Goal: Task Accomplishment & Management: Manage account settings

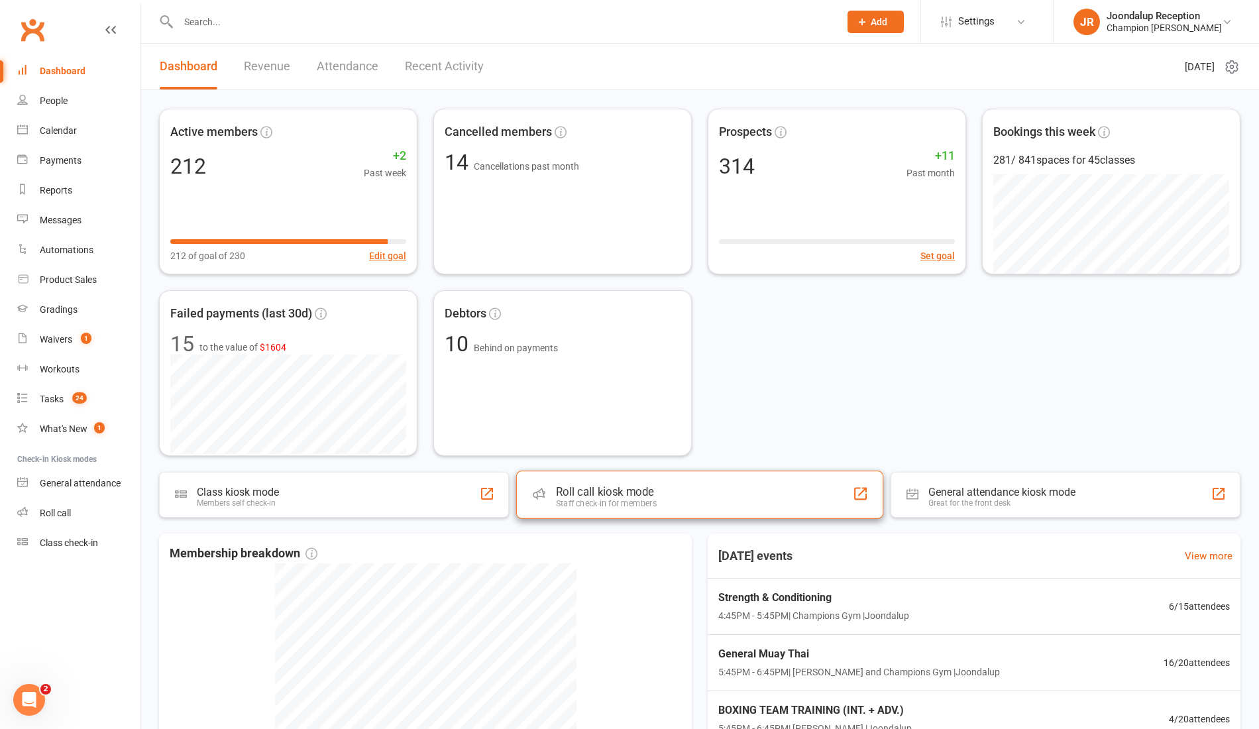
click at [603, 511] on div "Roll call kiosk mode Staff check-in for members" at bounding box center [699, 495] width 367 height 48
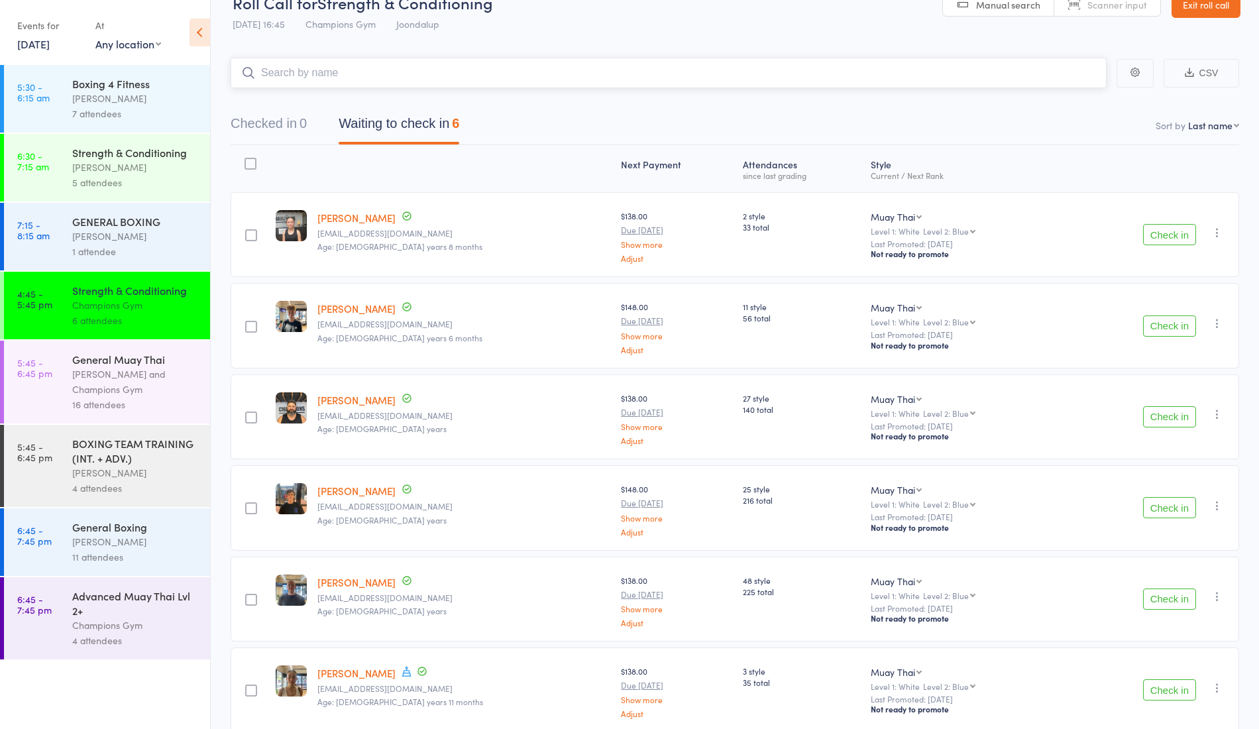
scroll to position [84, 0]
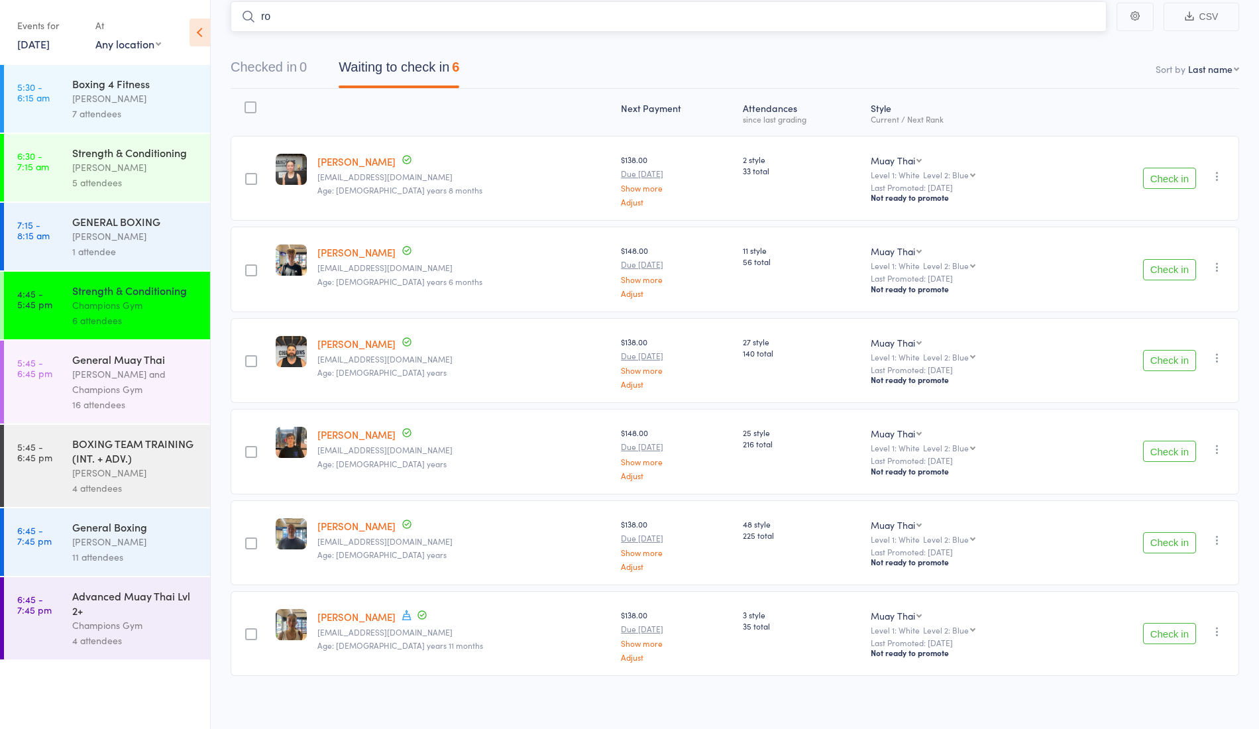
type input "r"
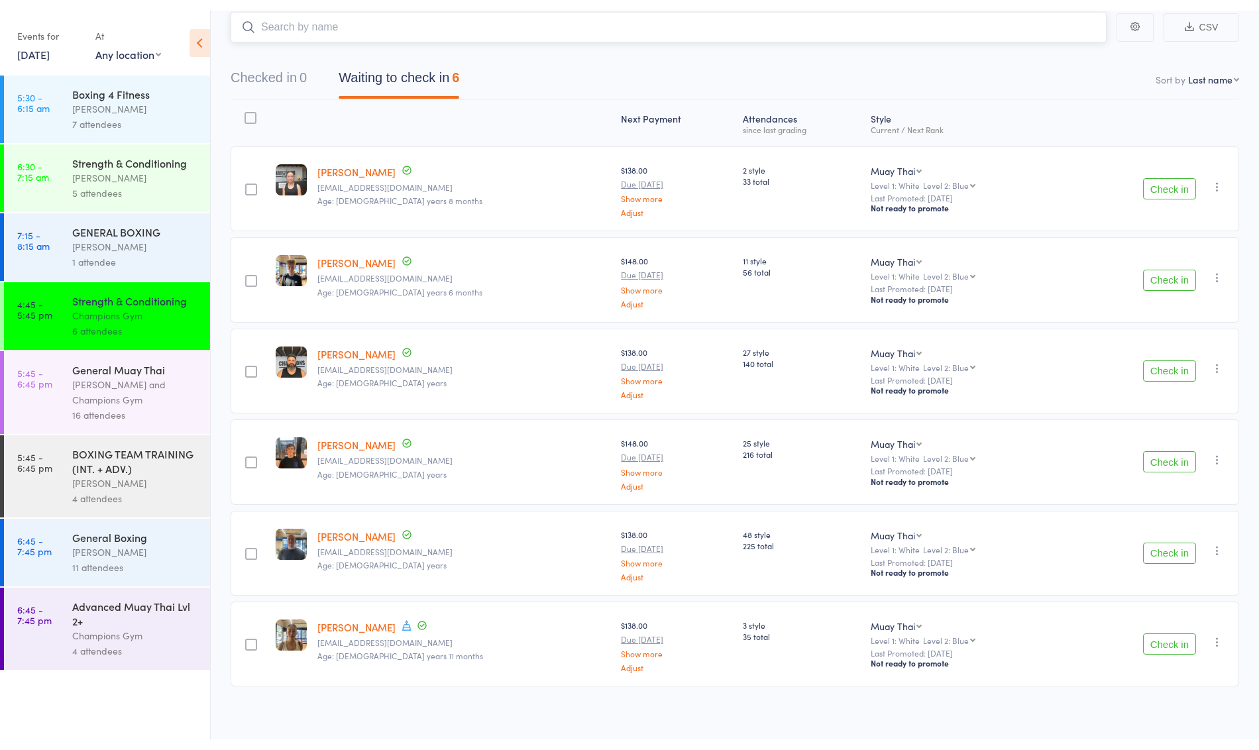
scroll to position [0, 0]
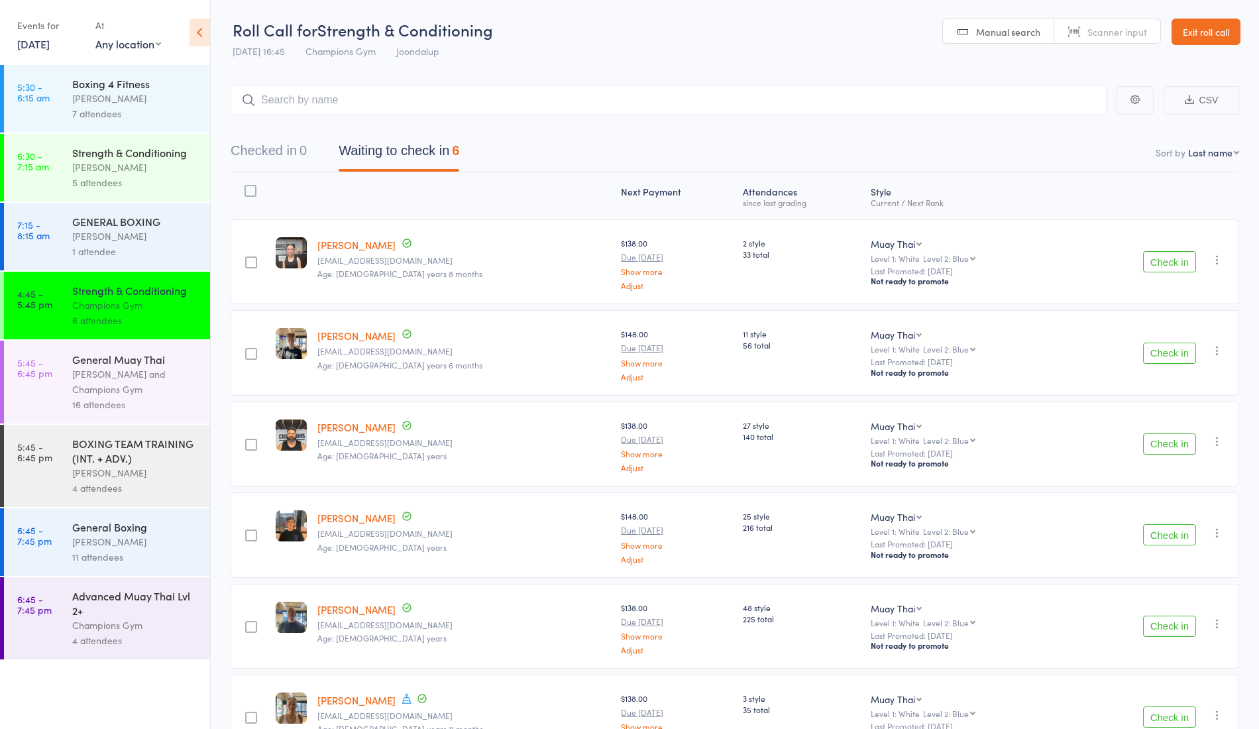
click at [371, 240] on link "[PERSON_NAME]" at bounding box center [356, 245] width 78 height 14
click at [1171, 439] on button "Check in" at bounding box center [1169, 443] width 53 height 21
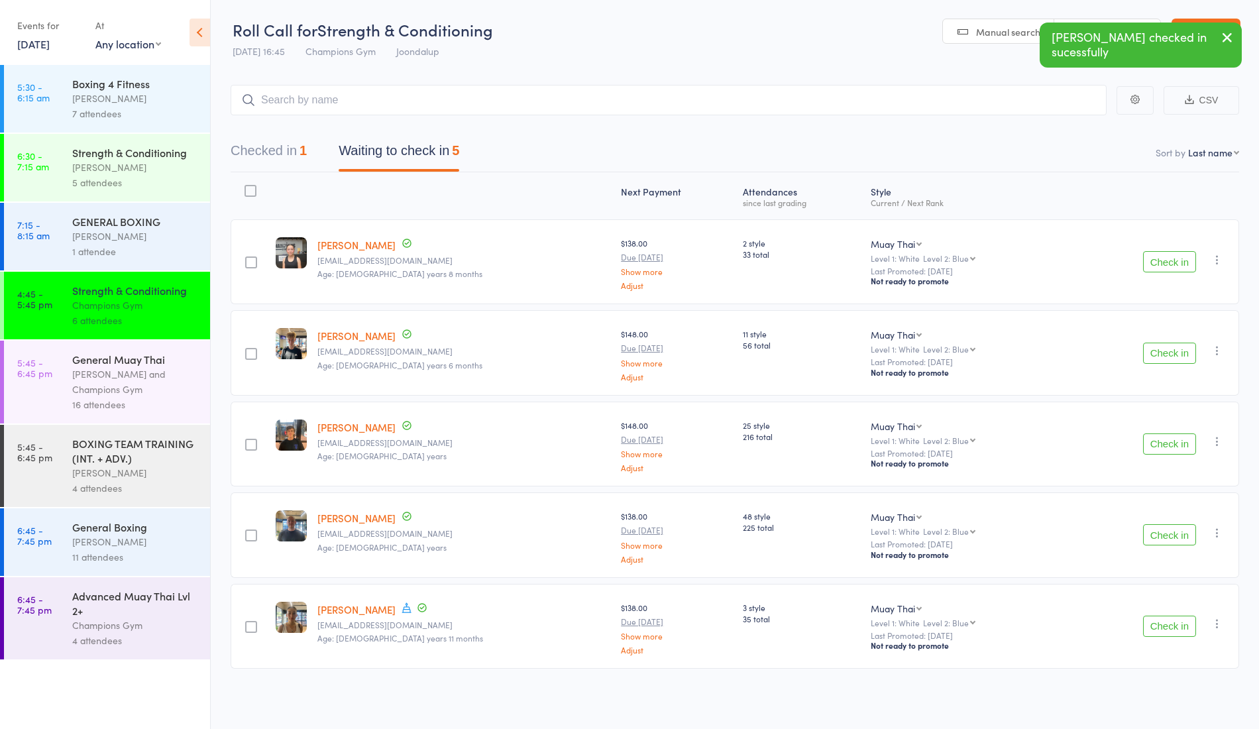
click at [1177, 435] on button "Check in" at bounding box center [1169, 443] width 53 height 21
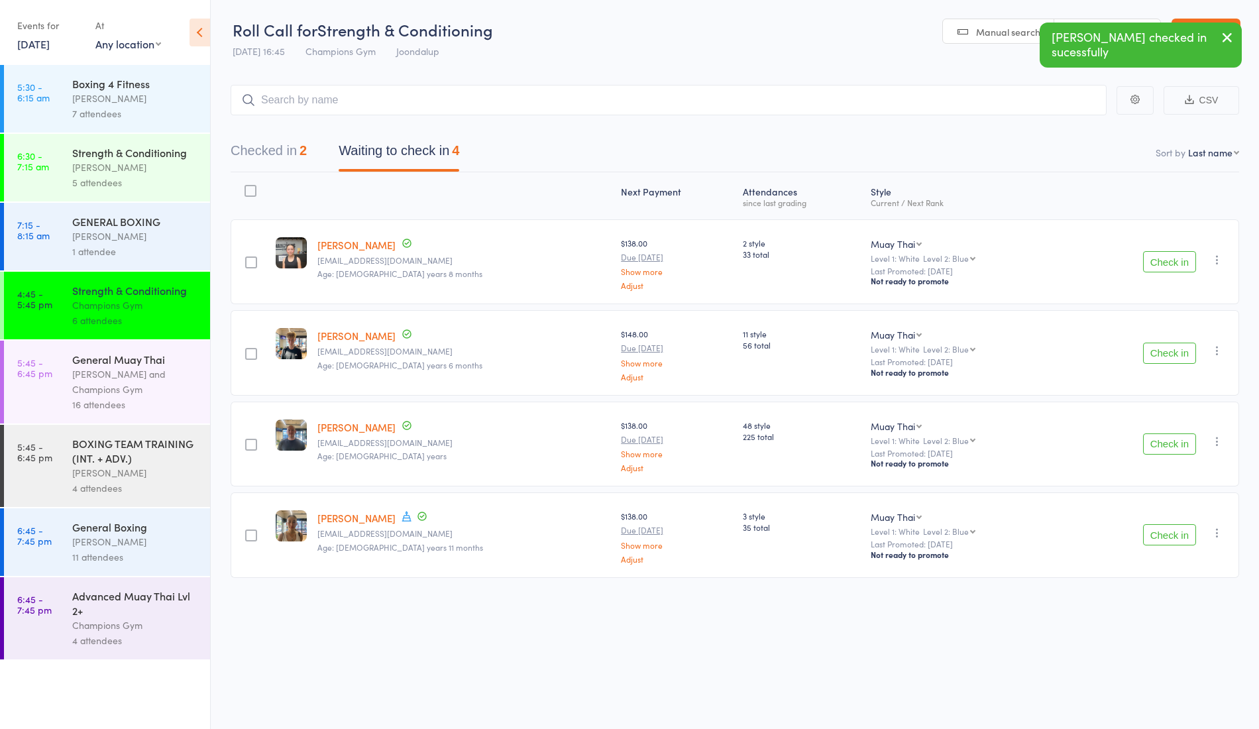
click at [1165, 439] on button "Check in" at bounding box center [1169, 443] width 53 height 21
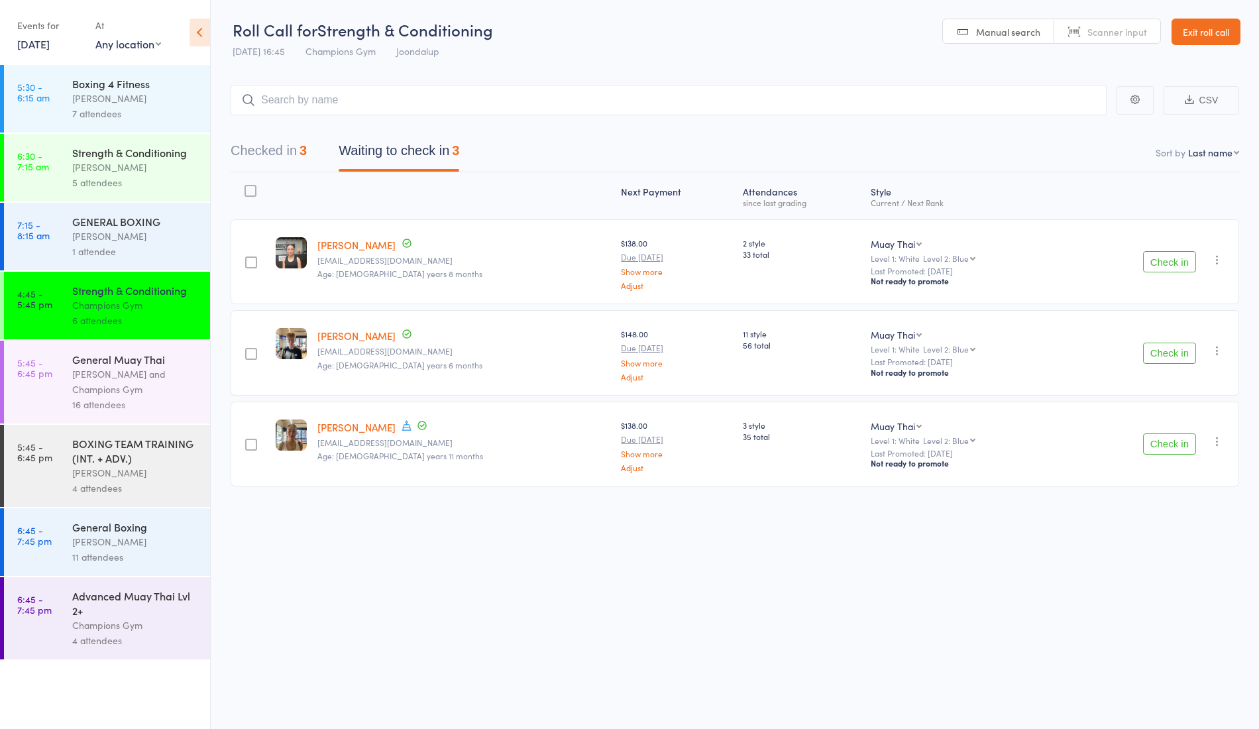
click at [1165, 256] on button "Check in" at bounding box center [1169, 261] width 53 height 21
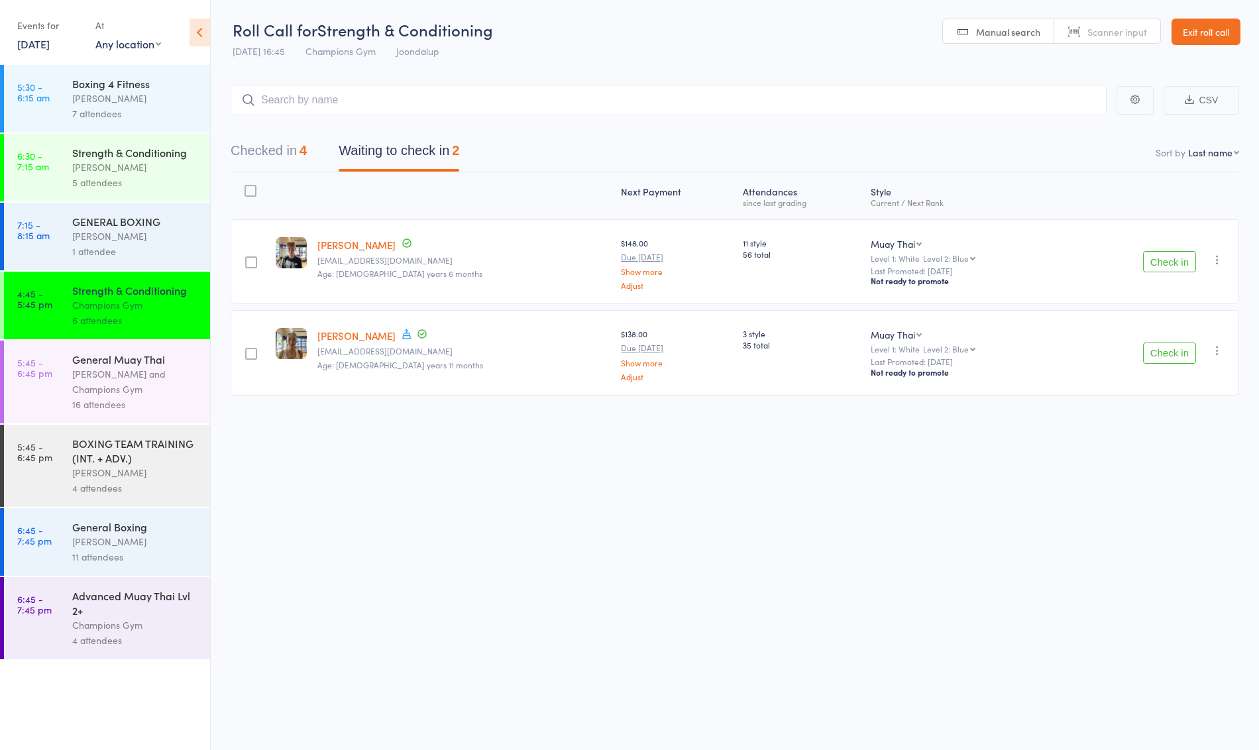
click at [1154, 355] on button "Check in" at bounding box center [1169, 353] width 53 height 21
click at [1171, 249] on div "Check in Check in Promote Send message Add Note Add Task Add Flag Remove Mark a…" at bounding box center [1151, 261] width 175 height 85
click at [1164, 261] on button "Check in" at bounding box center [1169, 261] width 53 height 21
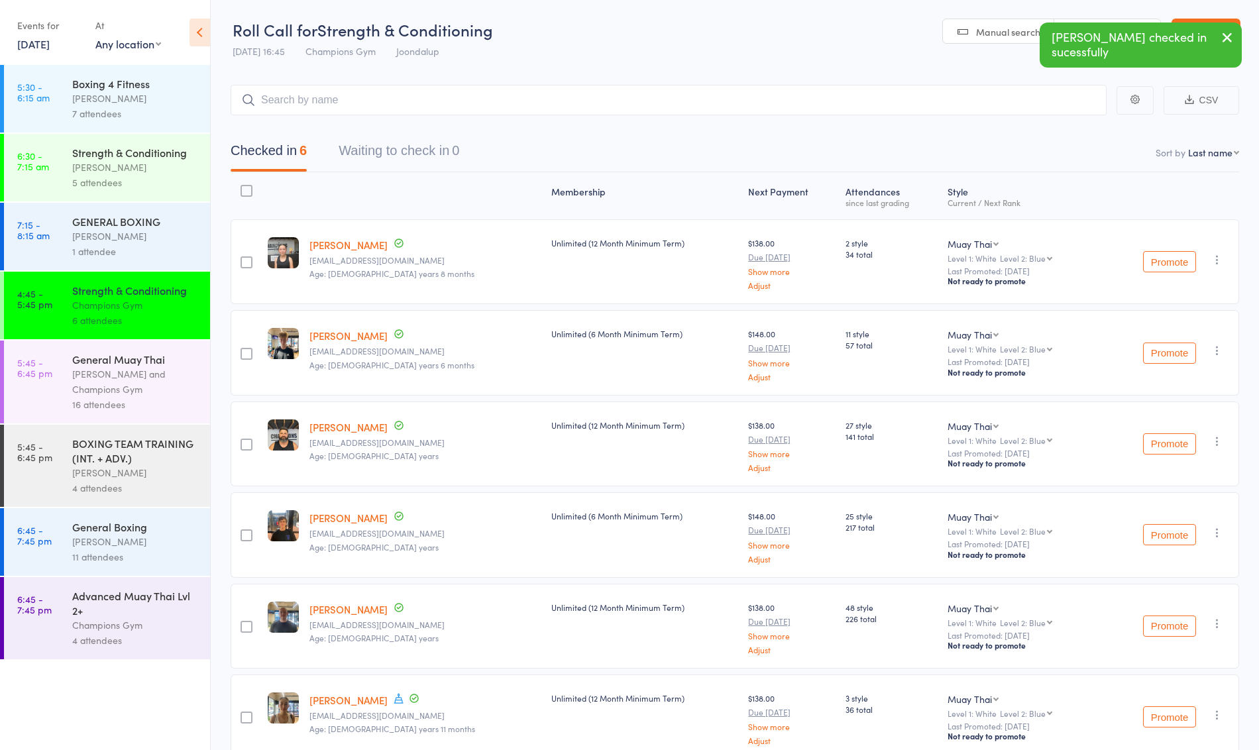
click at [99, 400] on div "16 attendees" at bounding box center [135, 404] width 127 height 15
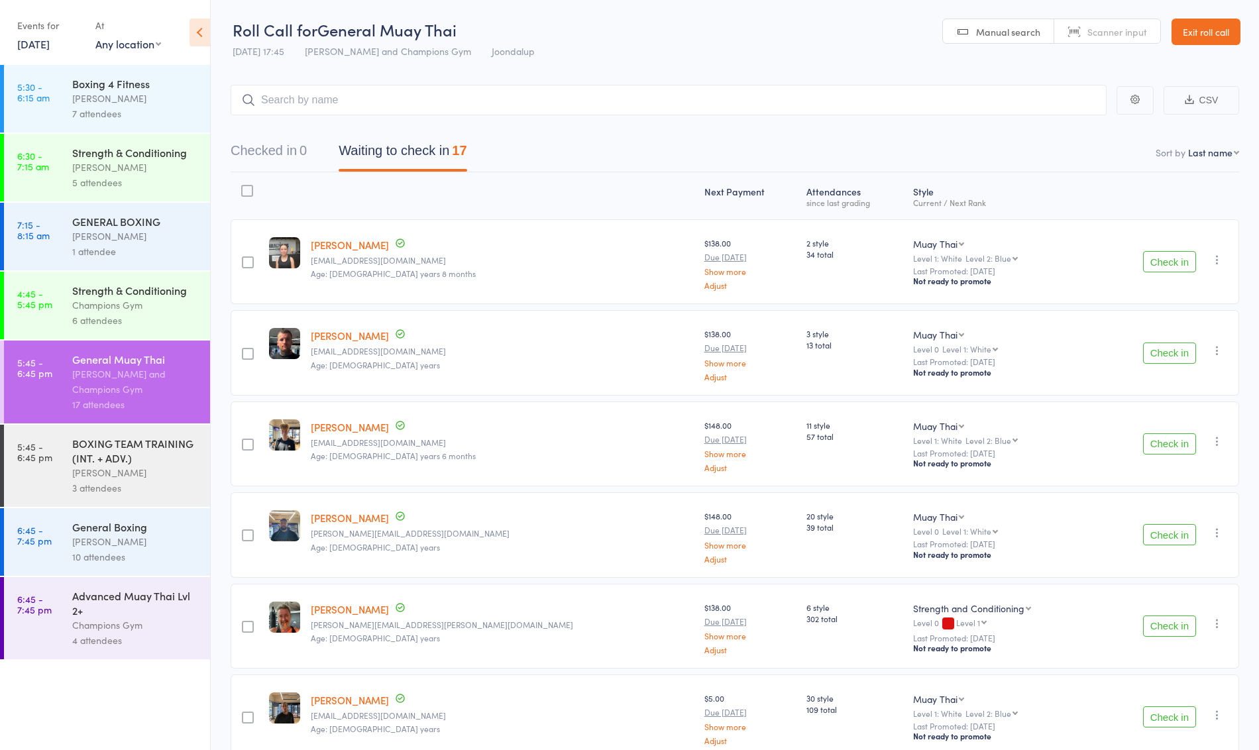
click at [1176, 253] on button "Check in" at bounding box center [1169, 261] width 53 height 21
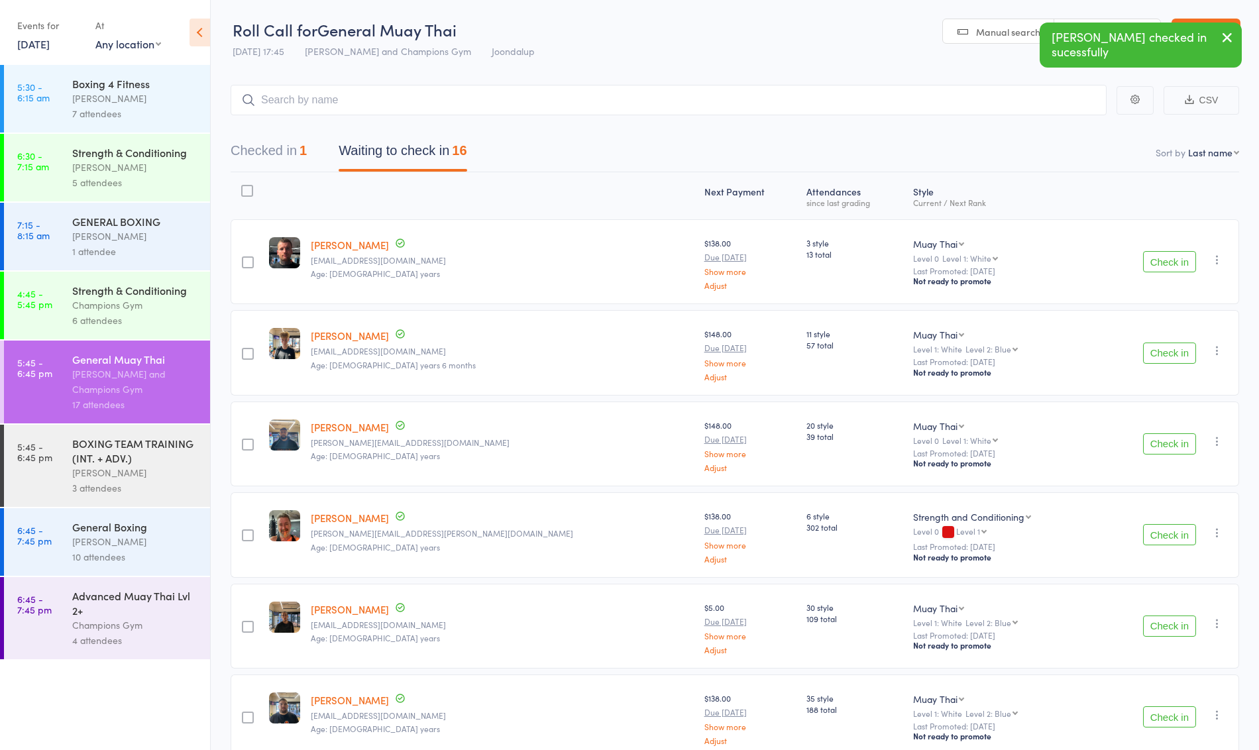
click at [1149, 349] on button "Check in" at bounding box center [1169, 353] width 53 height 21
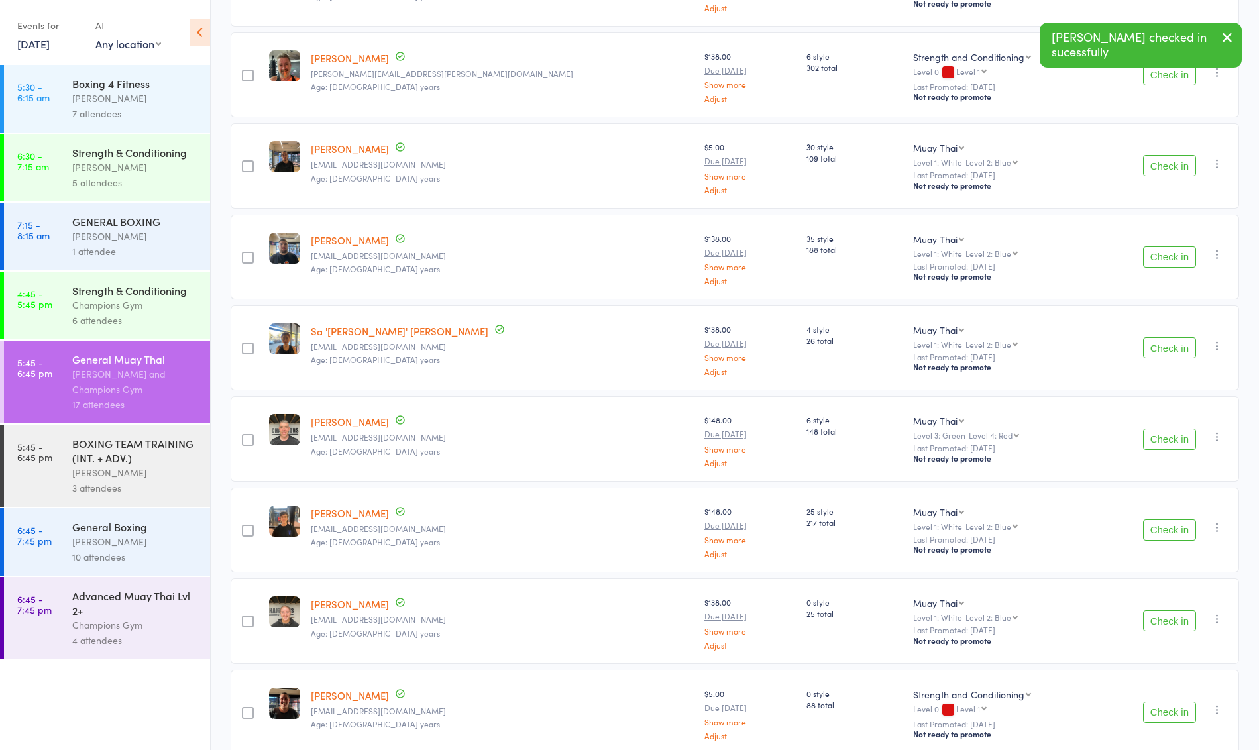
scroll to position [374, 0]
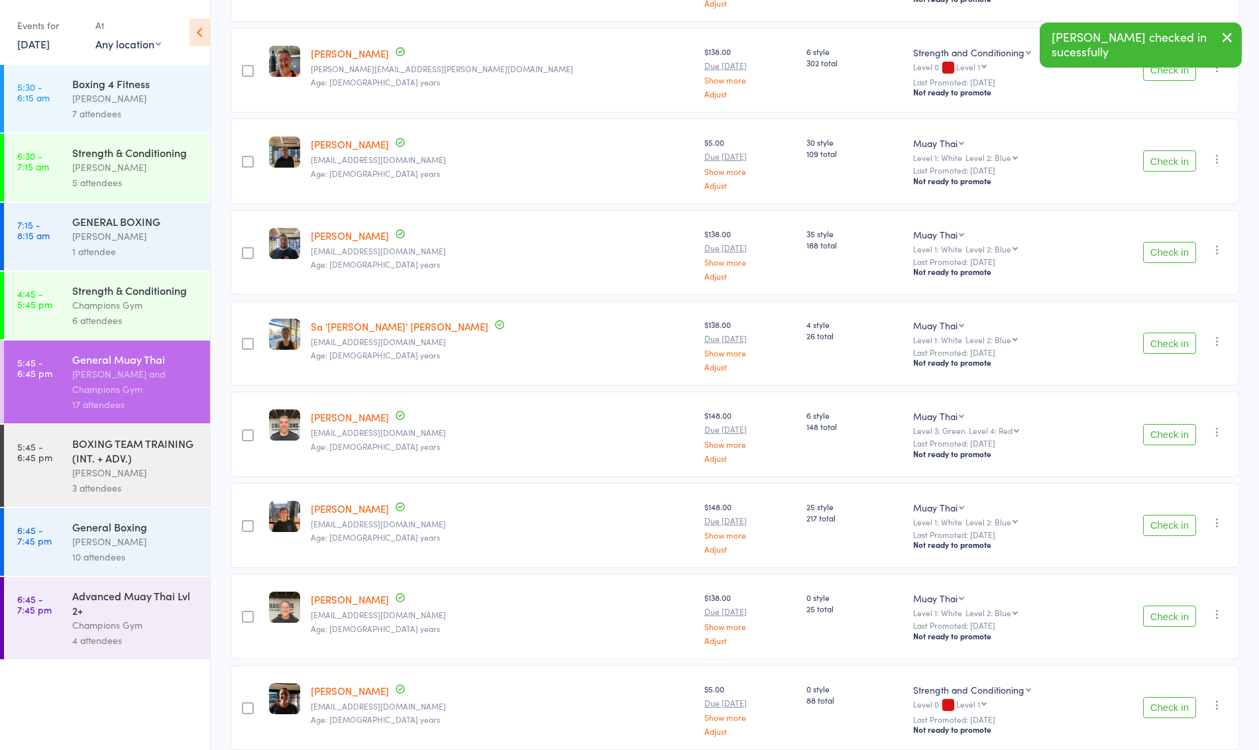
click at [1181, 343] on button "Check in" at bounding box center [1169, 343] width 53 height 21
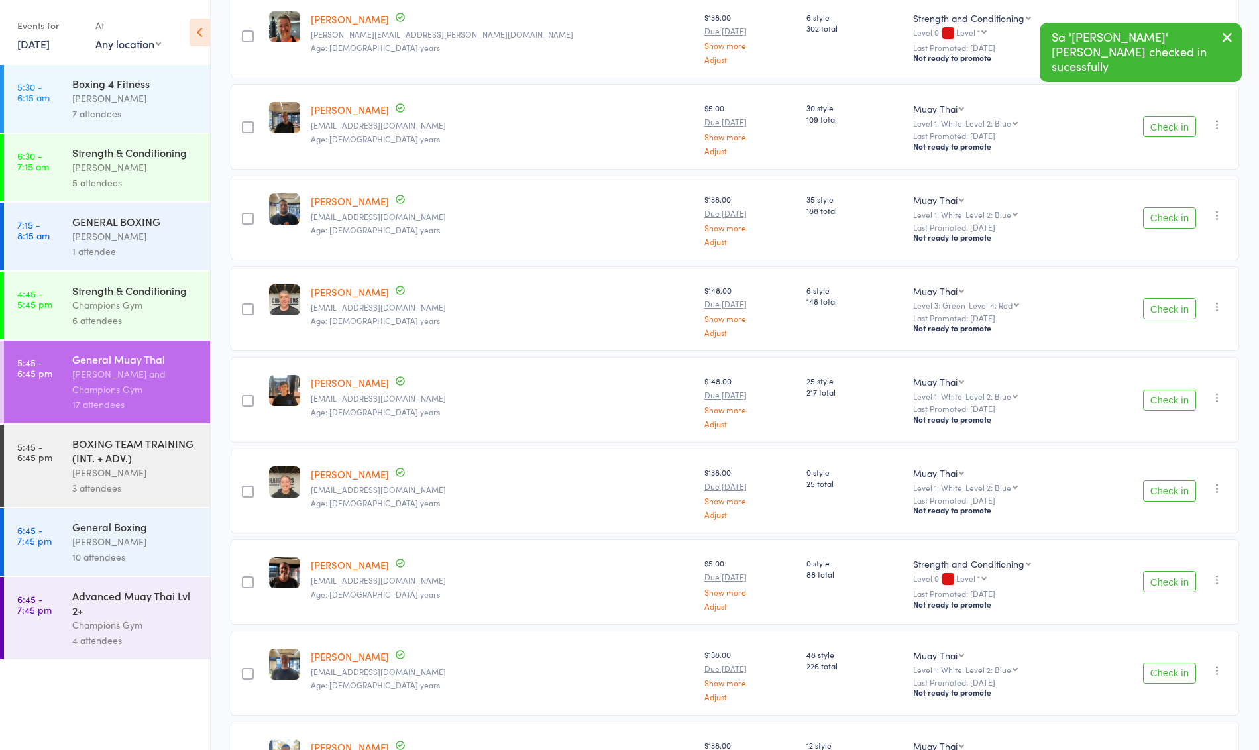
scroll to position [410, 0]
click at [1164, 388] on button "Check in" at bounding box center [1169, 398] width 53 height 21
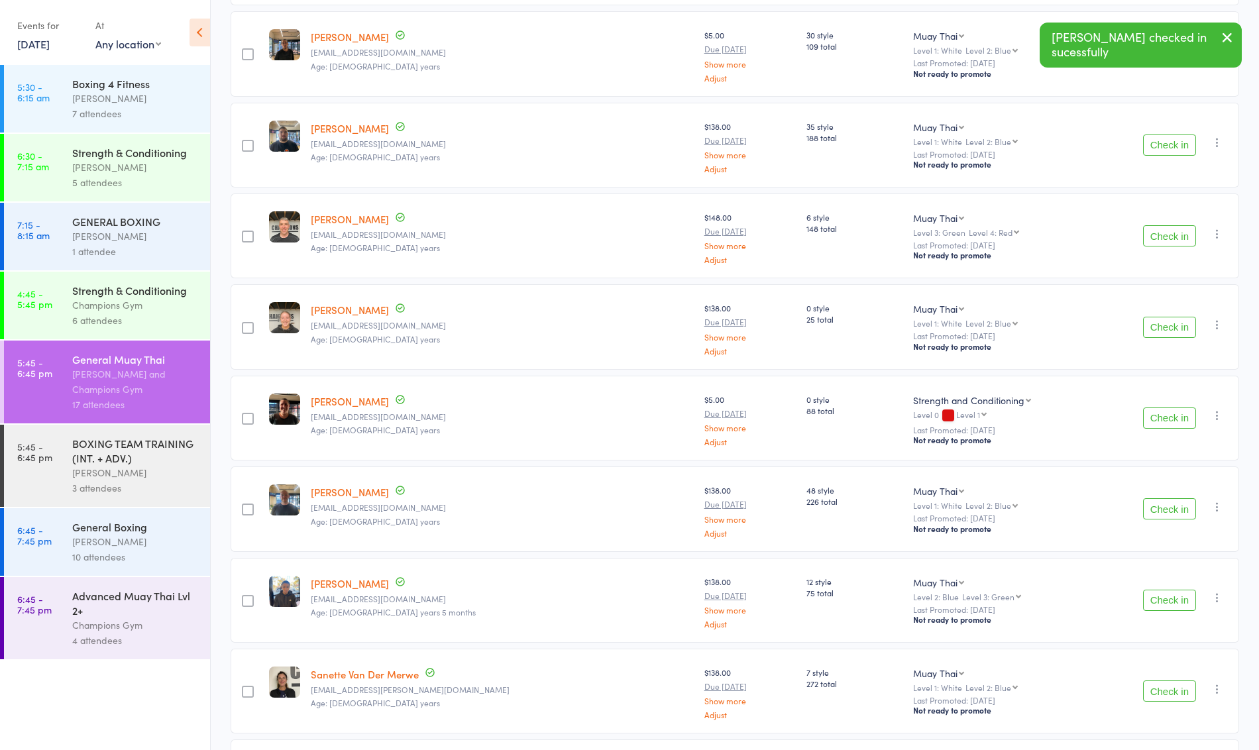
scroll to position [485, 0]
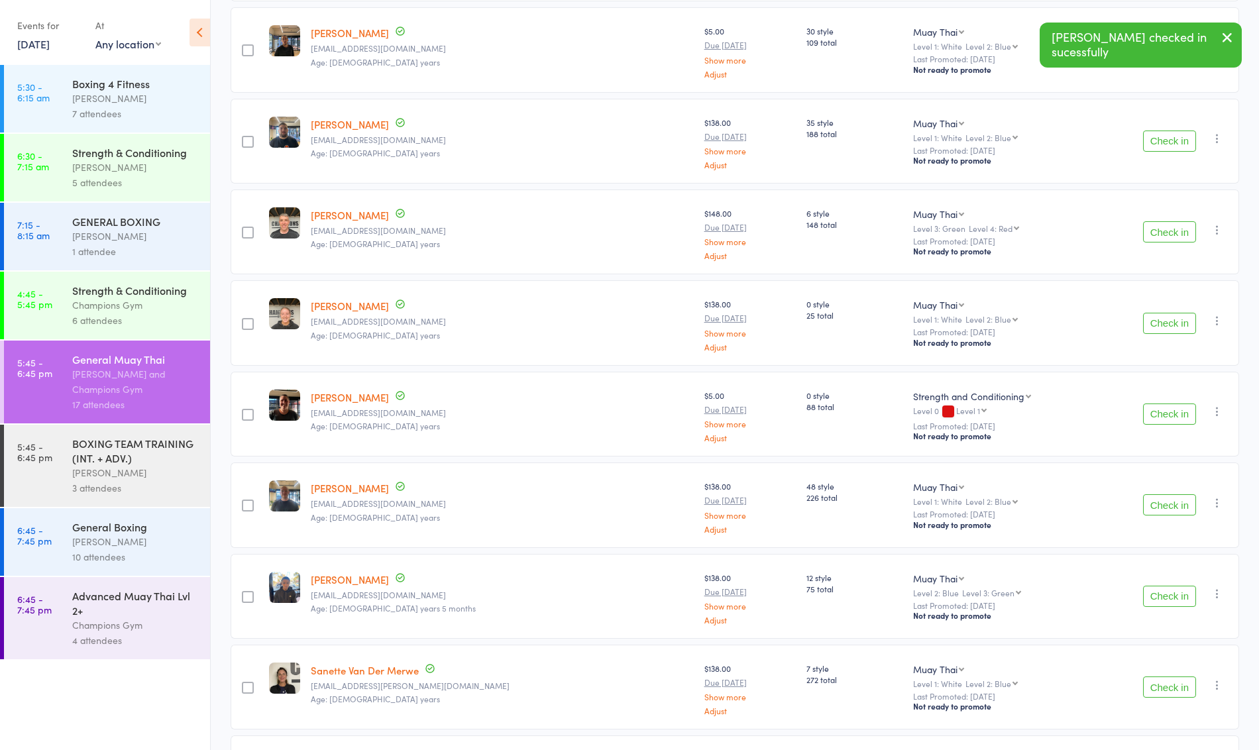
click at [1172, 496] on button "Check in" at bounding box center [1169, 504] width 53 height 21
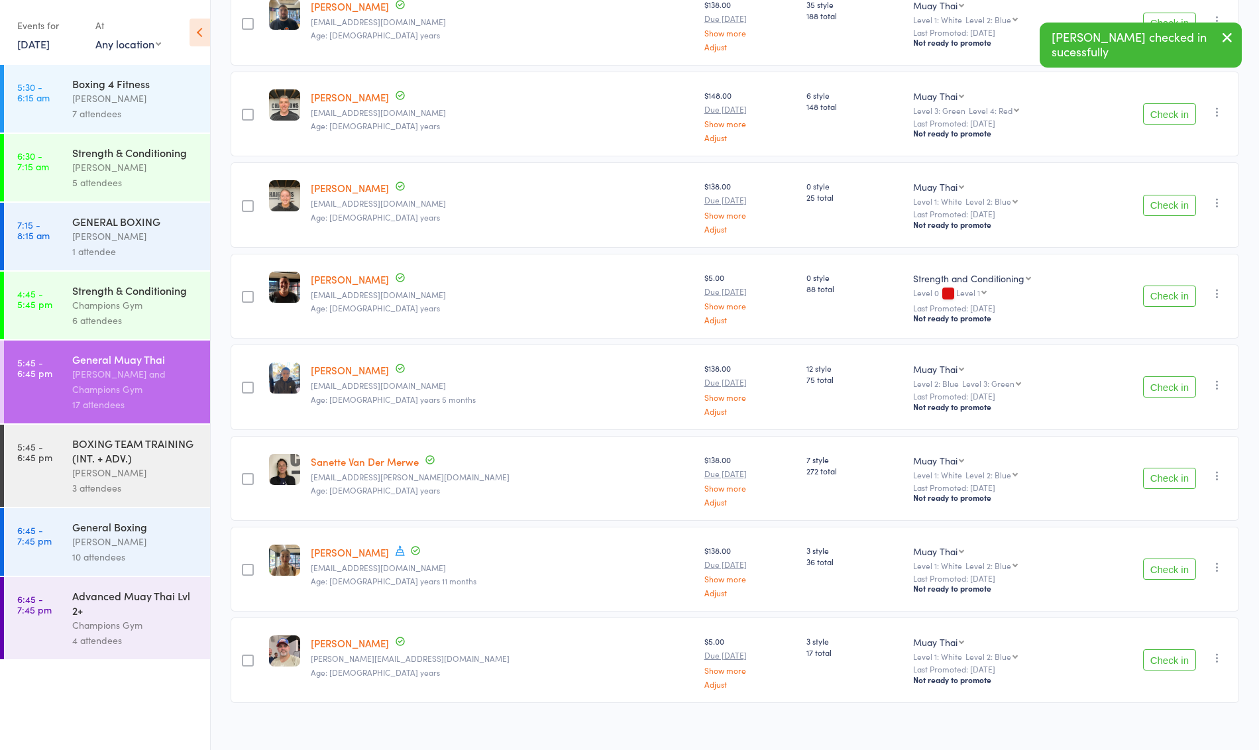
scroll to position [600, 0]
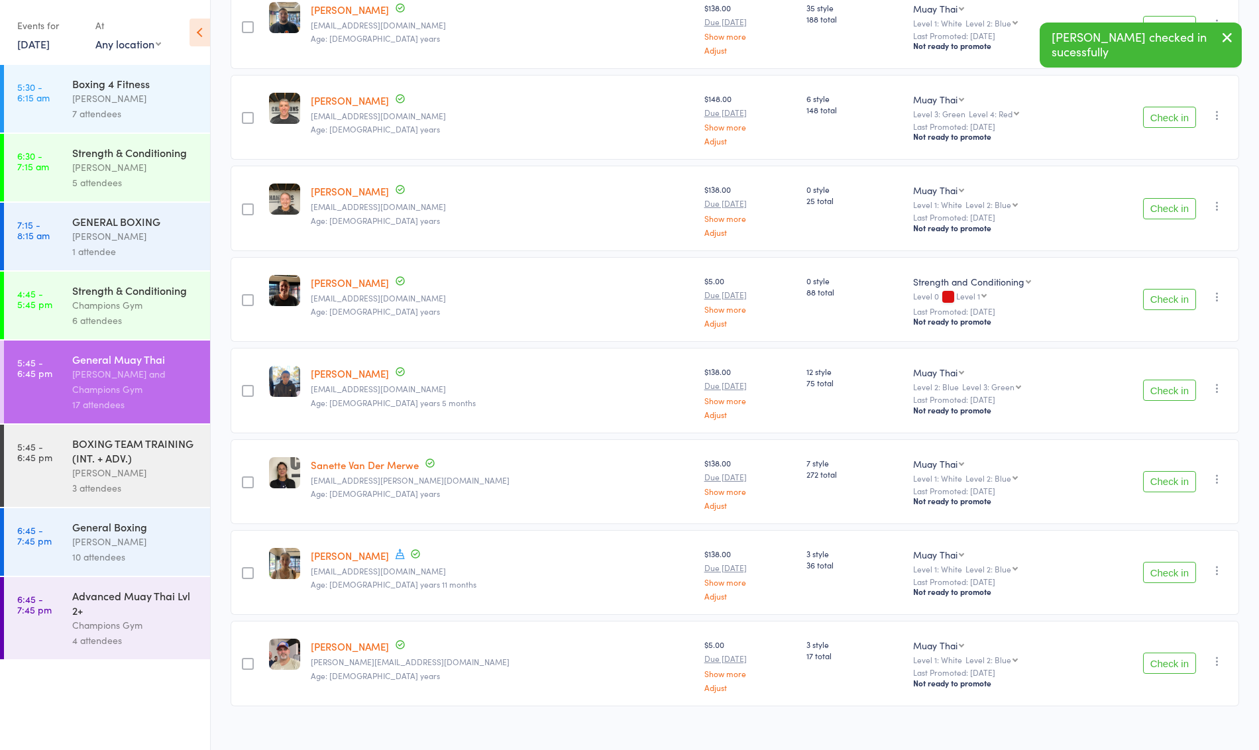
click at [1157, 569] on button "Check in" at bounding box center [1169, 572] width 53 height 21
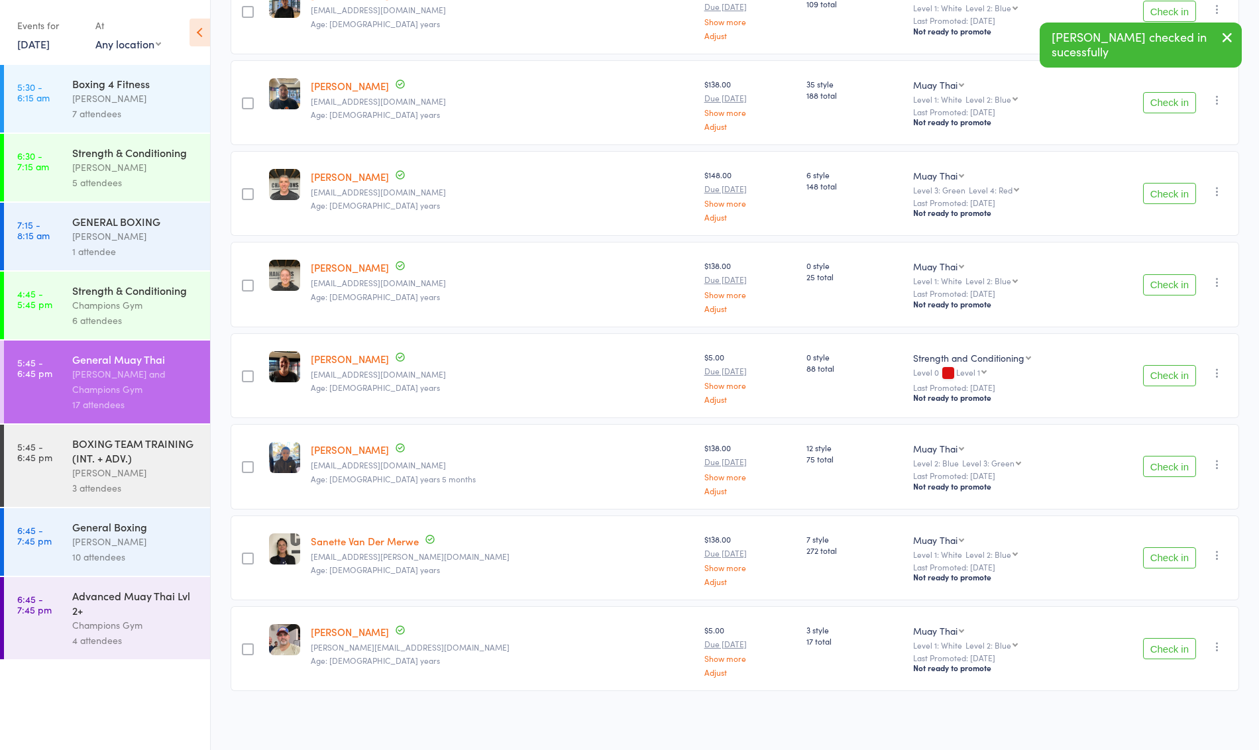
scroll to position [513, 0]
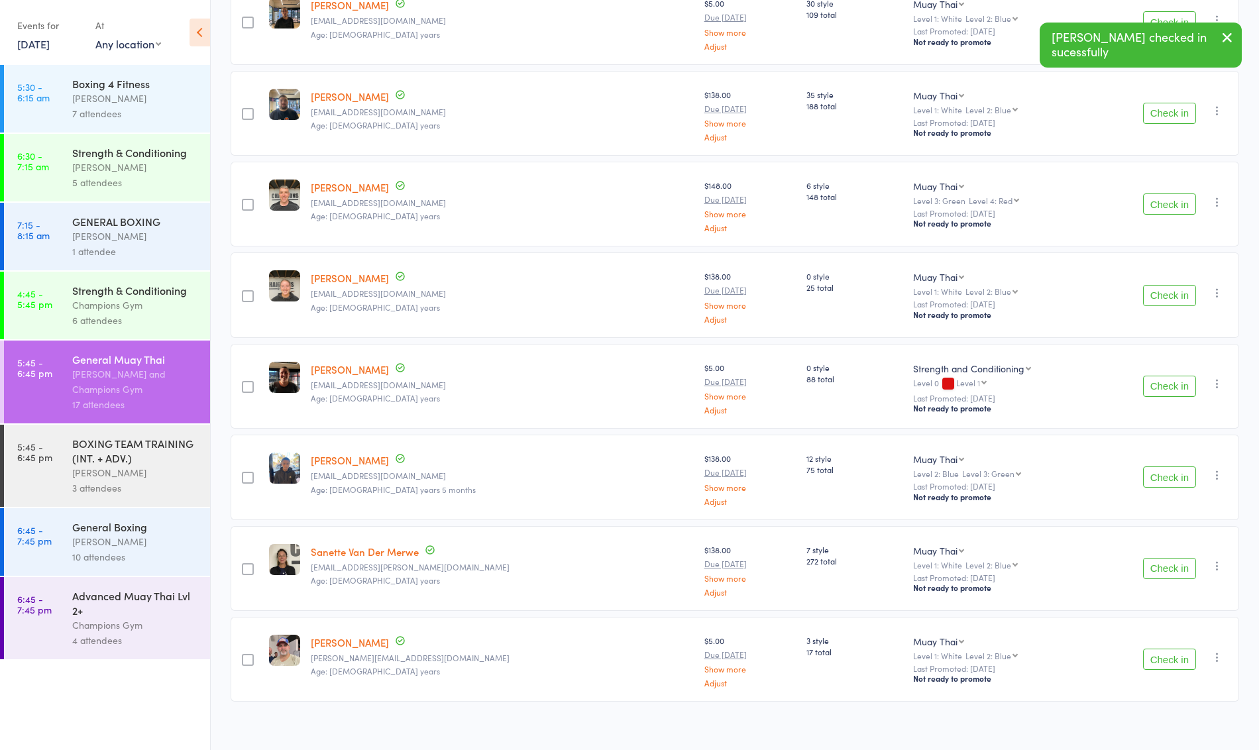
click at [65, 473] on link "5:45 - 6:45 pm BOXING TEAM TRAINING (INT. + ADV.) Thomas Mitchell 3 attendees" at bounding box center [107, 466] width 206 height 82
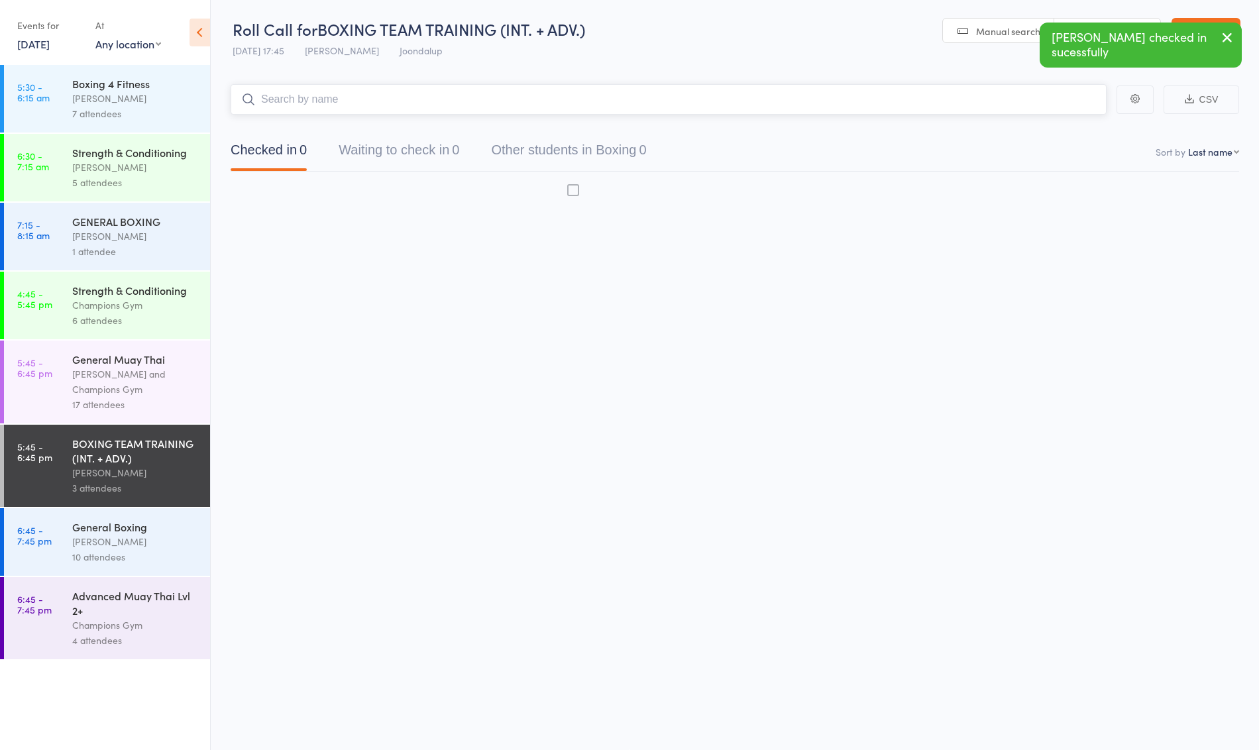
scroll to position [1, 0]
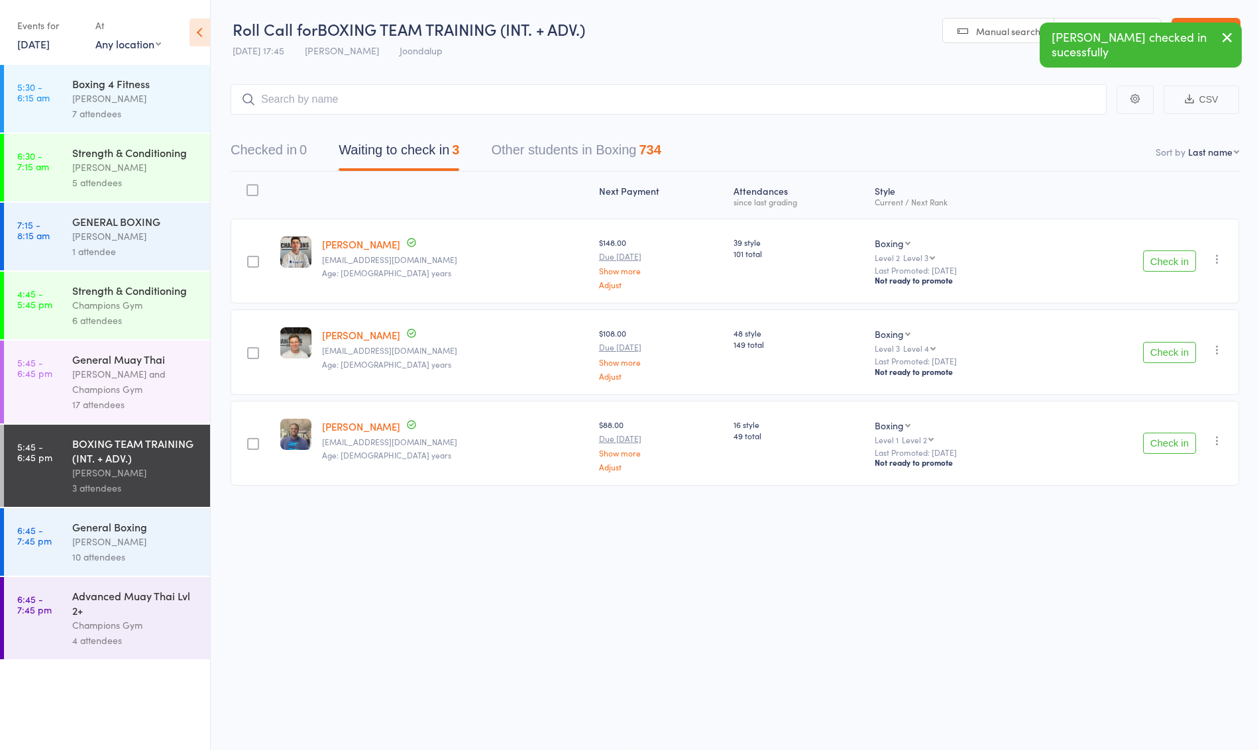
click at [1162, 345] on button "Check in" at bounding box center [1169, 352] width 53 height 21
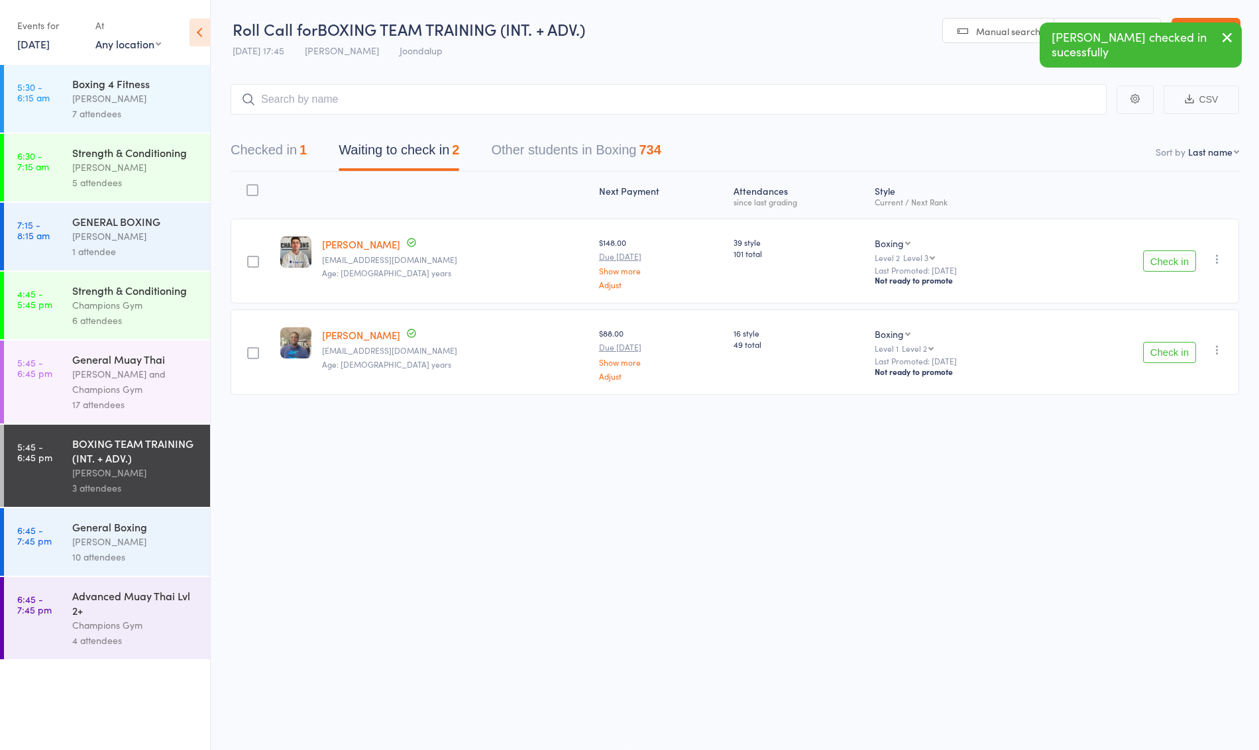
click at [84, 397] on div "17 attendees" at bounding box center [135, 404] width 127 height 15
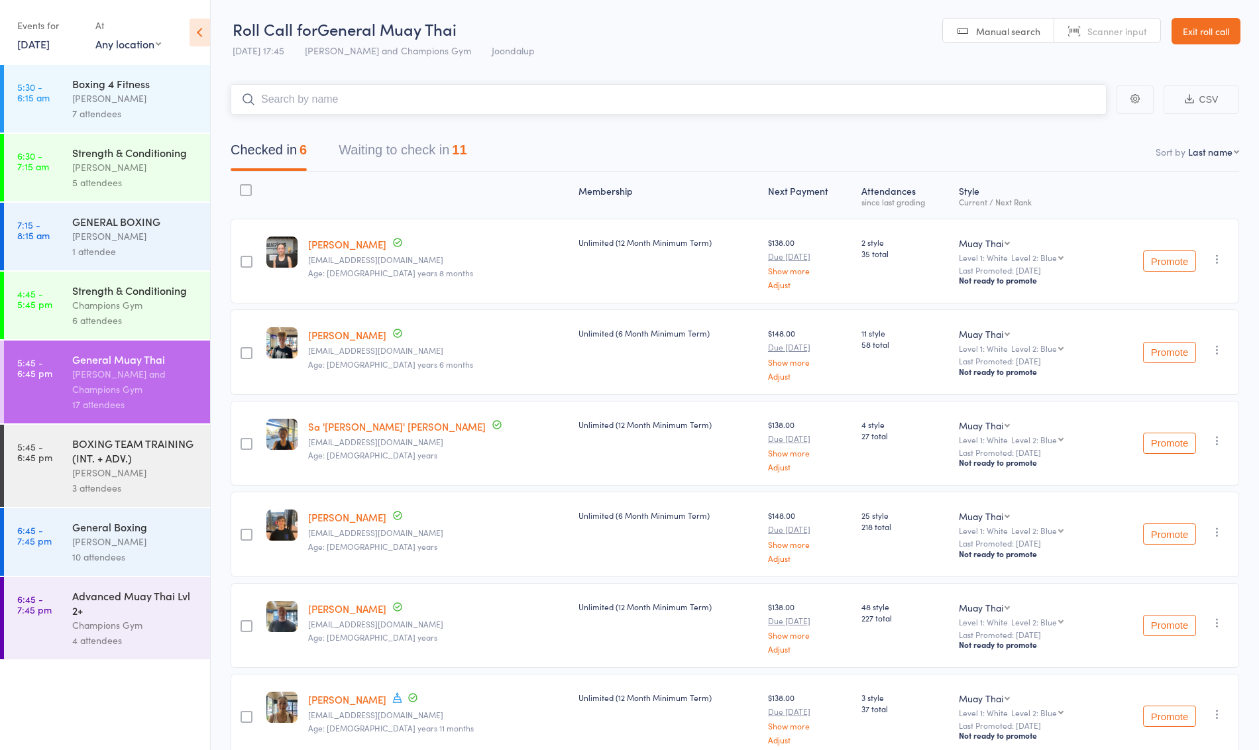
click at [400, 143] on button "Waiting to check in 11" at bounding box center [403, 153] width 128 height 35
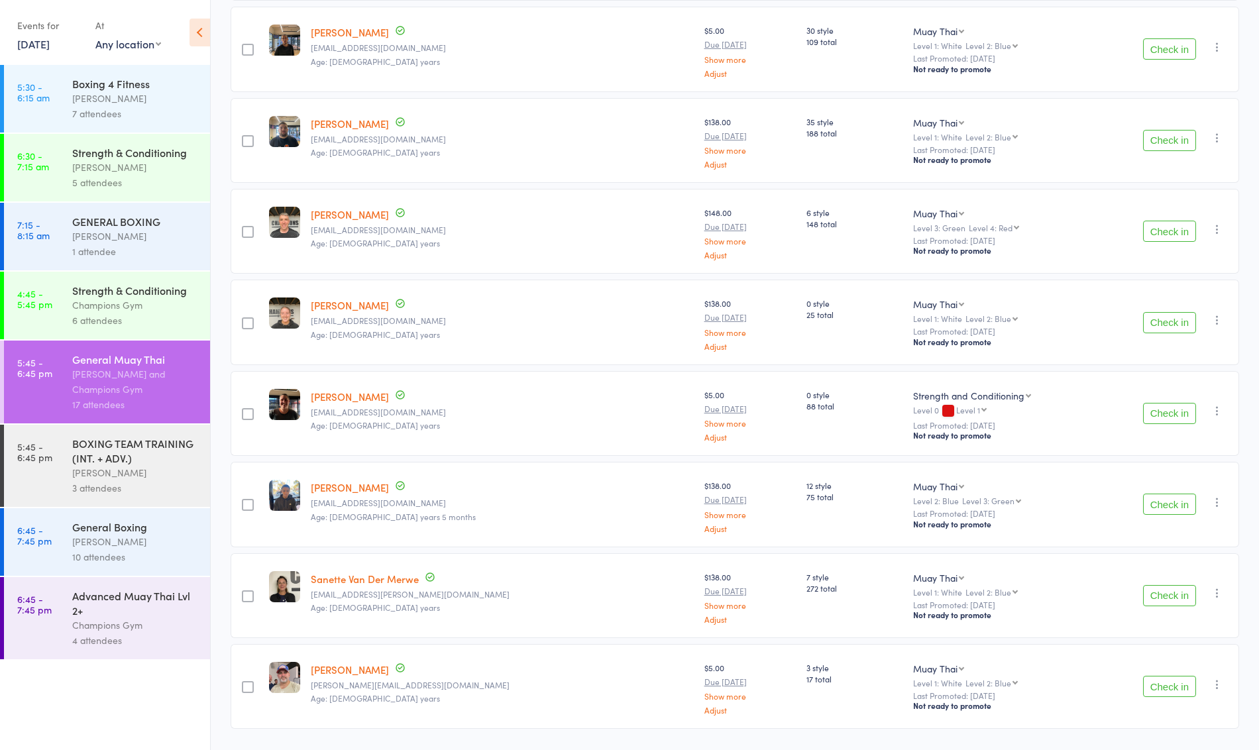
scroll to position [513, 0]
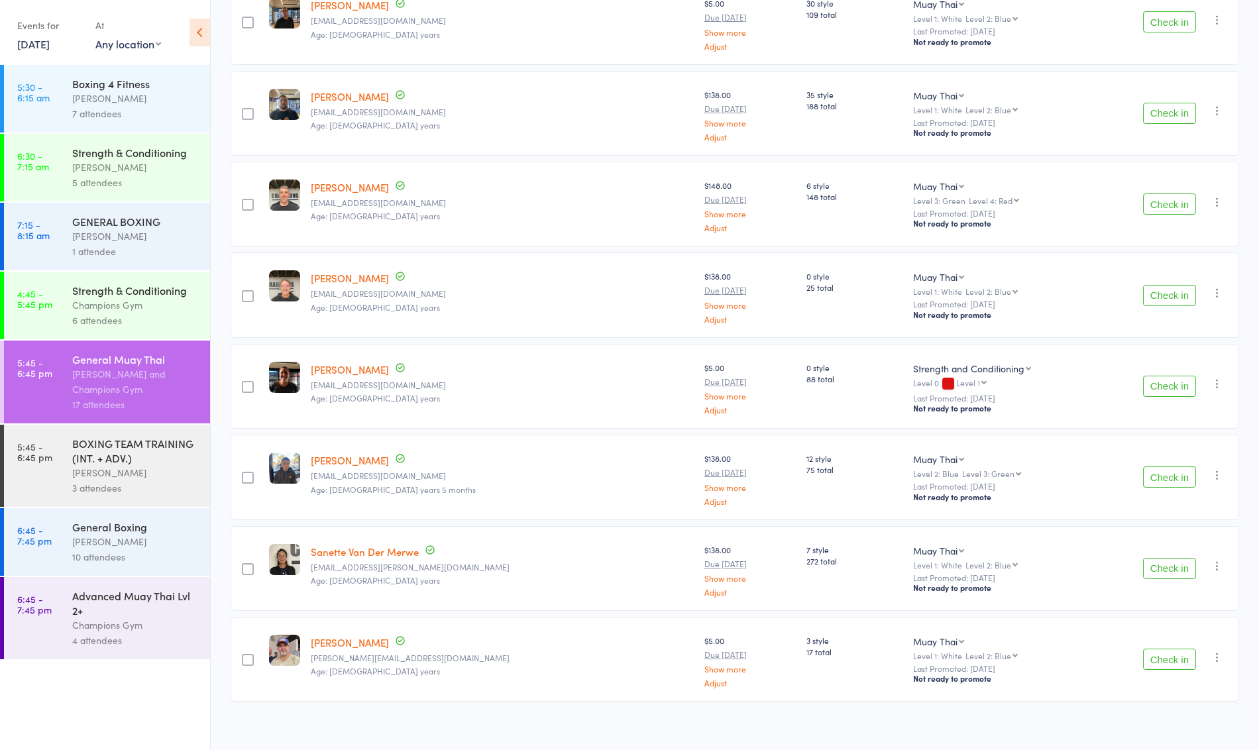
click at [1170, 652] on button "Check in" at bounding box center [1169, 659] width 53 height 21
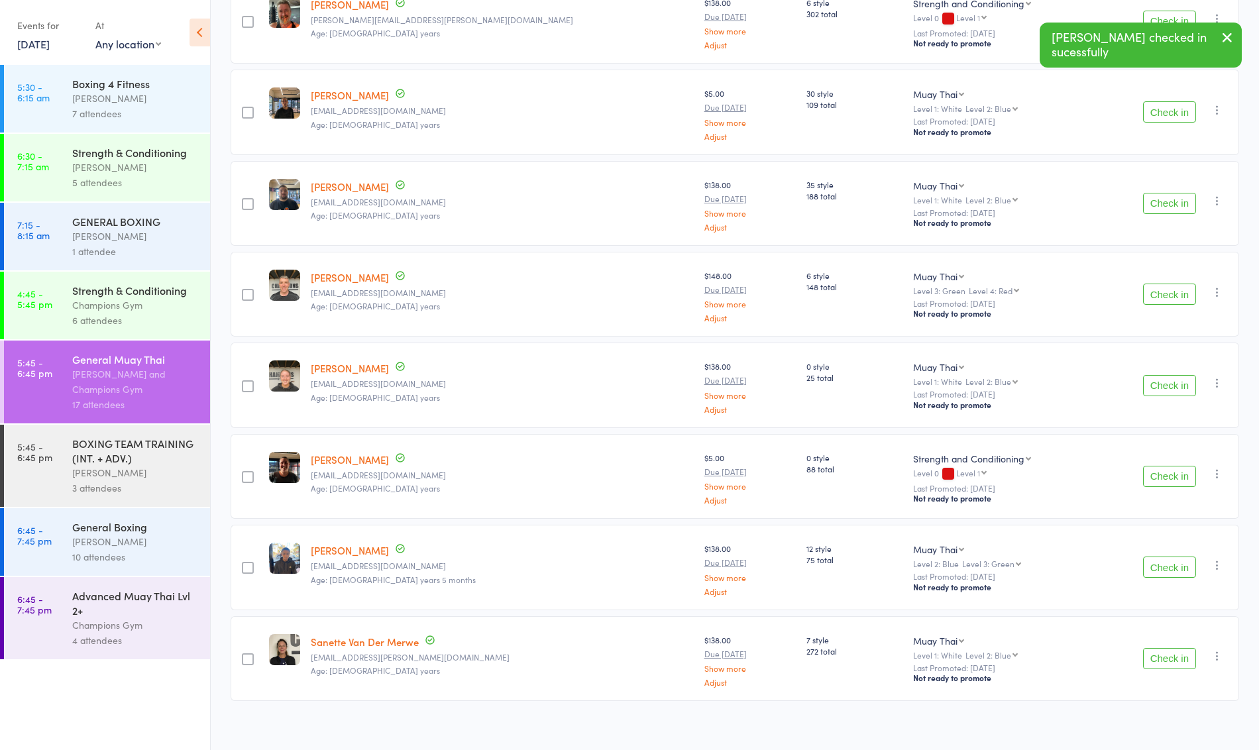
click at [1177, 288] on button "Check in" at bounding box center [1169, 294] width 53 height 21
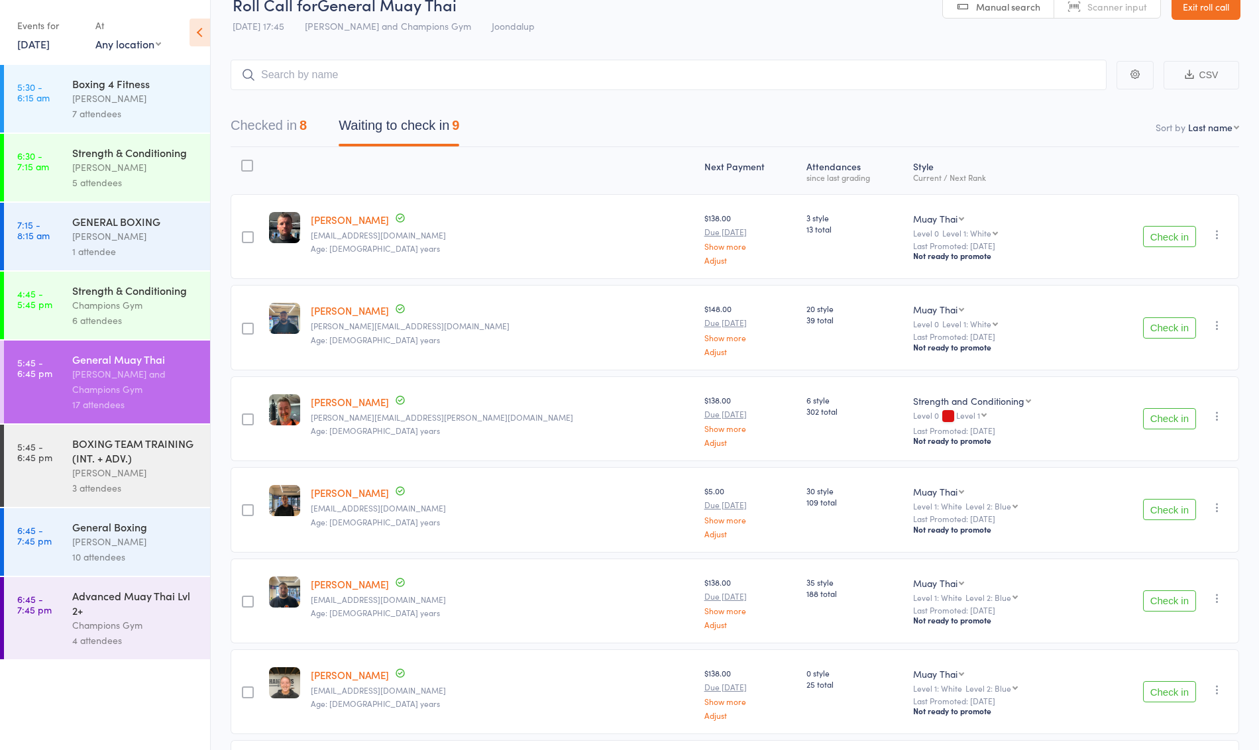
scroll to position [0, 0]
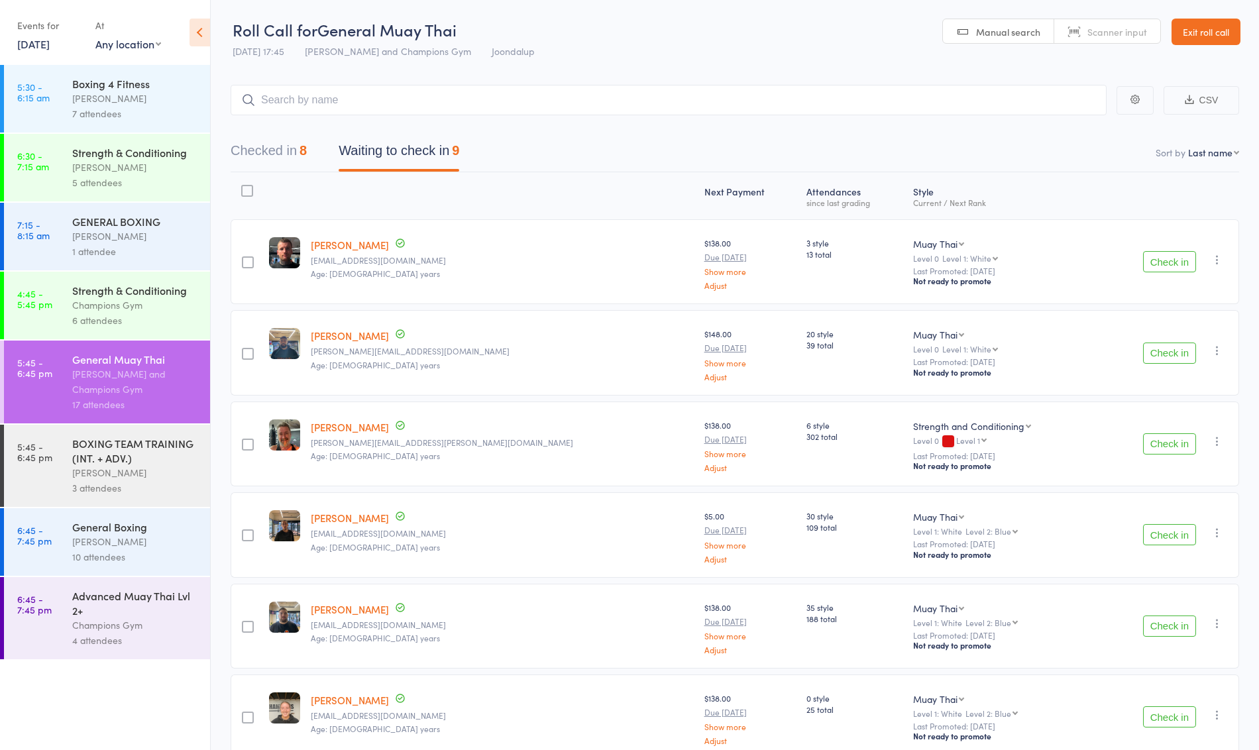
click at [1150, 270] on button "Check in" at bounding box center [1169, 261] width 53 height 21
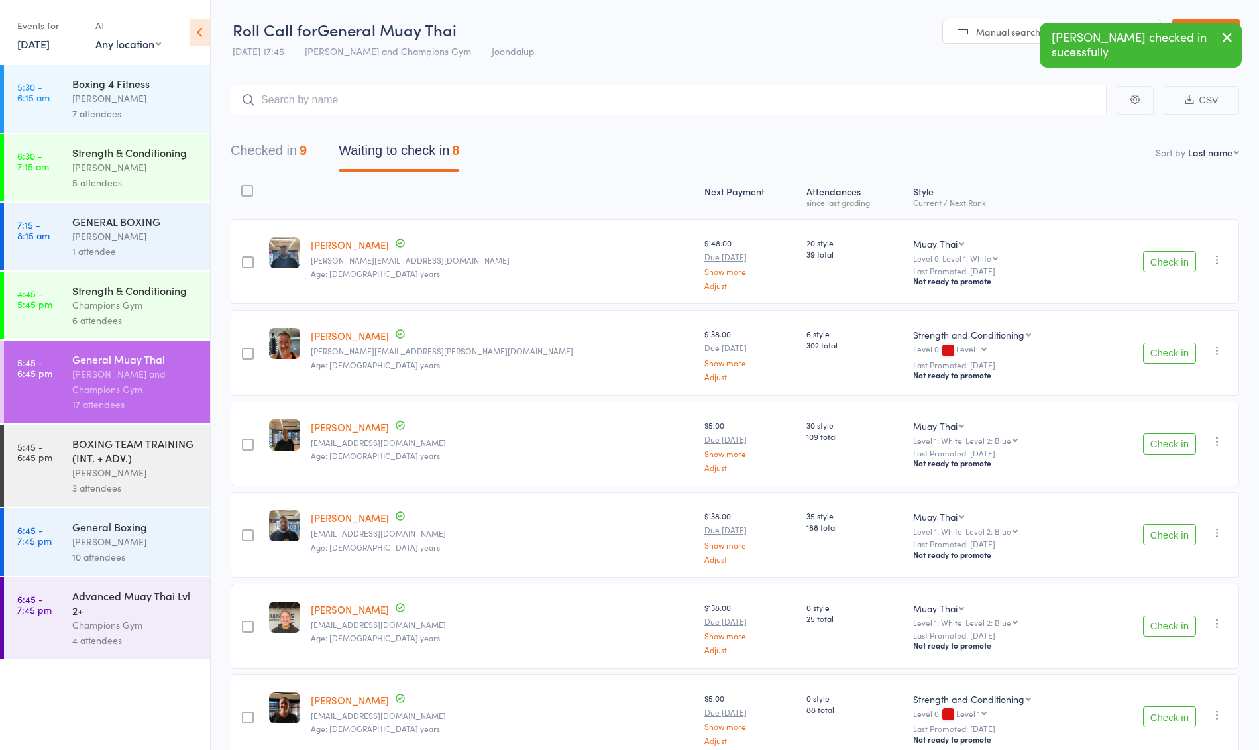
click at [1157, 343] on button "Check in" at bounding box center [1169, 353] width 53 height 21
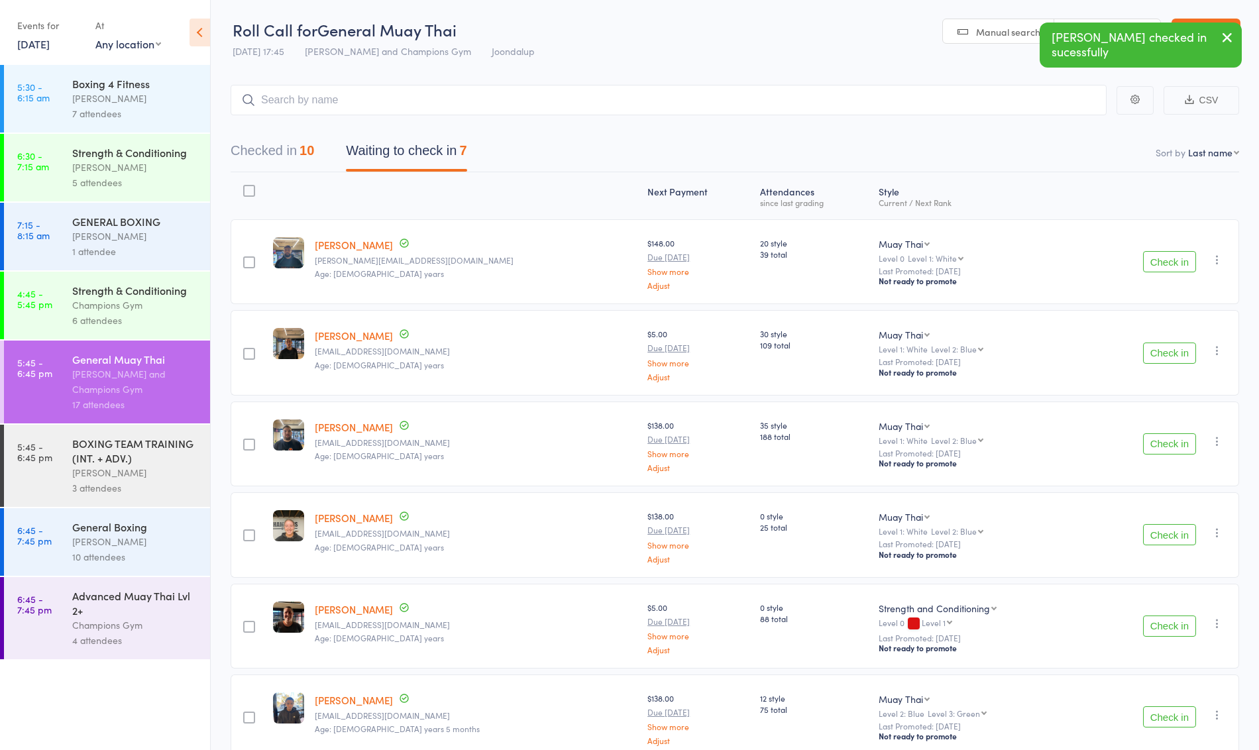
click at [1165, 446] on button "Check in" at bounding box center [1169, 443] width 53 height 21
click at [1169, 442] on button "Check in" at bounding box center [1169, 443] width 53 height 21
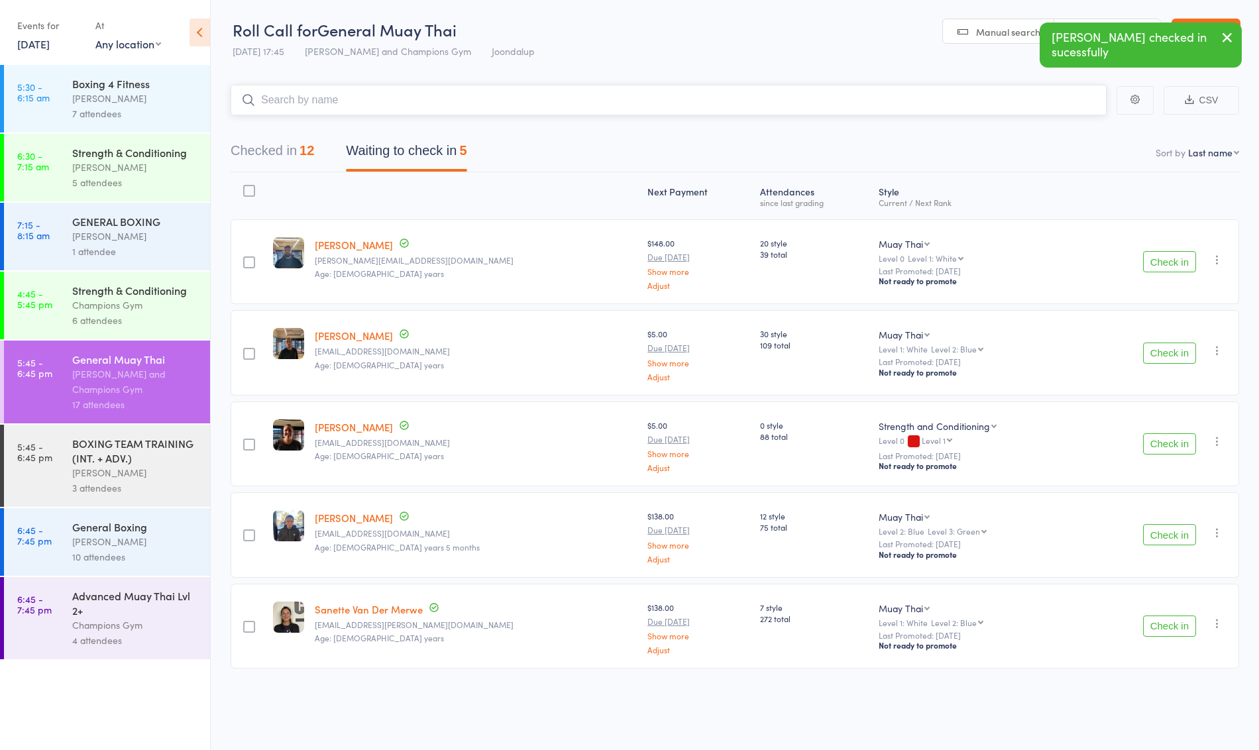
click at [615, 86] on input "search" at bounding box center [669, 100] width 876 height 30
click at [139, 469] on div "[PERSON_NAME]" at bounding box center [135, 472] width 127 height 15
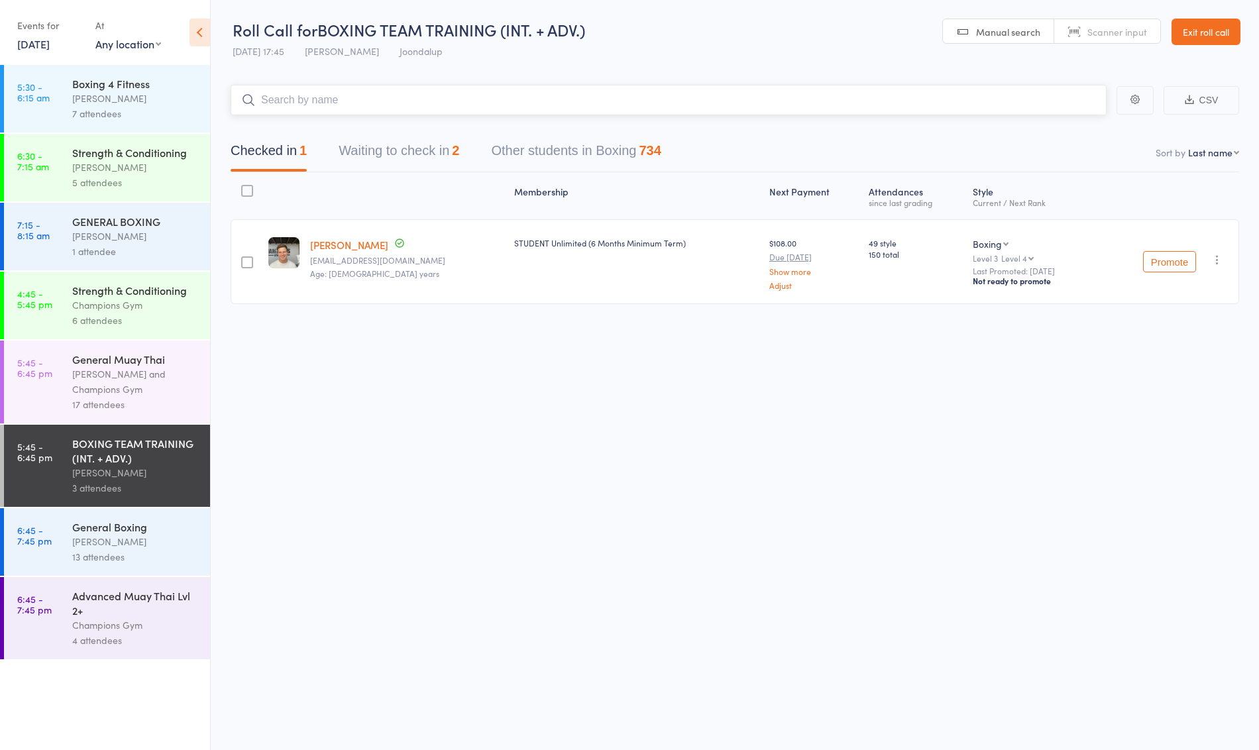
click at [452, 152] on button "Waiting to check in 2" at bounding box center [399, 154] width 121 height 35
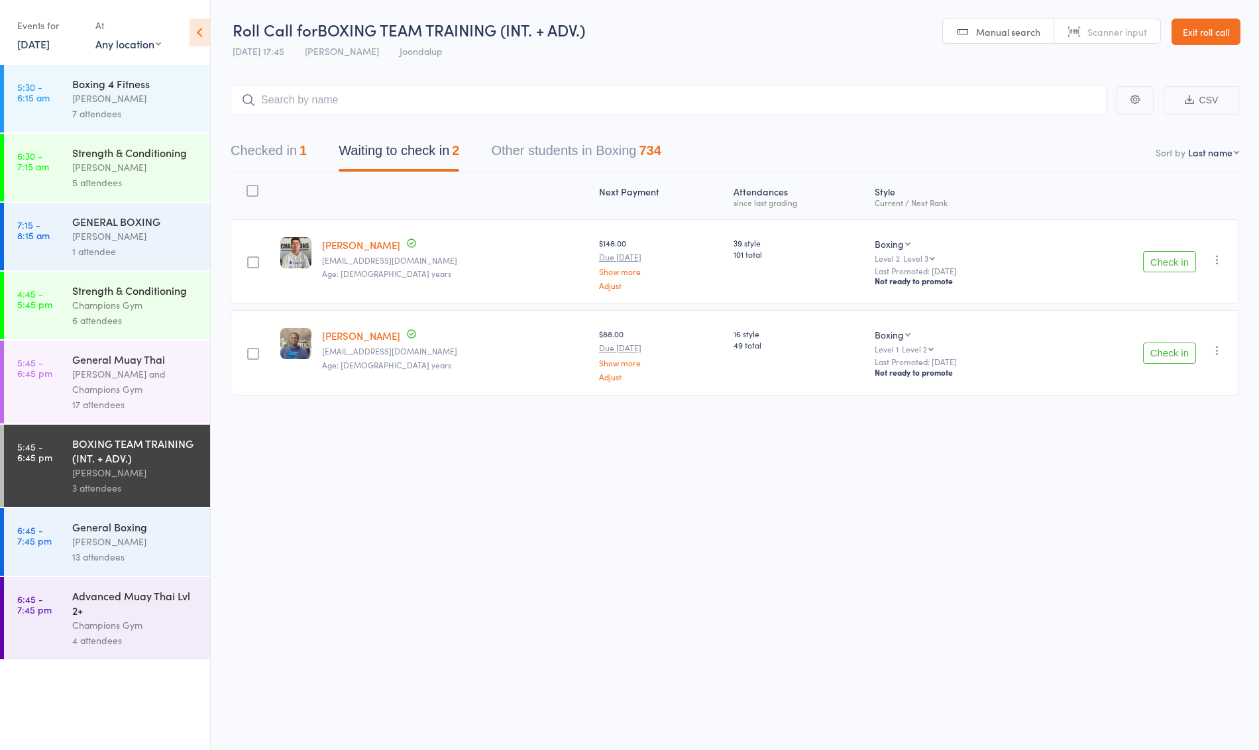
click at [1173, 348] on button "Check in" at bounding box center [1169, 353] width 53 height 21
click at [95, 377] on div "Maurice Stelio and Champions Gym" at bounding box center [135, 382] width 127 height 30
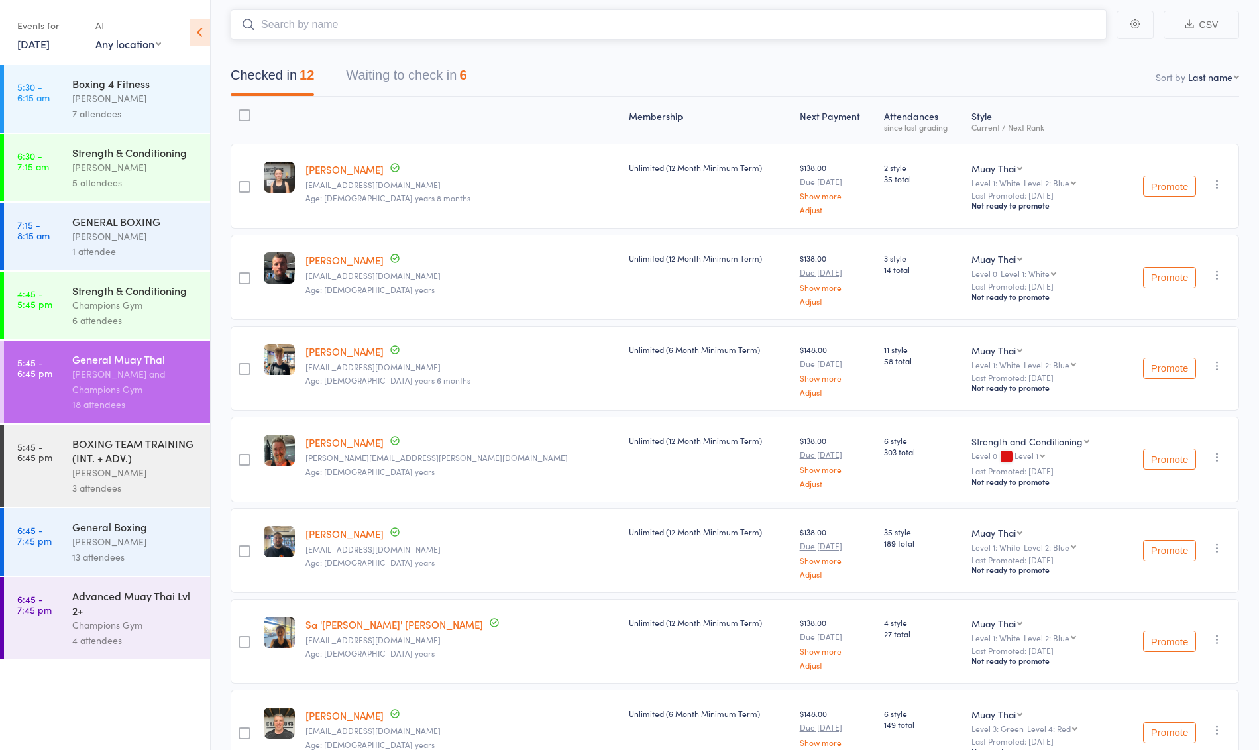
scroll to position [37, 0]
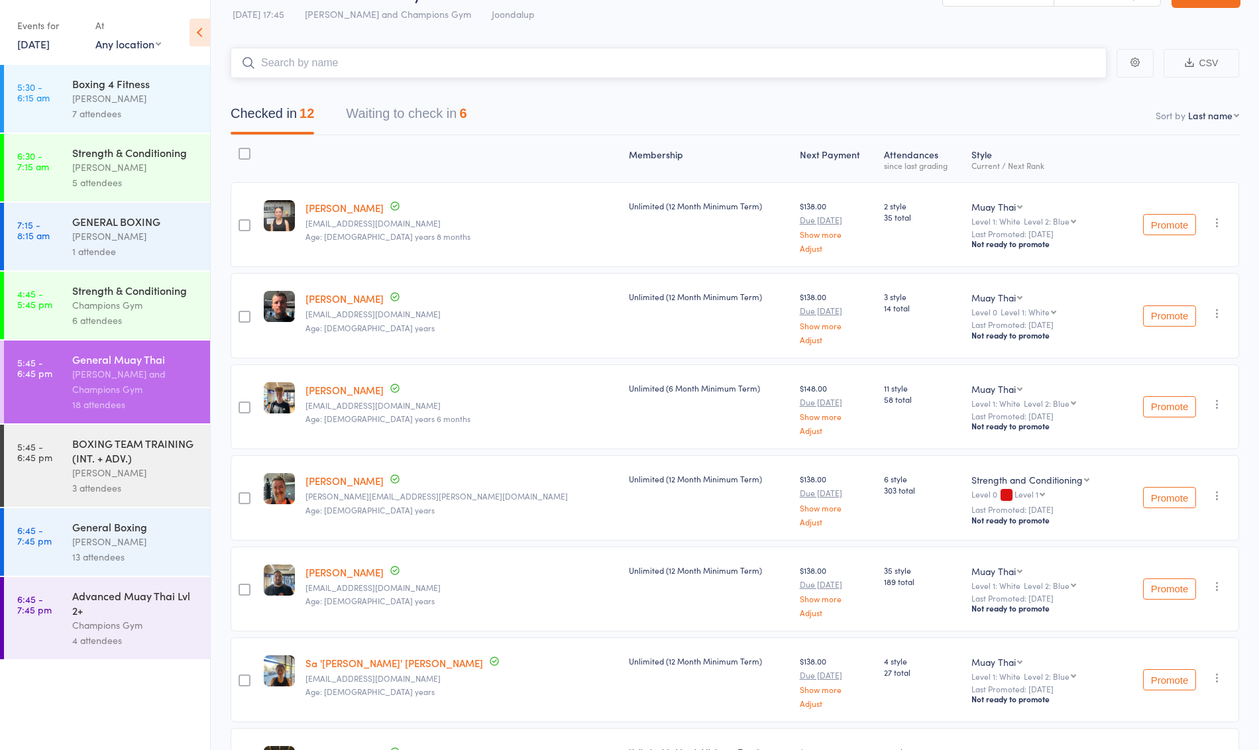
click at [457, 119] on button "Waiting to check in 6" at bounding box center [406, 116] width 121 height 35
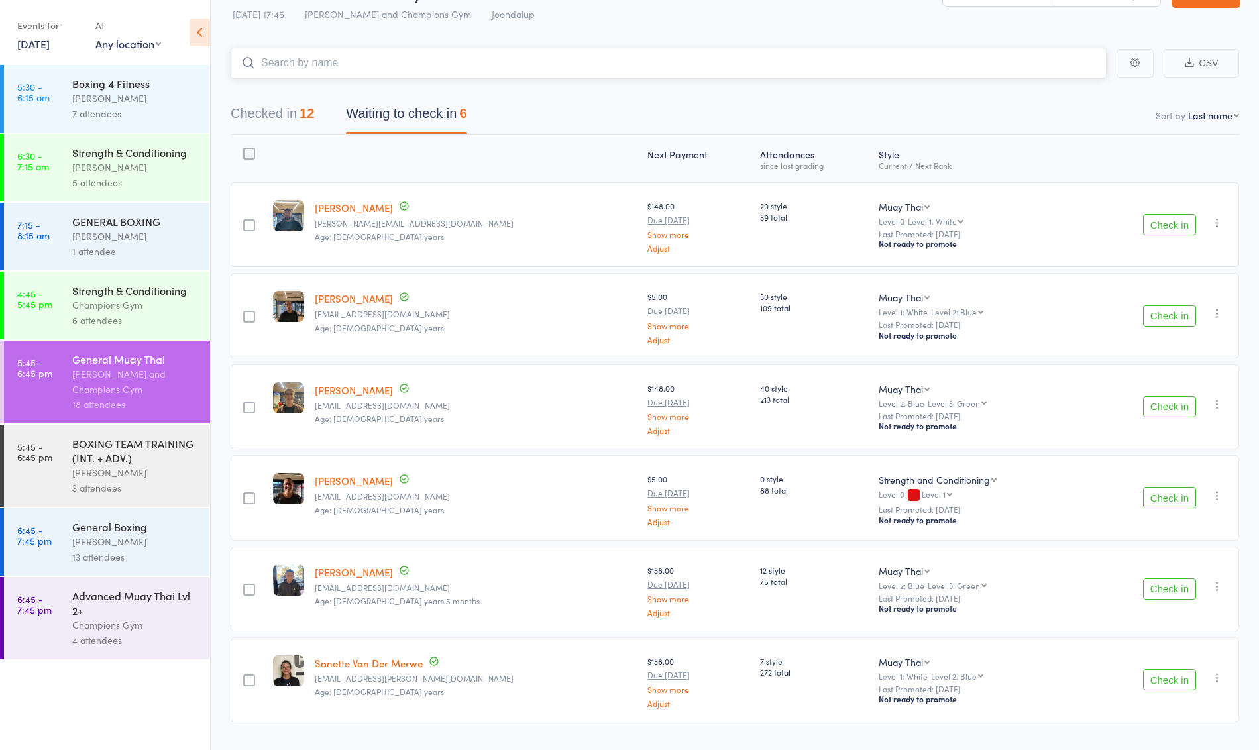
scroll to position [62, 0]
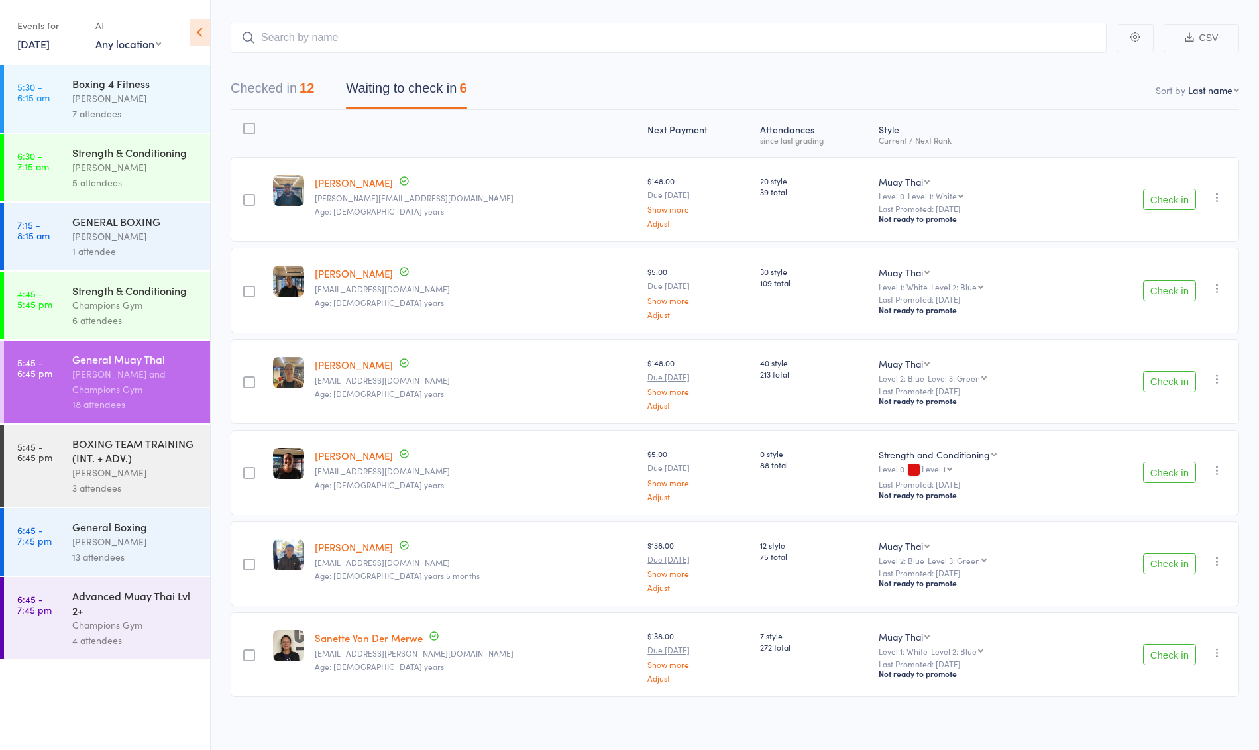
click at [1171, 644] on button "Check in" at bounding box center [1169, 654] width 53 height 21
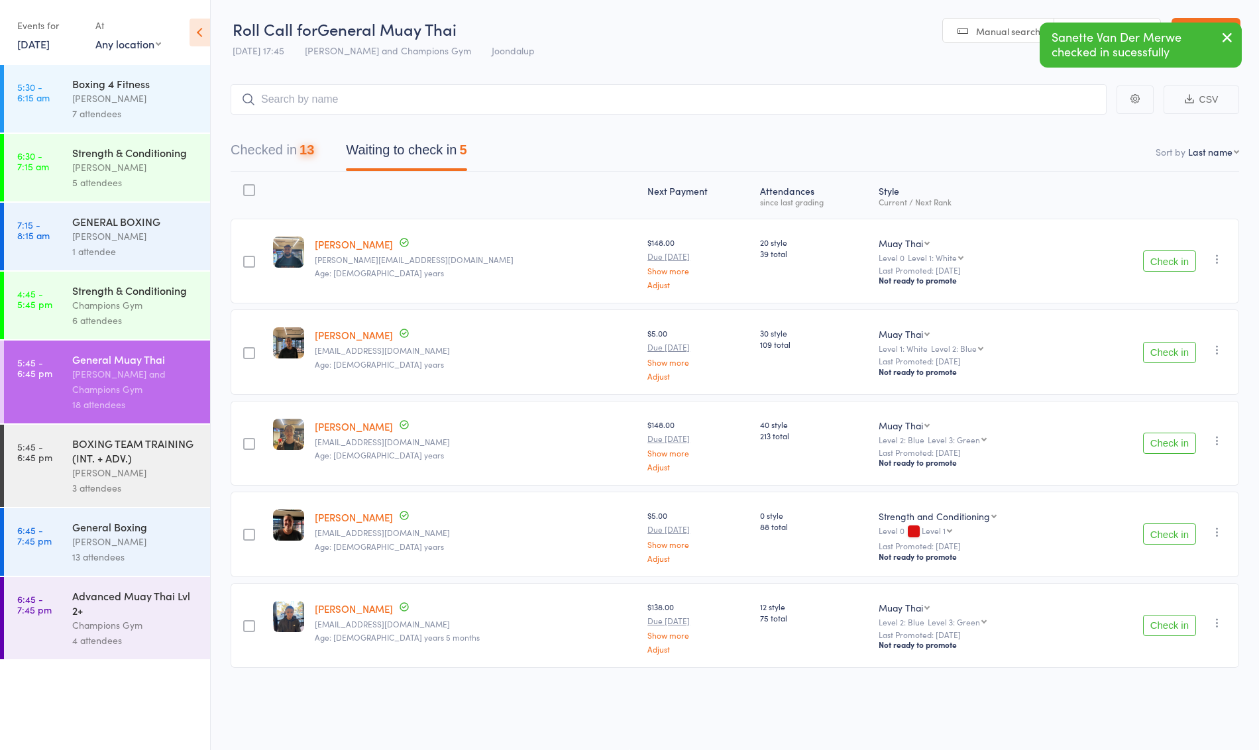
scroll to position [1, 0]
click at [1175, 444] on button "Check in" at bounding box center [1169, 443] width 53 height 21
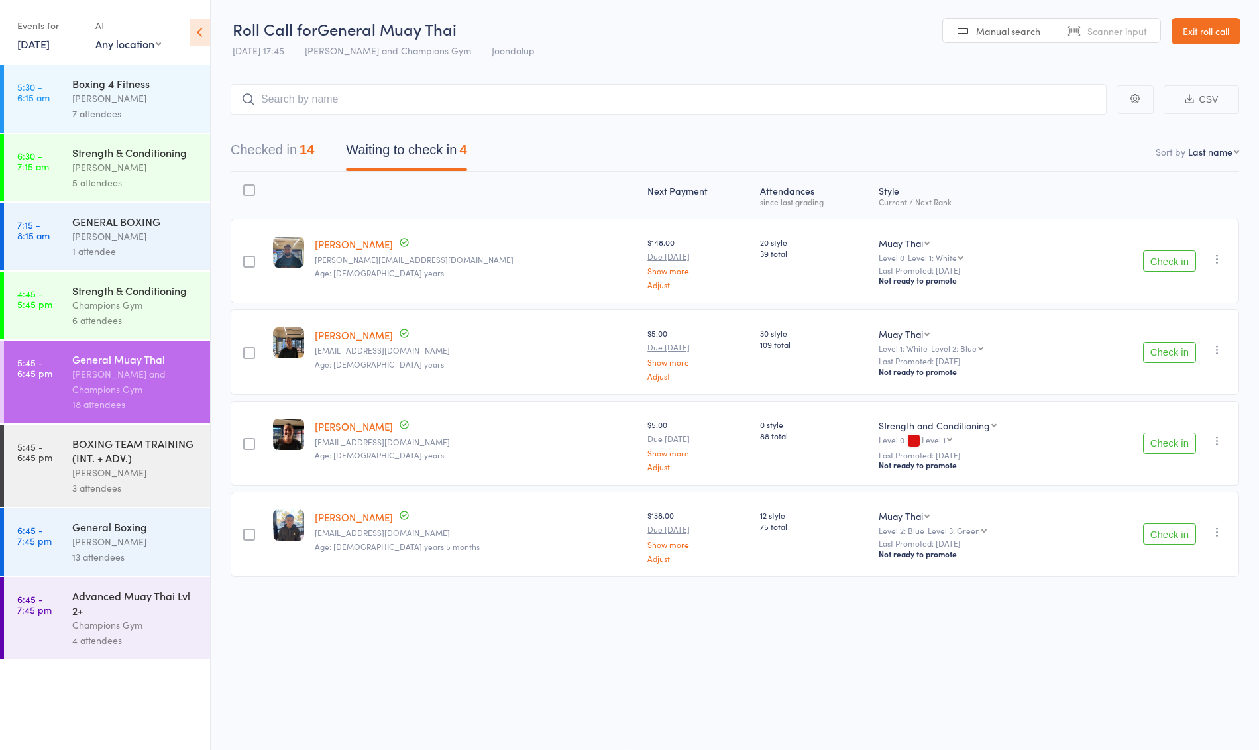
click at [1159, 357] on button "Check in" at bounding box center [1169, 352] width 53 height 21
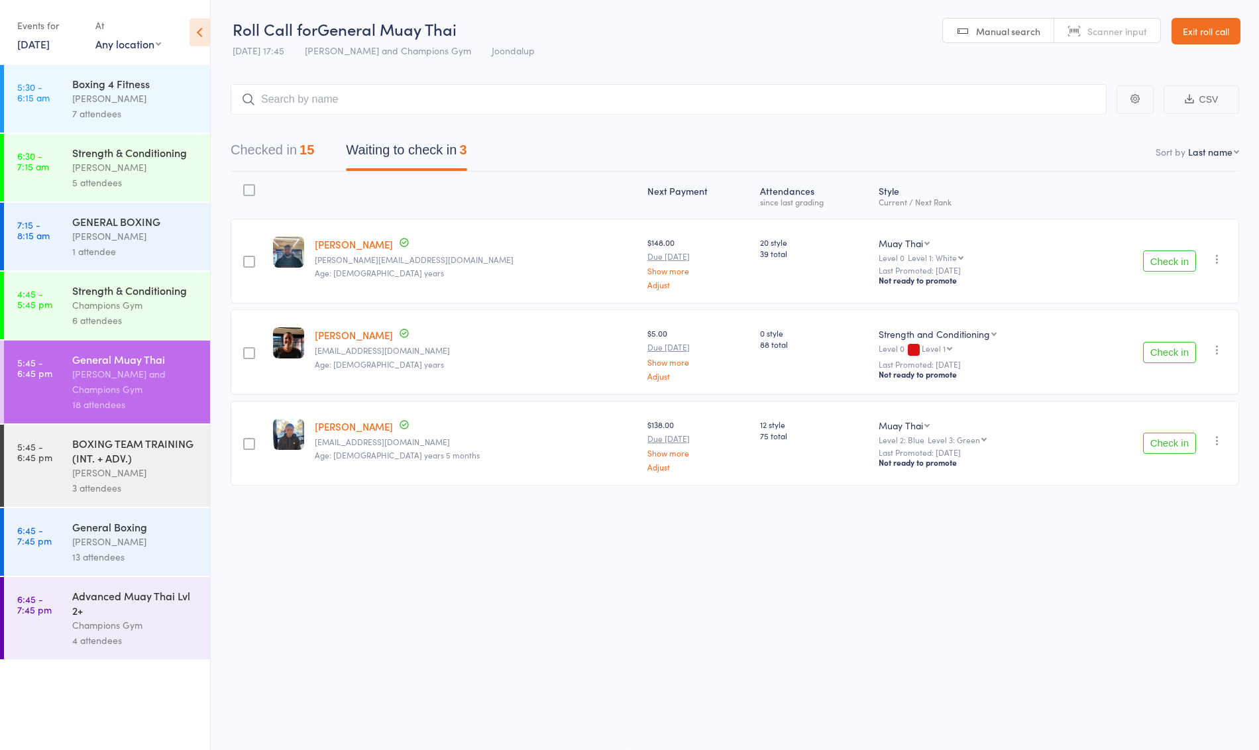
click at [129, 478] on div "[PERSON_NAME]" at bounding box center [135, 472] width 127 height 15
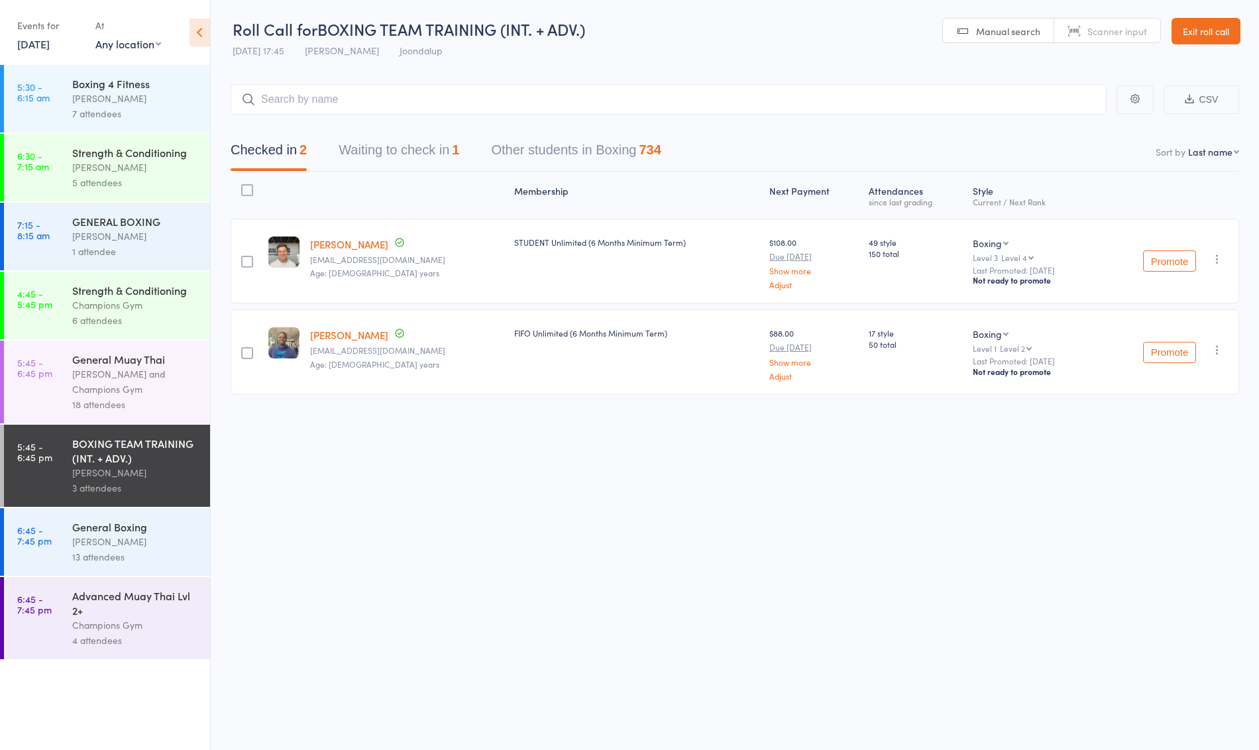
click at [425, 142] on button "Waiting to check in 1" at bounding box center [399, 153] width 121 height 35
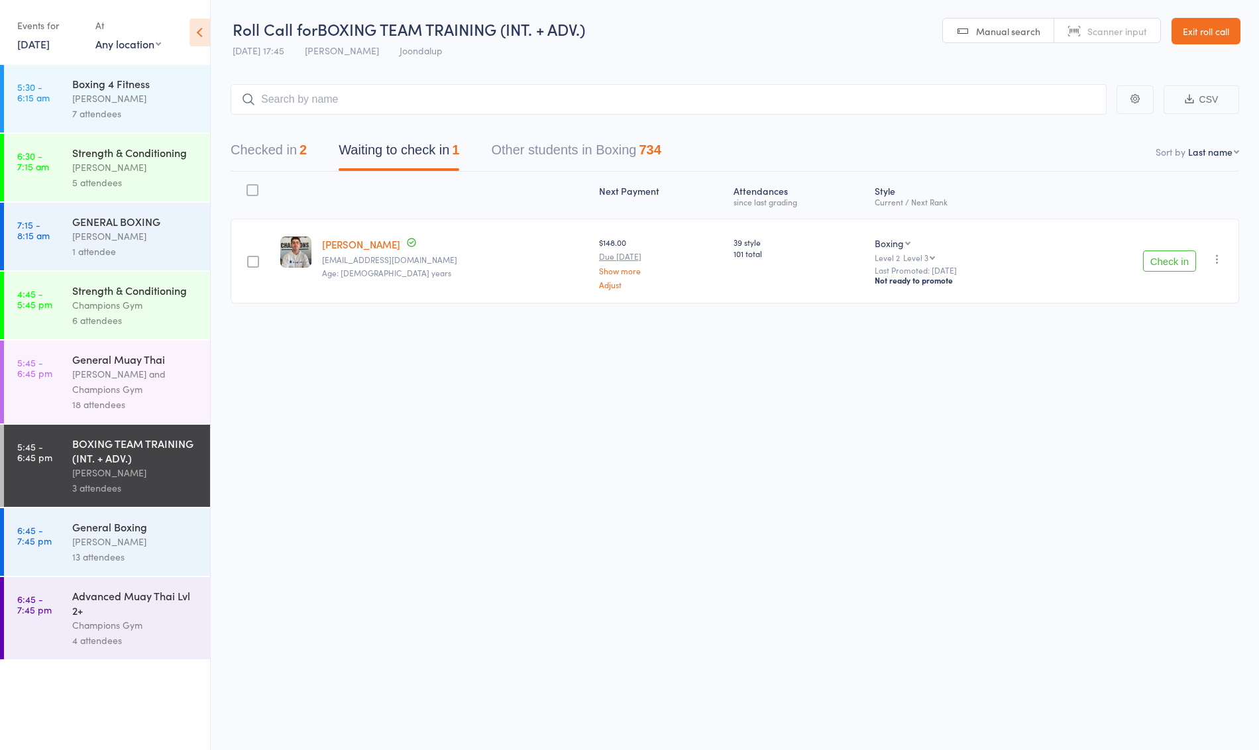
click at [126, 366] on div "General Muay Thai" at bounding box center [135, 359] width 127 height 15
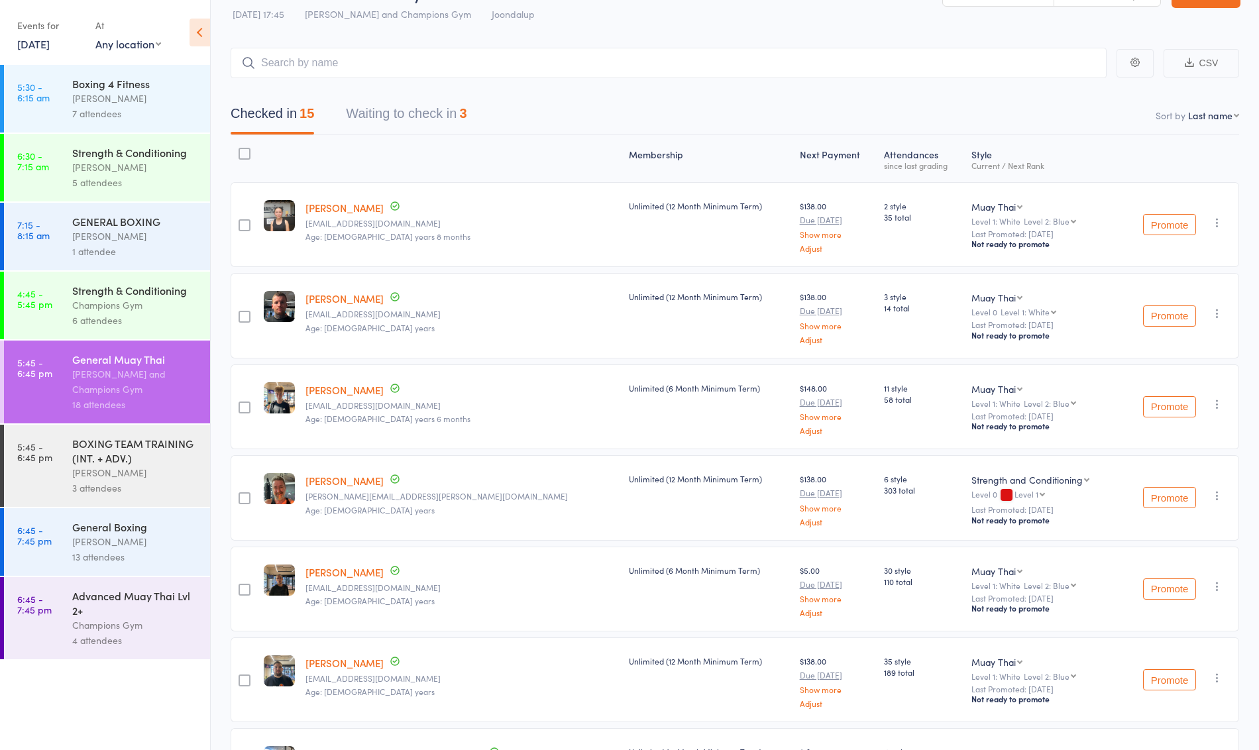
click at [467, 113] on div "3" at bounding box center [462, 113] width 7 height 15
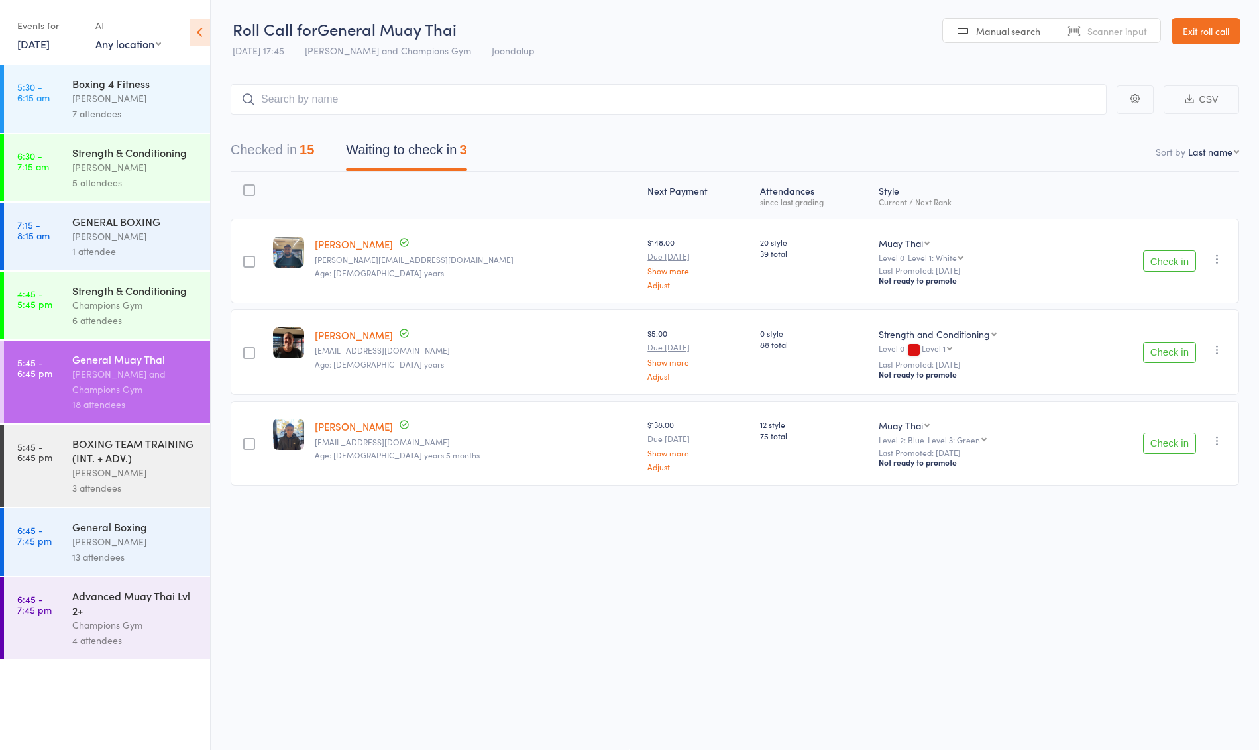
click at [1165, 353] on button "Check in" at bounding box center [1169, 352] width 53 height 21
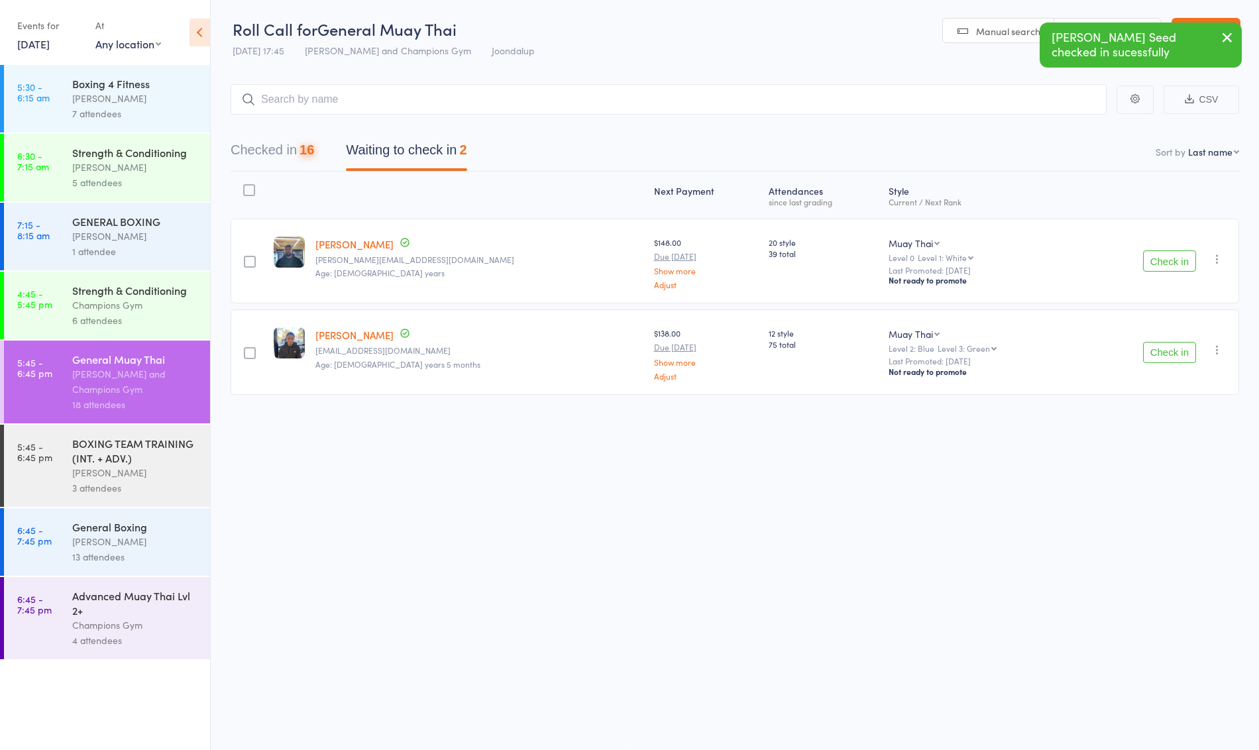
click at [291, 141] on button "Checked in 16" at bounding box center [273, 153] width 84 height 35
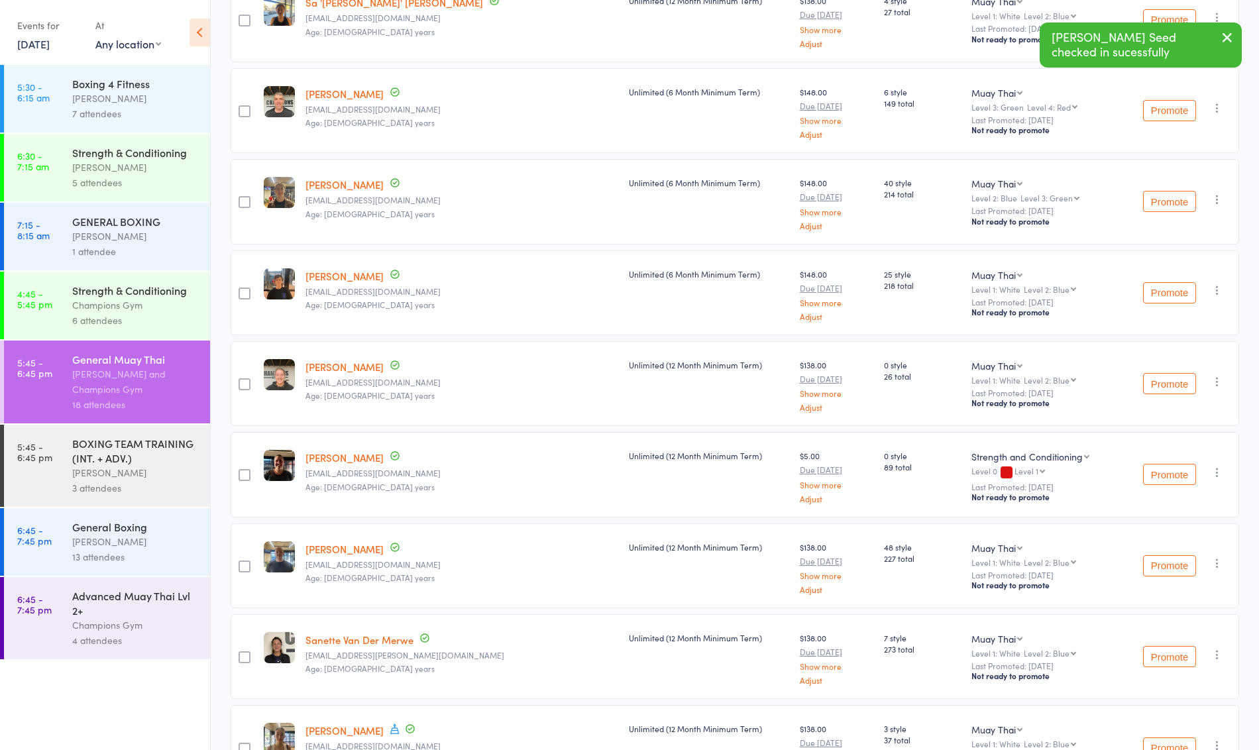
scroll to position [964, 0]
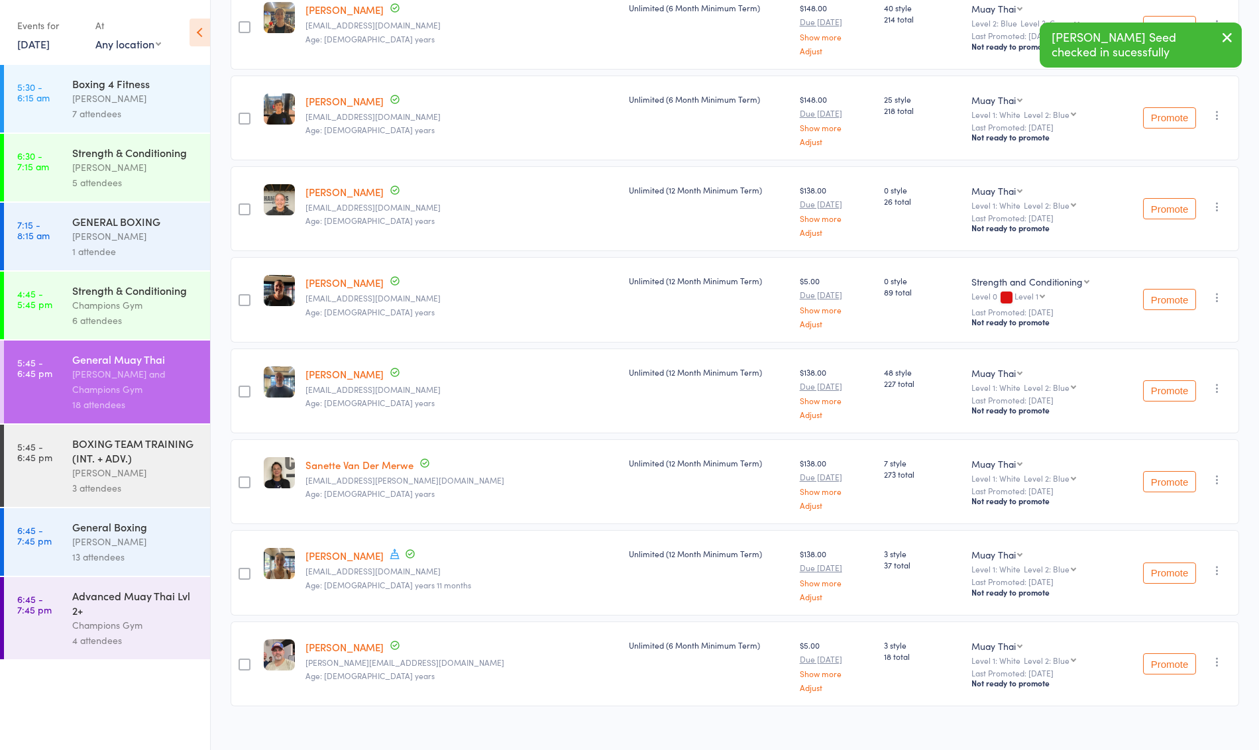
click at [135, 474] on div "[PERSON_NAME]" at bounding box center [135, 472] width 127 height 15
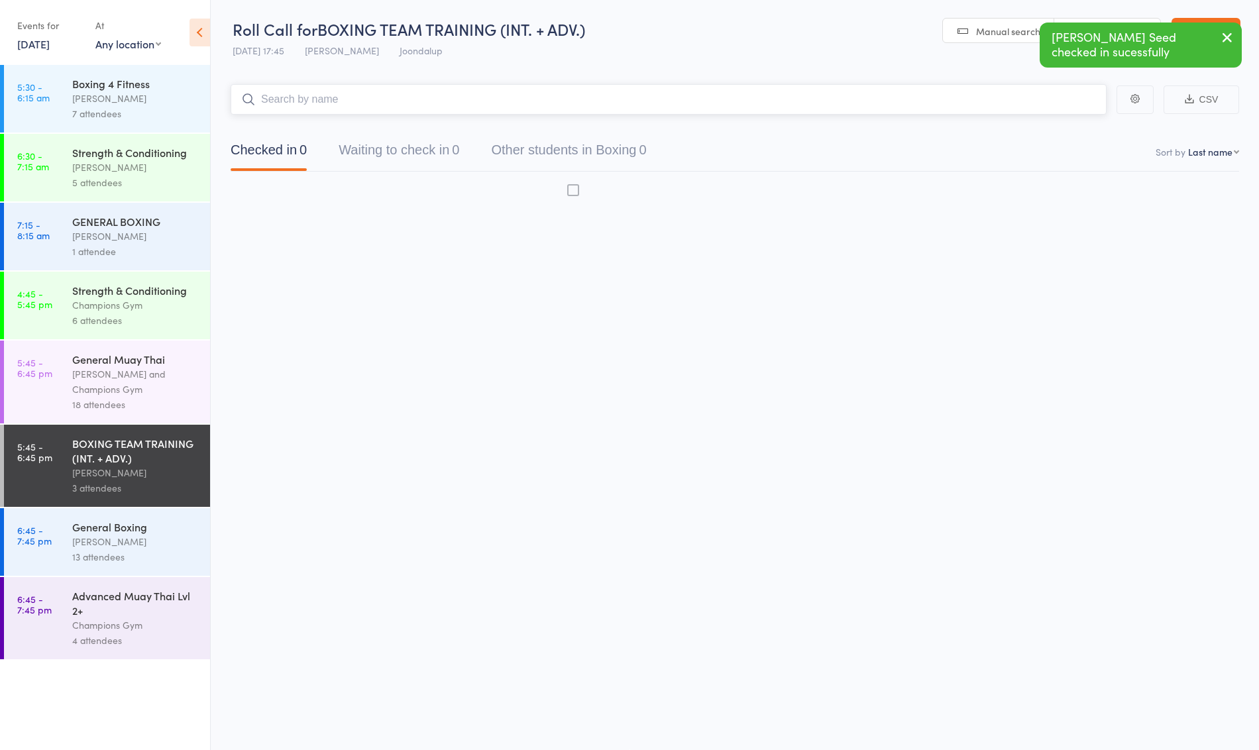
scroll to position [1, 0]
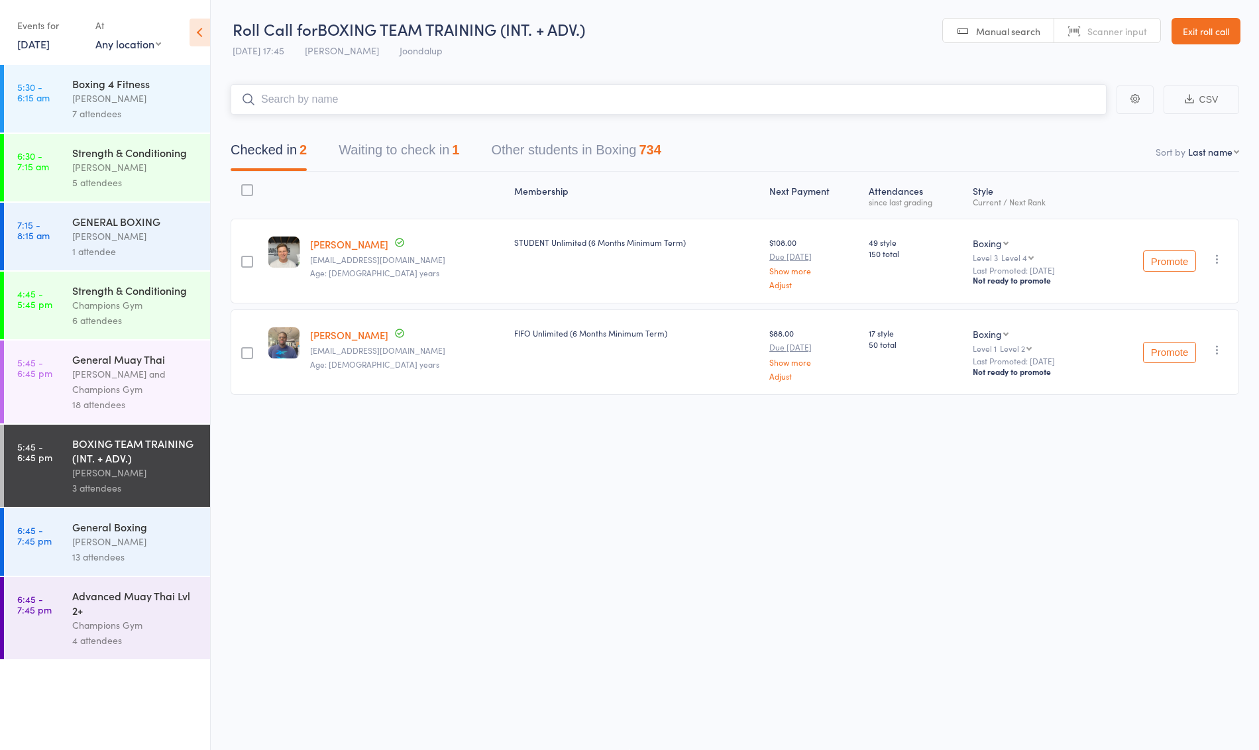
click at [408, 159] on button "Waiting to check in 1" at bounding box center [399, 153] width 121 height 35
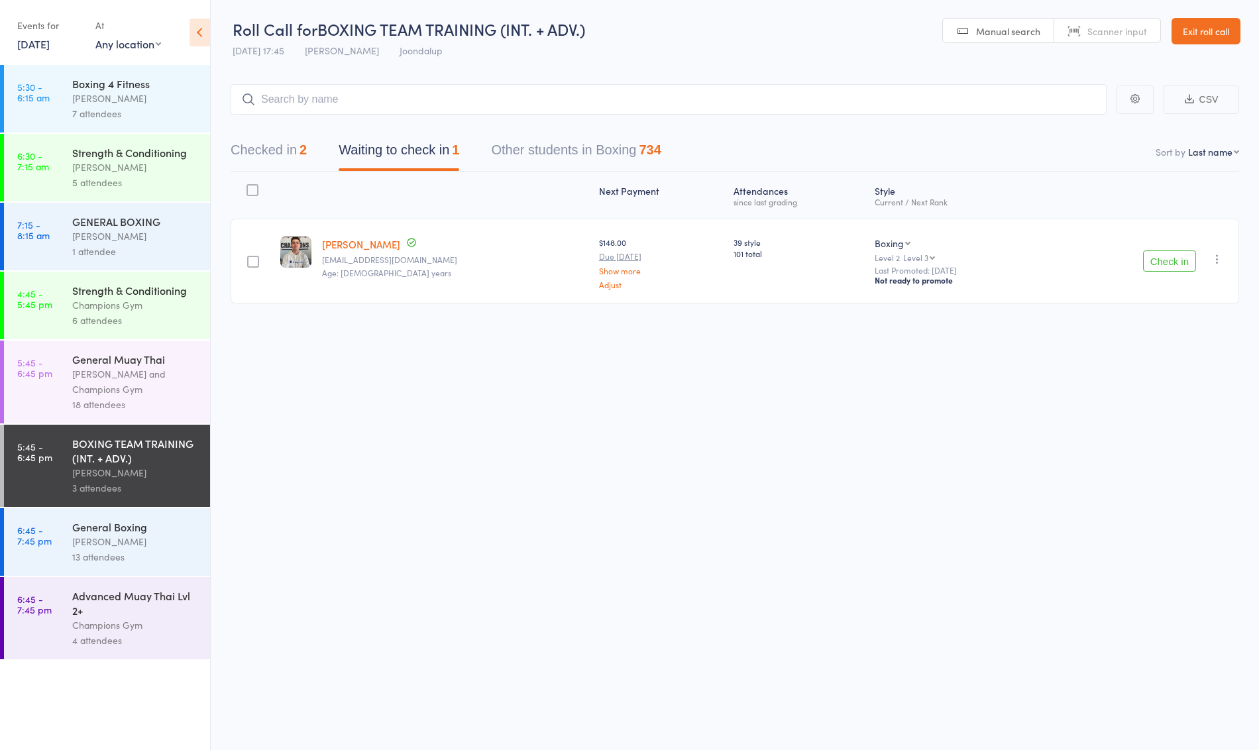
click at [72, 581] on div "Advanced Muay Thai Lvl 2+ Champions Gym 4 attendees" at bounding box center [141, 618] width 138 height 82
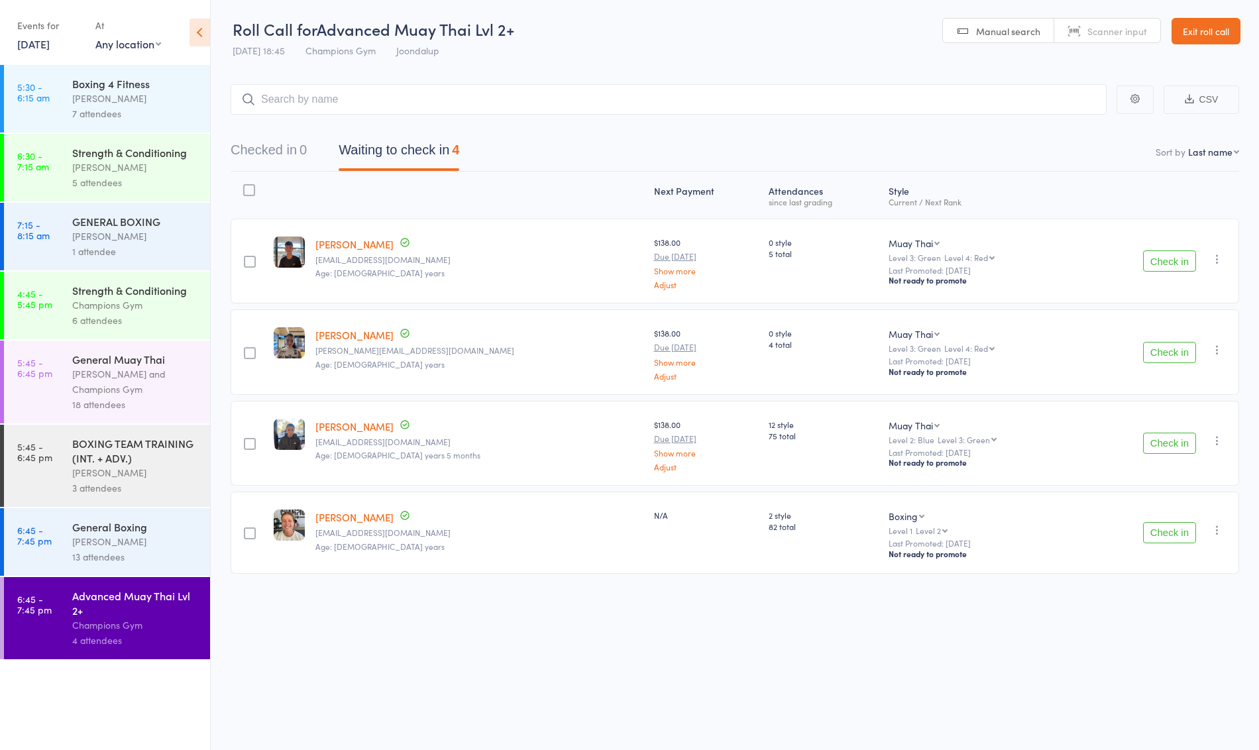
click at [70, 546] on link "6:45 - 7:45 pm General Boxing Thomas Mitchell 13 attendees" at bounding box center [107, 542] width 206 height 68
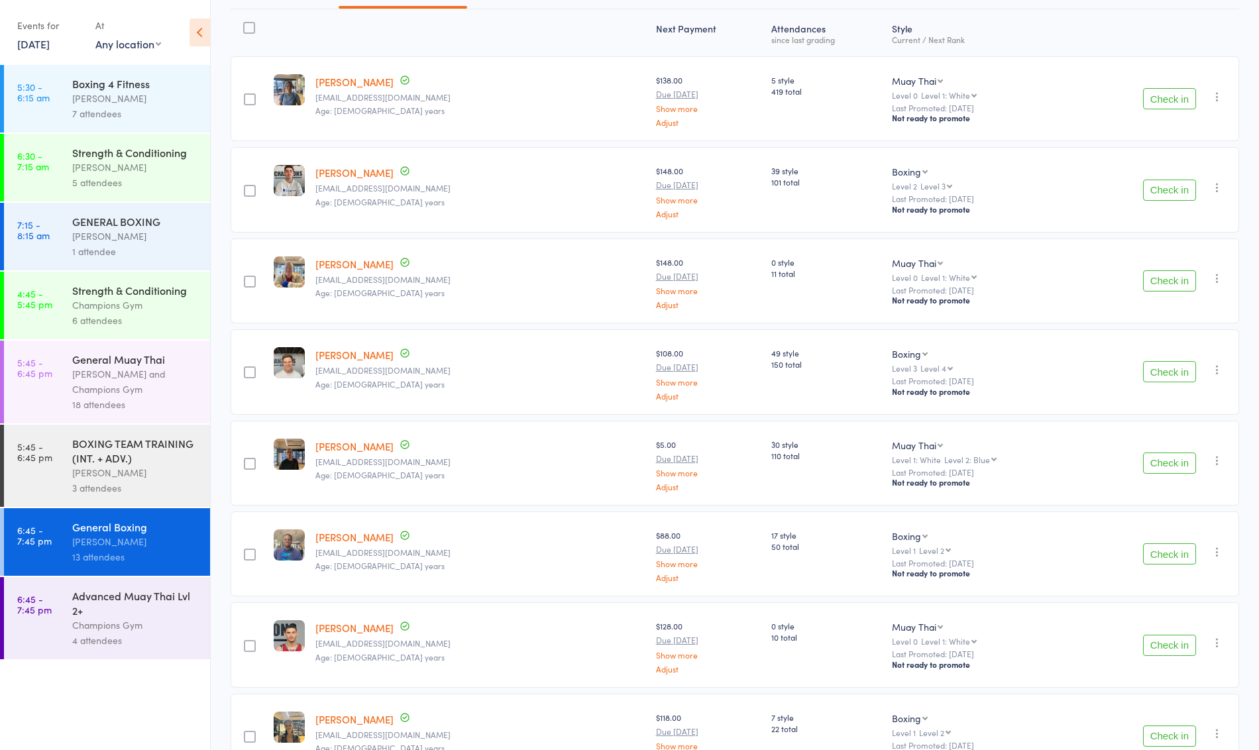
scroll to position [166, 0]
click at [1181, 361] on button "Check in" at bounding box center [1169, 369] width 53 height 21
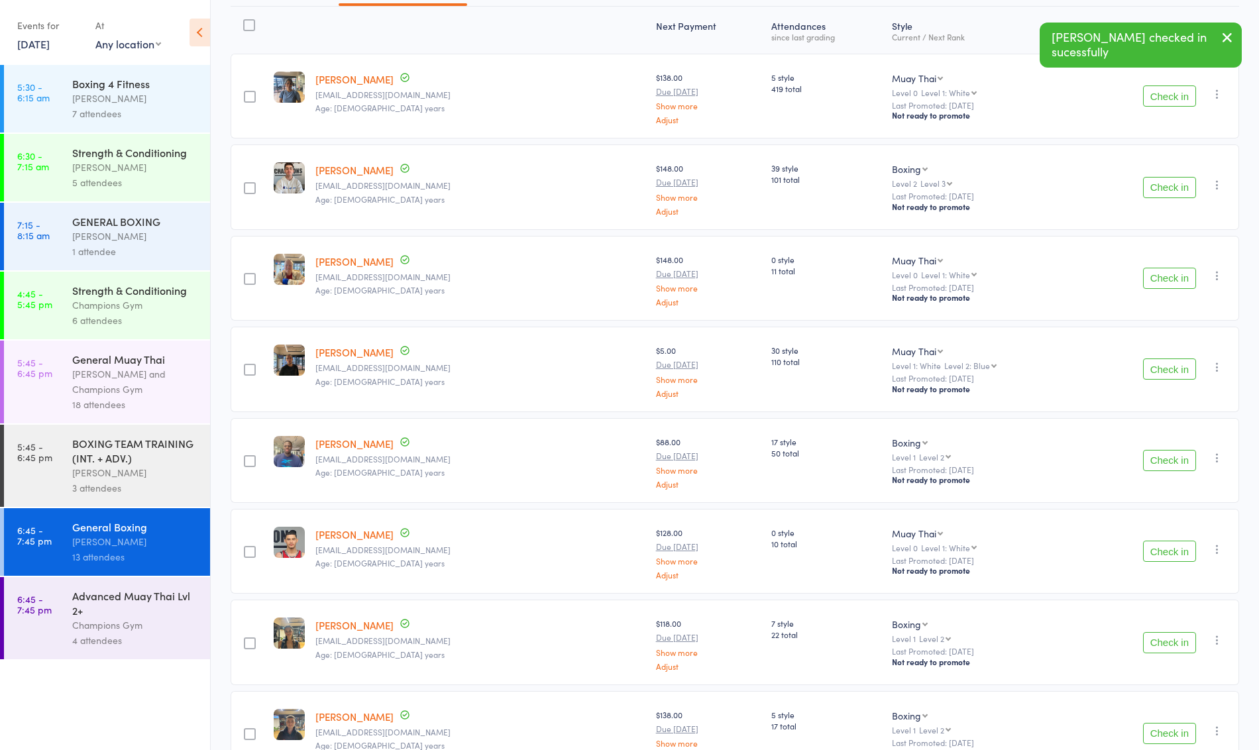
click at [1167, 363] on button "Check in" at bounding box center [1169, 369] width 53 height 21
click at [1192, 363] on button "Check in" at bounding box center [1169, 369] width 53 height 21
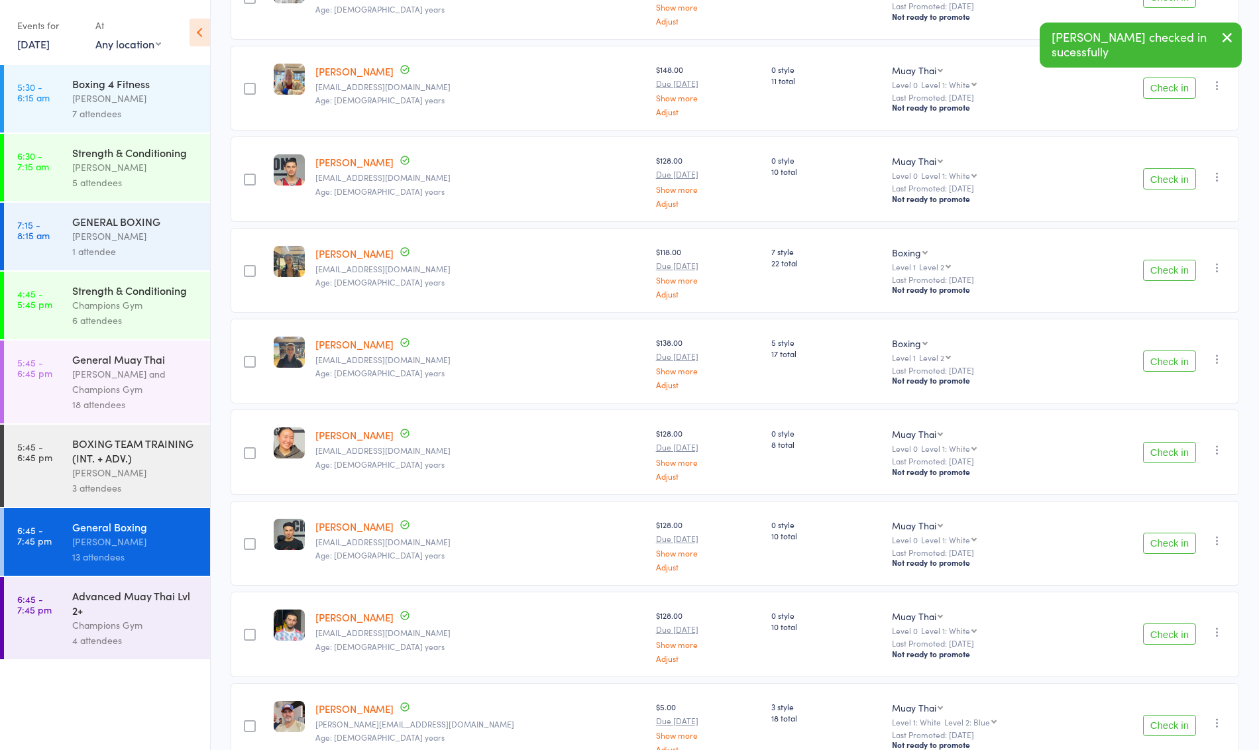
scroll to position [423, 0]
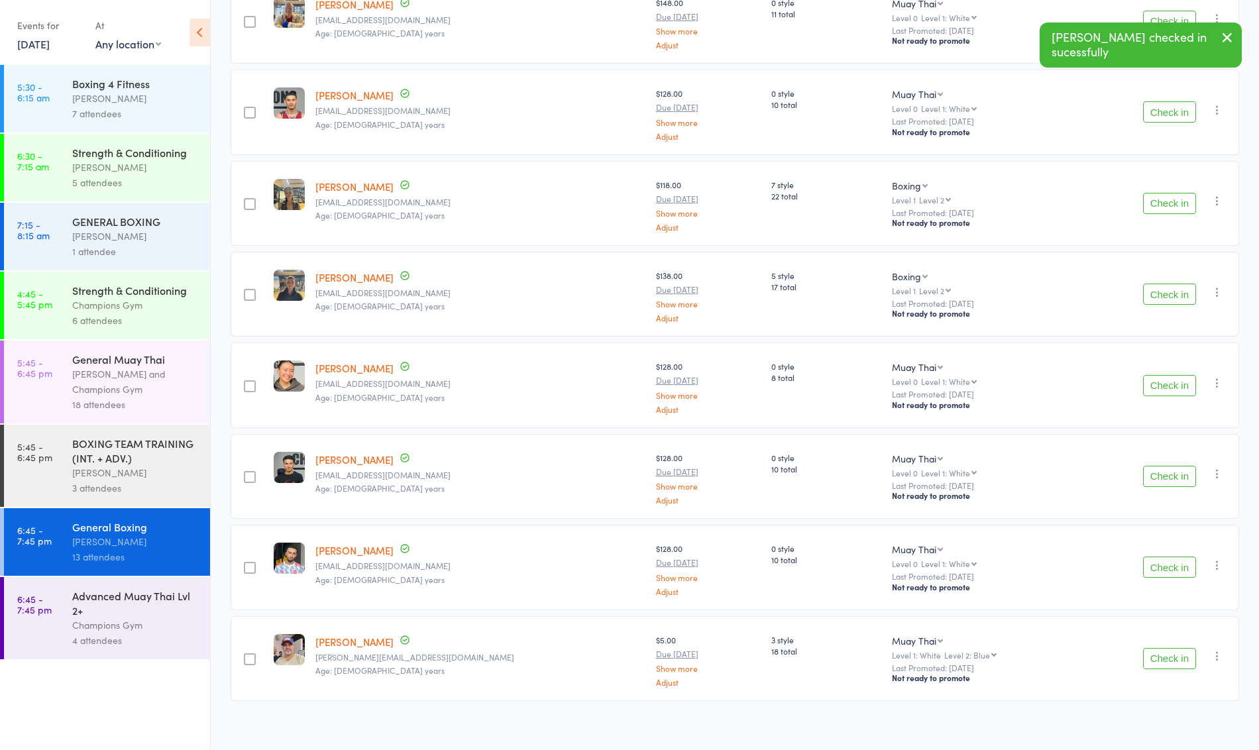
click at [1166, 654] on button "Check in" at bounding box center [1169, 658] width 53 height 21
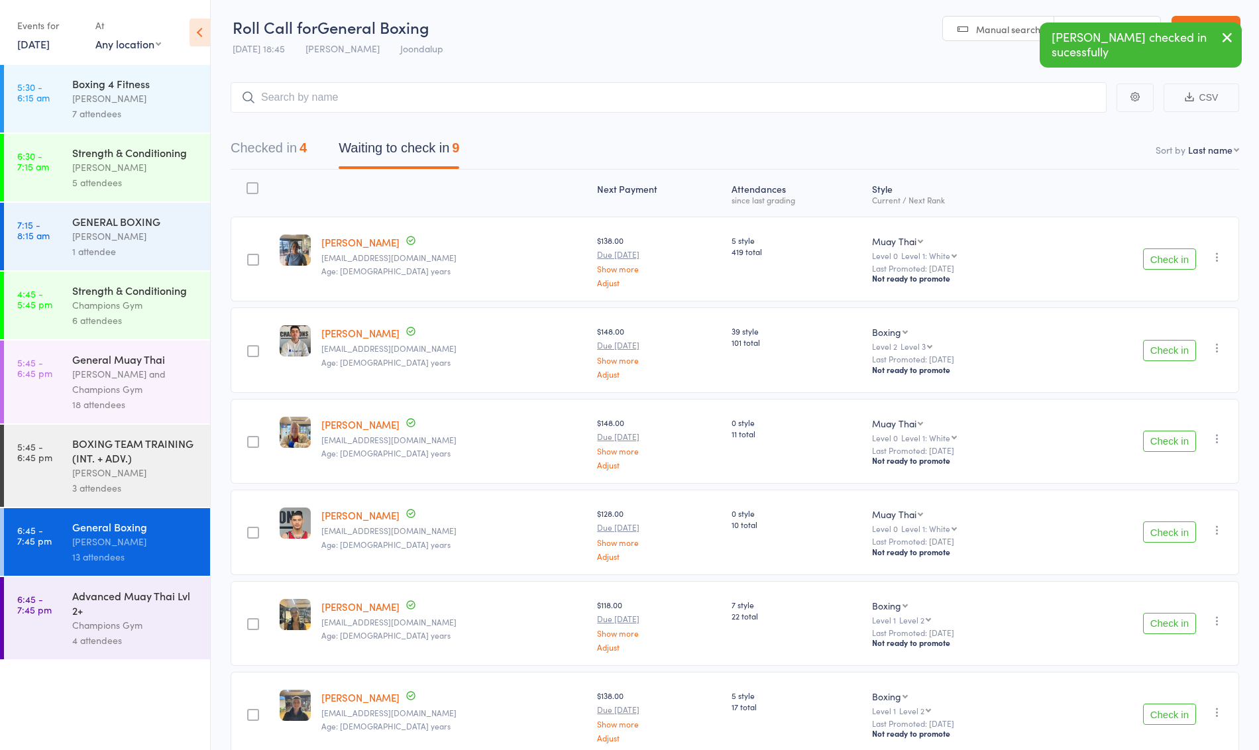
scroll to position [0, 0]
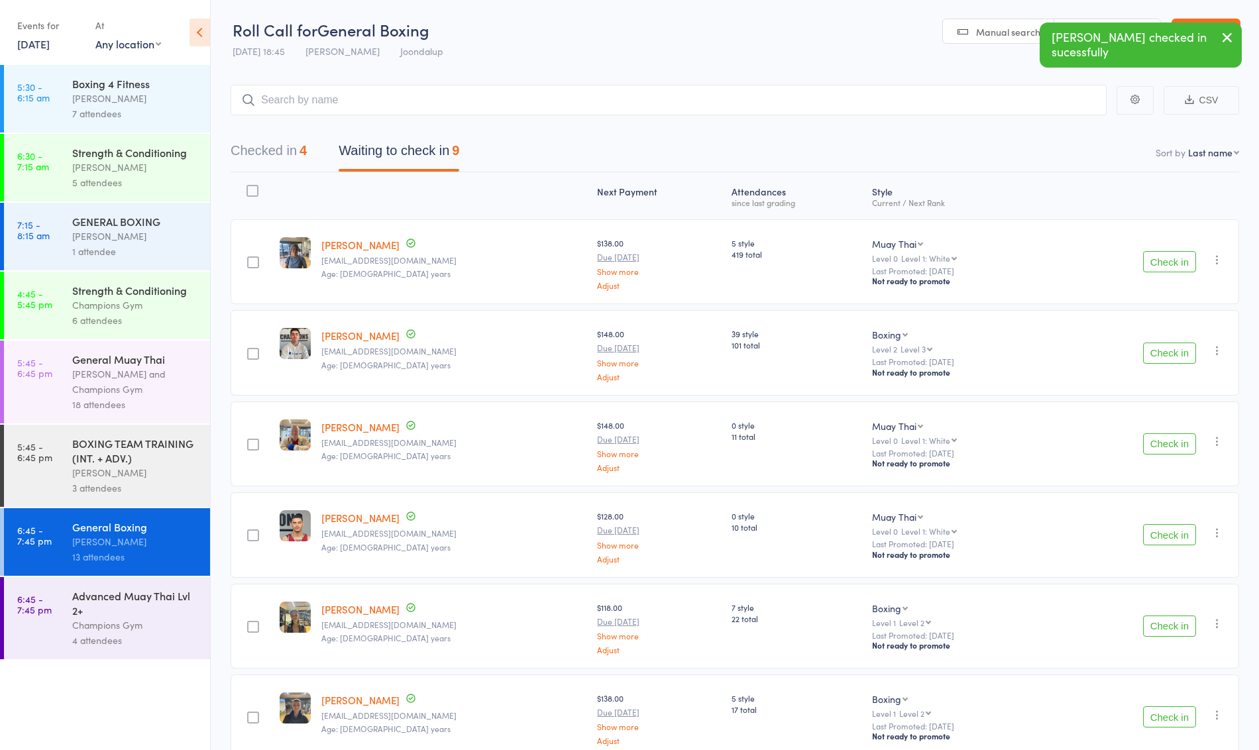
click at [122, 611] on div "Advanced Muay Thai Lvl 2+" at bounding box center [135, 603] width 127 height 29
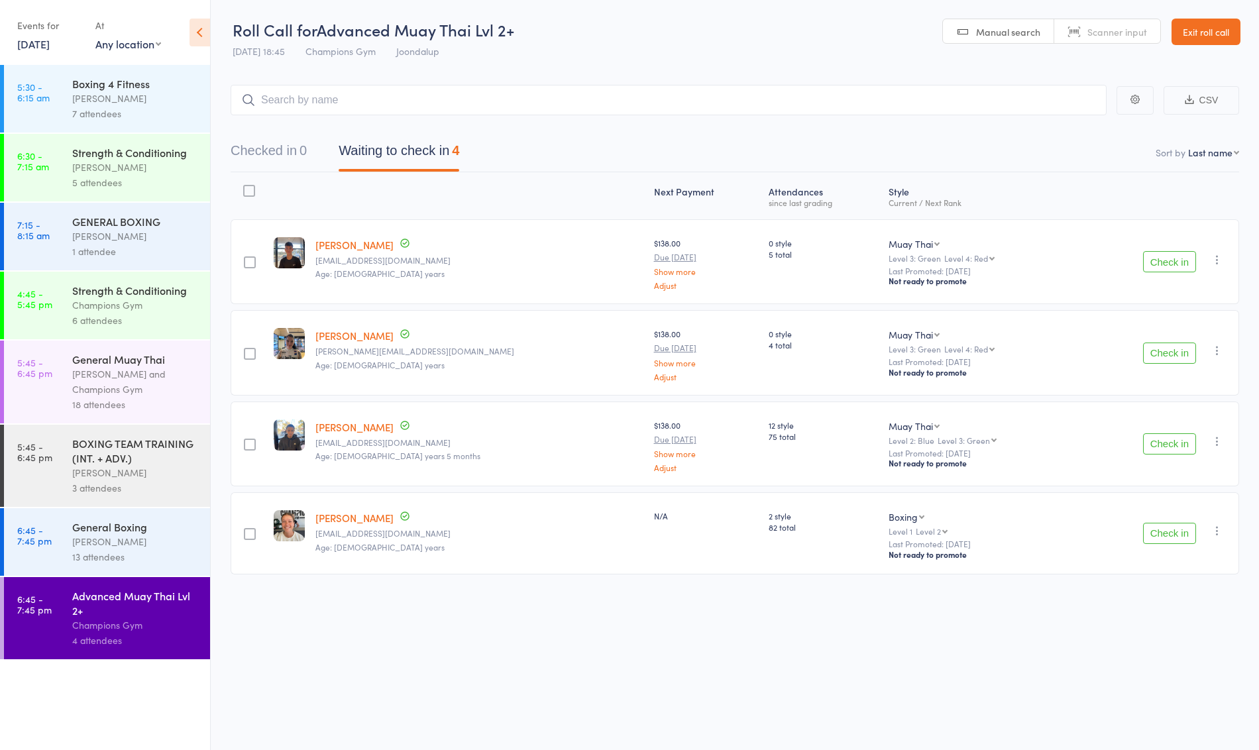
click at [1169, 529] on button "Check in" at bounding box center [1169, 533] width 53 height 21
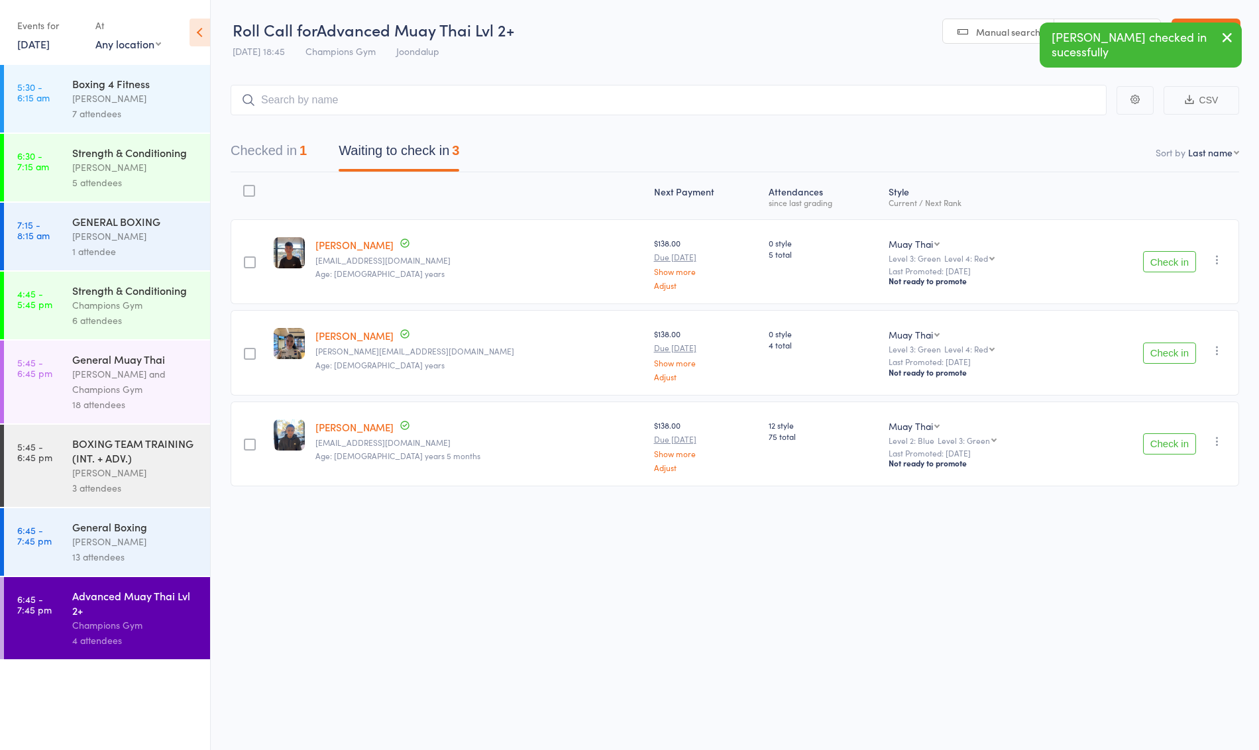
click at [183, 383] on div "Maurice Stelio and Champions Gym" at bounding box center [135, 382] width 127 height 30
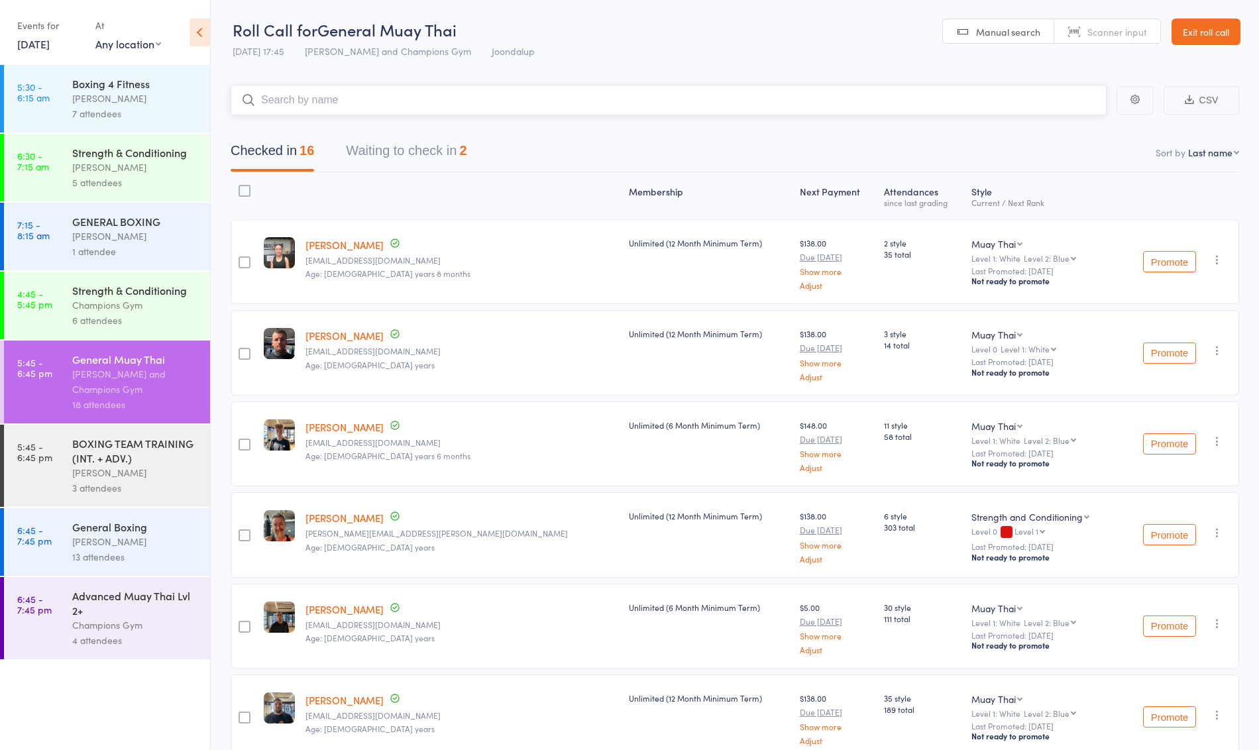
click at [429, 152] on button "Waiting to check in 2" at bounding box center [406, 154] width 121 height 35
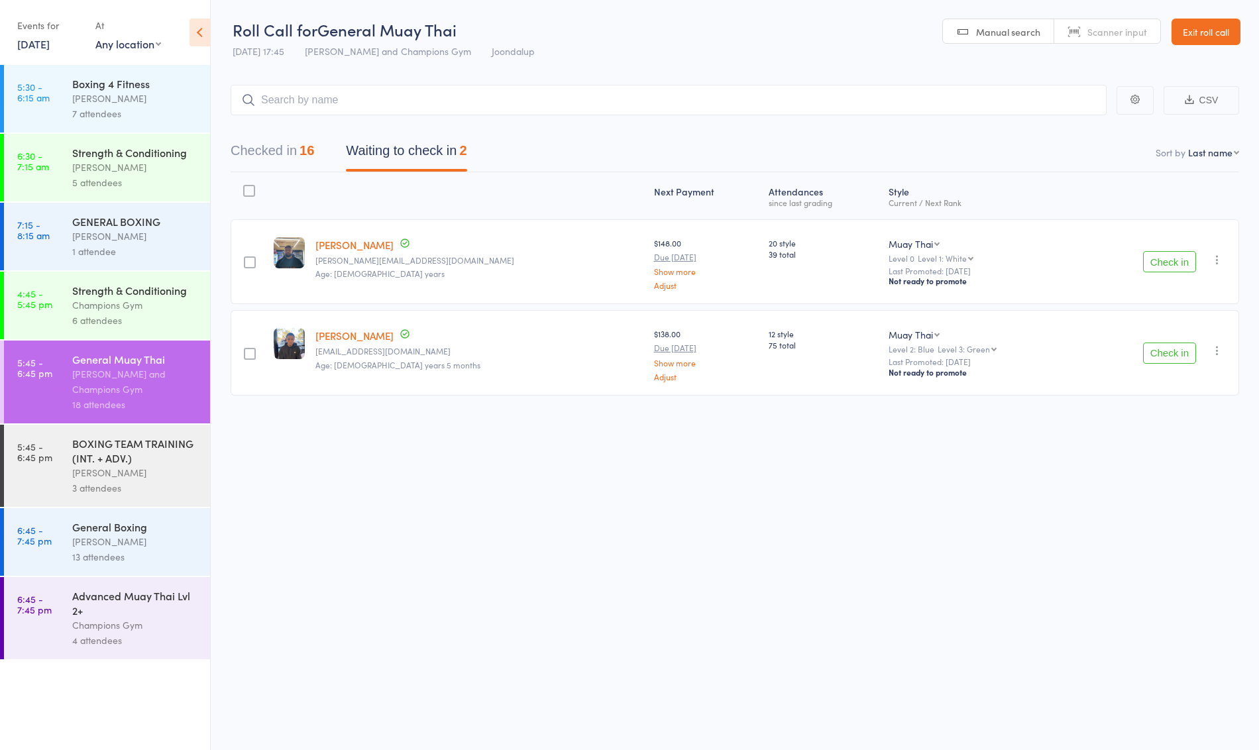
click at [1213, 256] on icon "button" at bounding box center [1217, 259] width 13 height 13
click at [1182, 416] on li "Mark absent" at bounding box center [1169, 411] width 109 height 18
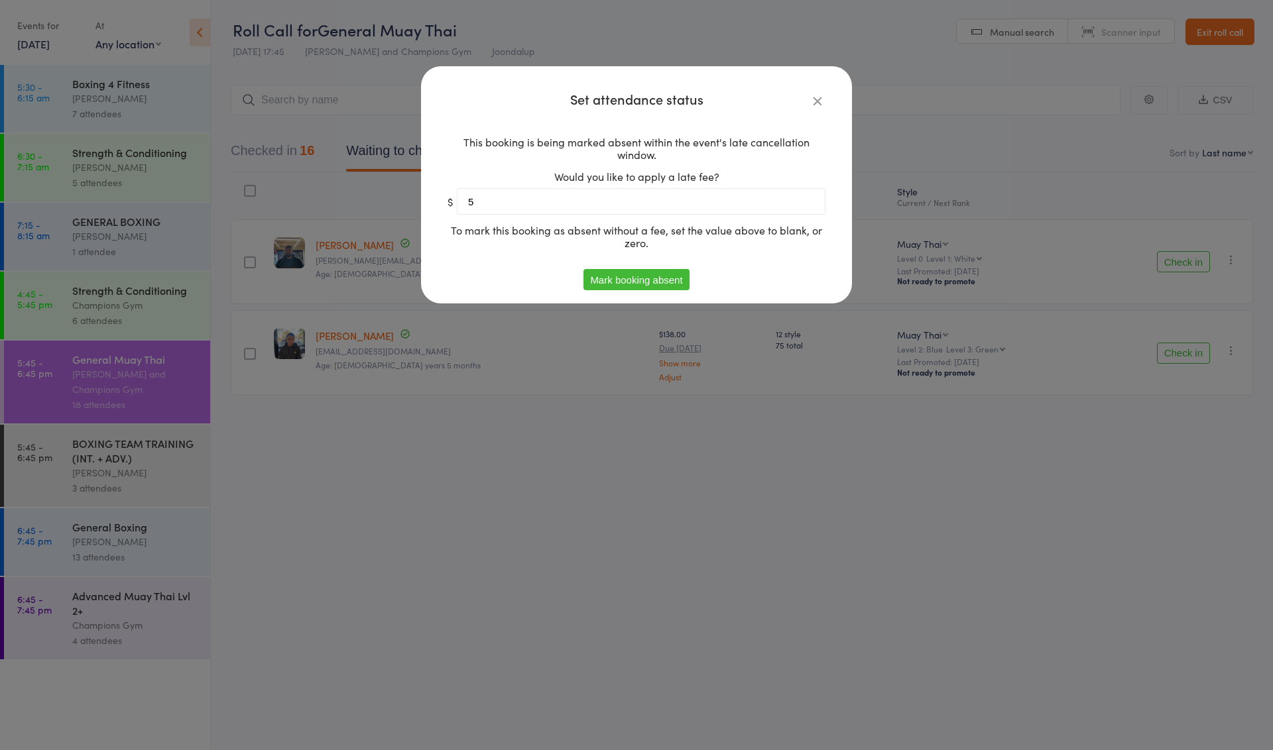
click at [629, 281] on button "Mark booking absent" at bounding box center [635, 279] width 105 height 21
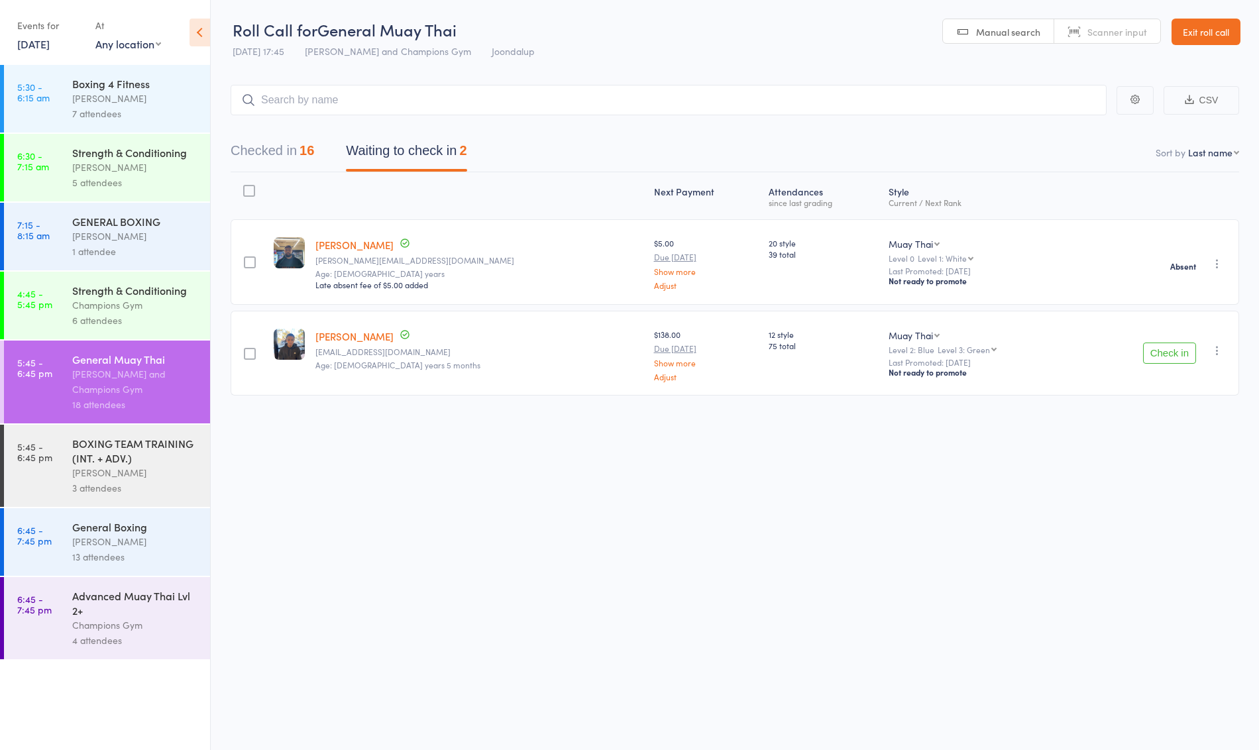
click at [1213, 355] on button "button" at bounding box center [1218, 351] width 16 height 16
click at [1159, 503] on li "Mark absent" at bounding box center [1169, 501] width 109 height 18
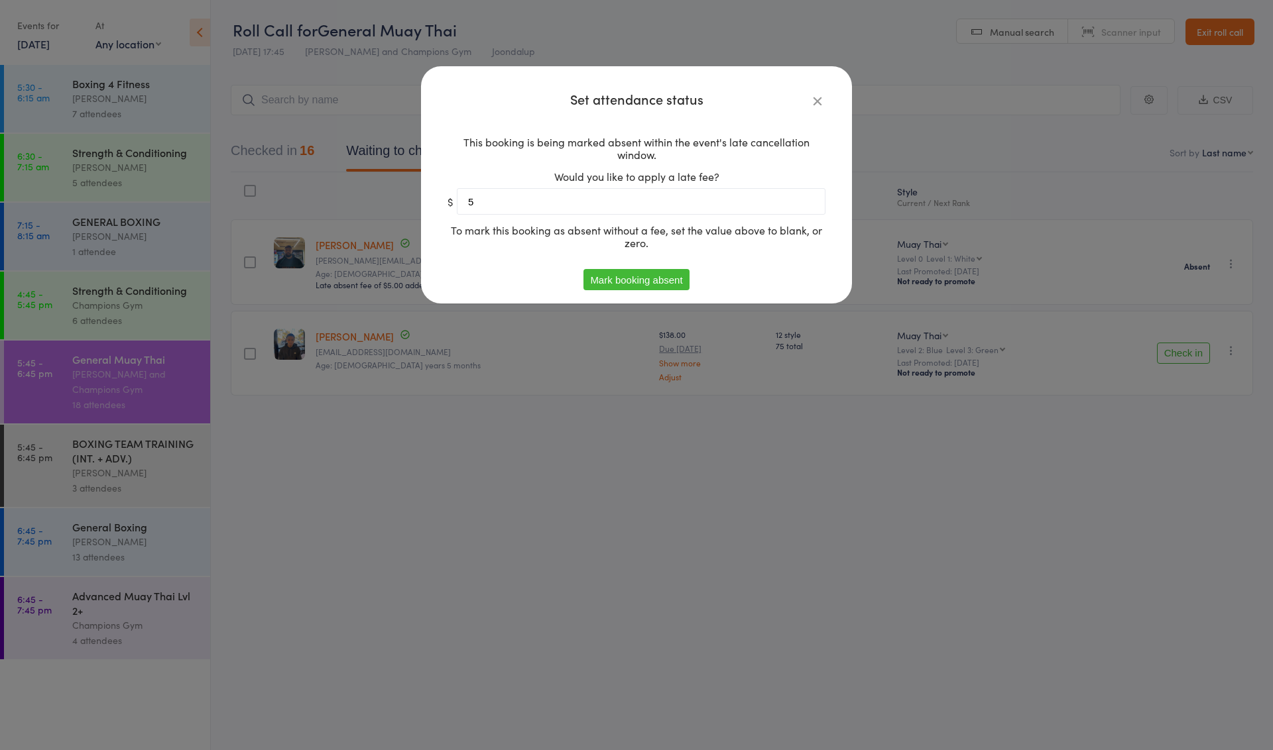
click at [634, 279] on button "Mark booking absent" at bounding box center [635, 279] width 105 height 21
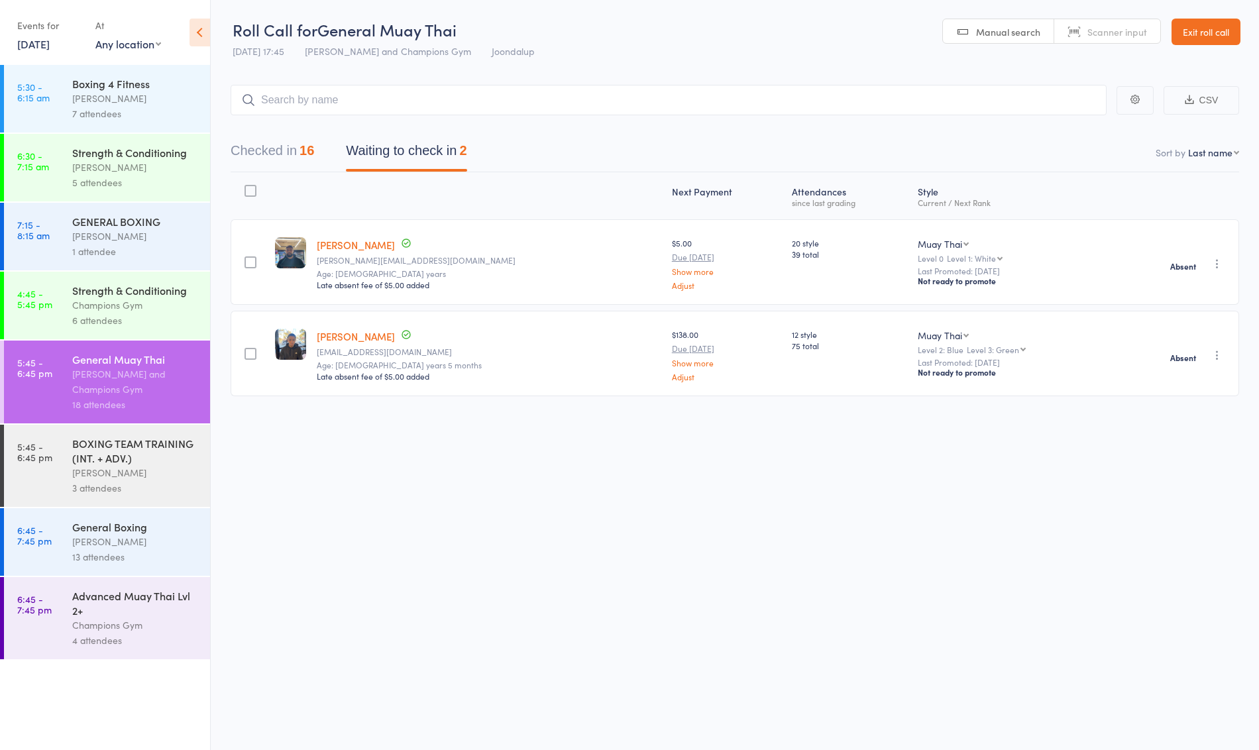
click at [144, 450] on div "BOXING TEAM TRAINING (INT. + ADV.)" at bounding box center [135, 450] width 127 height 29
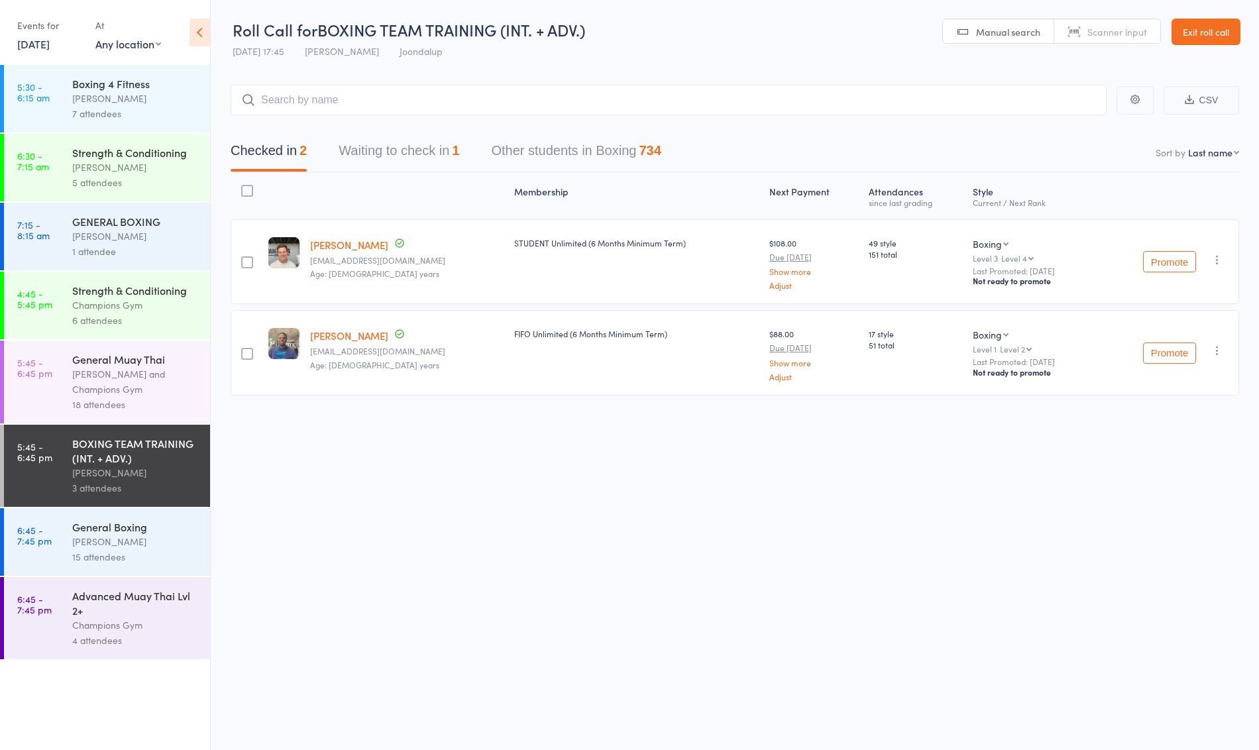
click at [419, 137] on button "Waiting to check in 1" at bounding box center [399, 154] width 121 height 35
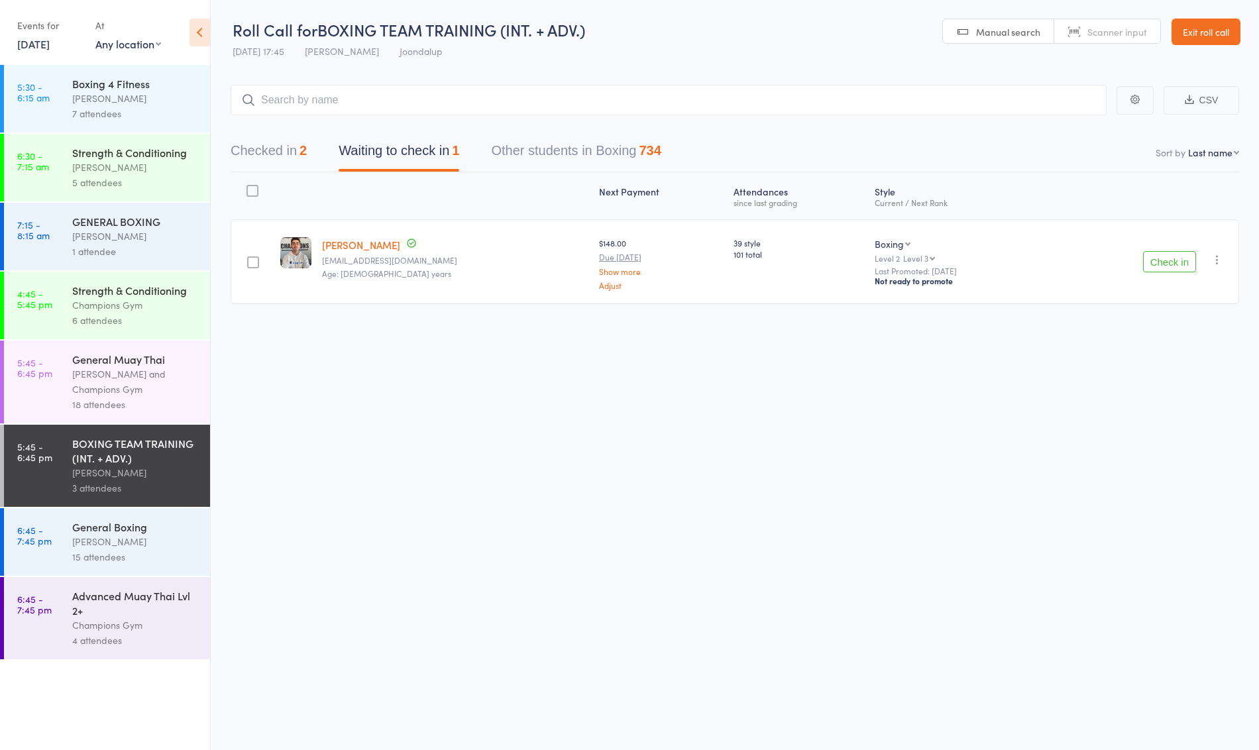
click at [1213, 259] on icon "button" at bounding box center [1217, 259] width 13 height 13
click at [1170, 408] on li "Mark absent" at bounding box center [1169, 411] width 109 height 18
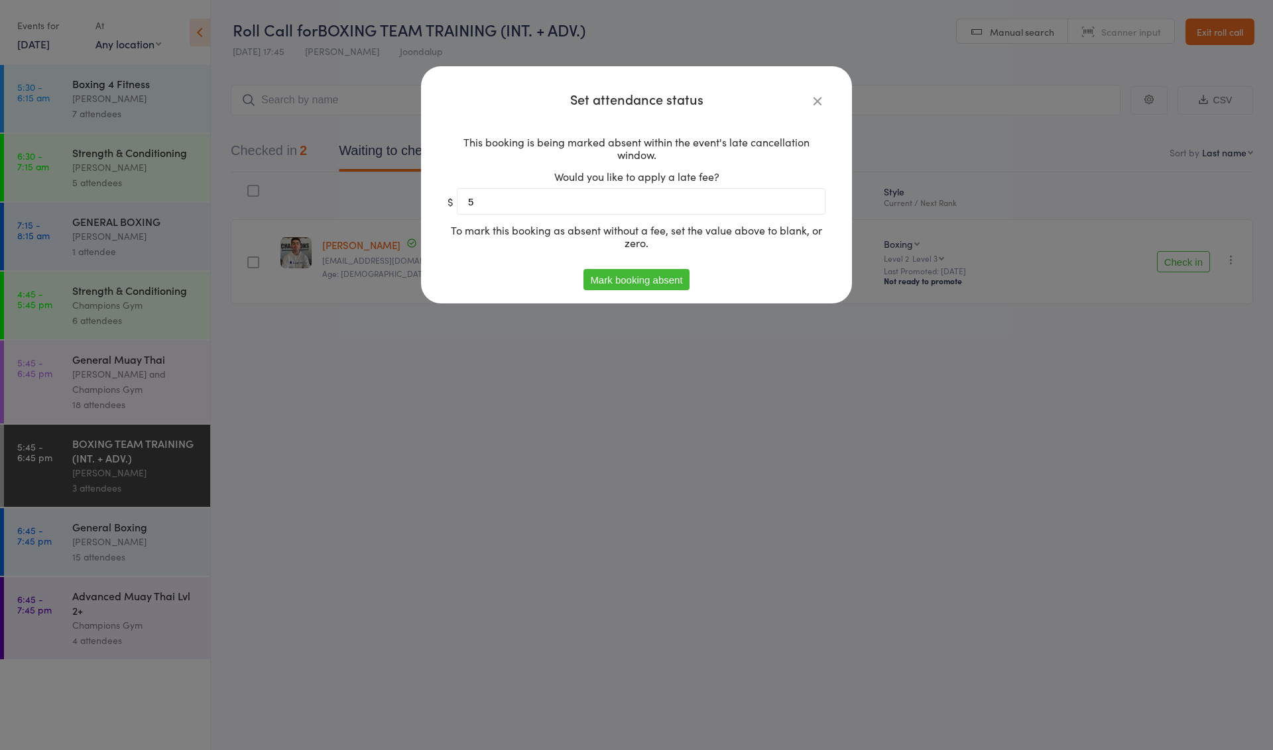
click at [811, 102] on icon at bounding box center [817, 100] width 15 height 15
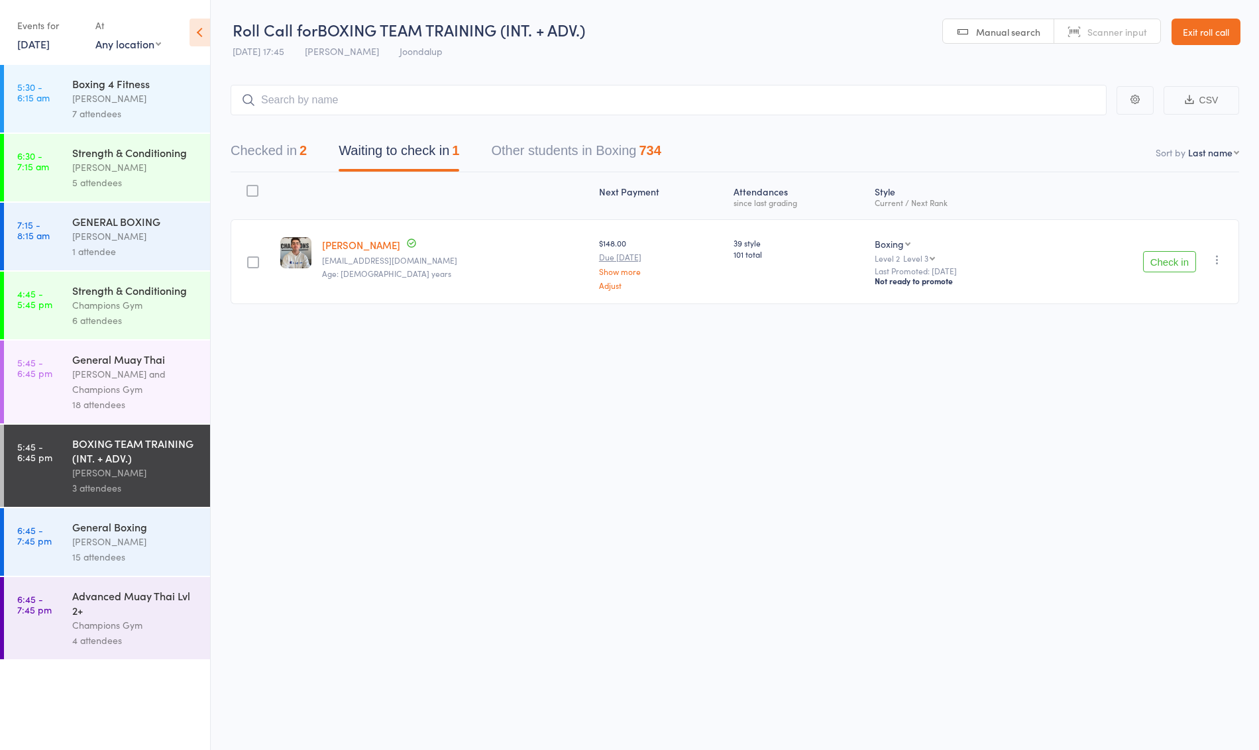
click at [1157, 255] on button "Check in" at bounding box center [1169, 261] width 53 height 21
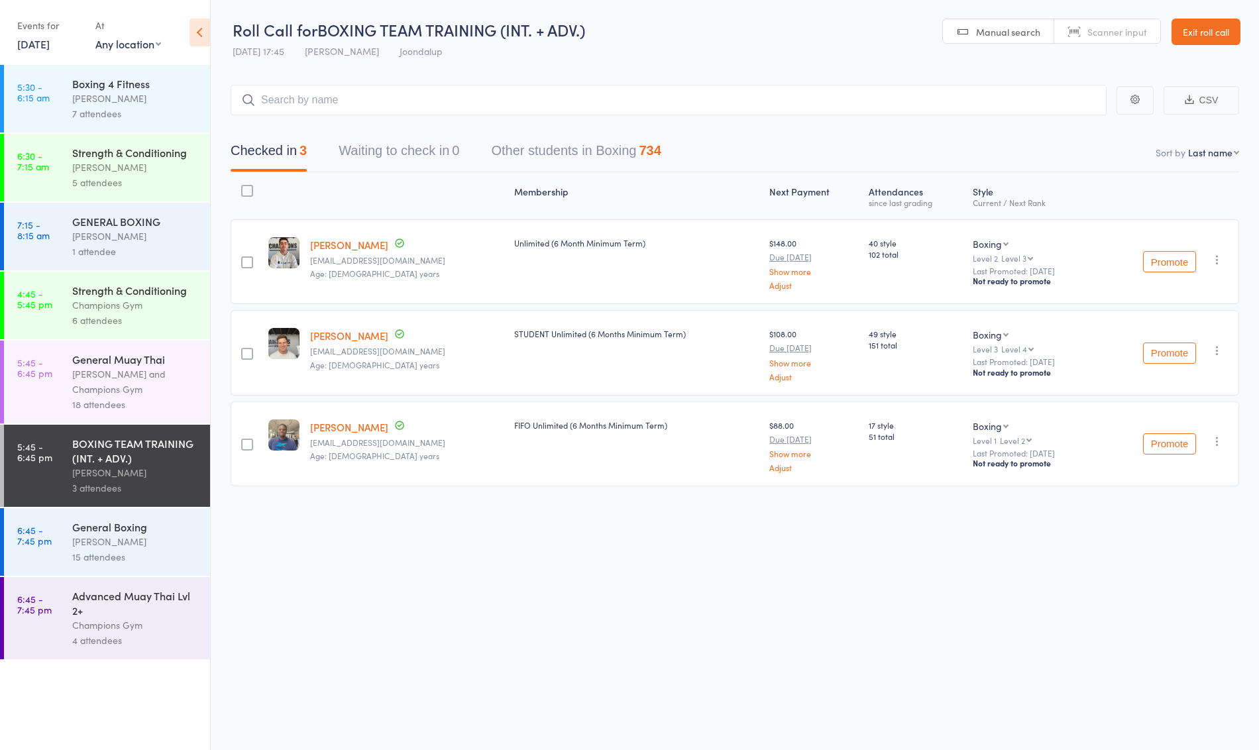
click at [172, 534] on div "[PERSON_NAME]" at bounding box center [135, 541] width 127 height 15
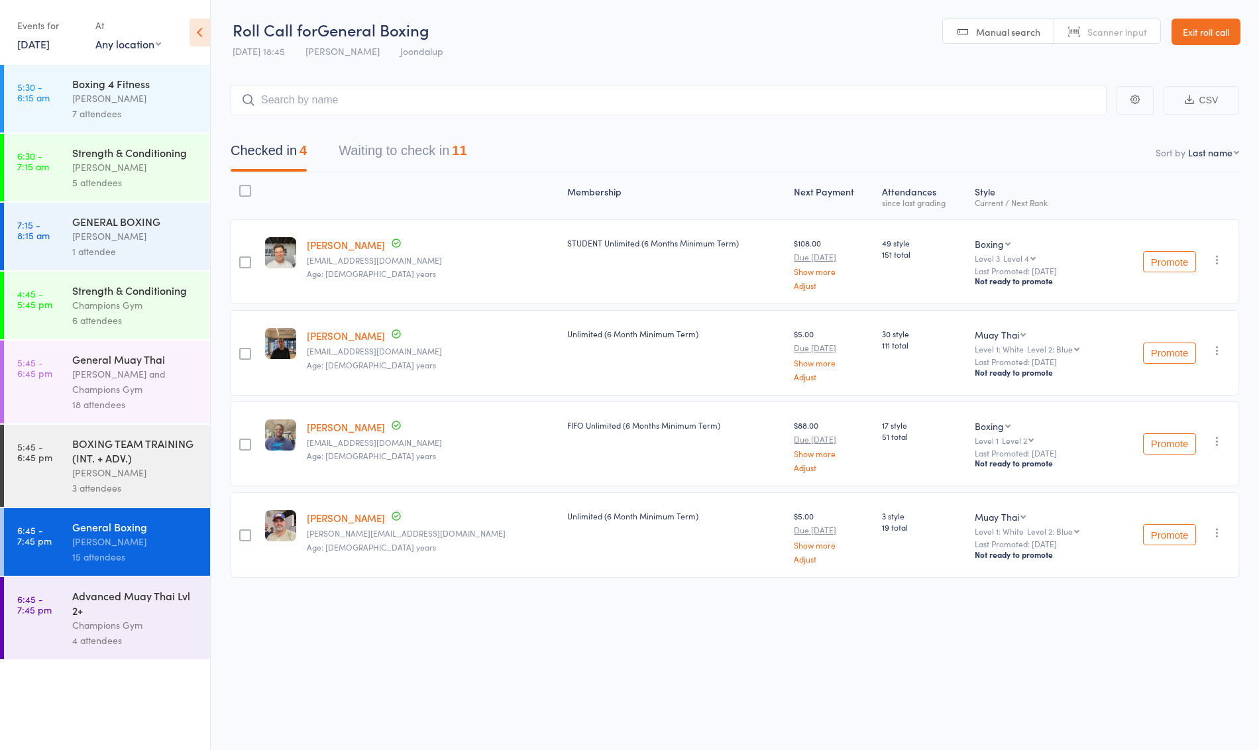
click at [429, 149] on button "Waiting to check in 11" at bounding box center [403, 154] width 128 height 35
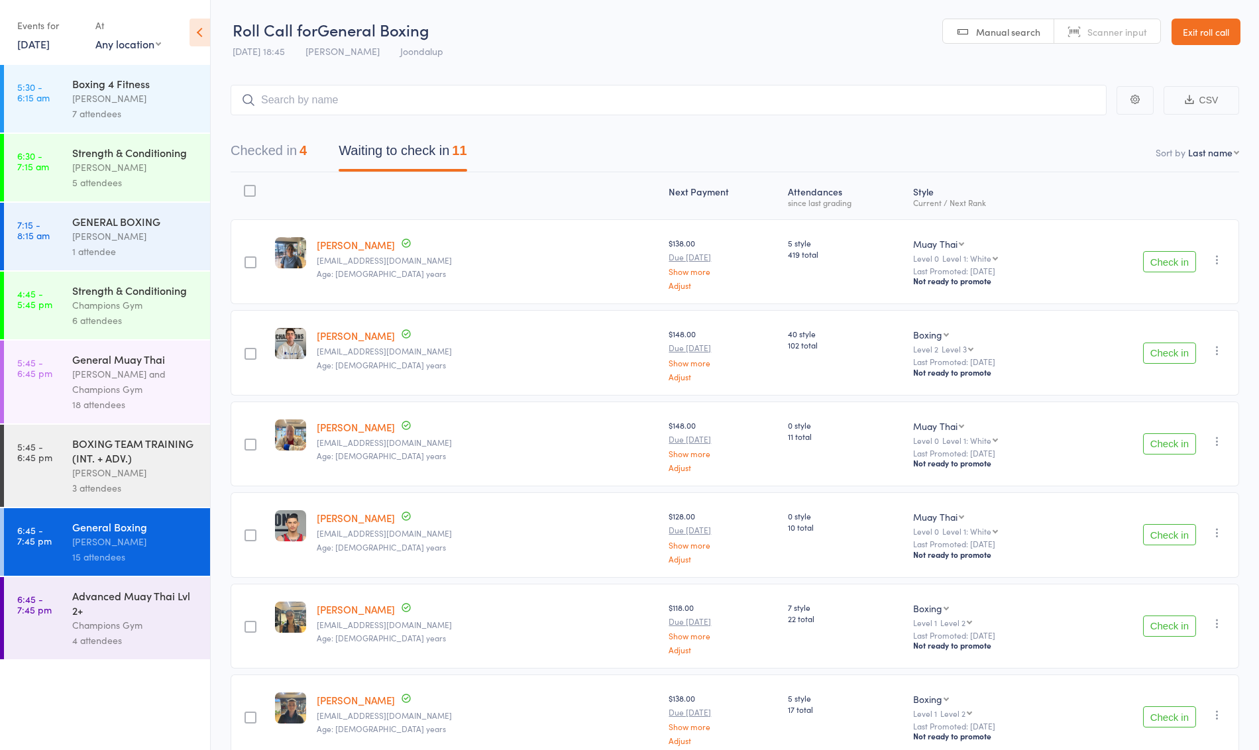
click at [1174, 350] on button "Check in" at bounding box center [1169, 353] width 53 height 21
click at [101, 353] on div "General Muay Thai" at bounding box center [135, 359] width 127 height 15
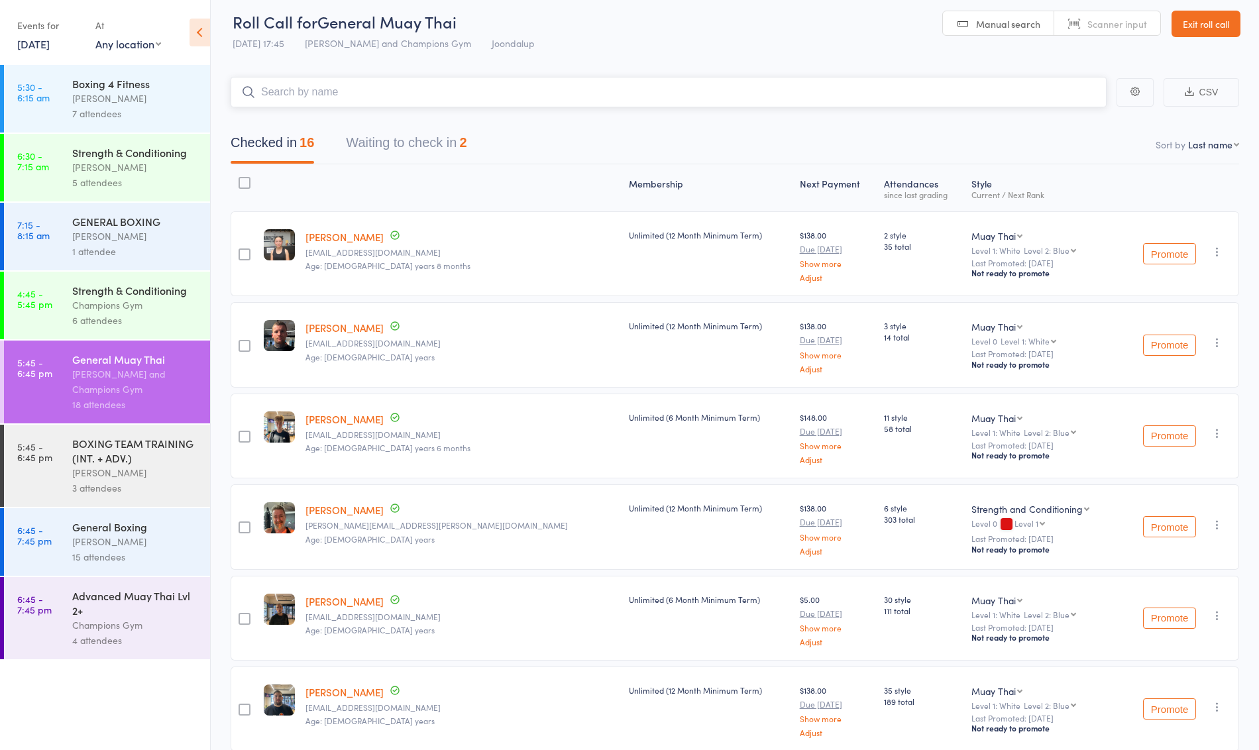
scroll to position [7, 0]
click at [388, 105] on input "search" at bounding box center [669, 93] width 876 height 30
click at [435, 158] on button "Waiting to check in 2" at bounding box center [406, 147] width 121 height 35
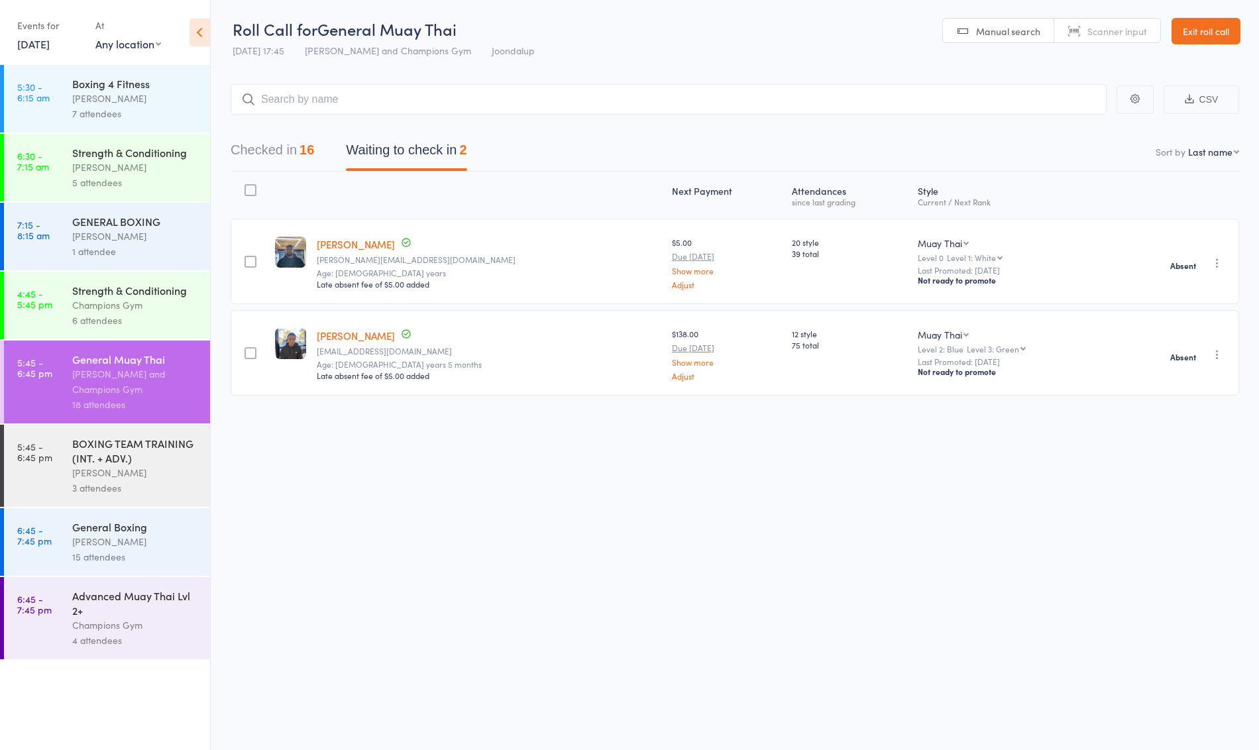
click at [146, 463] on div "BOXING TEAM TRAINING (INT. + ADV.)" at bounding box center [135, 450] width 127 height 29
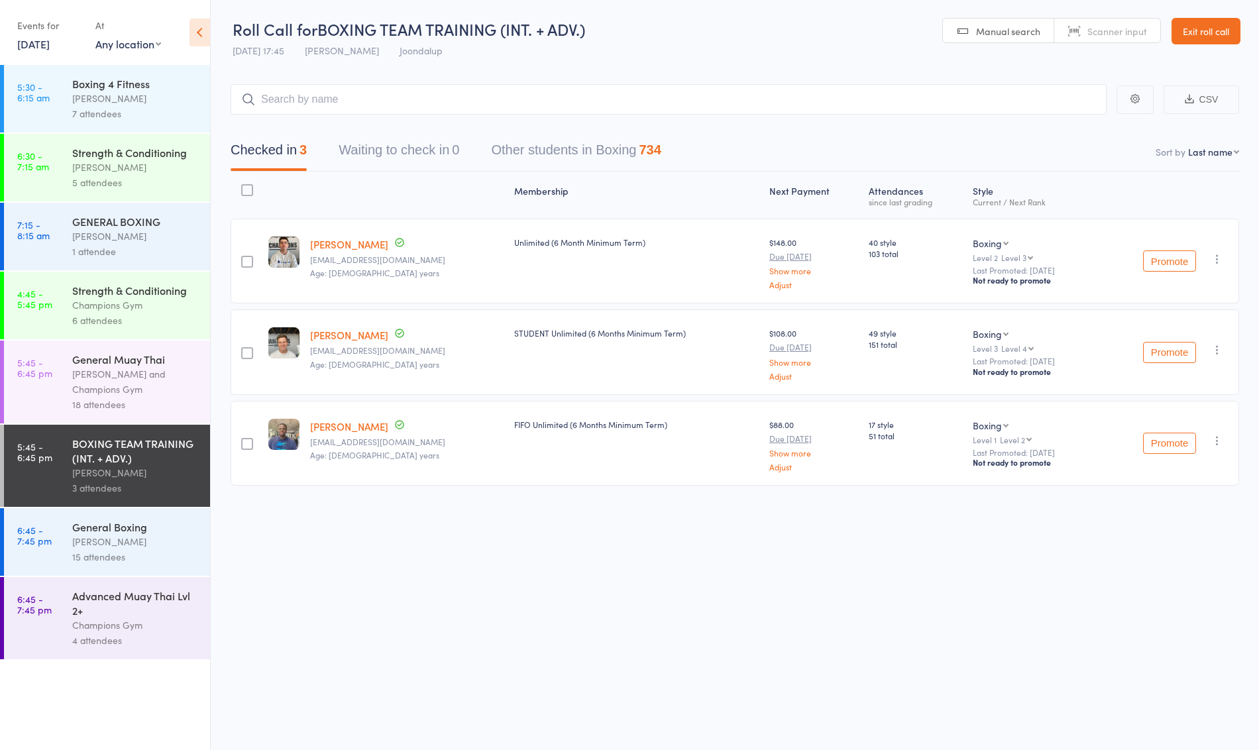
click at [107, 403] on div "18 attendees" at bounding box center [135, 404] width 127 height 15
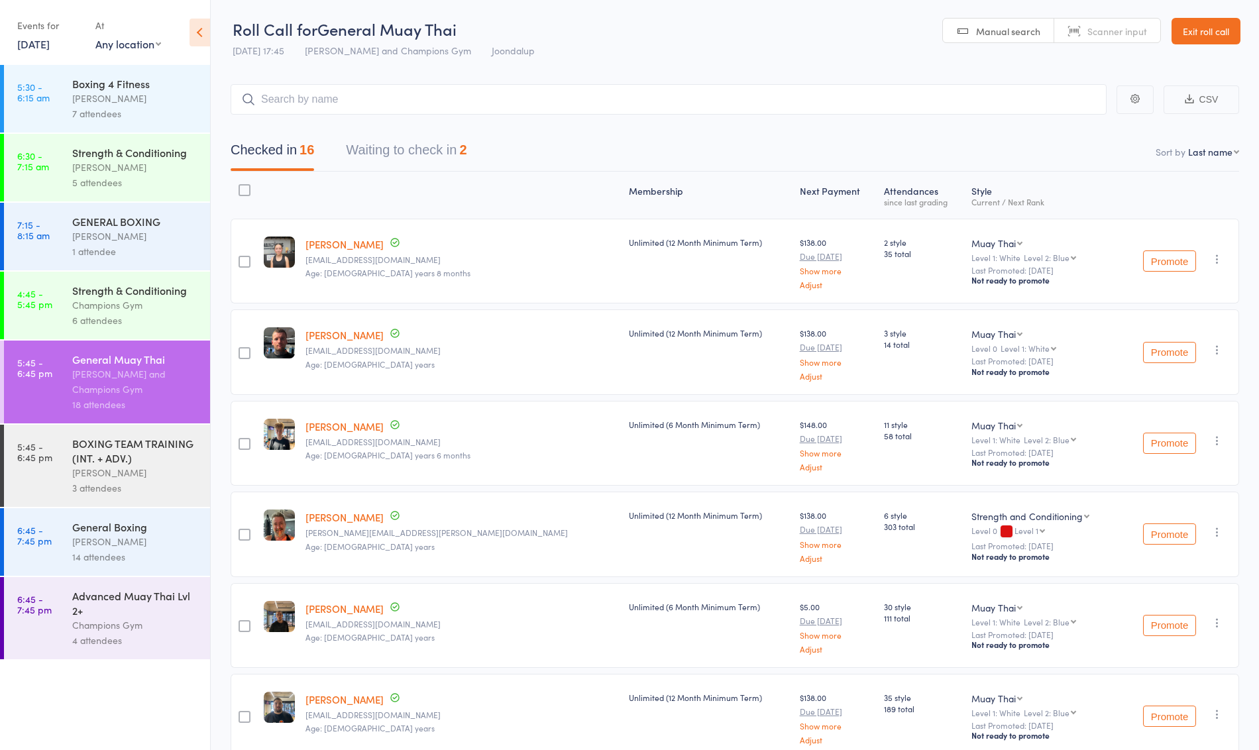
click at [129, 532] on div "General Boxing" at bounding box center [135, 527] width 127 height 15
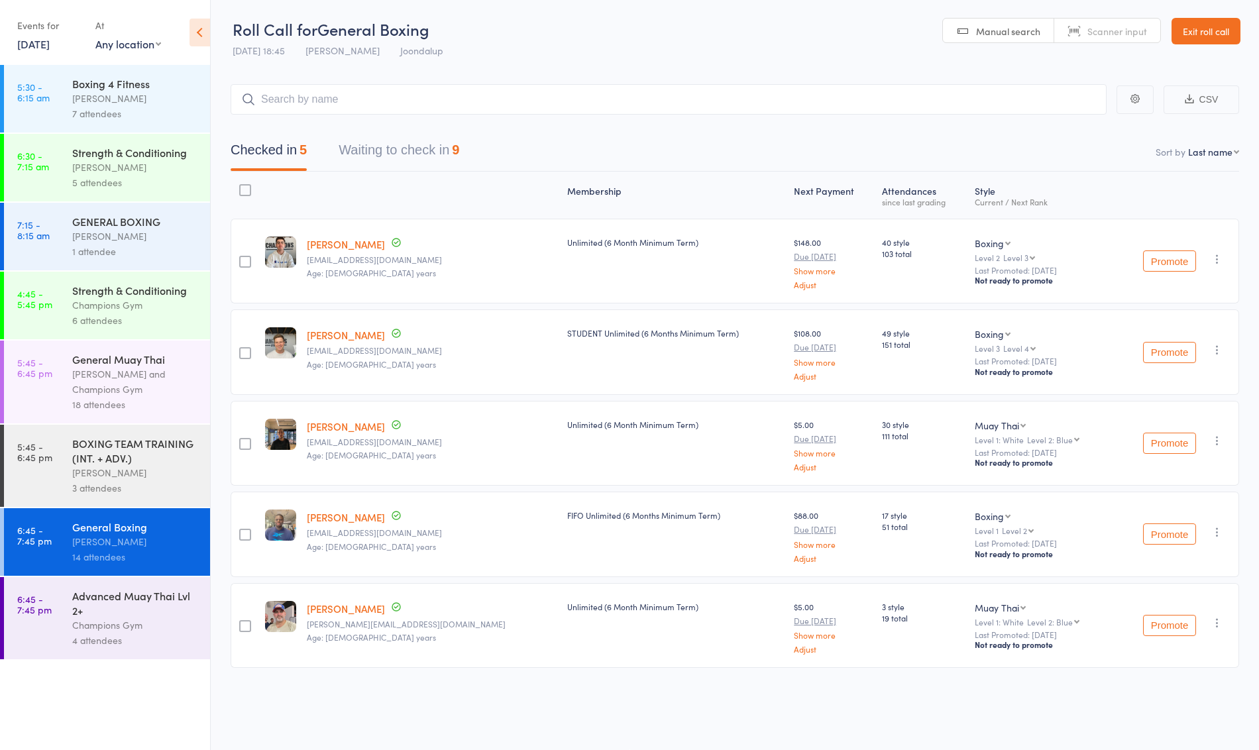
click at [409, 142] on button "Waiting to check in 9" at bounding box center [399, 153] width 121 height 35
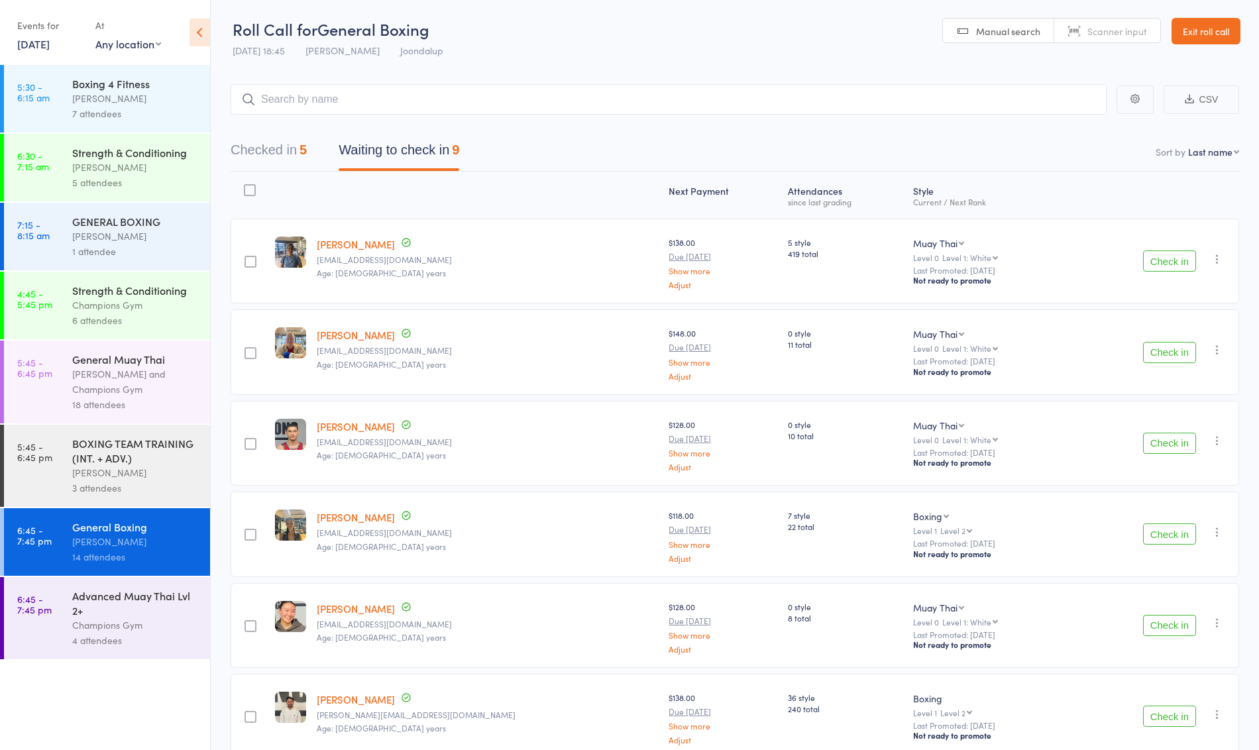
click at [1166, 260] on button "Check in" at bounding box center [1169, 261] width 53 height 21
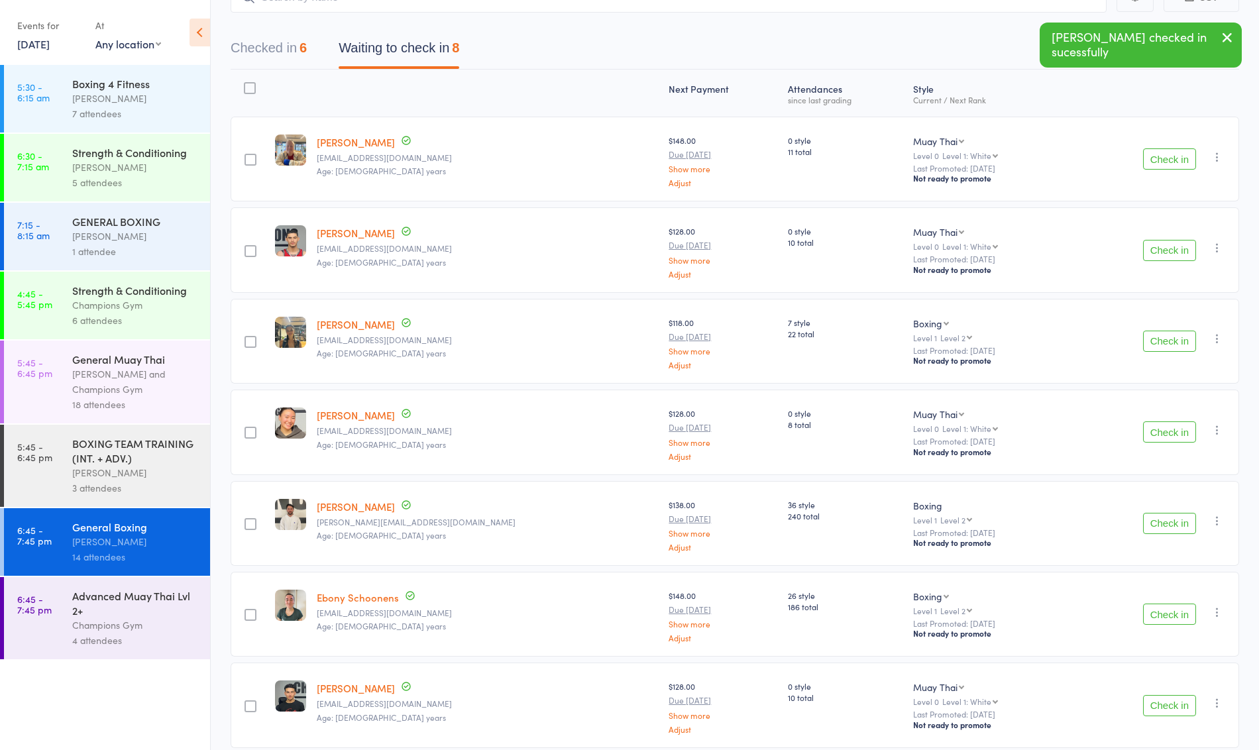
scroll to position [110, 0]
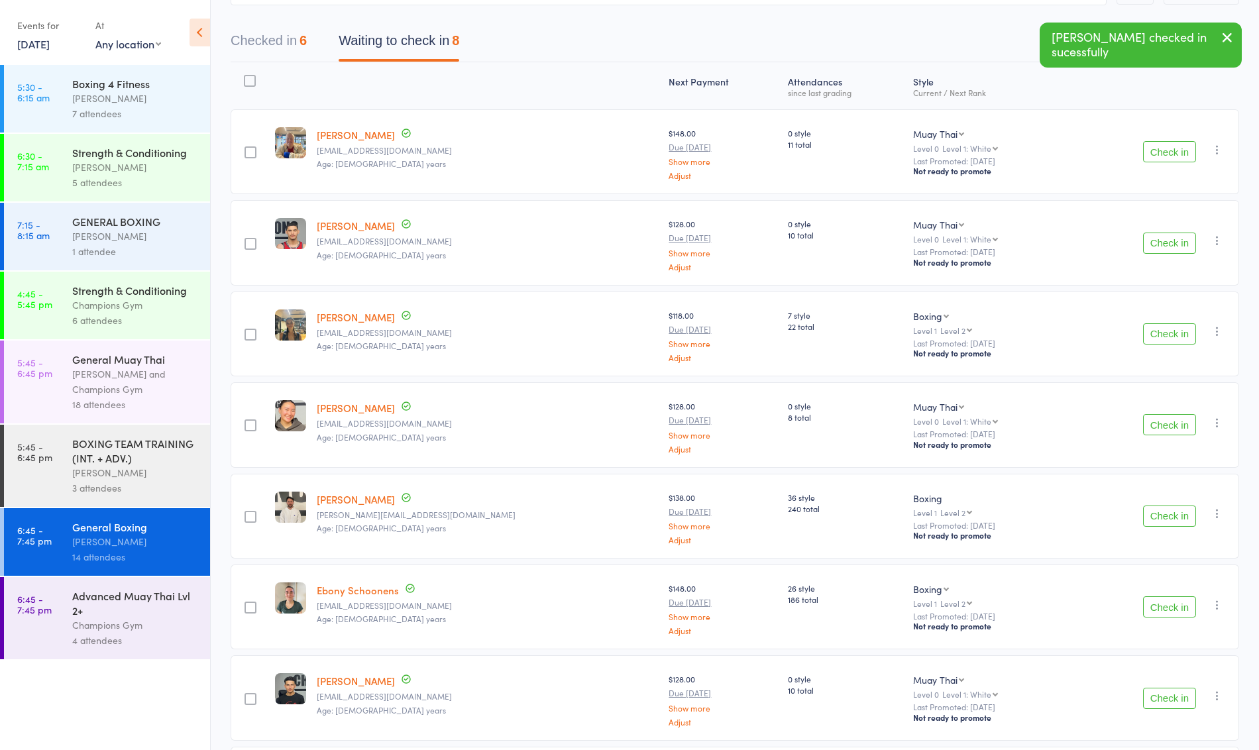
click at [1166, 510] on button "Check in" at bounding box center [1169, 516] width 53 height 21
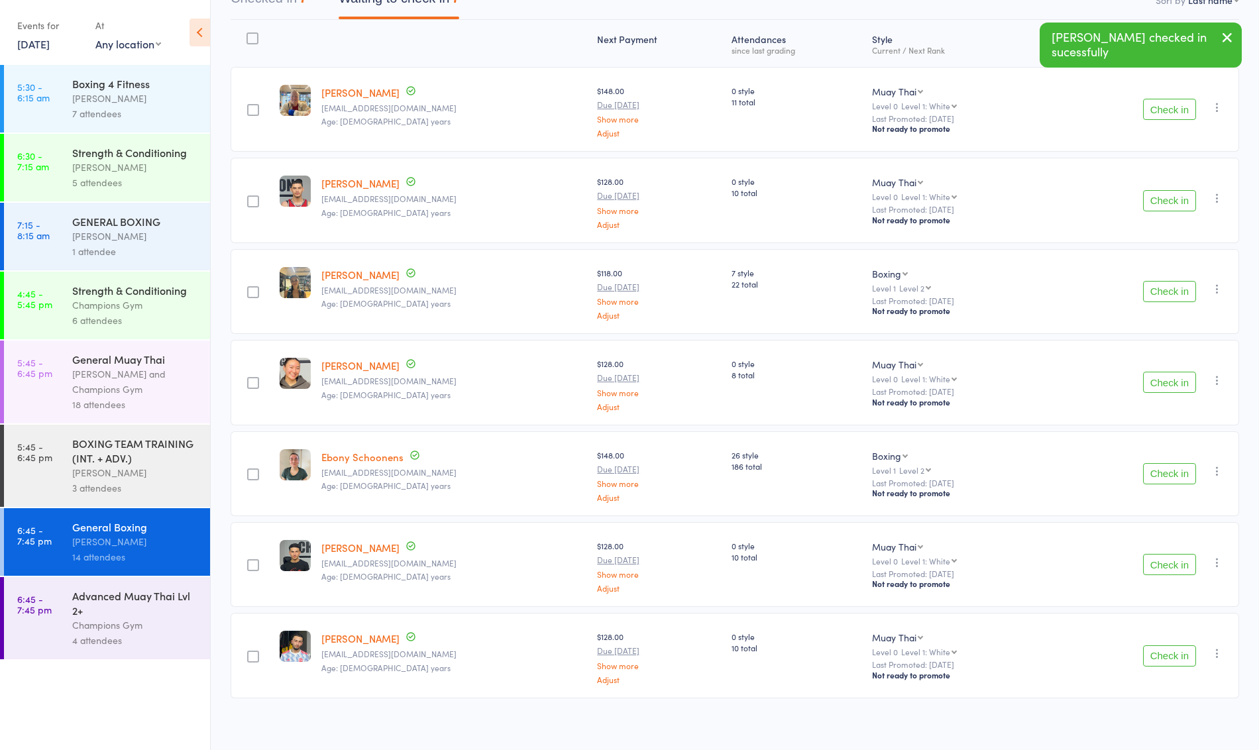
scroll to position [144, 0]
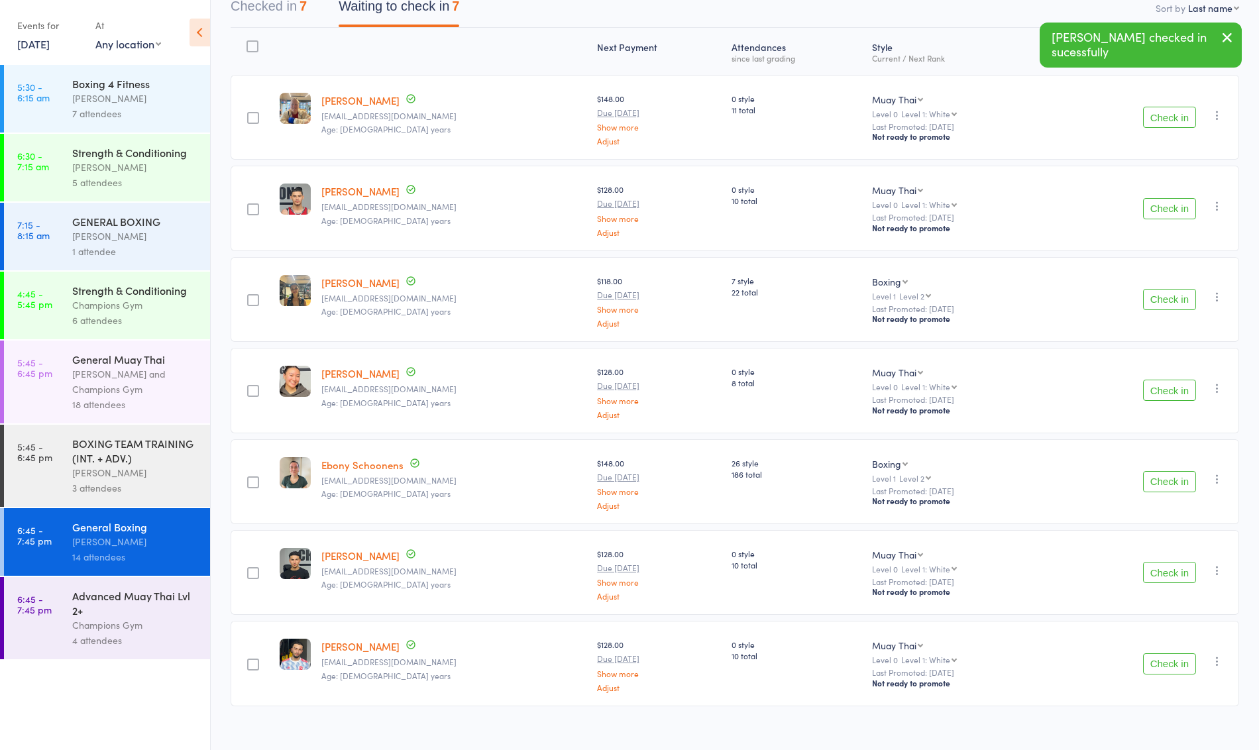
click at [1148, 294] on button "Check in" at bounding box center [1169, 299] width 53 height 21
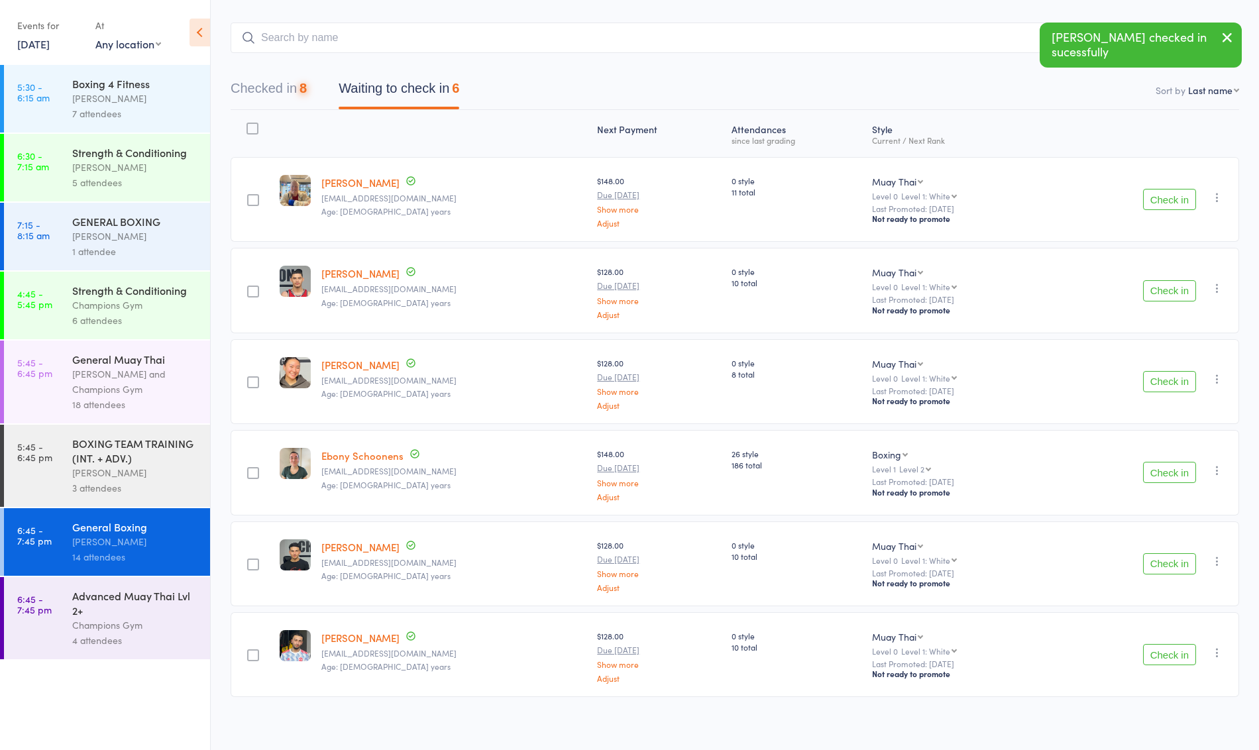
click at [107, 655] on div "Advanced Muay Thai Lvl 2+ Champions Gym 4 attendees" at bounding box center [141, 618] width 138 height 82
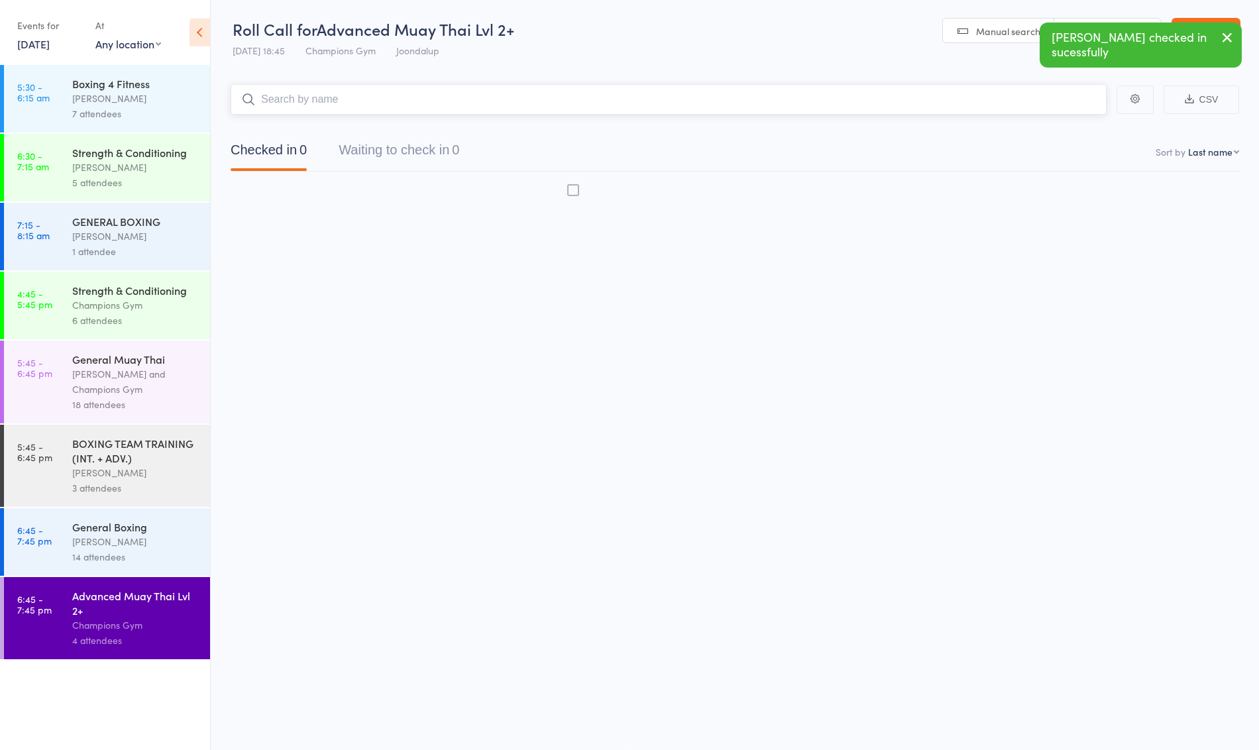
scroll to position [1, 0]
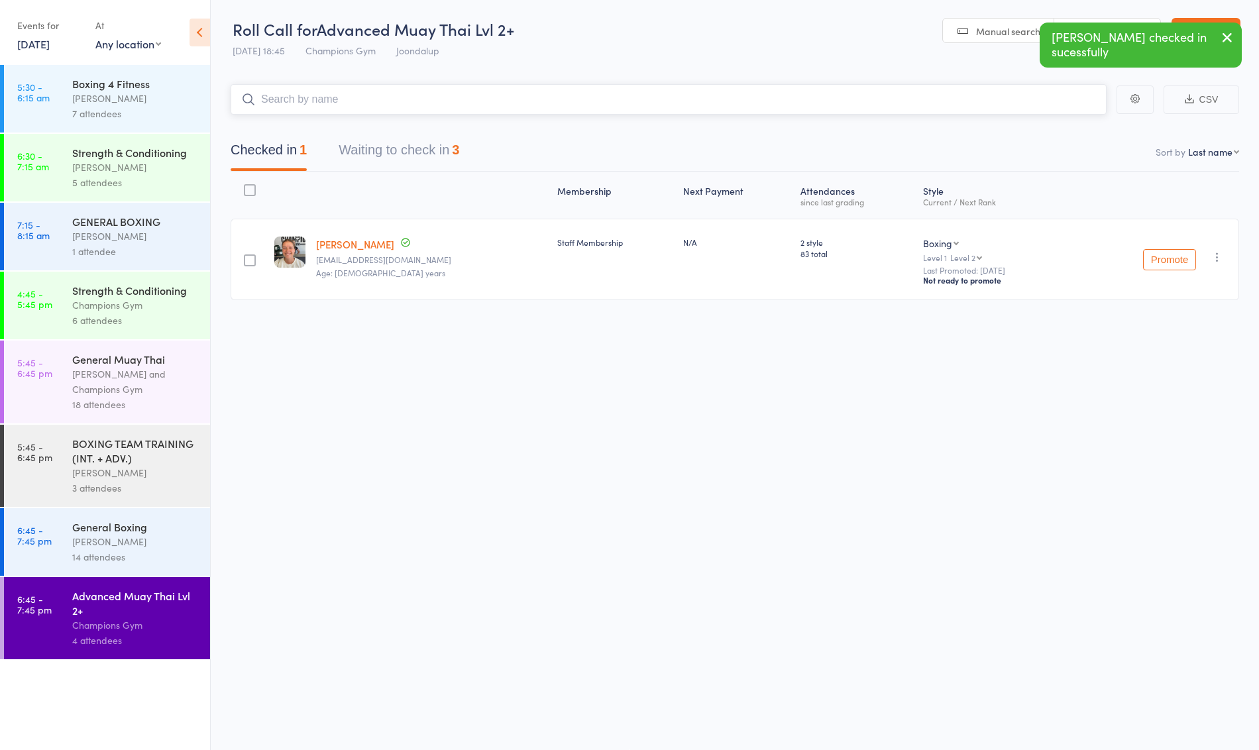
click at [418, 166] on button "Waiting to check in 3" at bounding box center [399, 153] width 121 height 35
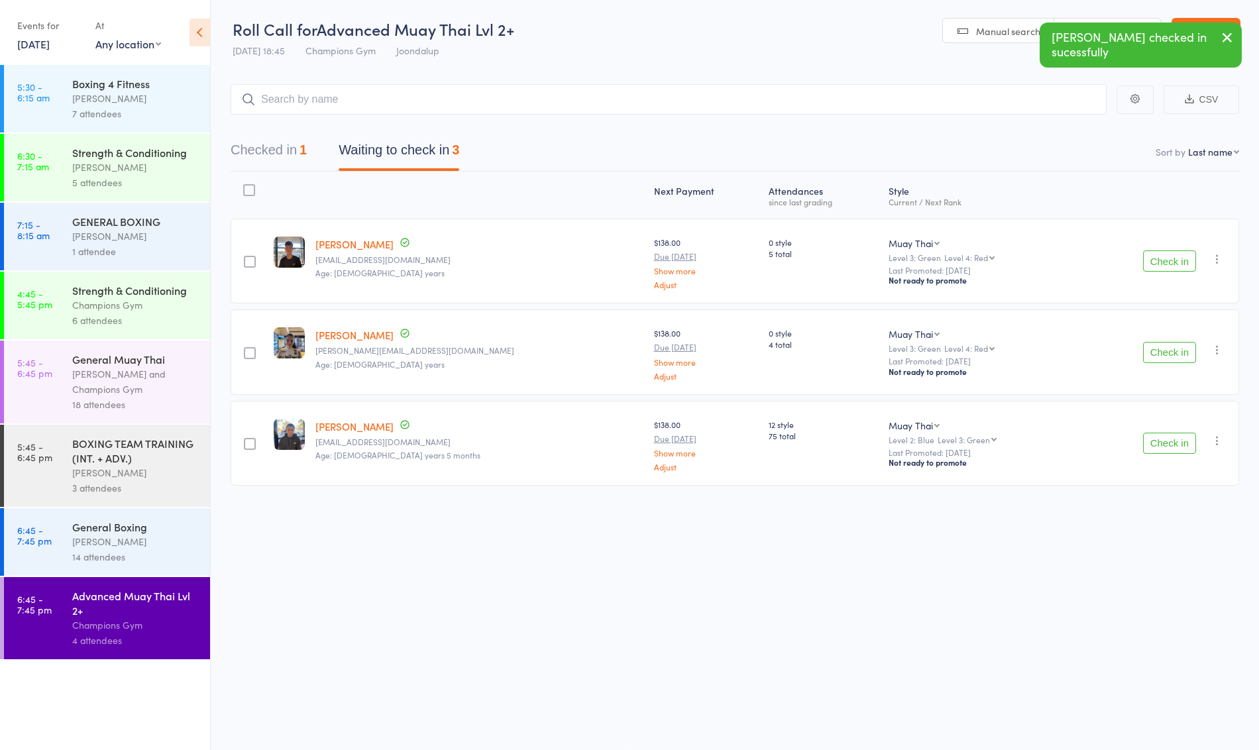
click at [1174, 349] on button "Check in" at bounding box center [1169, 352] width 53 height 21
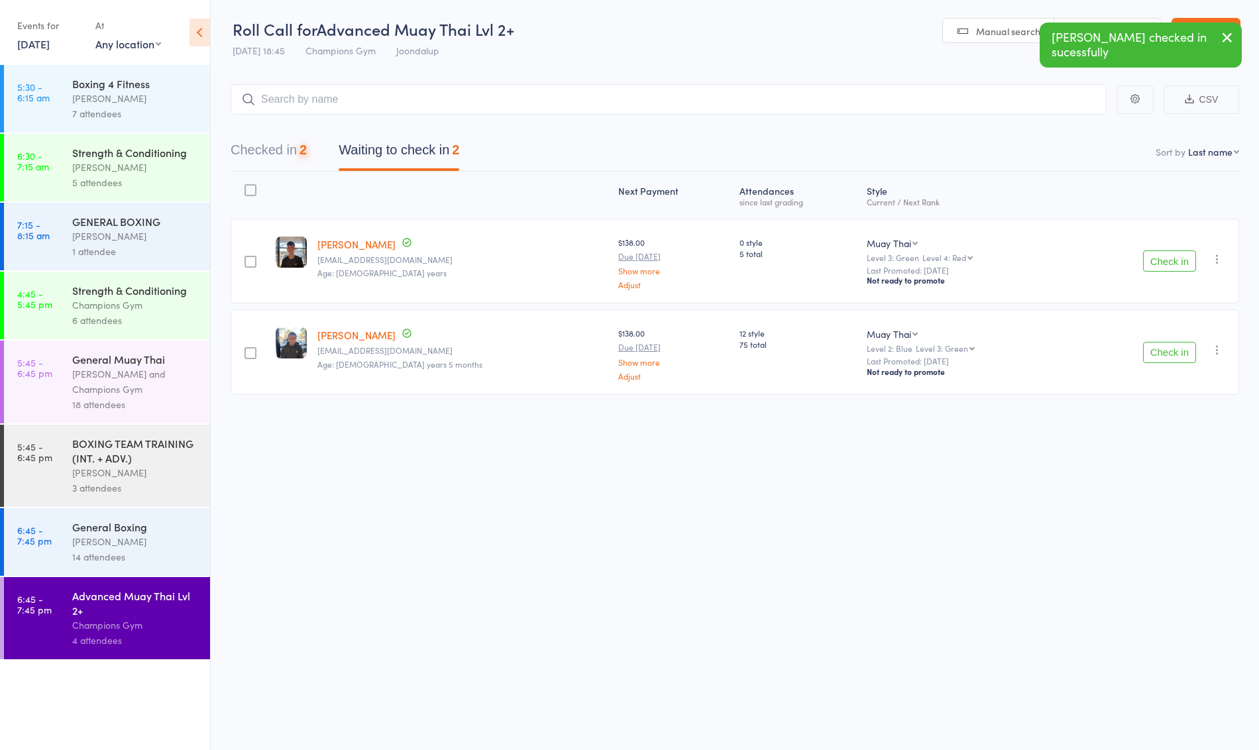
click at [1175, 255] on button "Check in" at bounding box center [1169, 261] width 53 height 21
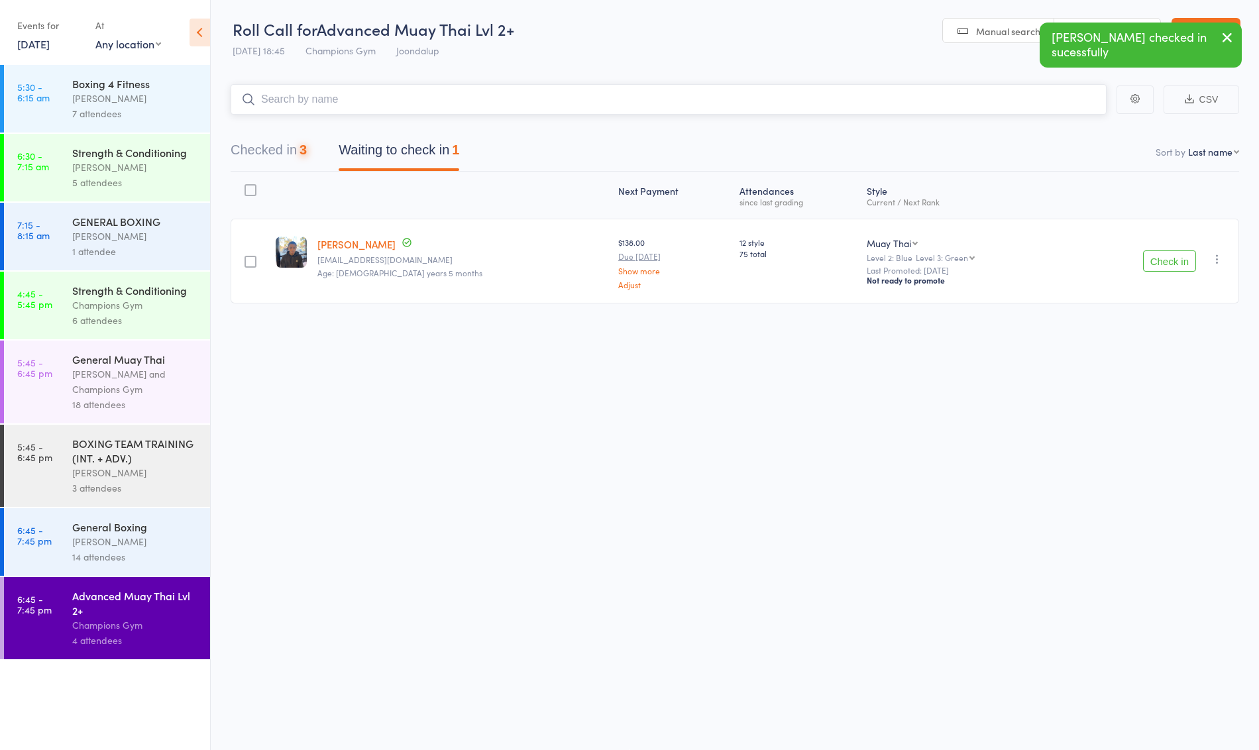
click at [488, 105] on input "search" at bounding box center [669, 99] width 876 height 30
type input "orbin"
click at [407, 131] on div "Orbin Wilde Drop in" at bounding box center [668, 127] width 875 height 30
click at [96, 537] on div "[PERSON_NAME]" at bounding box center [135, 541] width 127 height 15
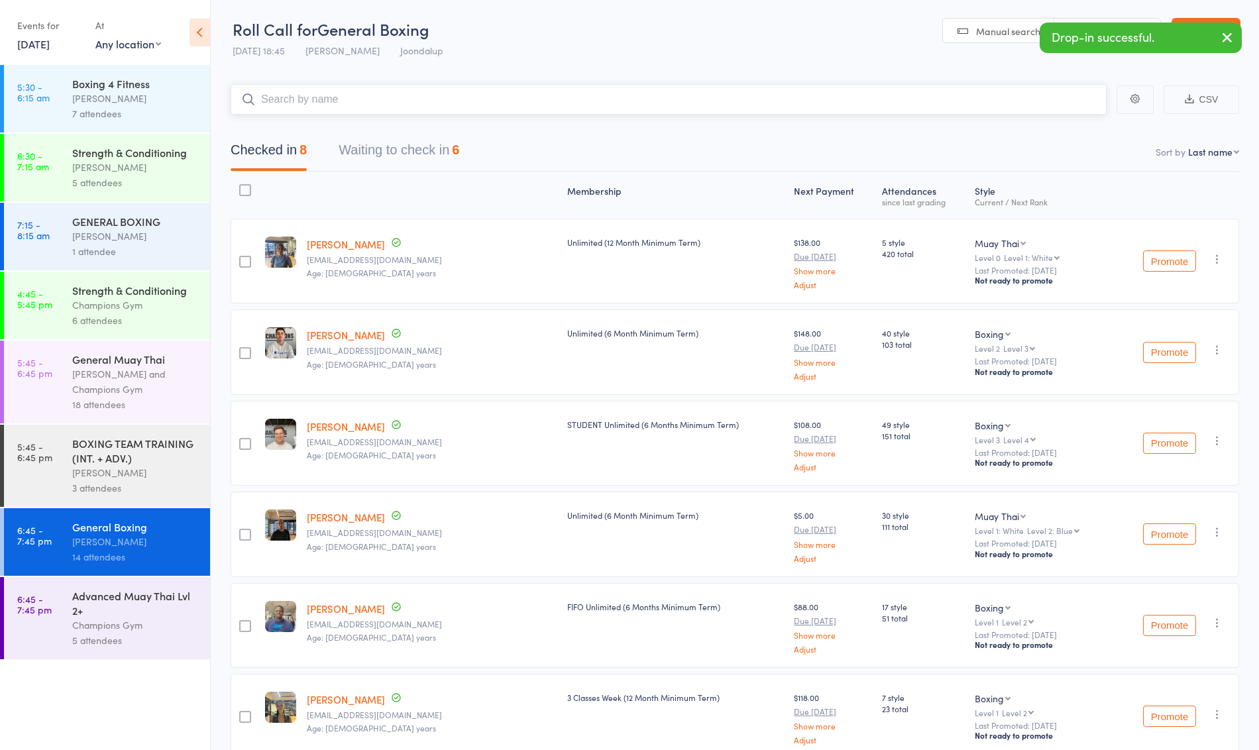
click at [421, 152] on button "Waiting to check in 6" at bounding box center [399, 153] width 121 height 35
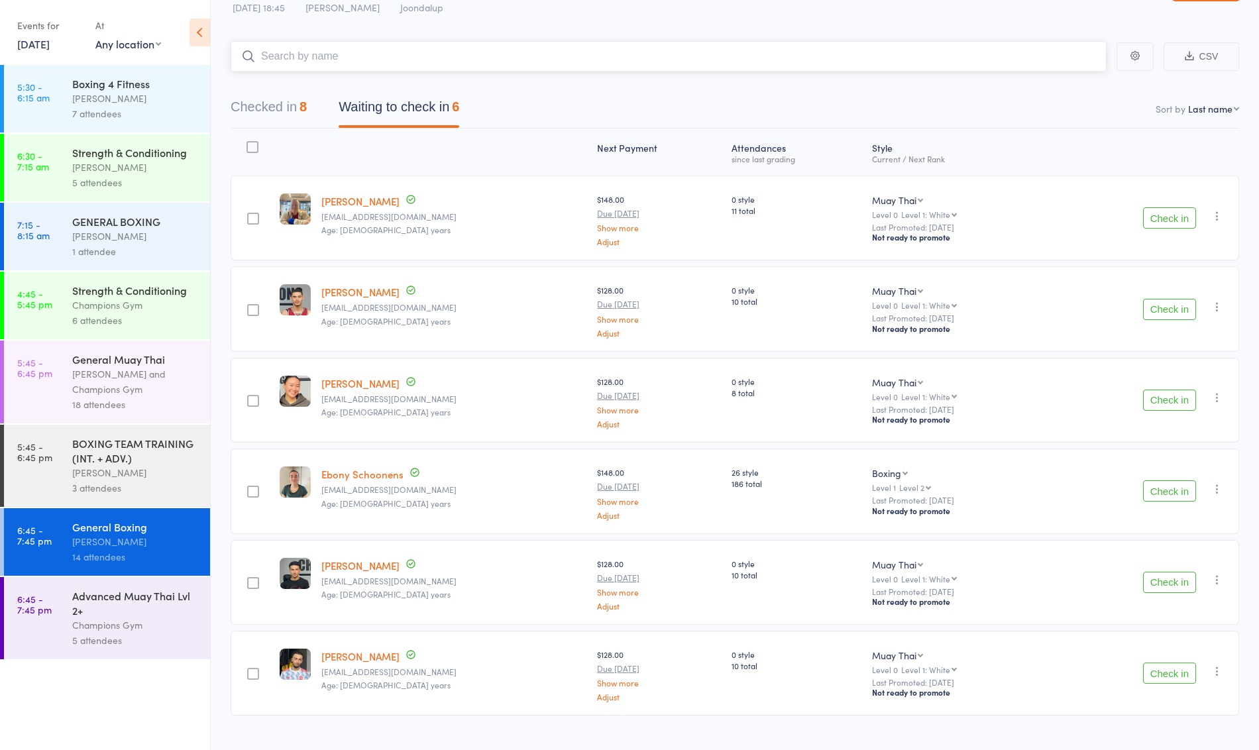
scroll to position [62, 0]
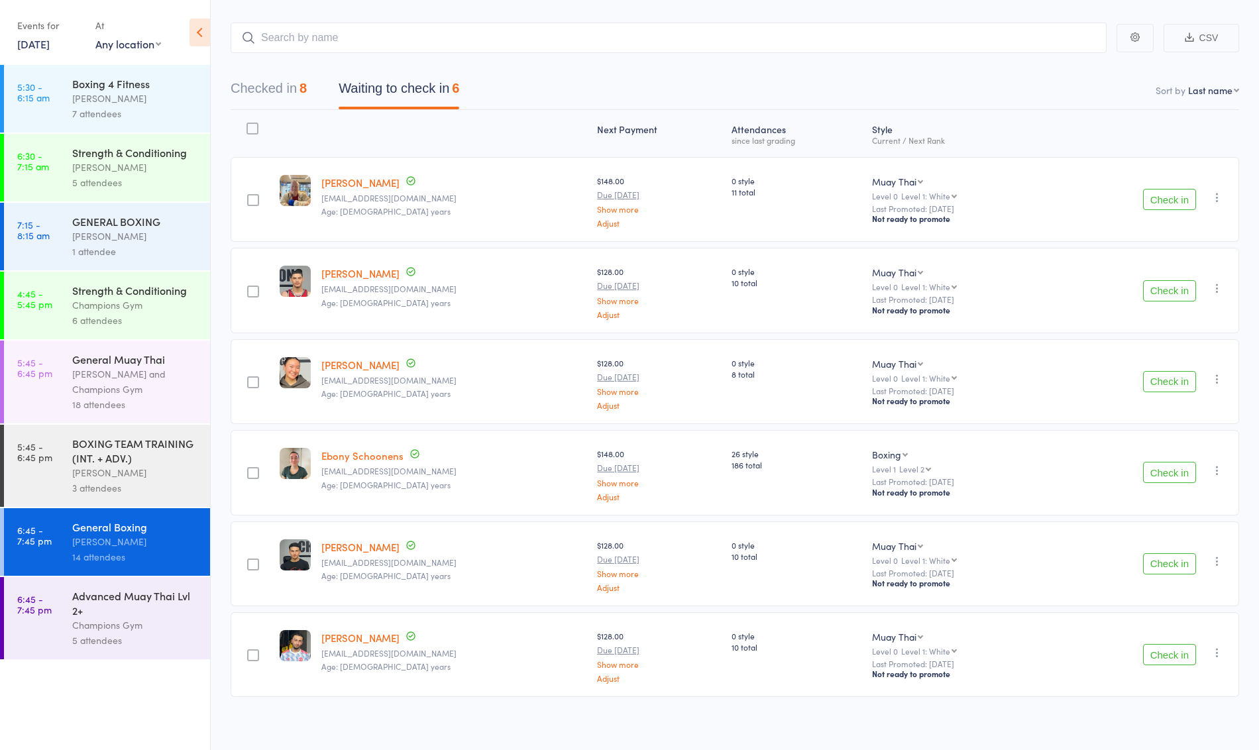
click at [163, 469] on div "[PERSON_NAME]" at bounding box center [135, 472] width 127 height 15
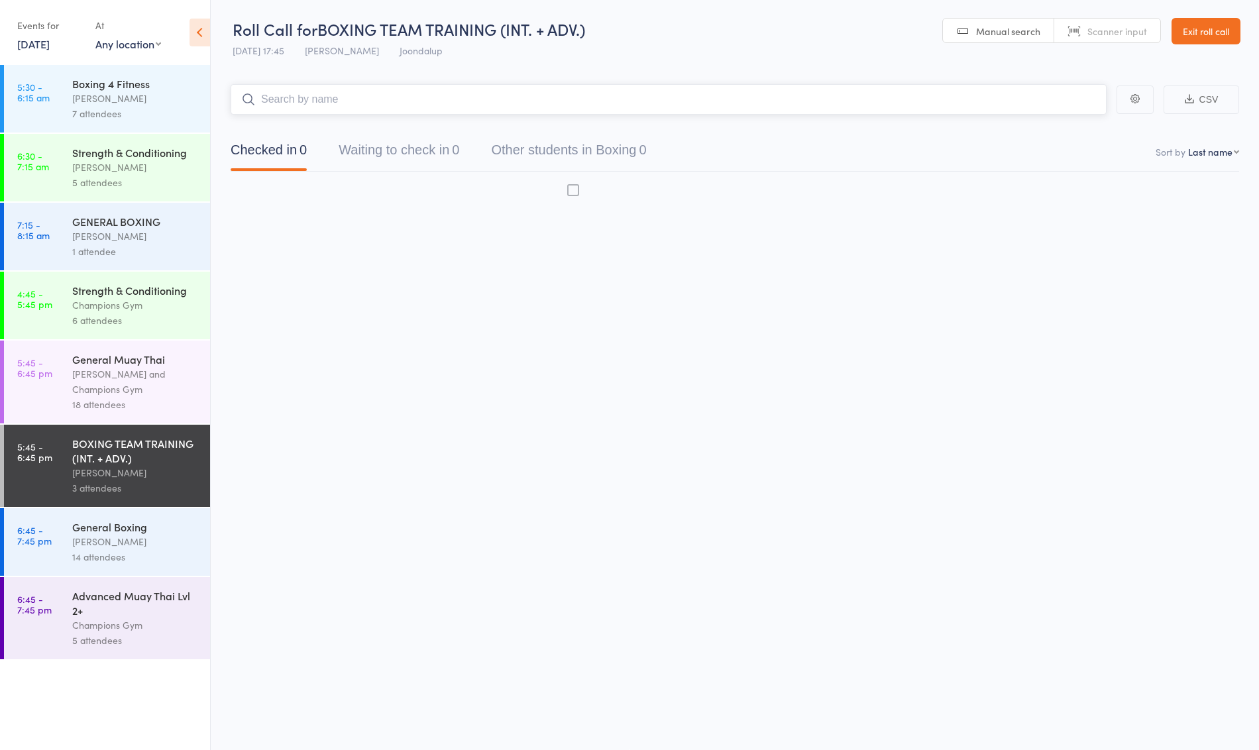
scroll to position [1, 0]
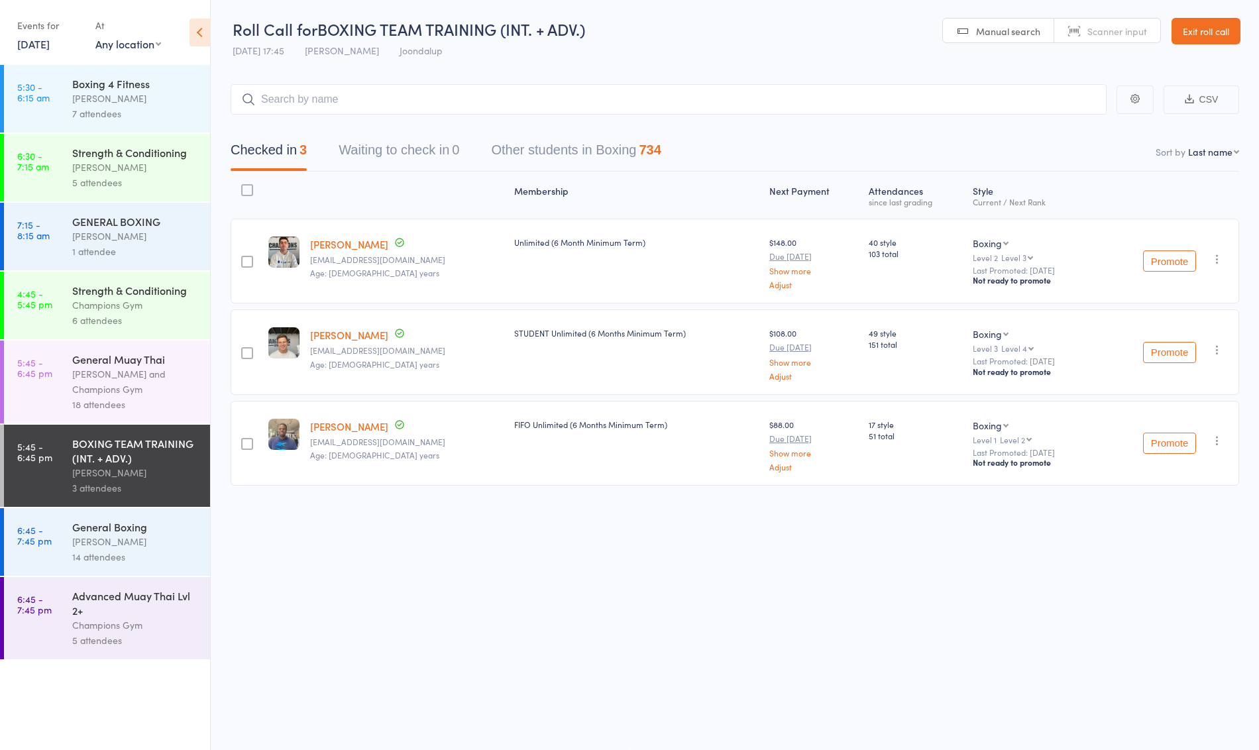
click at [125, 542] on div "[PERSON_NAME]" at bounding box center [135, 541] width 127 height 15
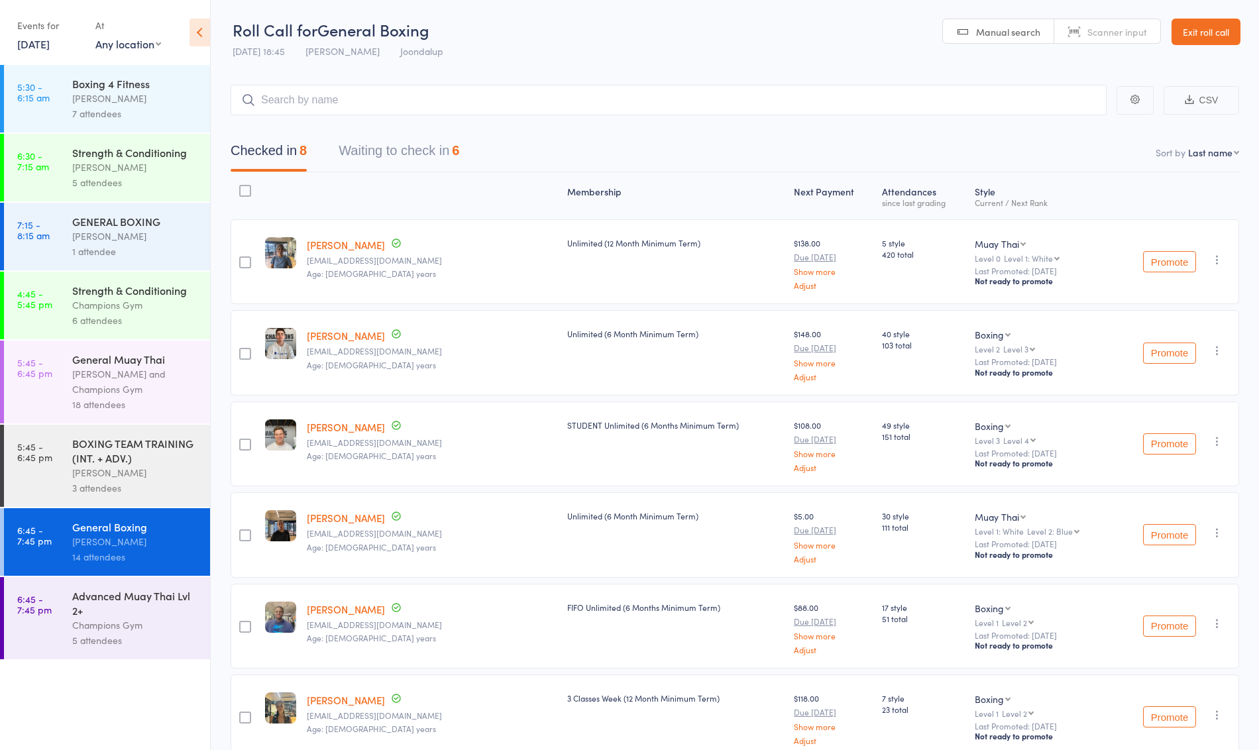
click at [423, 158] on button "Waiting to check in 6" at bounding box center [399, 154] width 121 height 35
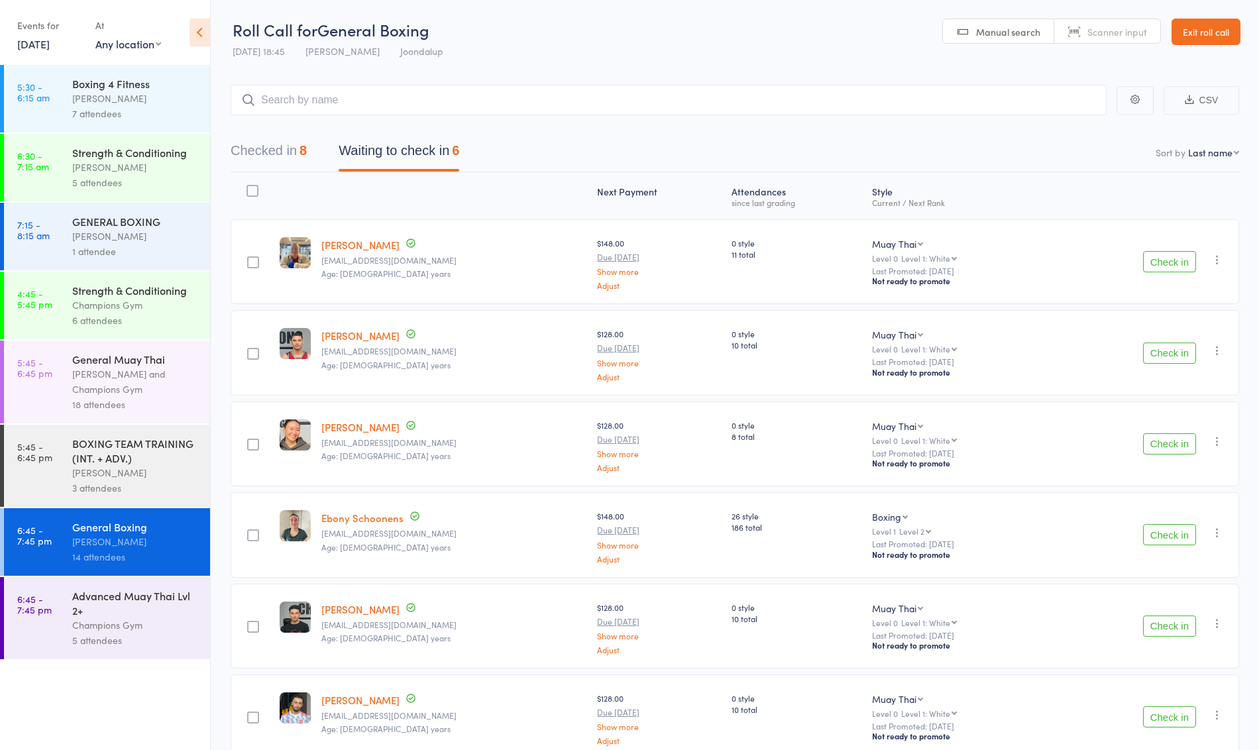
scroll to position [62, 0]
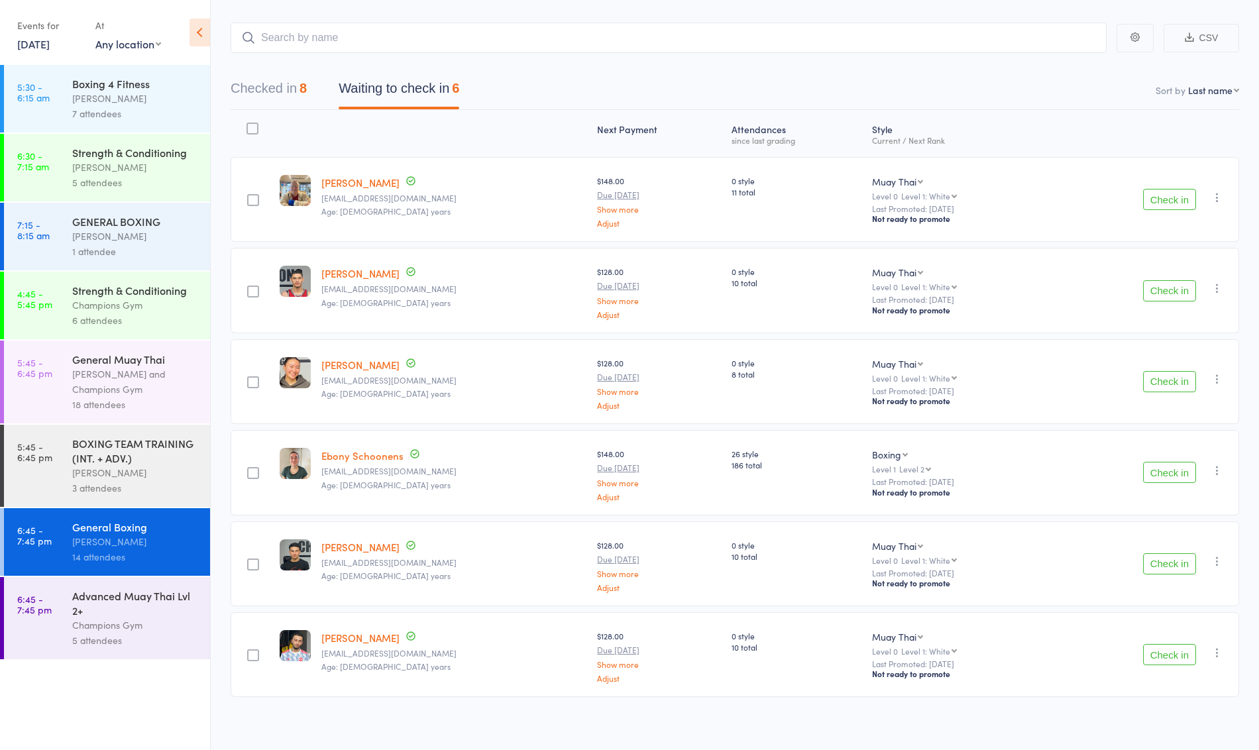
click at [1166, 192] on button "Check in" at bounding box center [1169, 199] width 53 height 21
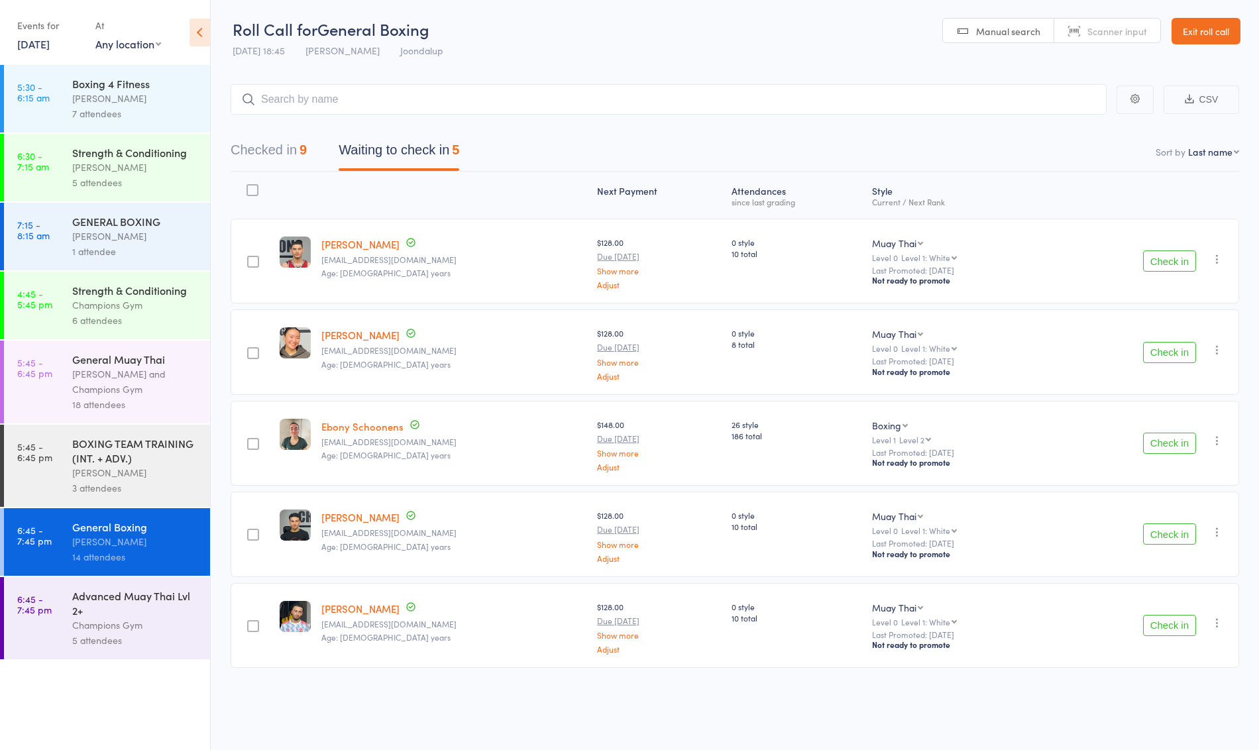
click at [1175, 258] on button "Check in" at bounding box center [1169, 261] width 53 height 21
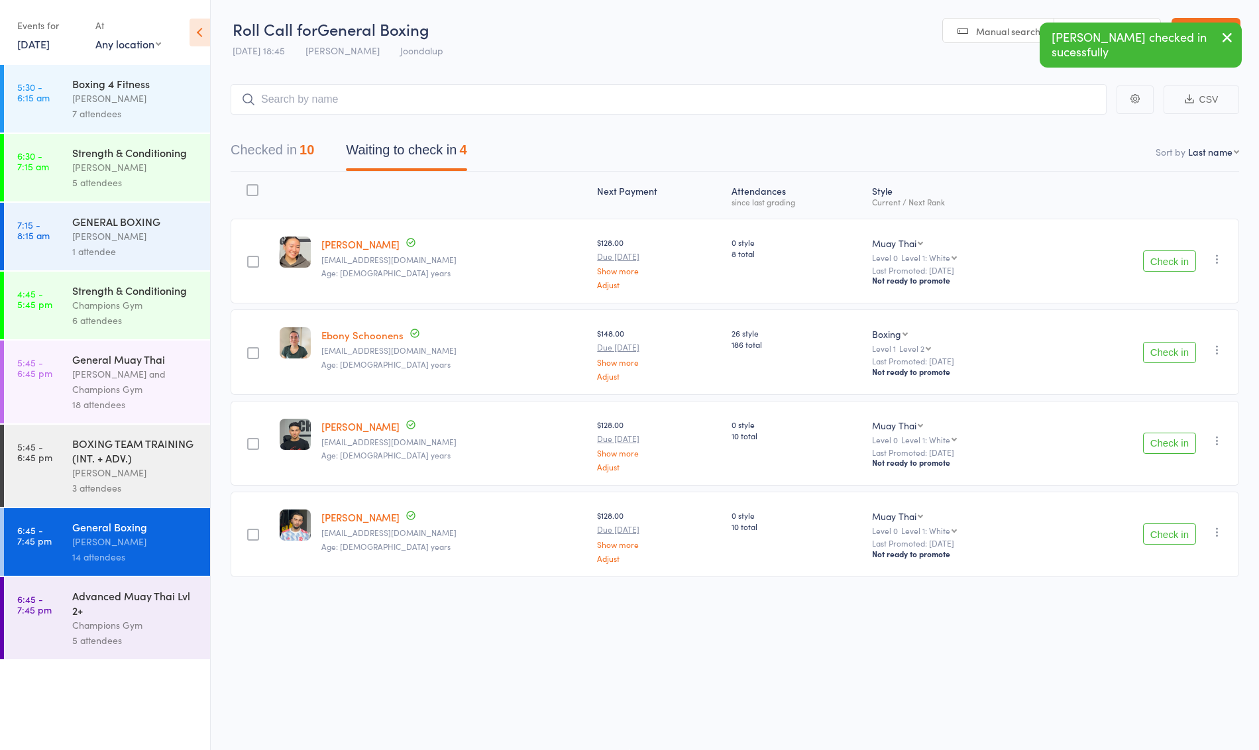
click at [1155, 359] on button "Check in" at bounding box center [1169, 352] width 53 height 21
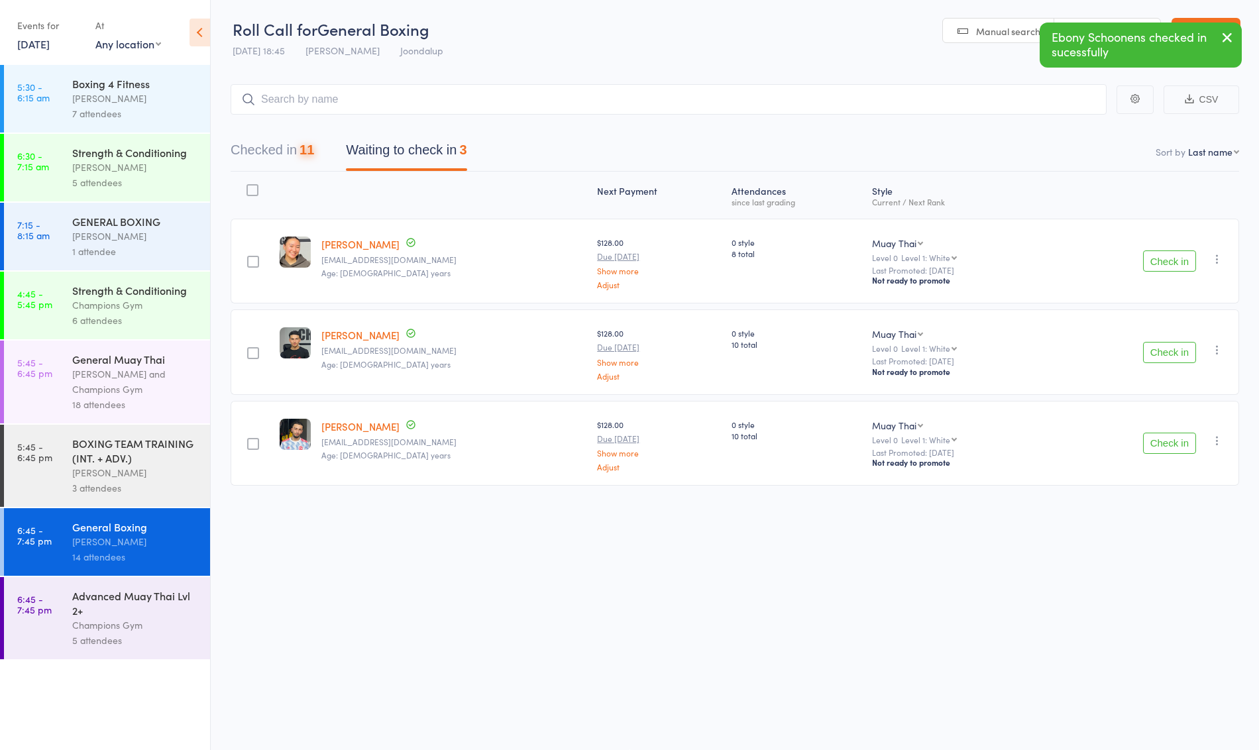
click at [1176, 351] on button "Check in" at bounding box center [1169, 352] width 53 height 21
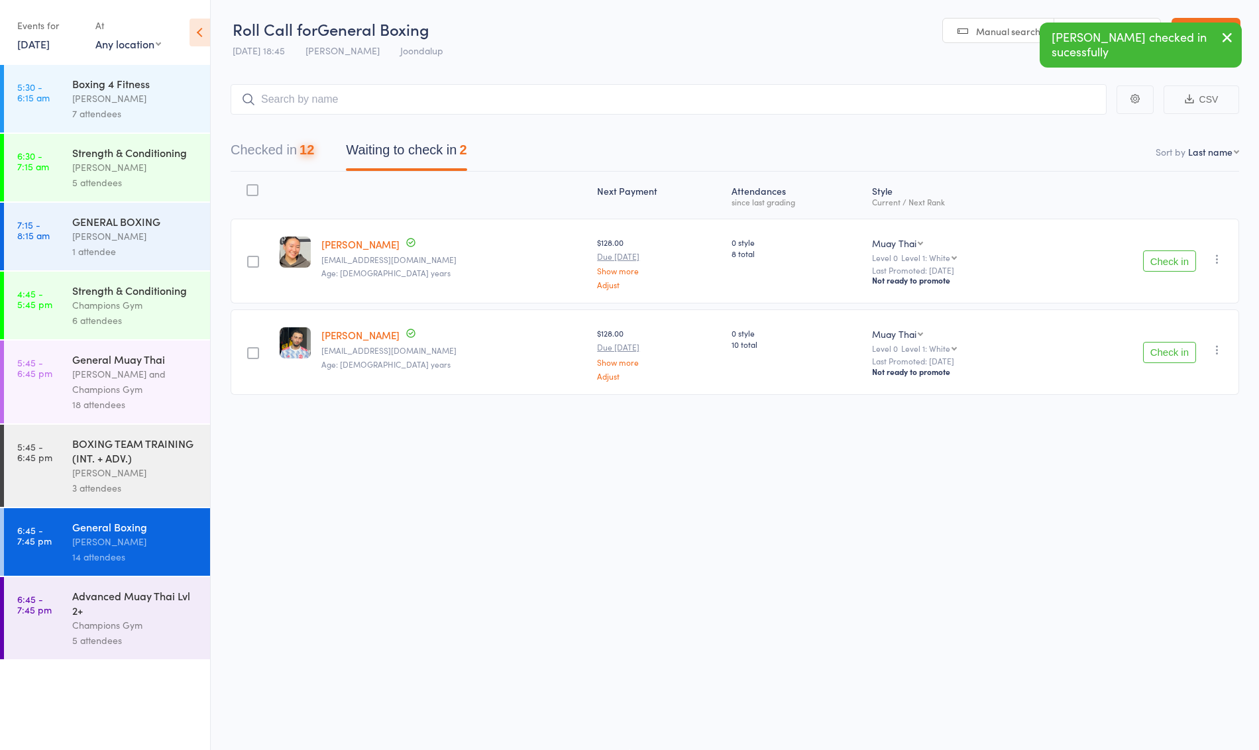
click at [1158, 350] on button "Check in" at bounding box center [1169, 352] width 53 height 21
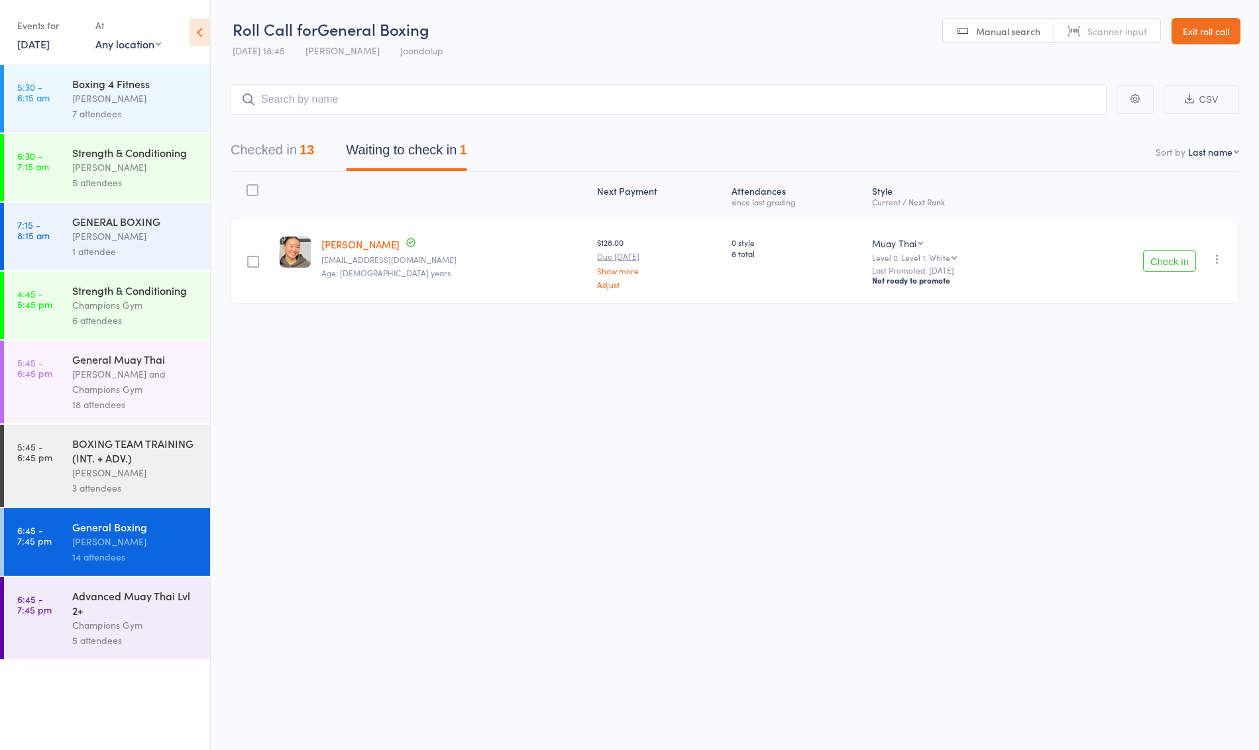
click at [147, 593] on div "Advanced Muay Thai Lvl 2+" at bounding box center [135, 603] width 127 height 29
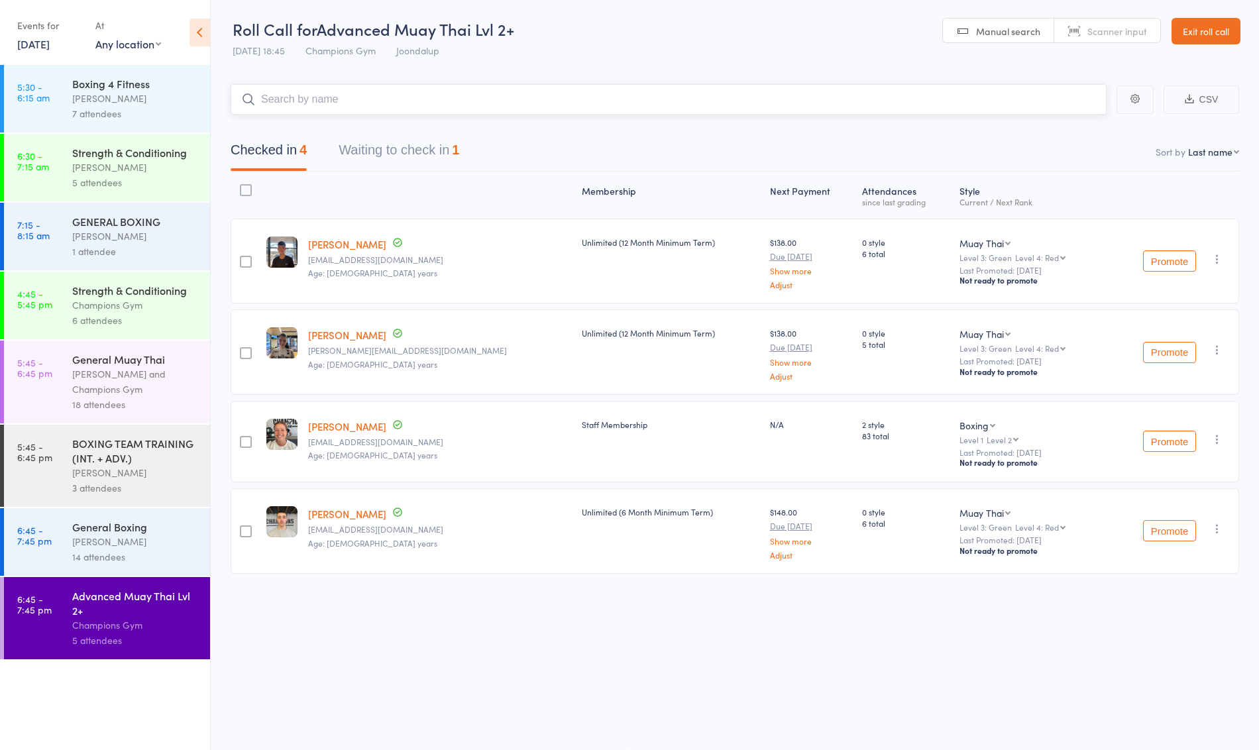
click at [419, 169] on button "Waiting to check in 1" at bounding box center [399, 153] width 121 height 35
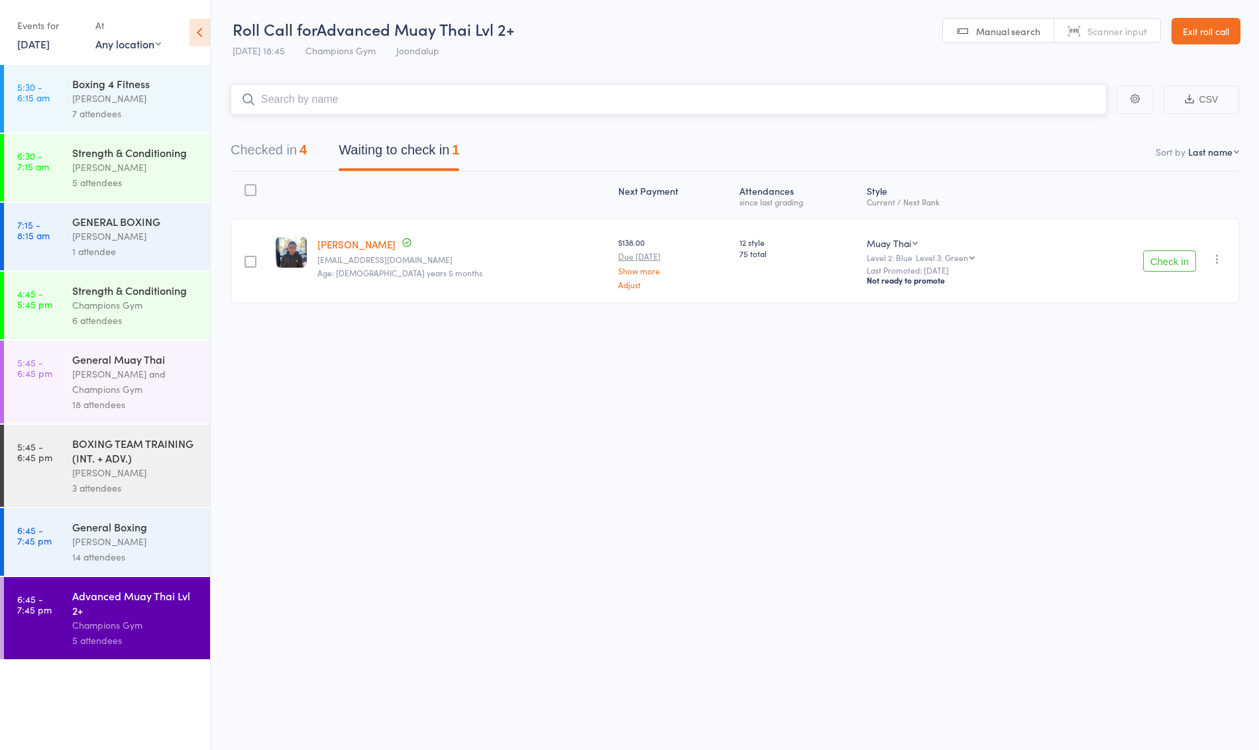
click at [294, 164] on button "Checked in 4" at bounding box center [269, 153] width 76 height 35
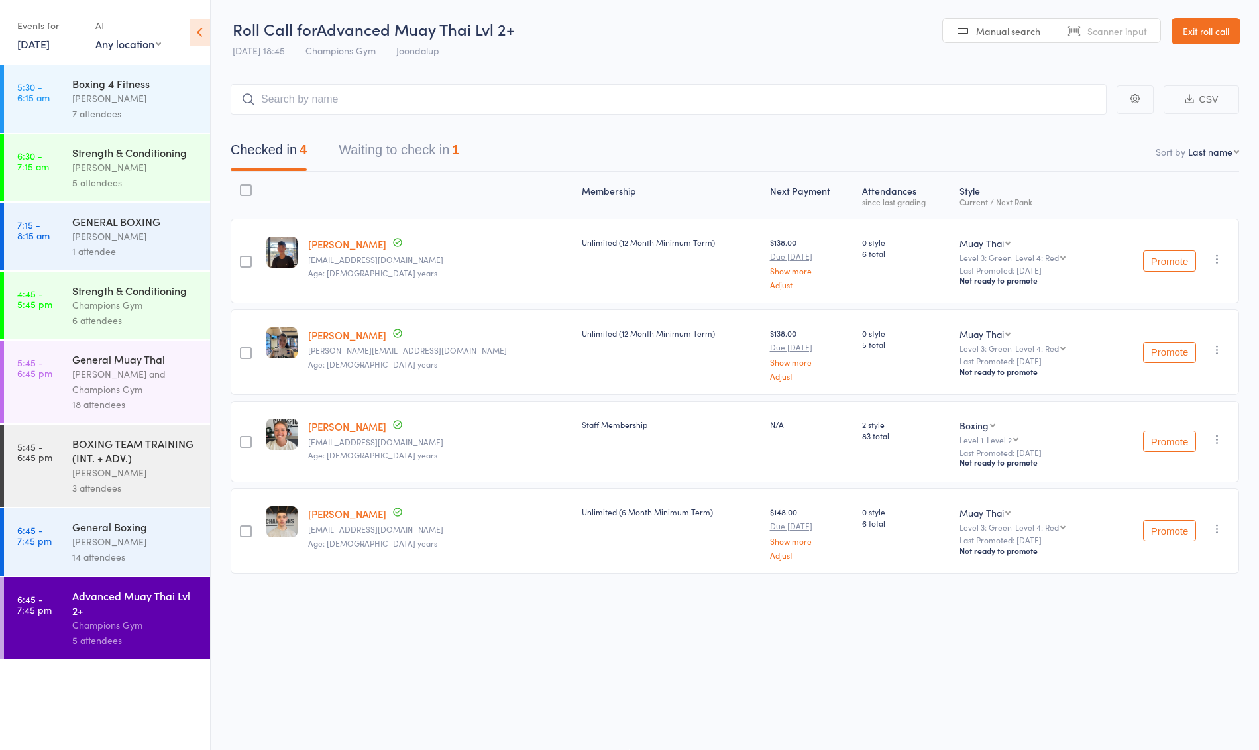
click at [105, 542] on div "[PERSON_NAME]" at bounding box center [135, 541] width 127 height 15
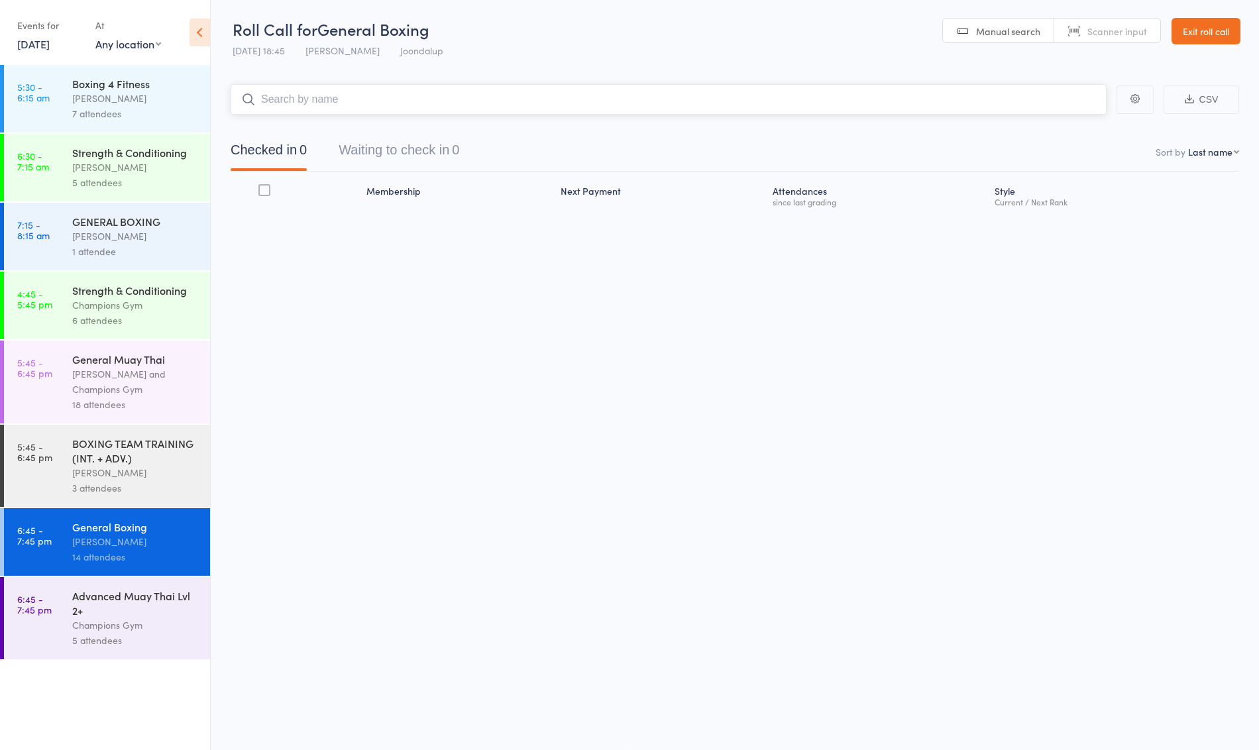
click at [444, 142] on button "Waiting to check in 0" at bounding box center [399, 153] width 121 height 35
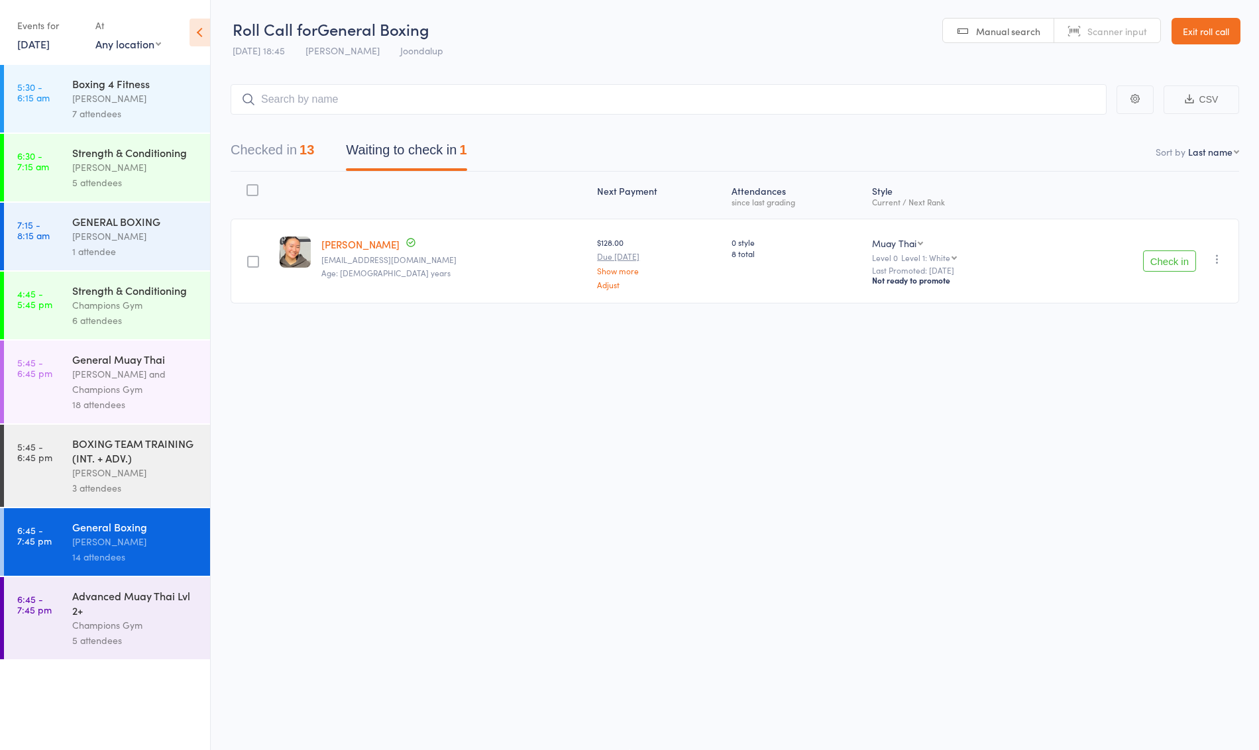
click at [1176, 260] on button "Check in" at bounding box center [1169, 261] width 53 height 21
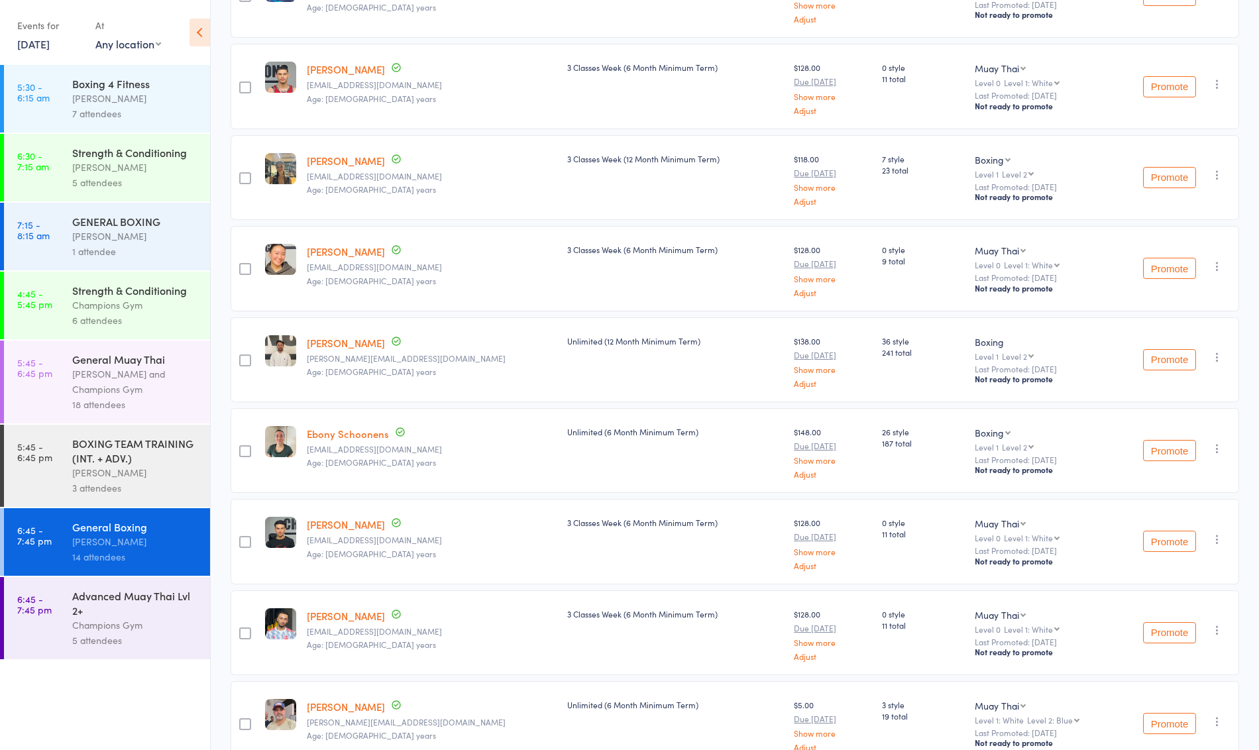
scroll to position [783, 0]
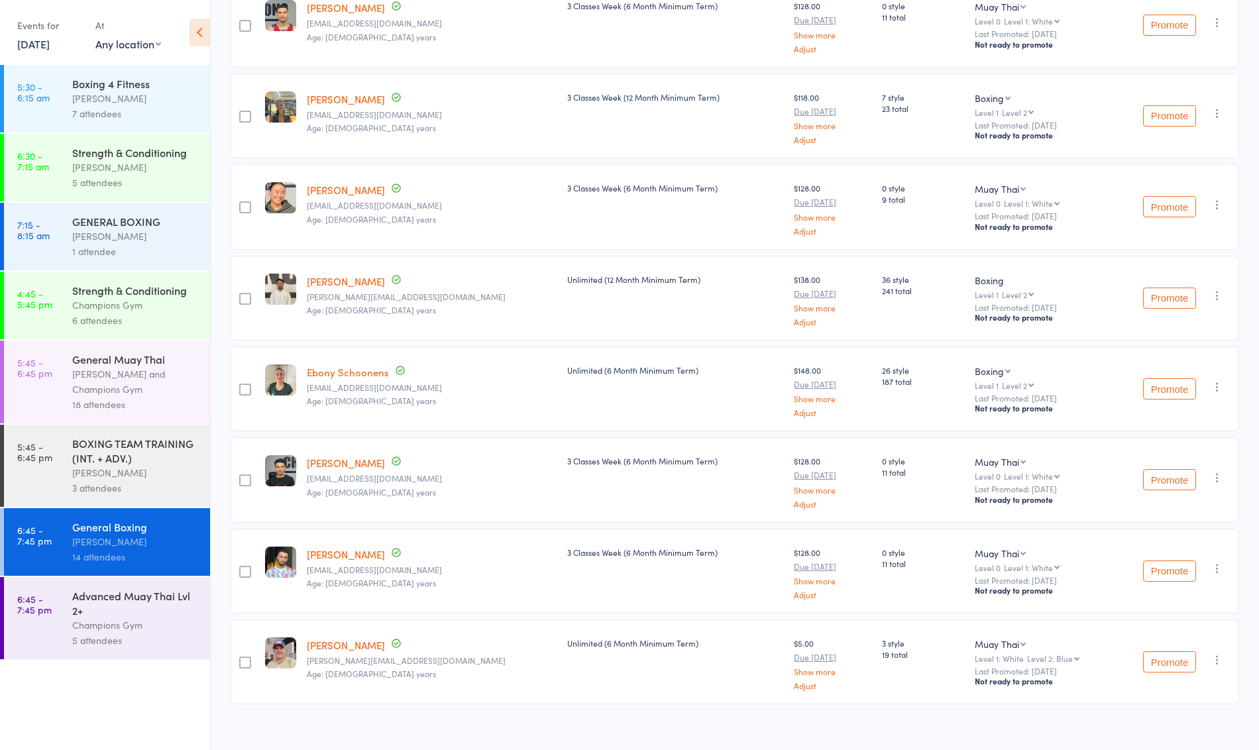
click at [157, 650] on div "Advanced Muay Thai Lvl 2+ Champions Gym 5 attendees" at bounding box center [141, 618] width 138 height 82
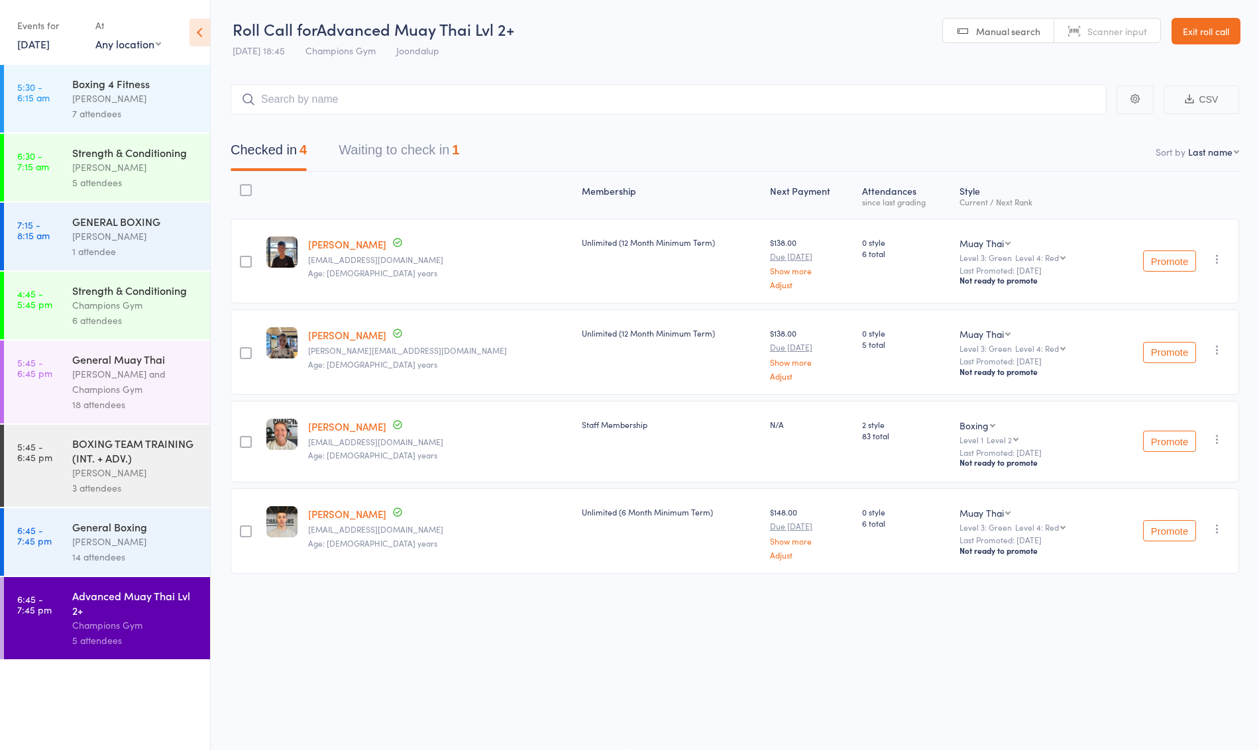
click at [435, 163] on button "Waiting to check in 1" at bounding box center [399, 153] width 121 height 35
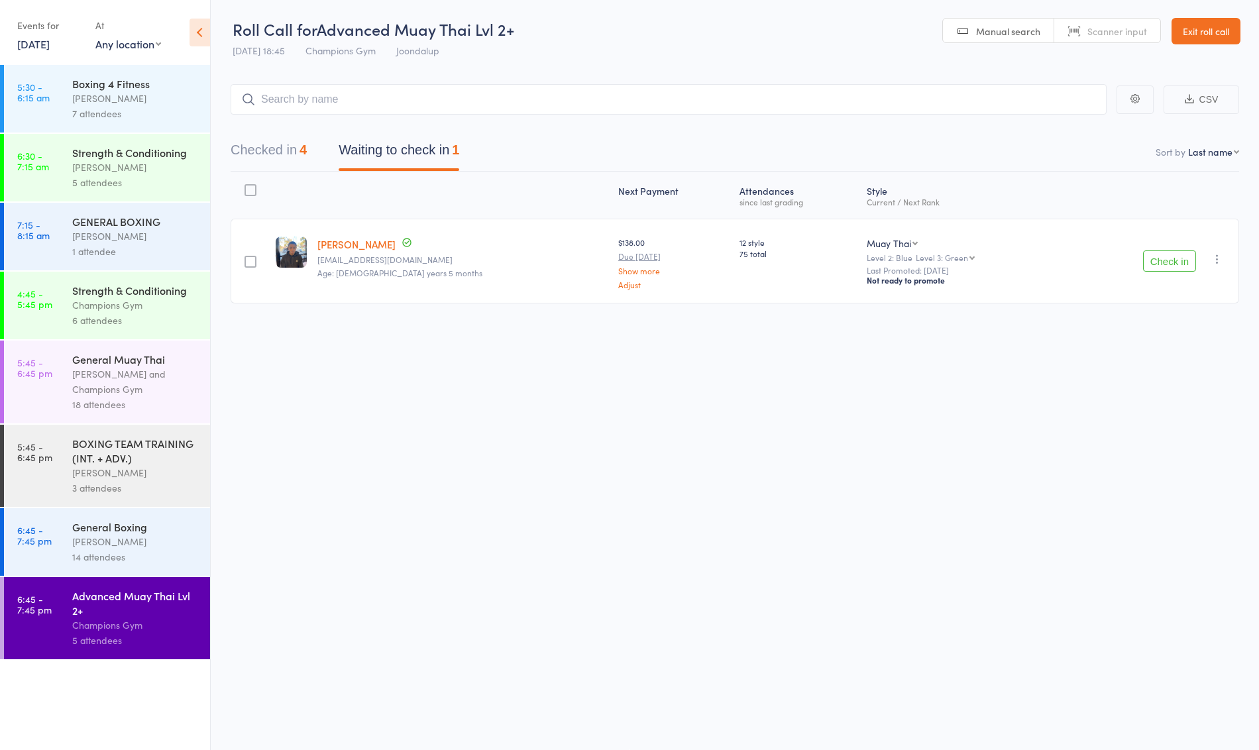
click at [1180, 270] on button "Check in" at bounding box center [1169, 261] width 53 height 21
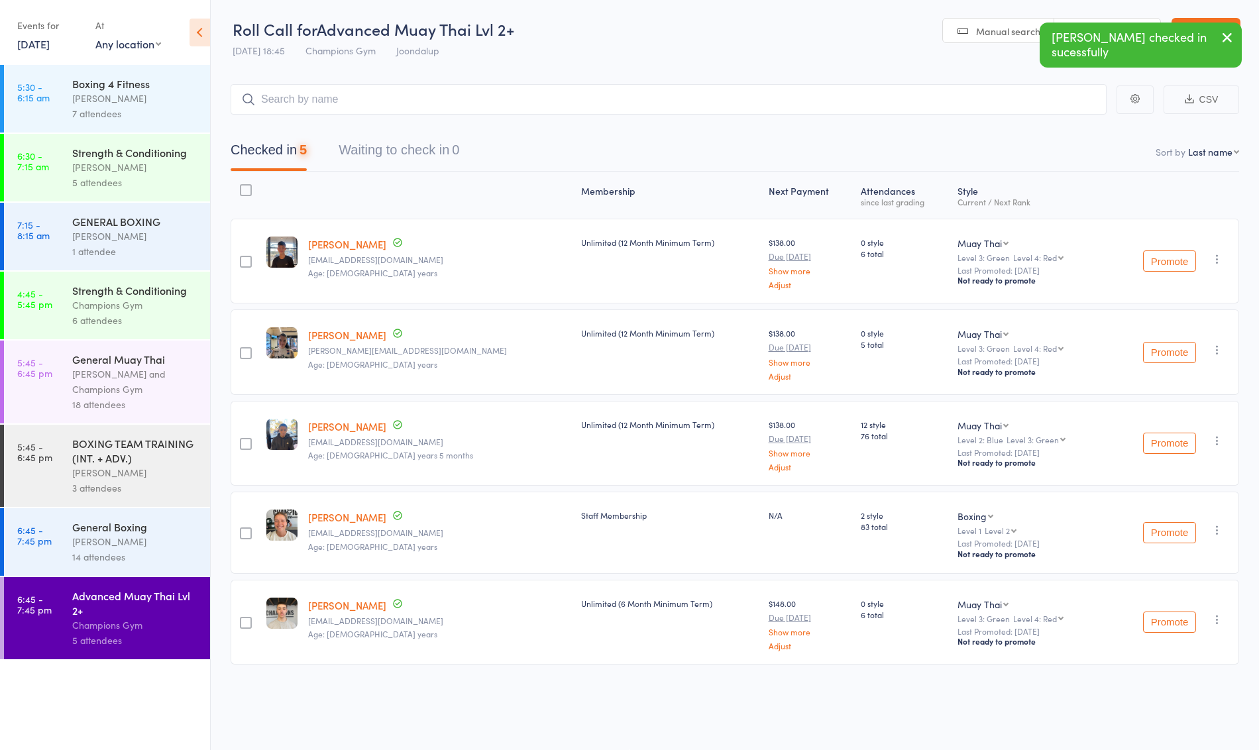
click at [114, 558] on div "14 attendees" at bounding box center [135, 556] width 127 height 15
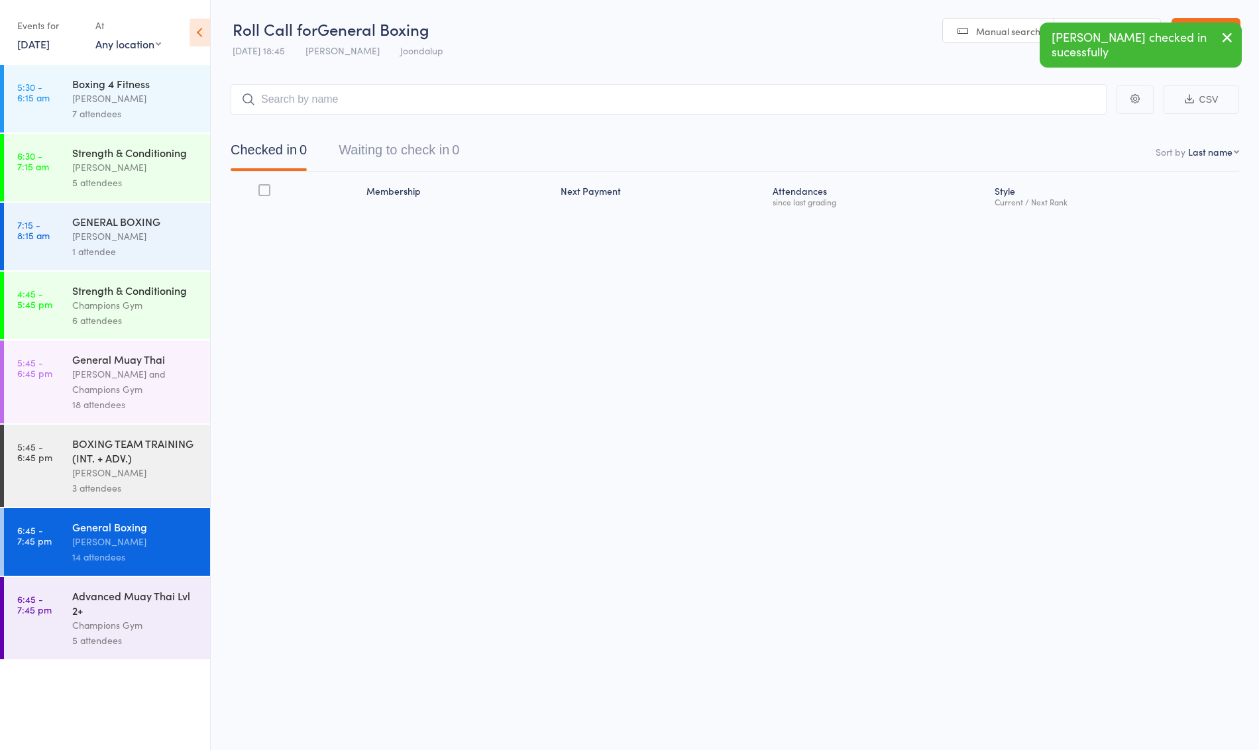
click at [105, 481] on div "3 attendees" at bounding box center [135, 488] width 127 height 15
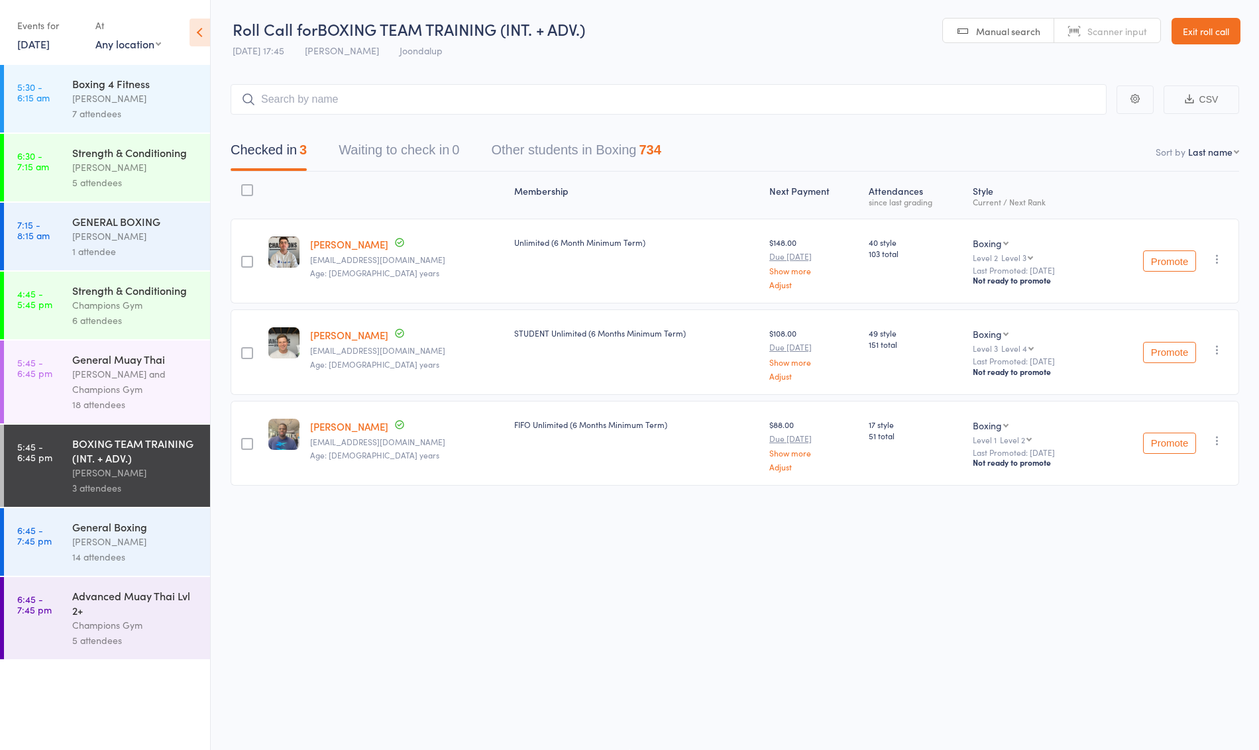
click at [154, 600] on div "Advanced Muay Thai Lvl 2+" at bounding box center [135, 603] width 127 height 29
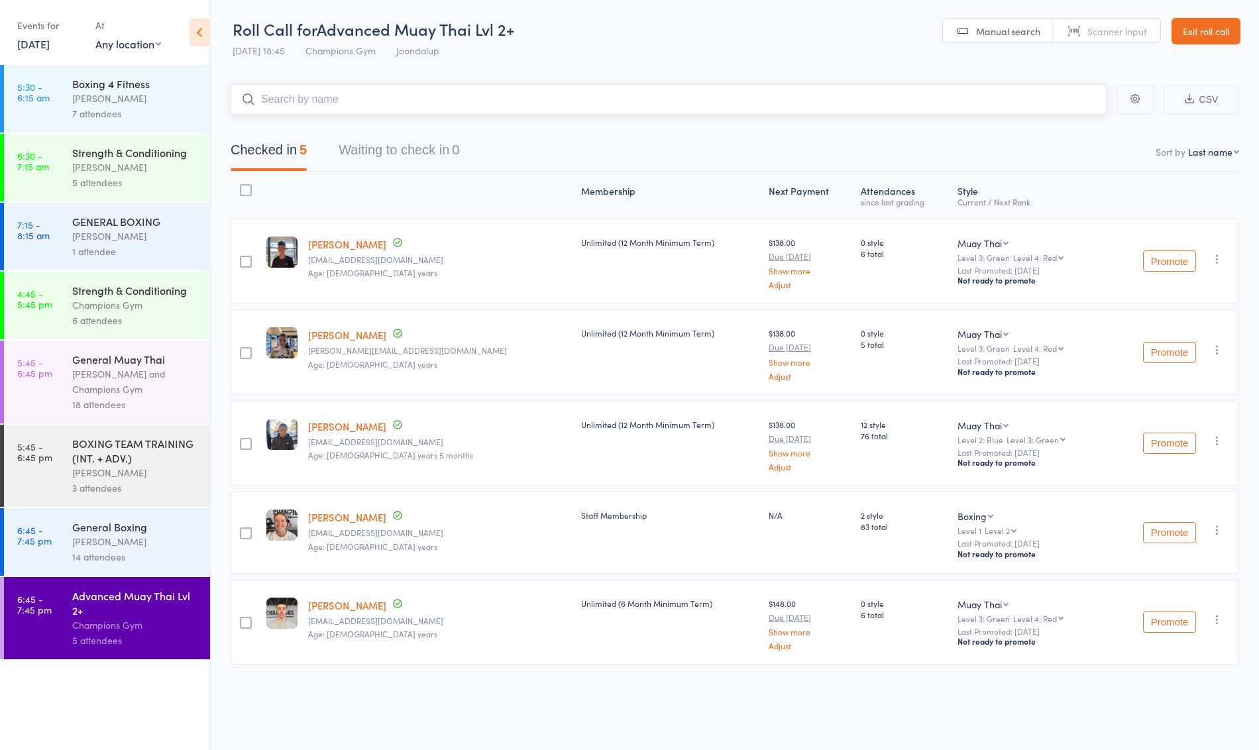
click at [352, 101] on input "search" at bounding box center [669, 99] width 876 height 30
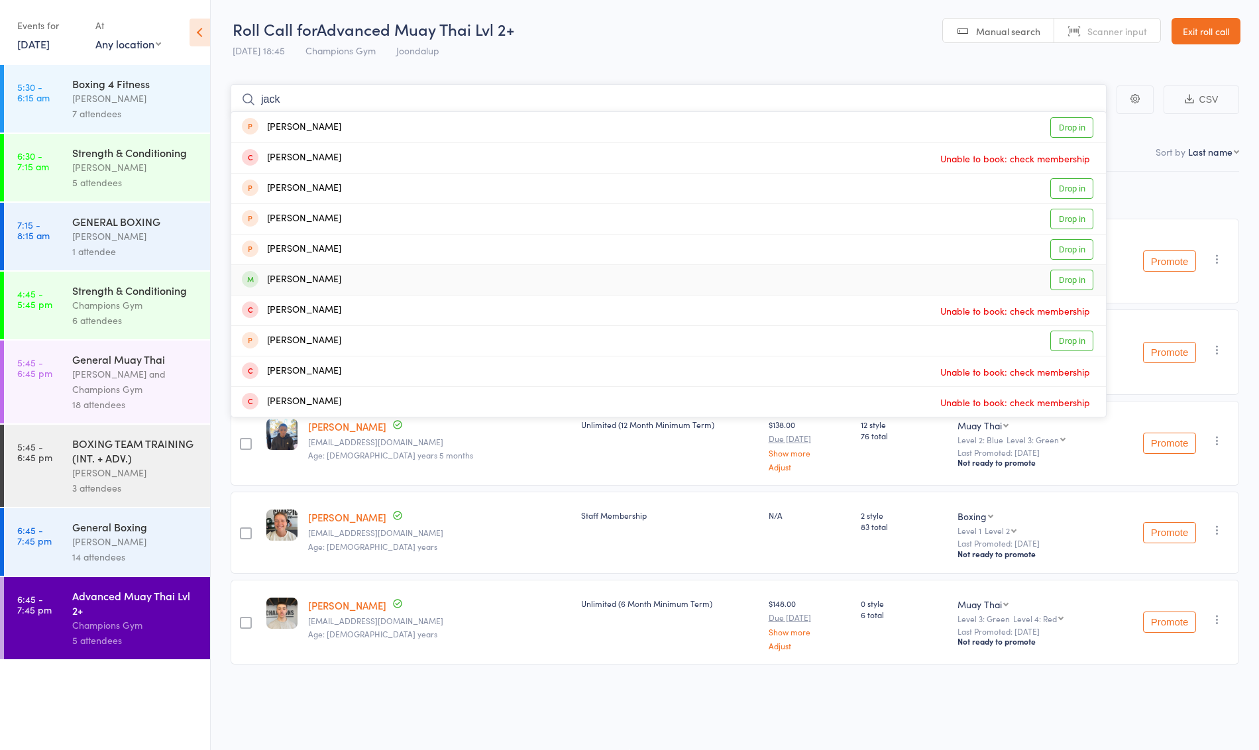
type input "jack"
click at [391, 292] on div "Jack Holyoak Drop in" at bounding box center [668, 280] width 875 height 30
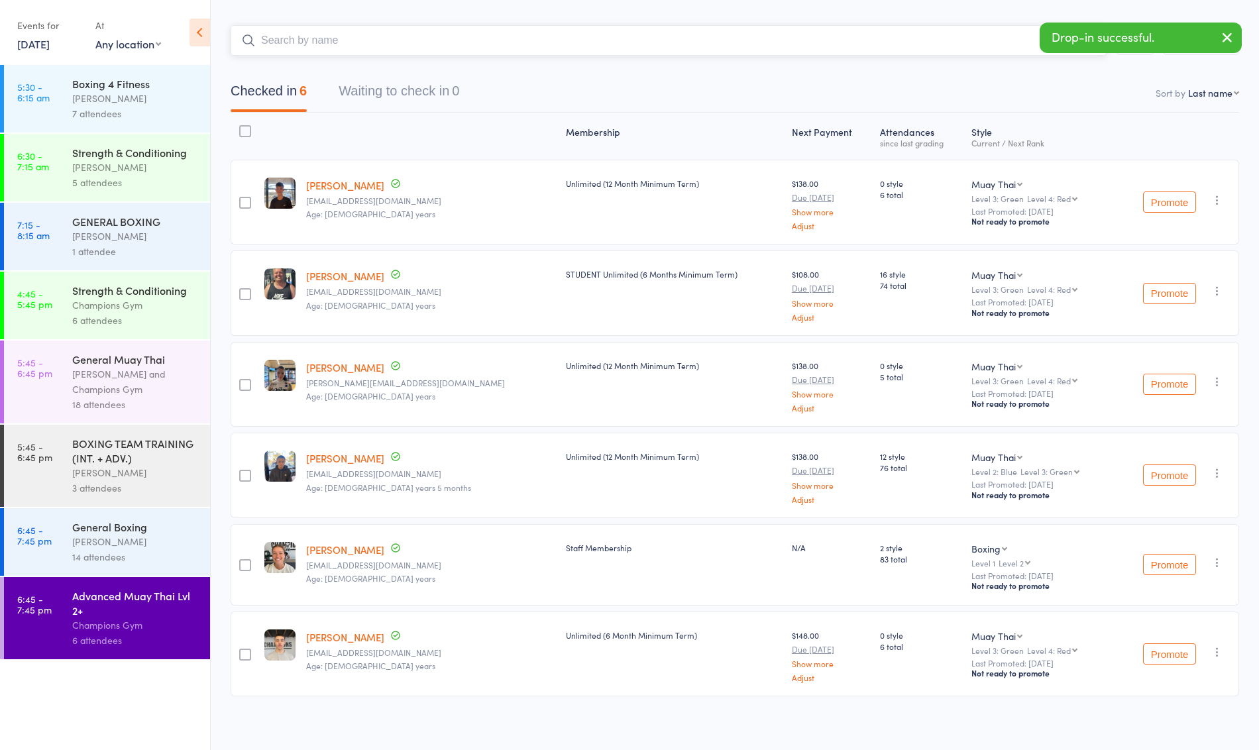
scroll to position [59, 0]
click at [115, 543] on div "[PERSON_NAME]" at bounding box center [135, 541] width 127 height 15
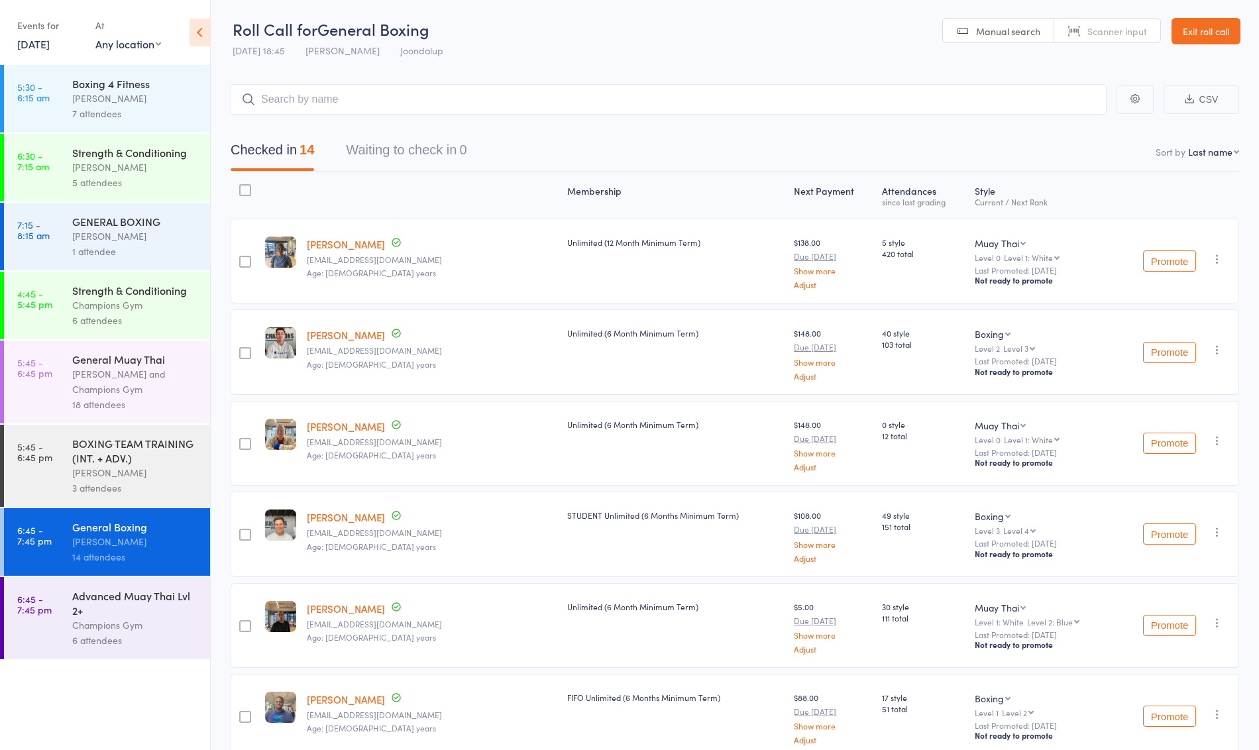
click at [164, 495] on div "3 attendees" at bounding box center [135, 488] width 127 height 15
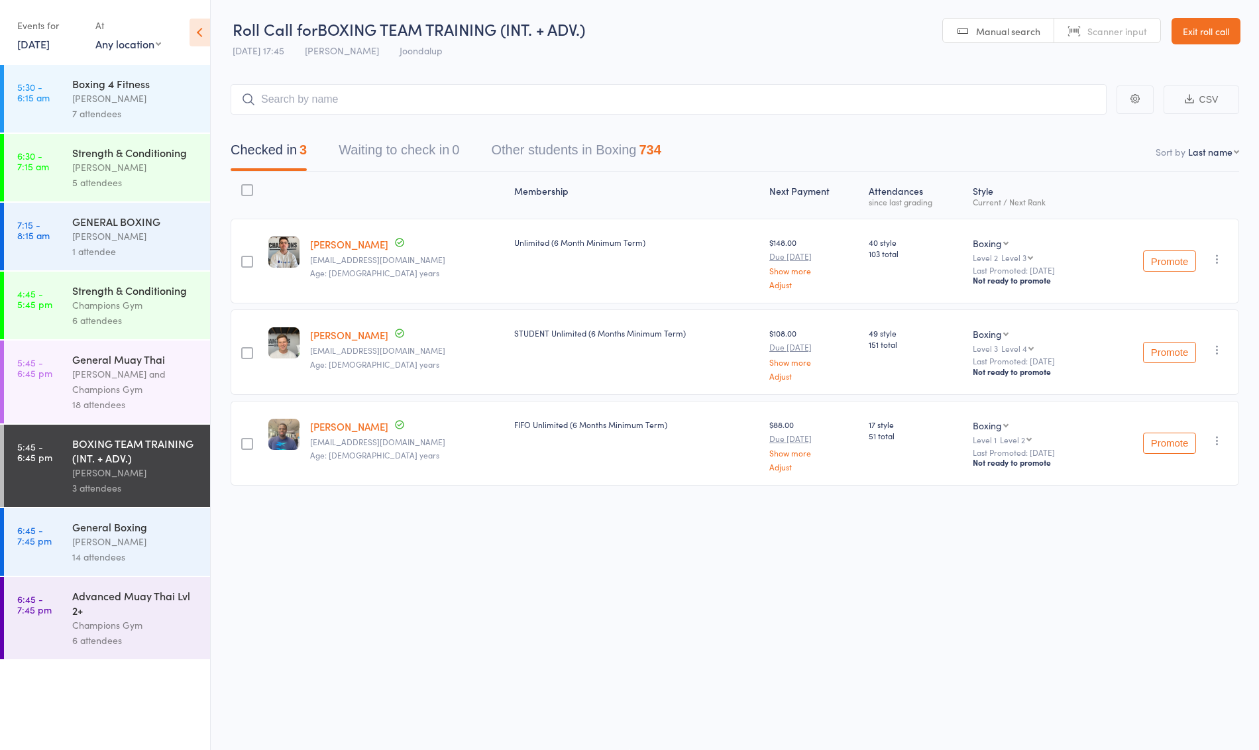
click at [168, 378] on div "Maurice Stelio and Champions Gym" at bounding box center [135, 382] width 127 height 30
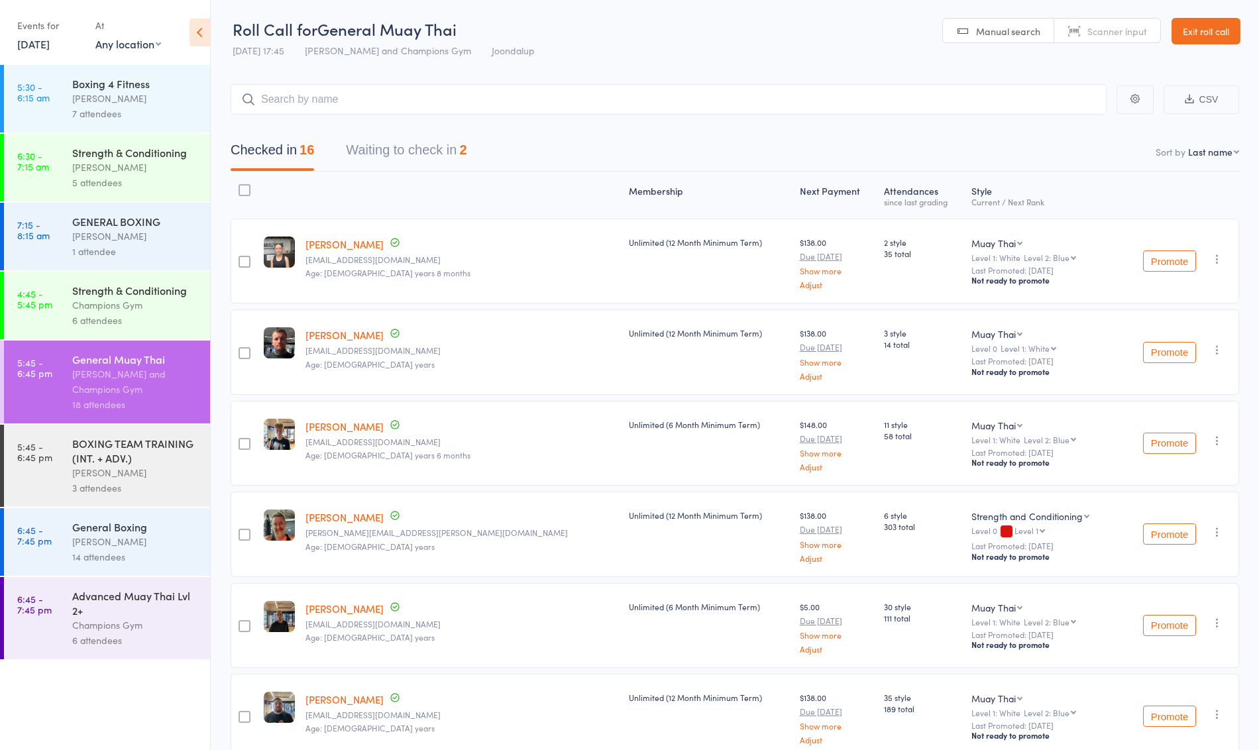
click at [122, 565] on div "General Boxing Thomas Mitchell 14 attendees" at bounding box center [141, 542] width 138 height 68
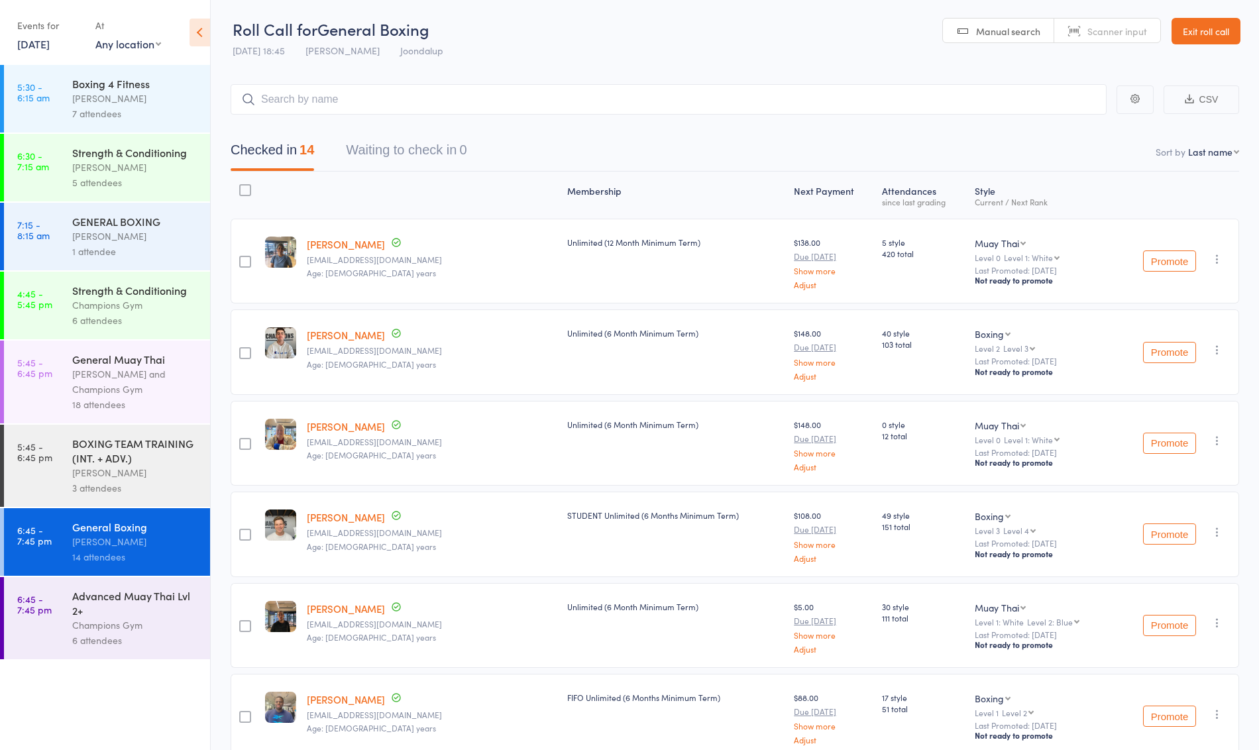
click at [146, 587] on div "Advanced Muay Thai Lvl 2+ Champions Gym 6 attendees" at bounding box center [141, 618] width 138 height 82
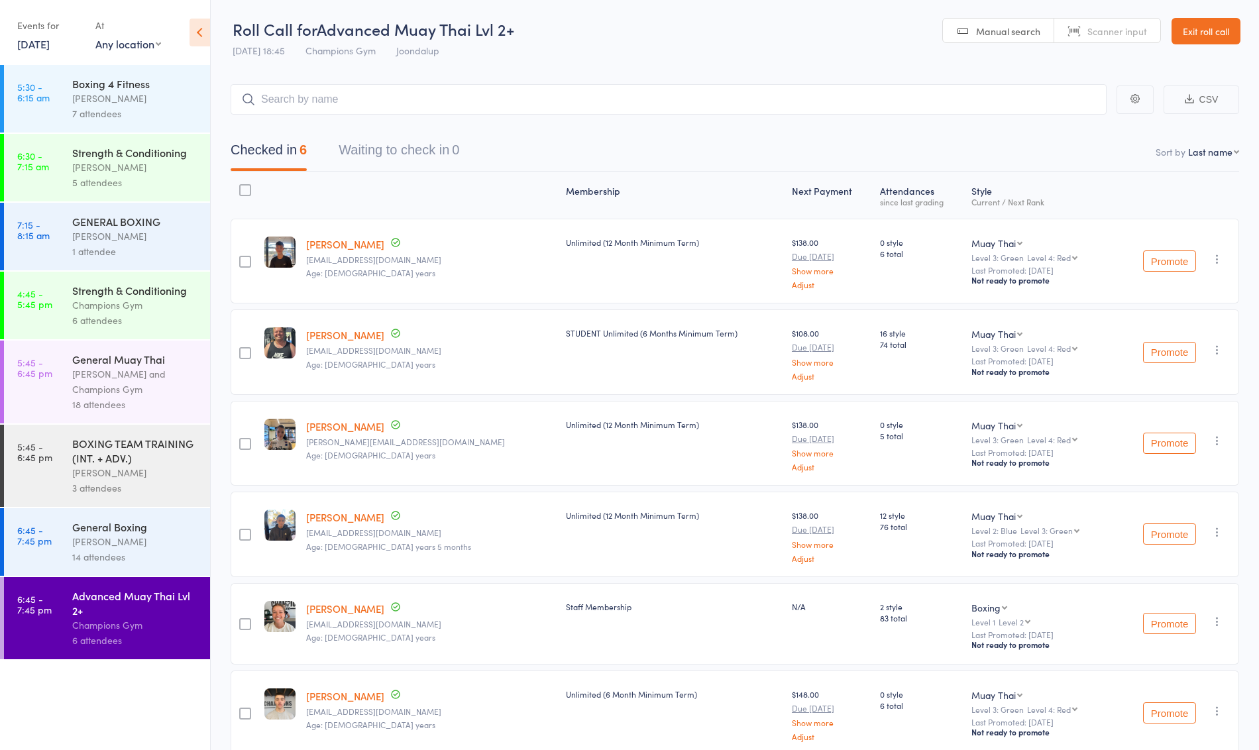
click at [141, 291] on div "Strength & Conditioning" at bounding box center [135, 290] width 127 height 15
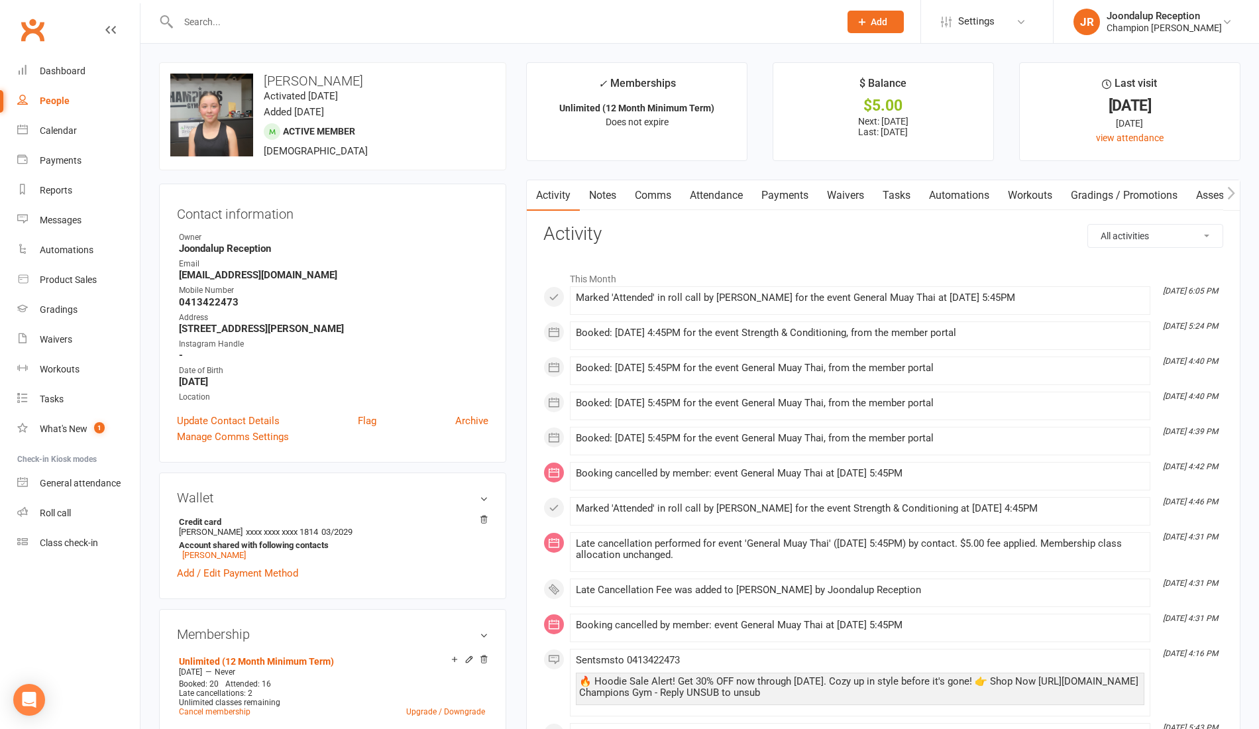
click at [236, 15] on input "text" at bounding box center [502, 22] width 656 height 19
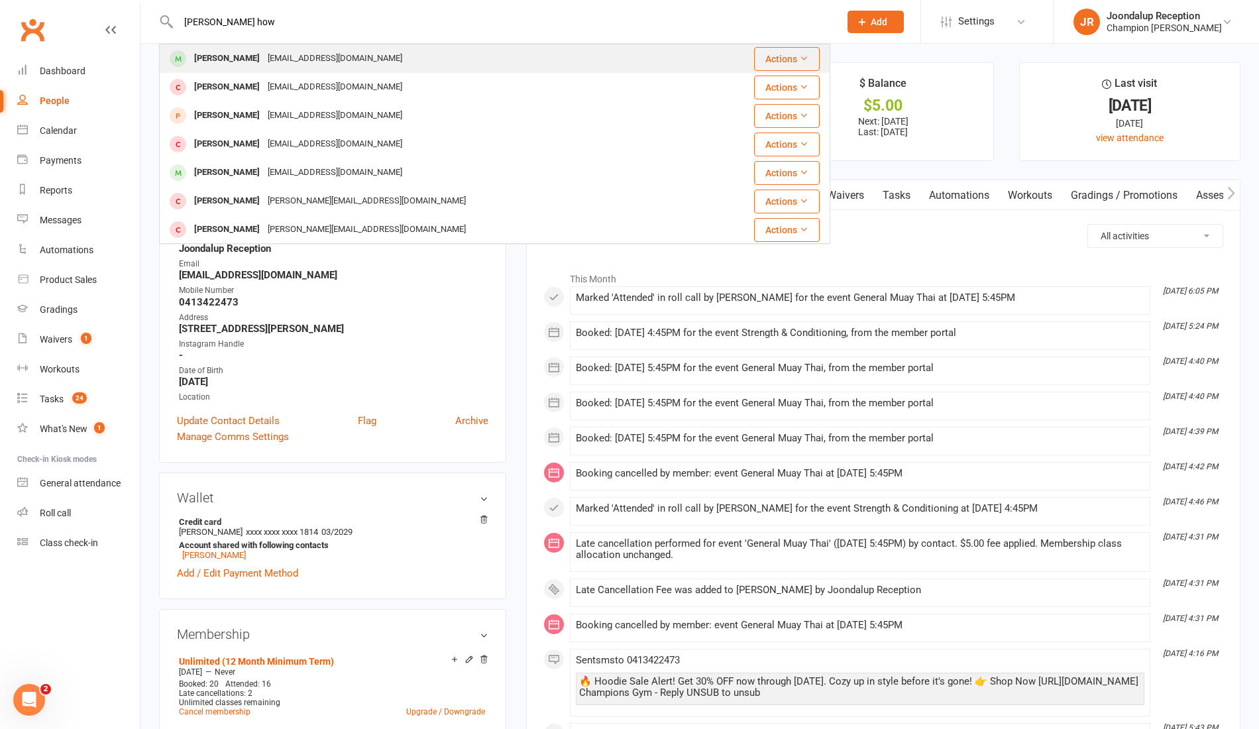
type input "[PERSON_NAME] how"
click at [239, 61] on div "[PERSON_NAME]" at bounding box center [227, 58] width 74 height 19
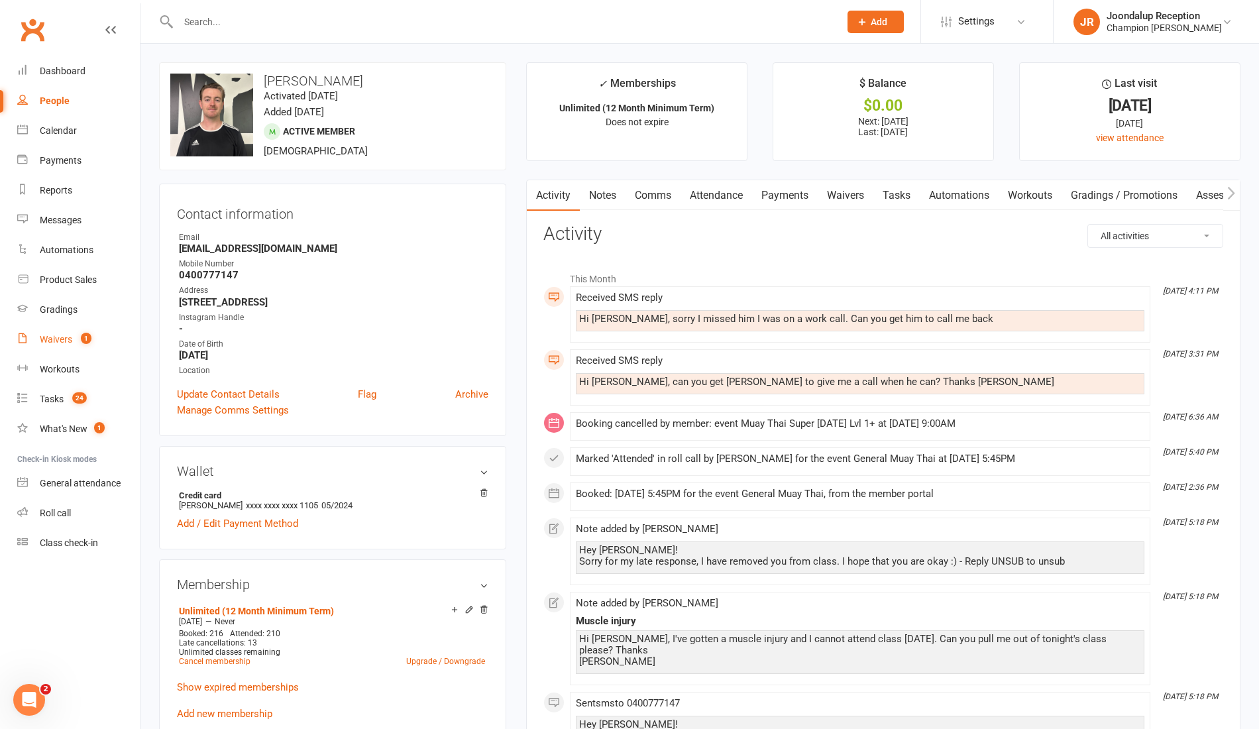
click at [64, 330] on link "Waivers 1" at bounding box center [78, 340] width 123 height 30
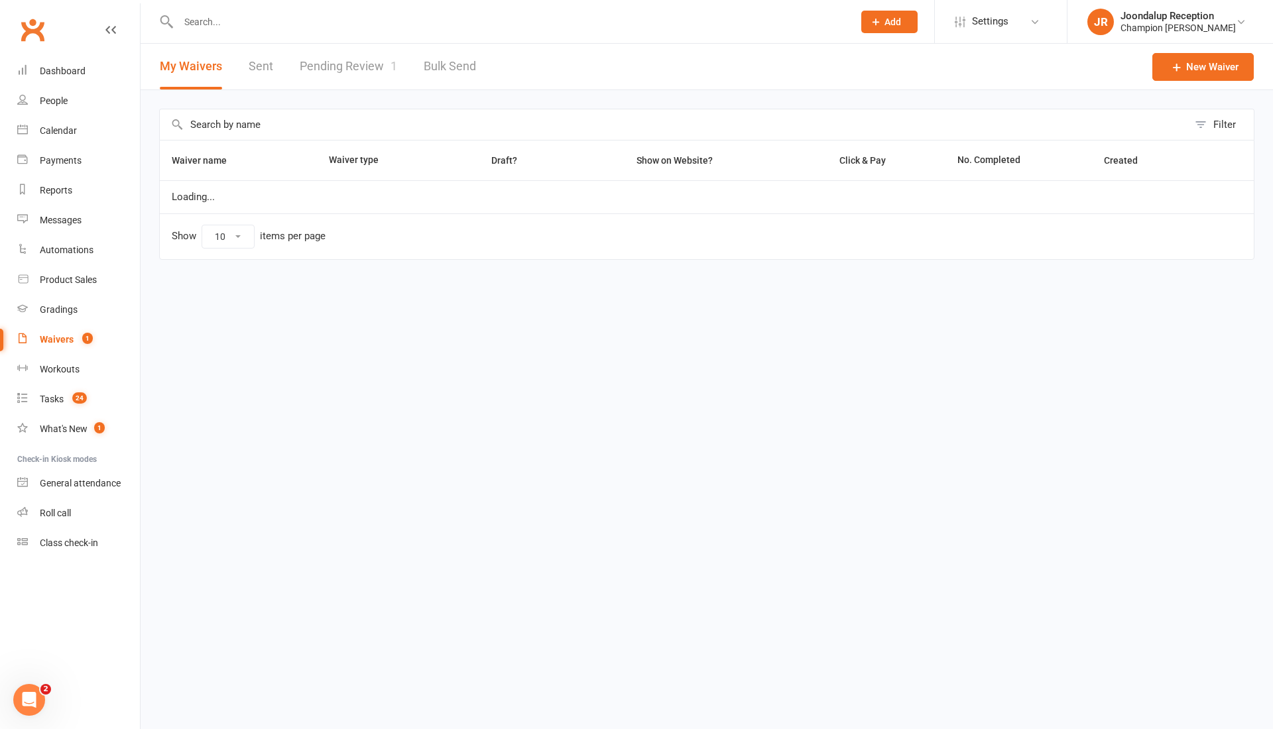
click at [382, 79] on link "Pending Review 1" at bounding box center [348, 67] width 97 height 46
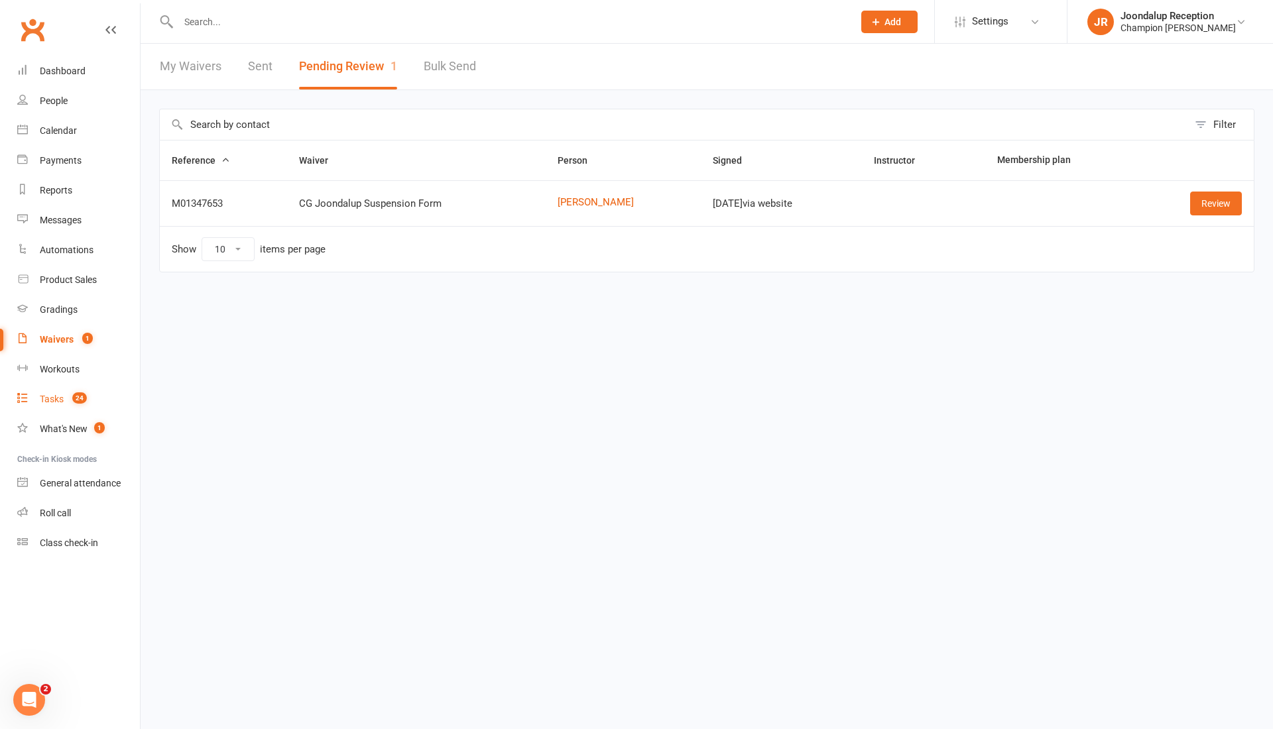
click at [45, 400] on div "Tasks" at bounding box center [52, 399] width 24 height 11
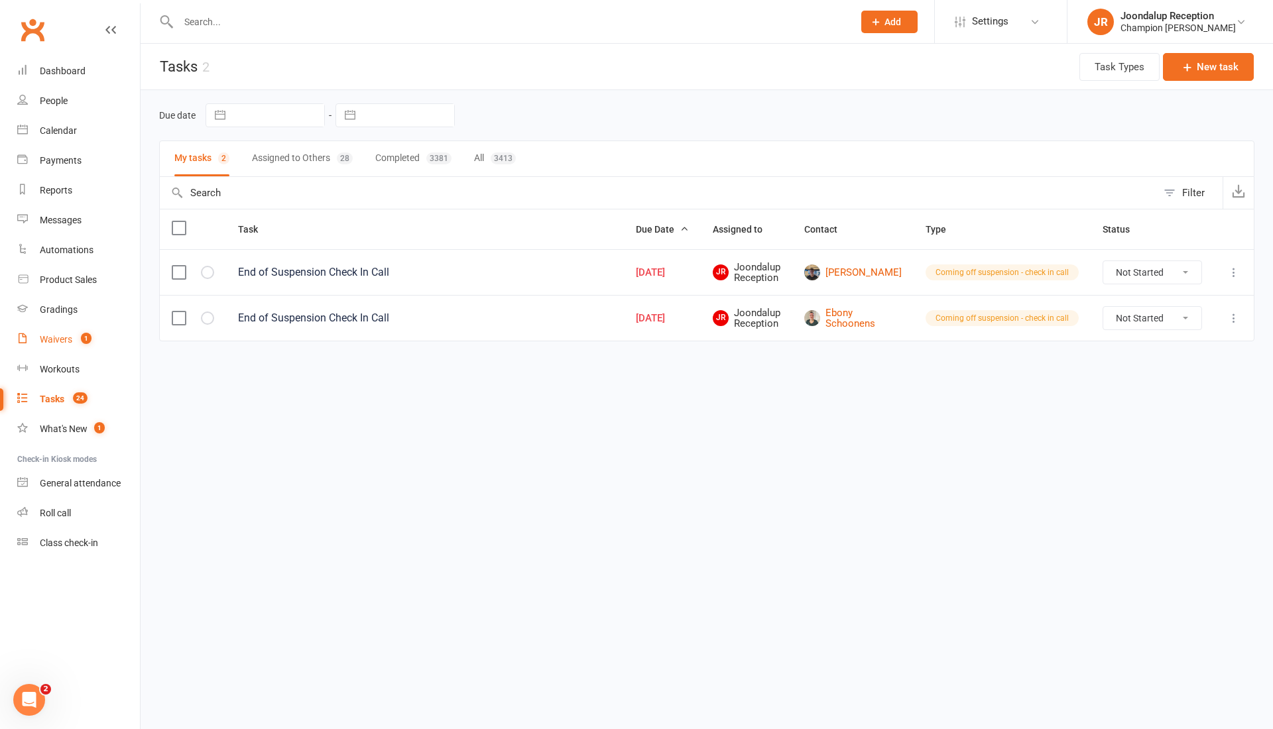
click at [75, 345] on link "Waivers 1" at bounding box center [78, 340] width 123 height 30
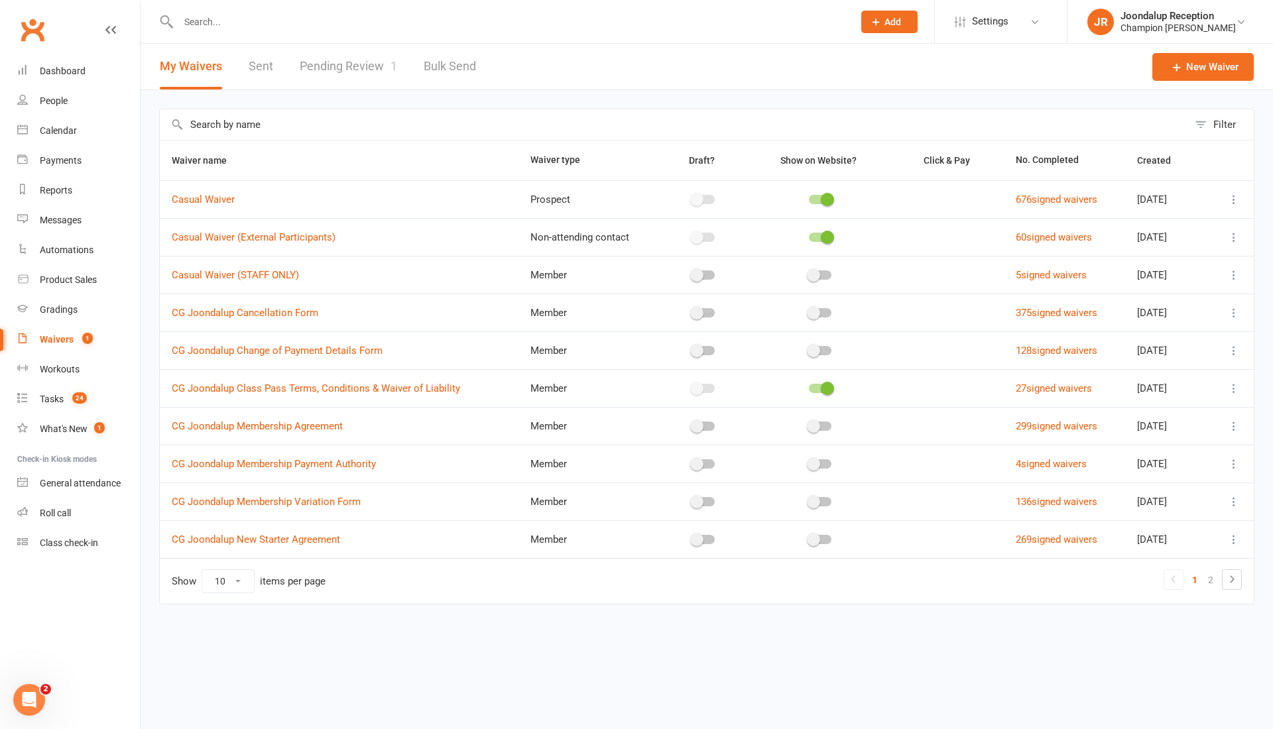
click at [333, 73] on link "Pending Review 1" at bounding box center [348, 67] width 97 height 46
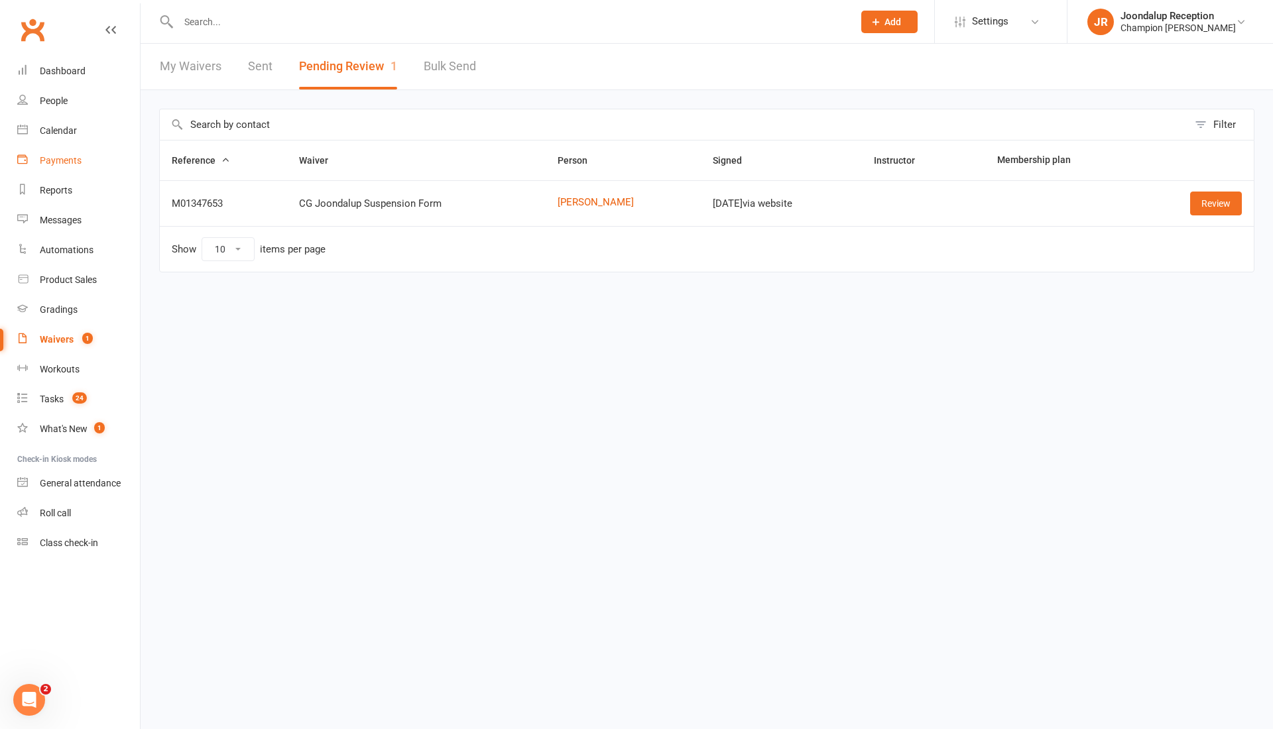
click at [63, 166] on link "Payments" at bounding box center [78, 161] width 123 height 30
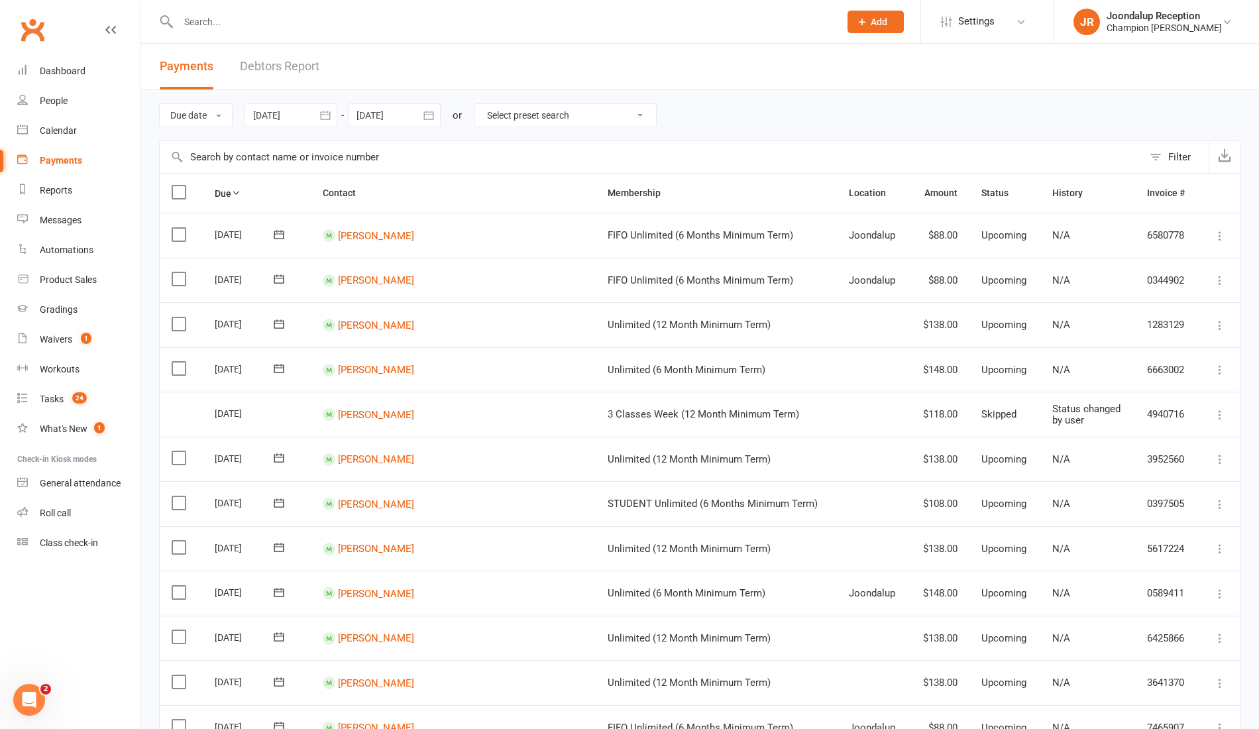
click at [262, 70] on link "Debtors Report" at bounding box center [280, 67] width 80 height 46
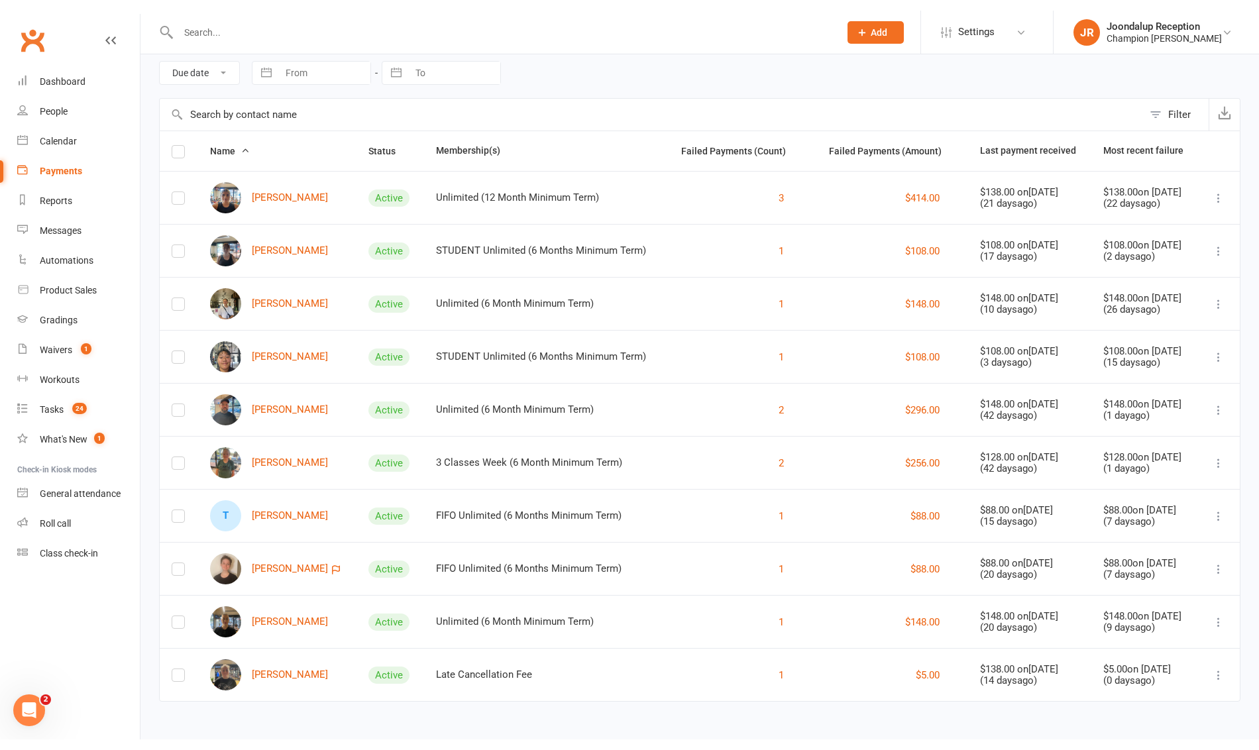
scroll to position [41, 0]
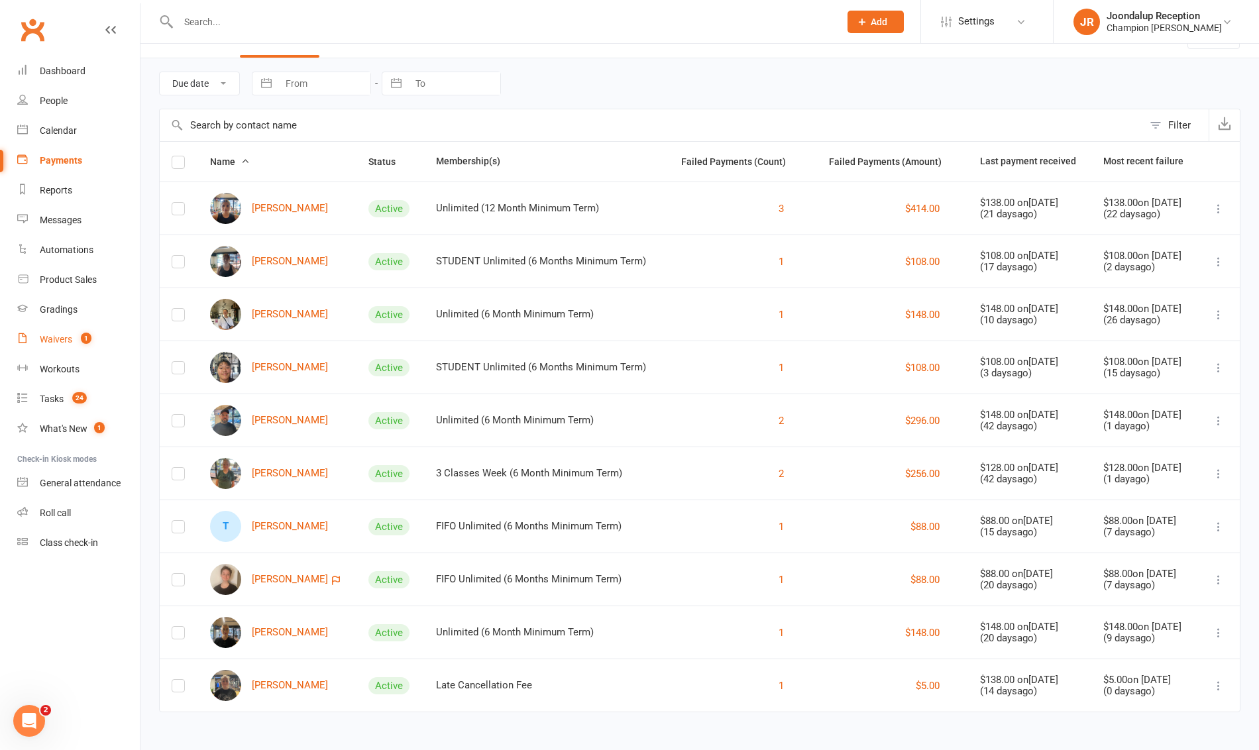
click at [44, 343] on div "Waivers" at bounding box center [56, 339] width 32 height 11
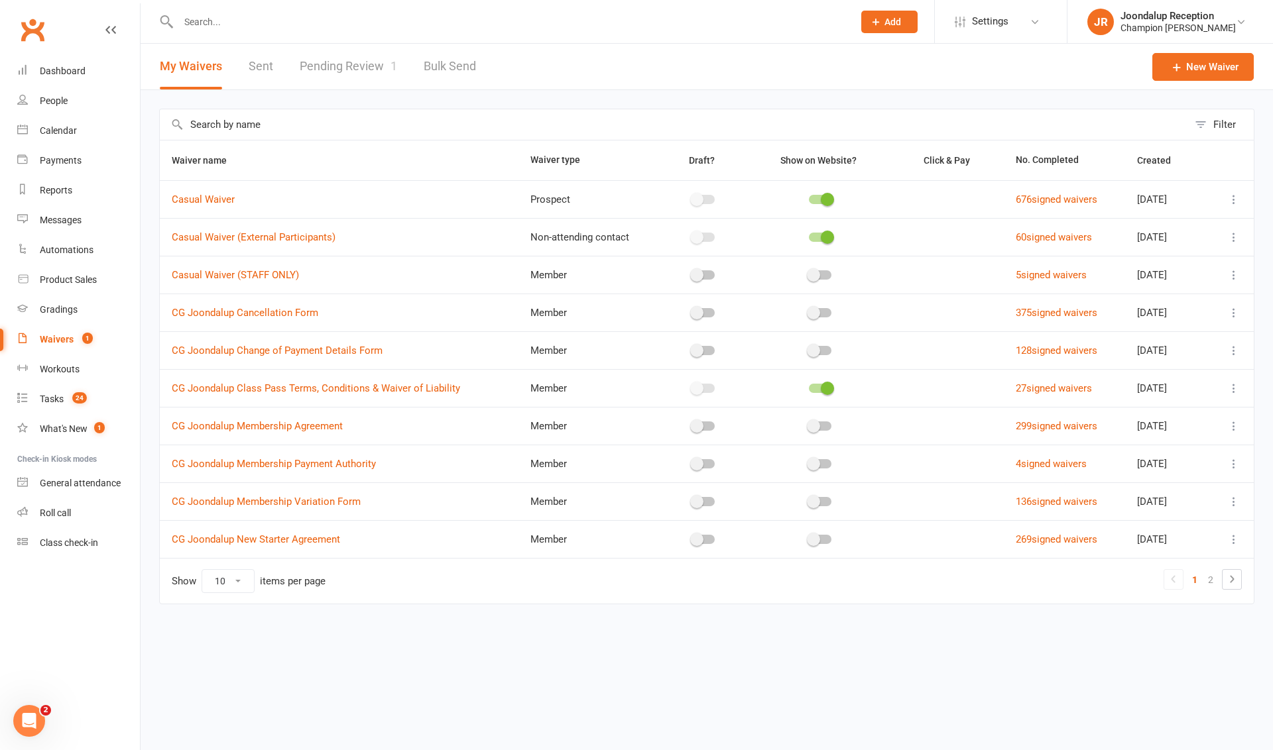
click at [327, 61] on link "Pending Review 1" at bounding box center [348, 67] width 97 height 46
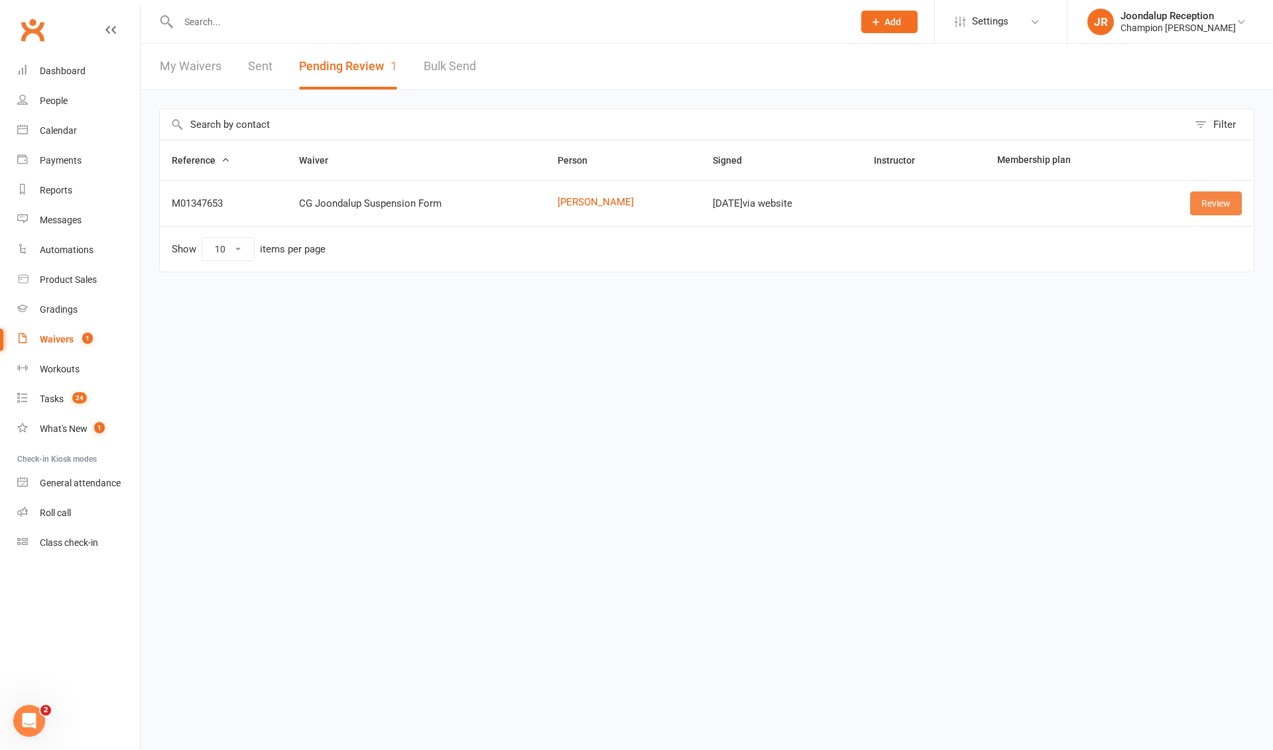
click at [1225, 193] on link "Review" at bounding box center [1216, 204] width 52 height 24
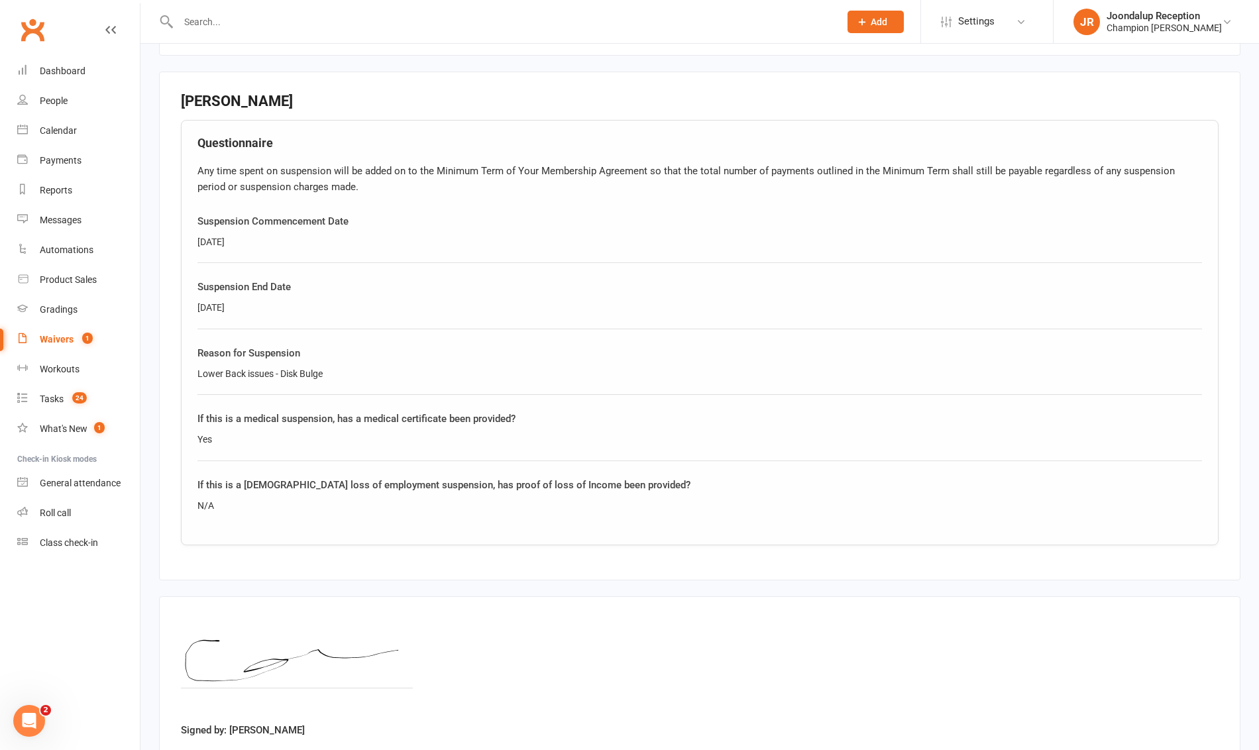
scroll to position [671, 0]
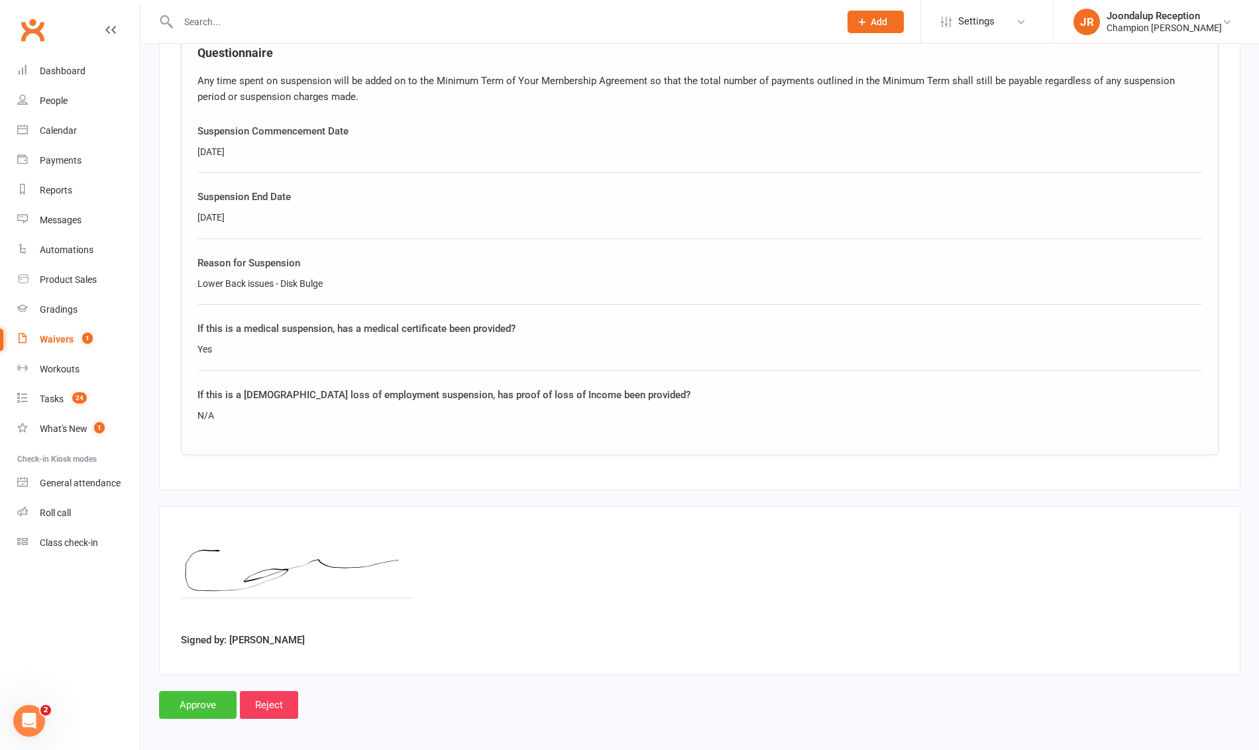
click at [199, 698] on input "Approve" at bounding box center [198, 705] width 78 height 28
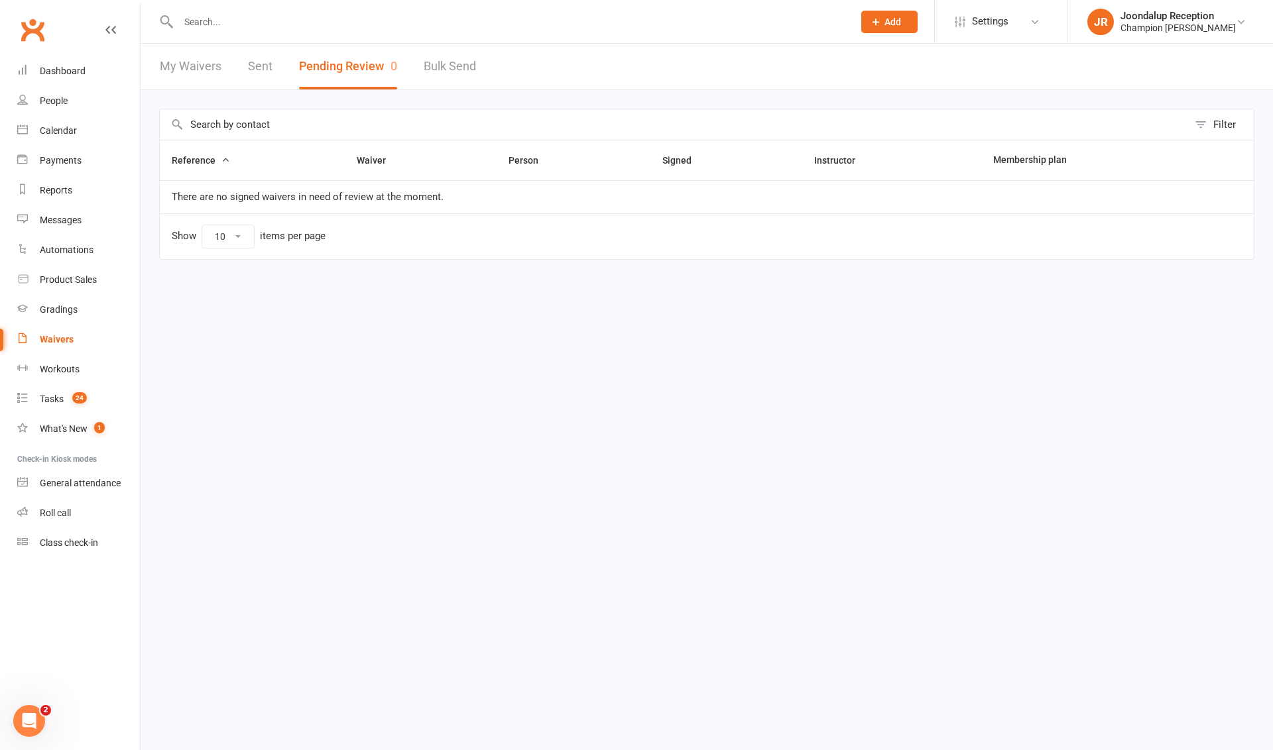
click at [378, 17] on input "text" at bounding box center [508, 22] width 669 height 19
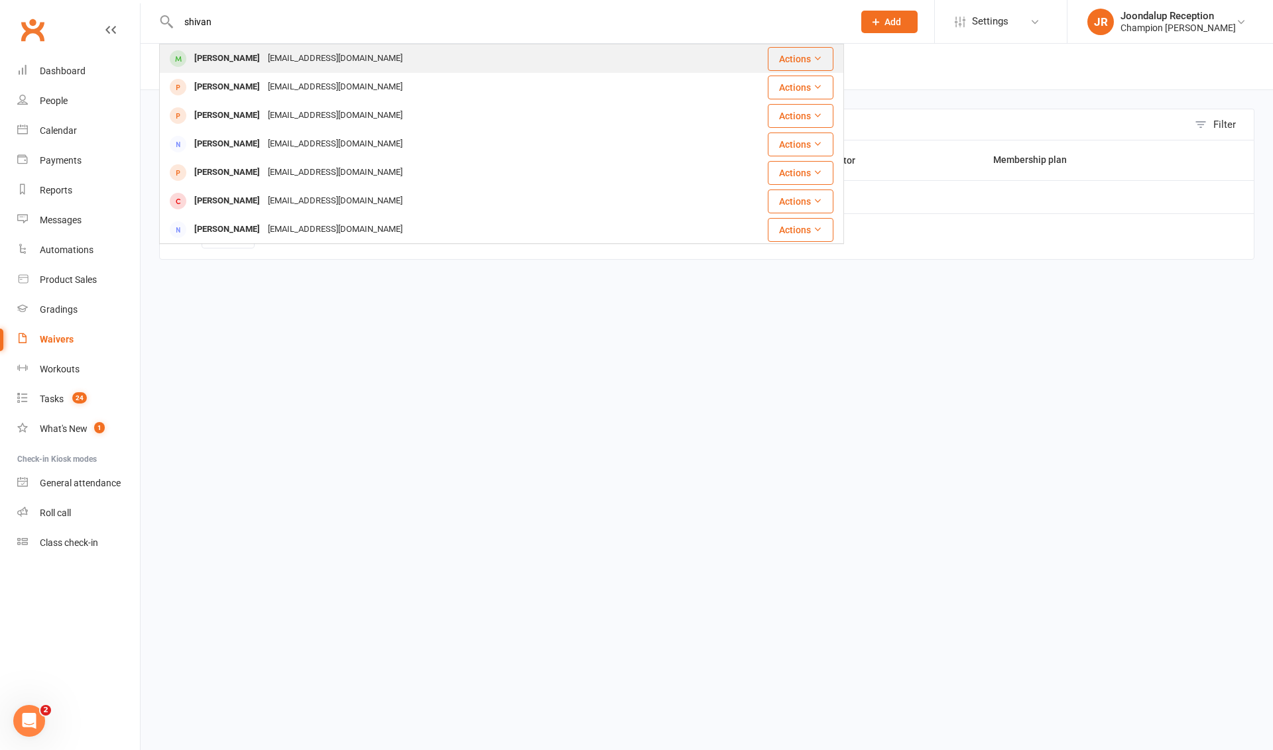
type input "shivan"
click at [218, 69] on div "[PERSON_NAME] [EMAIL_ADDRESS][DOMAIN_NAME]" at bounding box center [444, 58] width 568 height 27
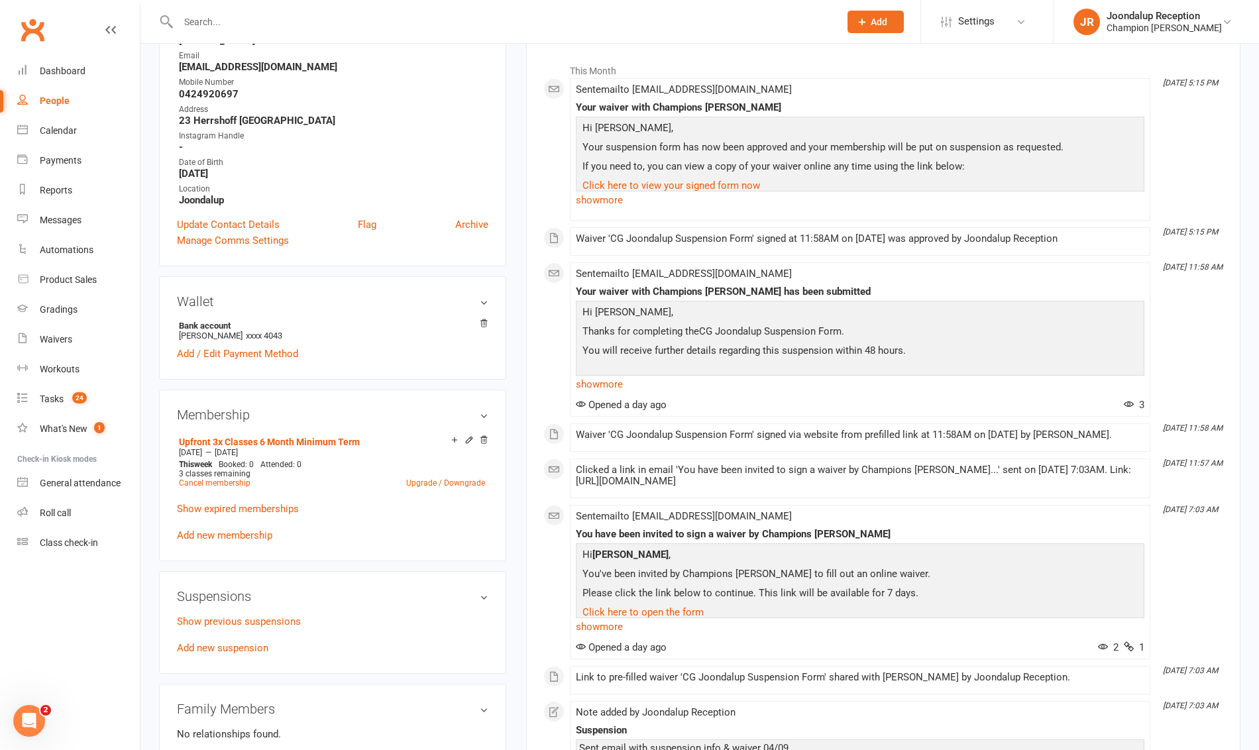
scroll to position [414, 0]
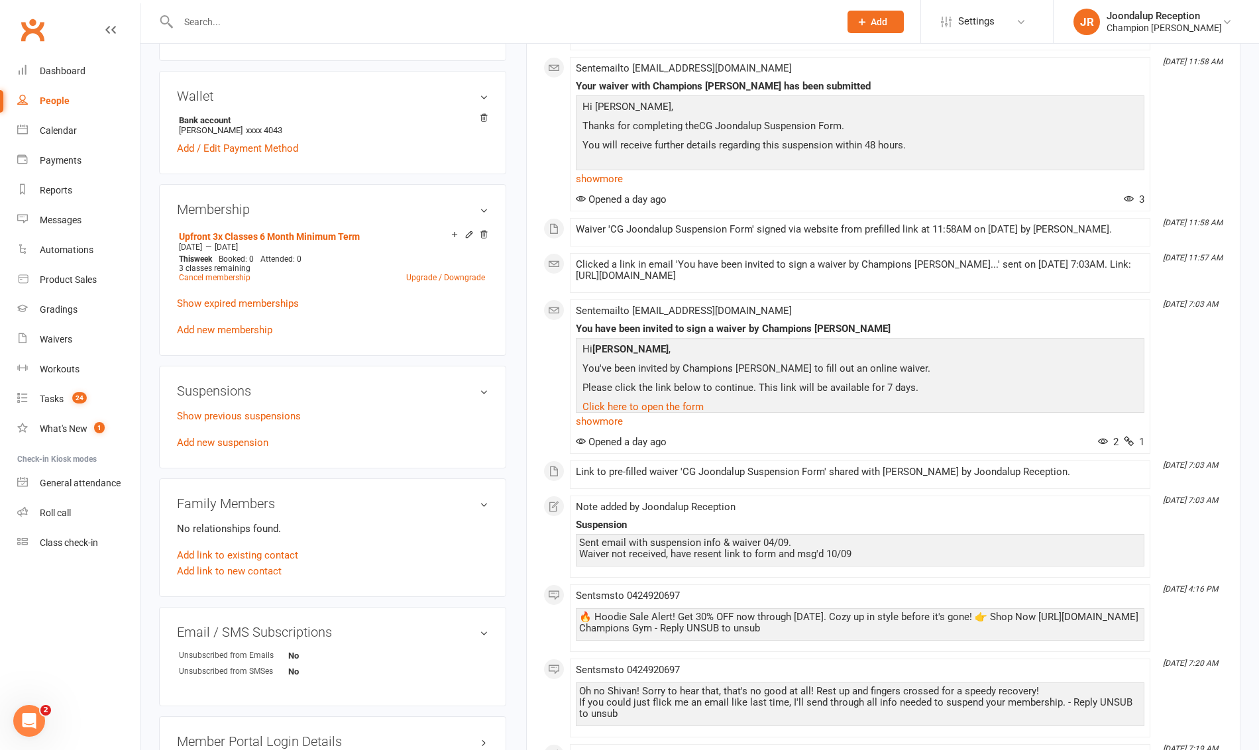
click at [252, 457] on div "Suspensions Show previous suspensions Add new suspension" at bounding box center [332, 417] width 347 height 103
click at [256, 329] on link "Add new membership" at bounding box center [224, 330] width 95 height 12
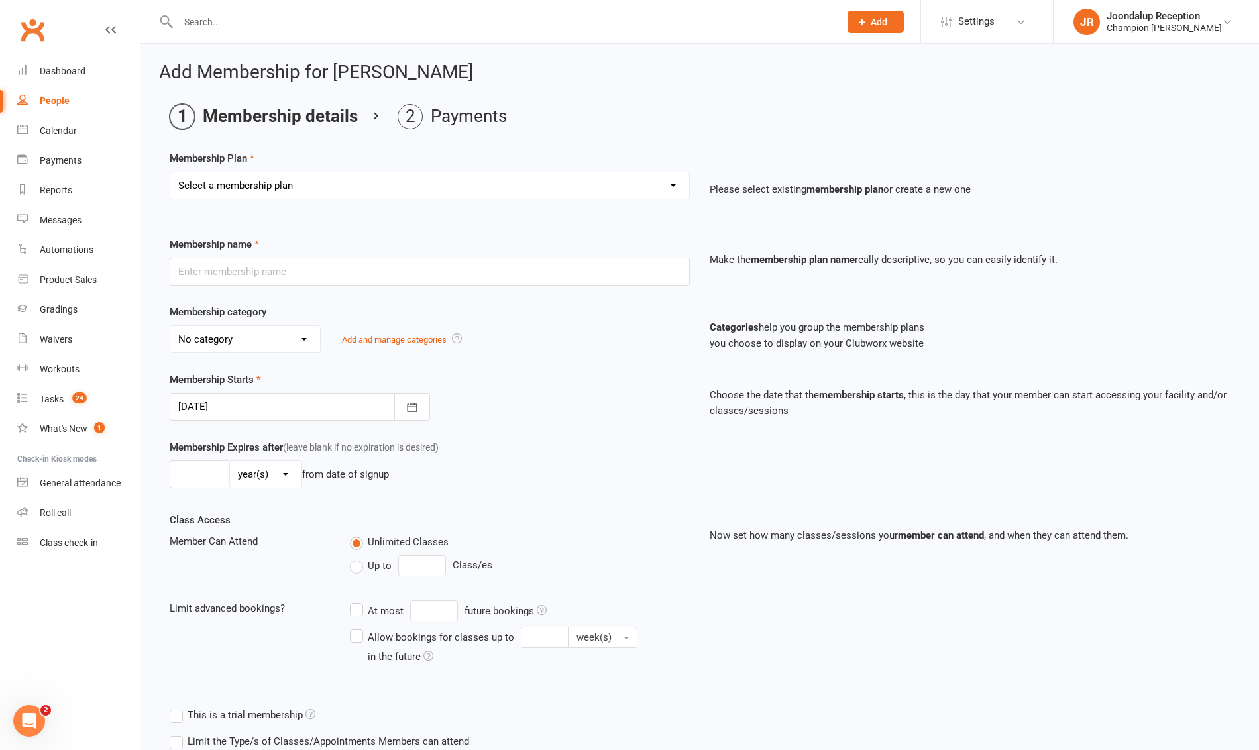
click at [241, 33] on div at bounding box center [494, 21] width 671 height 43
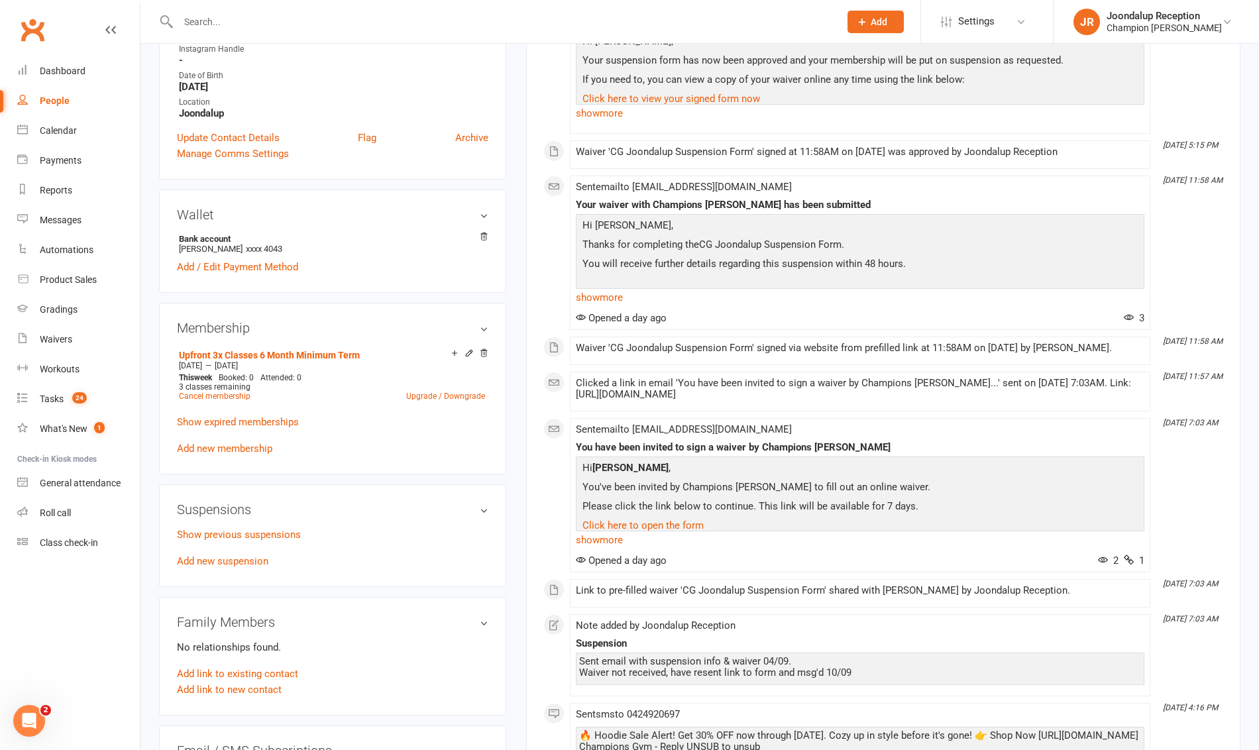
scroll to position [419, 0]
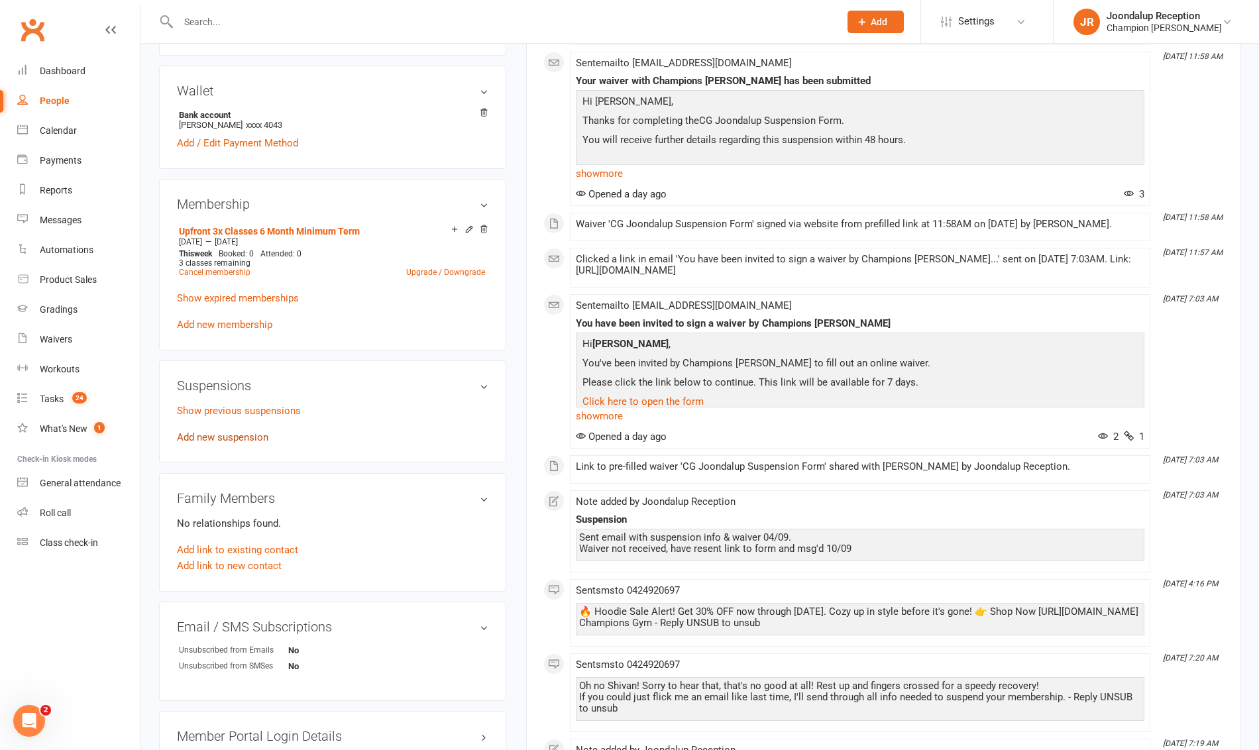
click at [245, 437] on link "Add new suspension" at bounding box center [222, 437] width 91 height 12
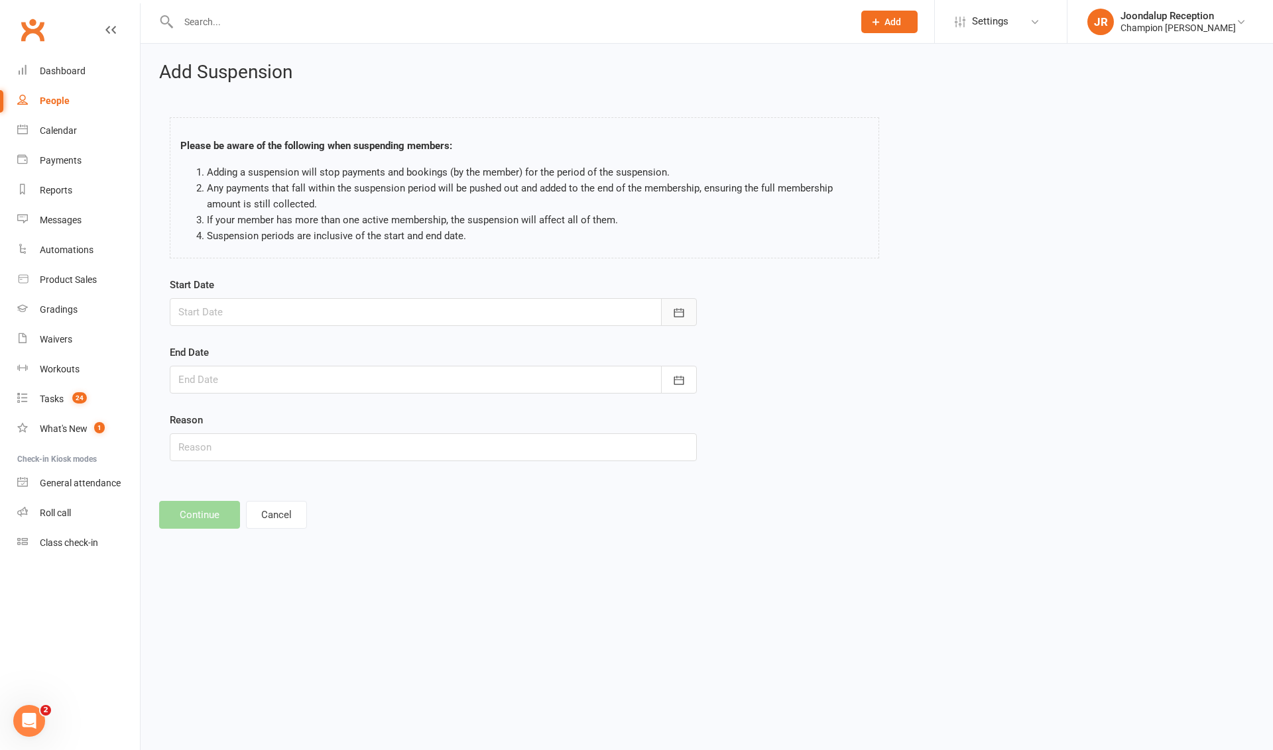
click at [691, 320] on button "button" at bounding box center [679, 312] width 36 height 28
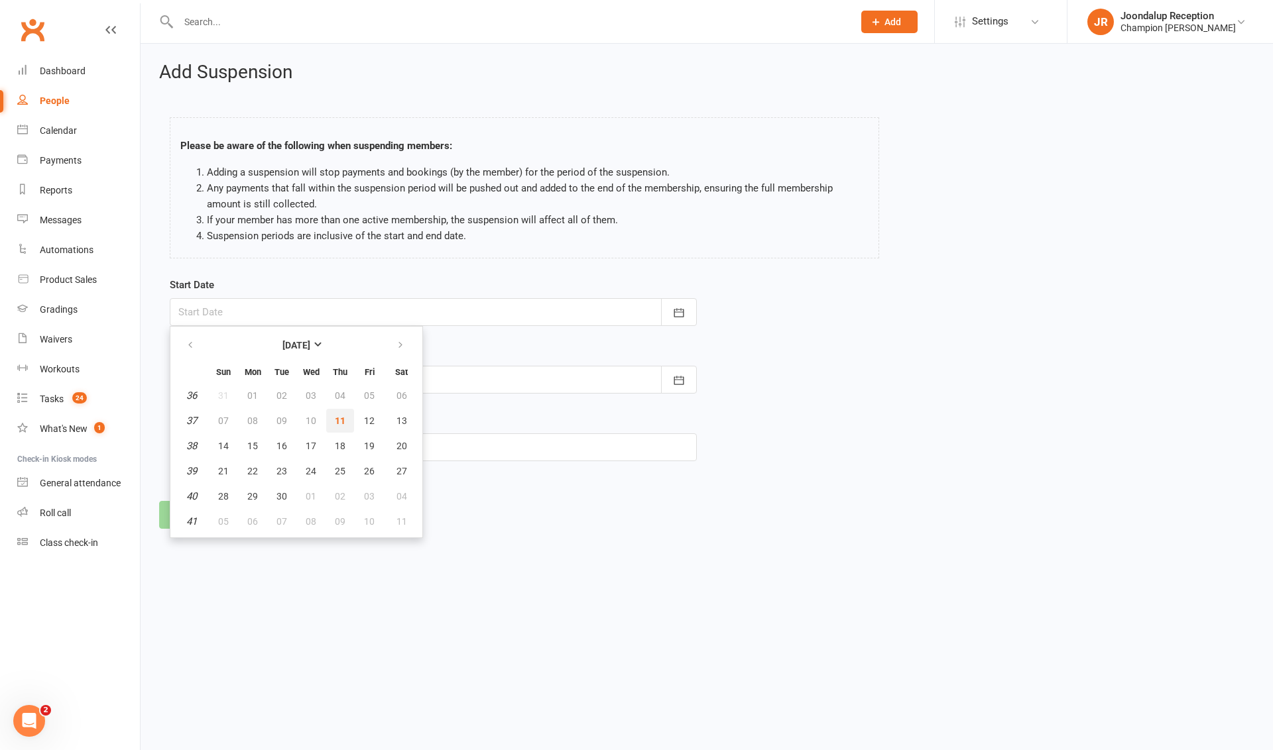
click at [347, 428] on button "11" at bounding box center [340, 421] width 28 height 24
type input "[DATE]"
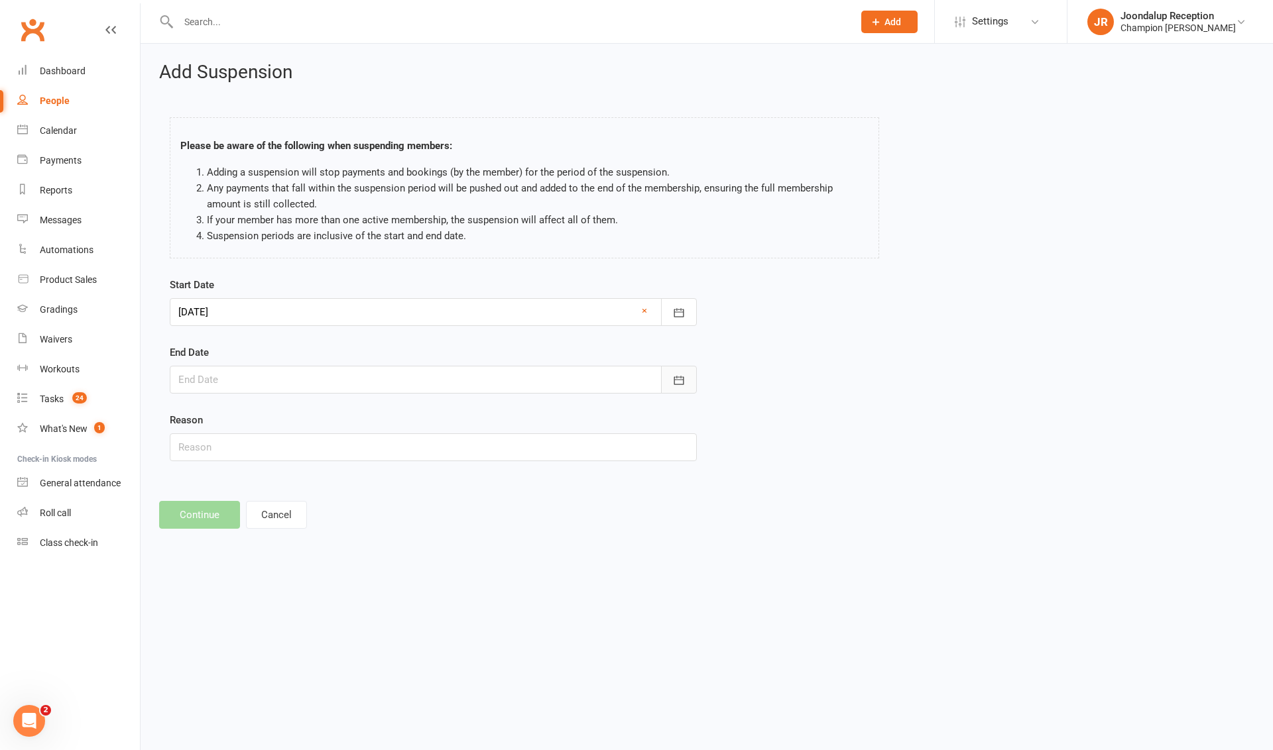
click at [691, 383] on button "button" at bounding box center [679, 380] width 36 height 28
click at [343, 585] on span "09" at bounding box center [340, 589] width 11 height 11
type input "[DATE]"
click at [289, 458] on input "text" at bounding box center [433, 447] width 527 height 28
type input "Injury - med cert"
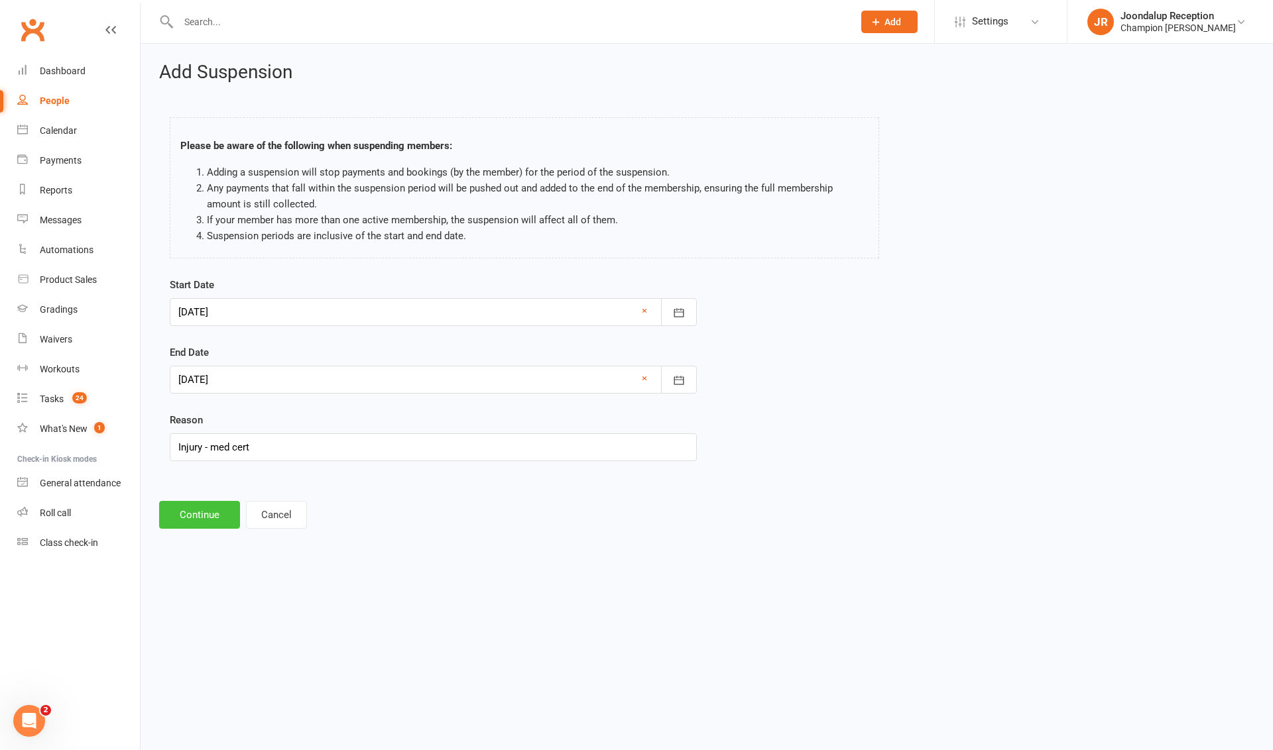
click at [184, 517] on button "Continue" at bounding box center [199, 515] width 81 height 28
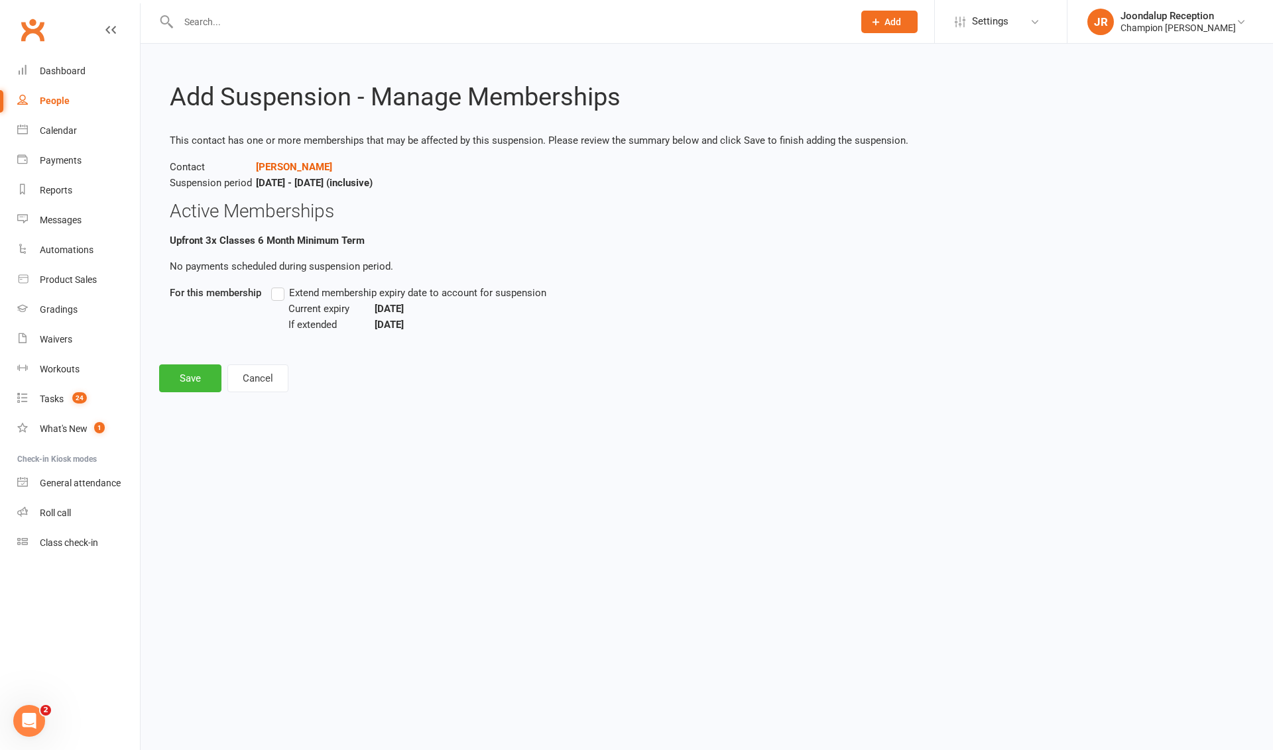
click at [287, 300] on label "Extend membership expiry date to account for suspension" at bounding box center [408, 293] width 275 height 16
click at [280, 285] on input "Extend membership expiry date to account for suspension" at bounding box center [275, 285] width 9 height 0
click at [178, 385] on button "Save" at bounding box center [190, 379] width 62 height 28
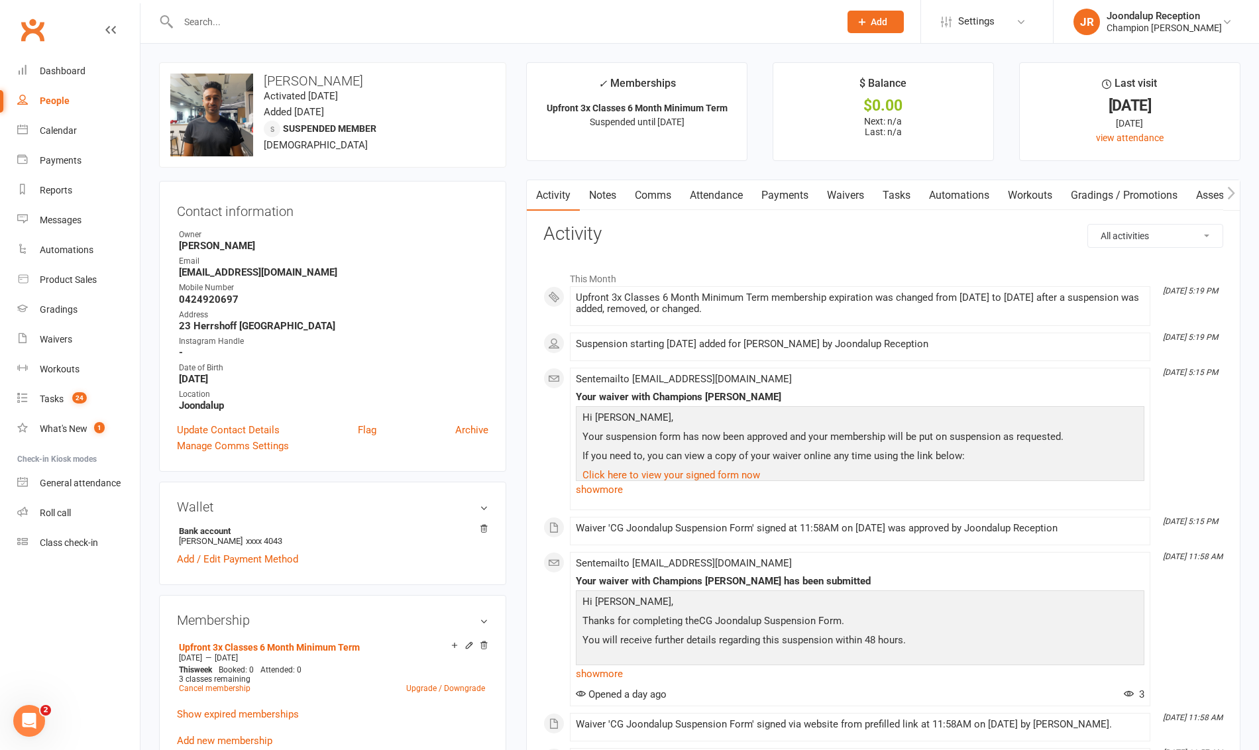
click at [232, 28] on input "text" at bounding box center [502, 22] width 656 height 19
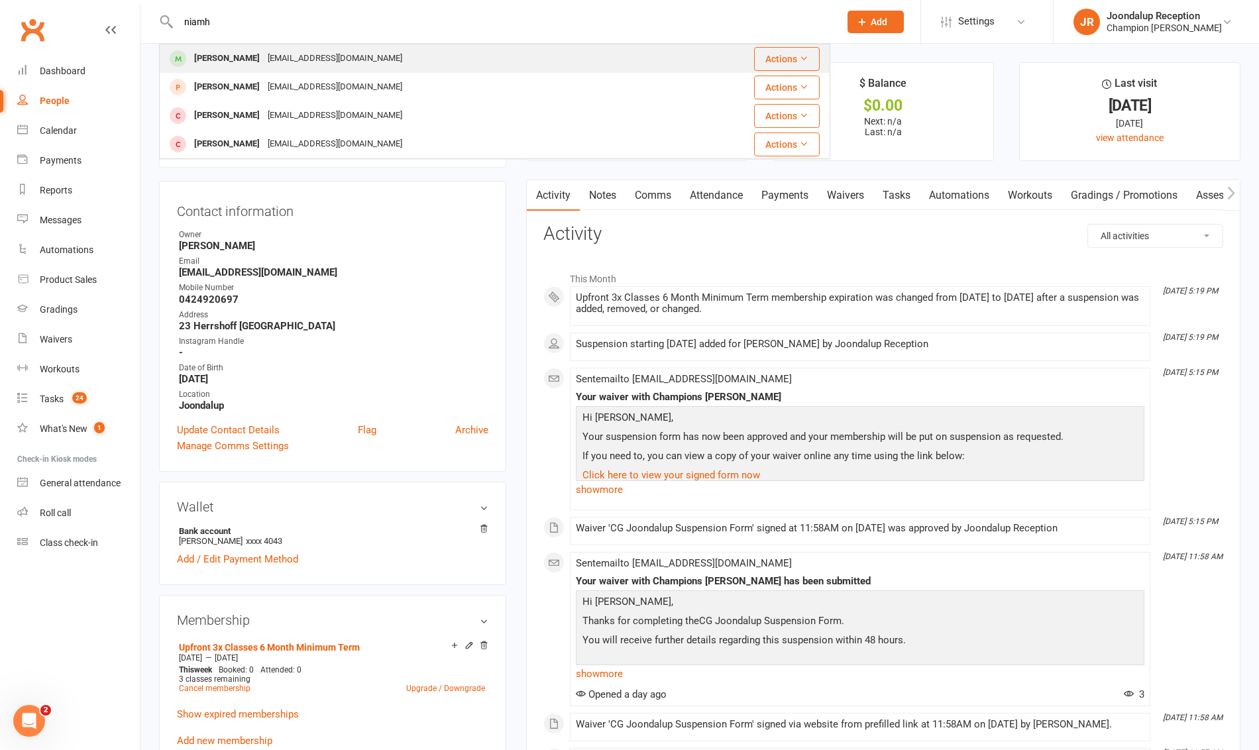
type input "niamh"
click at [243, 60] on div "[PERSON_NAME]" at bounding box center [227, 58] width 74 height 19
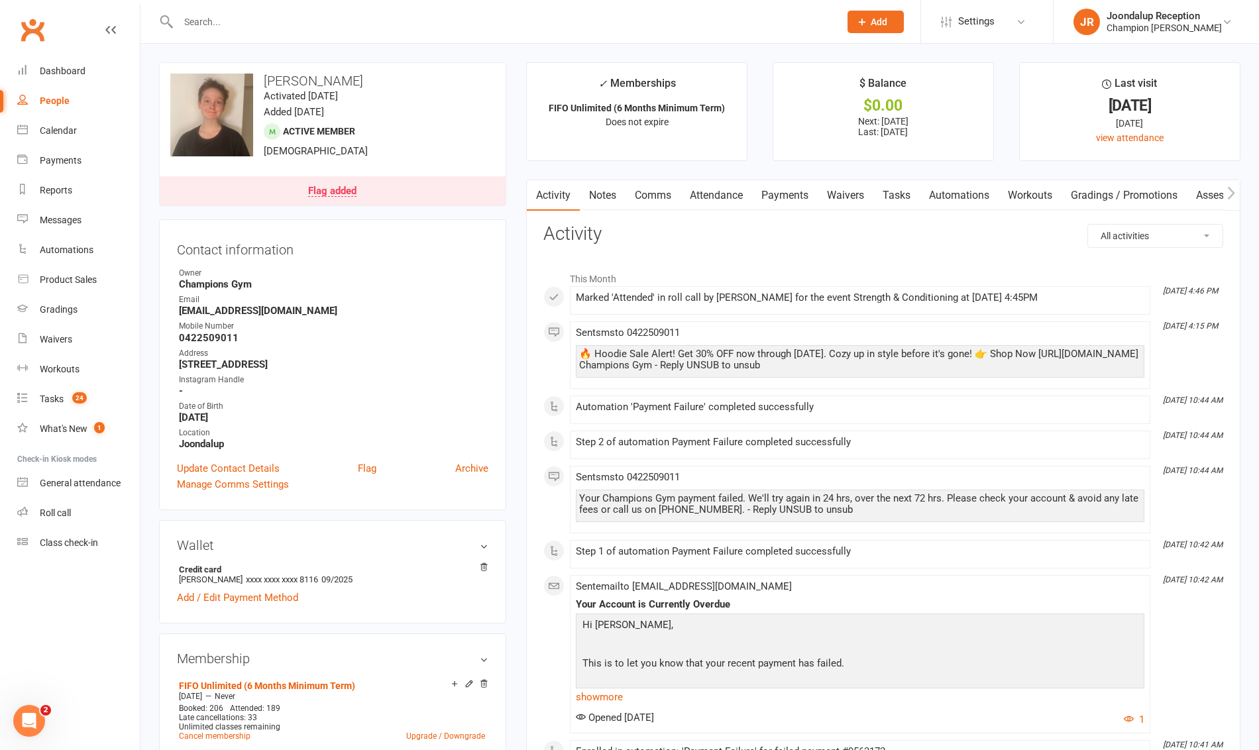
click at [782, 195] on link "Payments" at bounding box center [785, 195] width 66 height 30
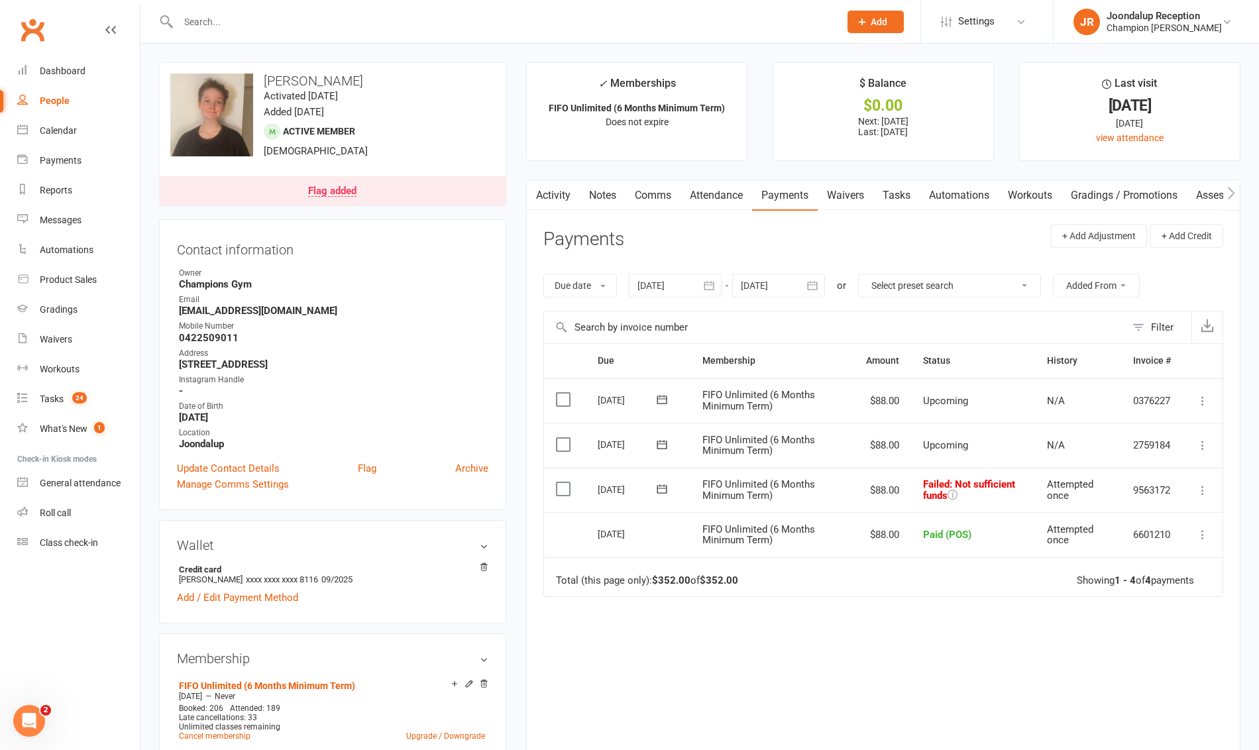
click at [871, 195] on link "Waivers" at bounding box center [846, 195] width 56 height 30
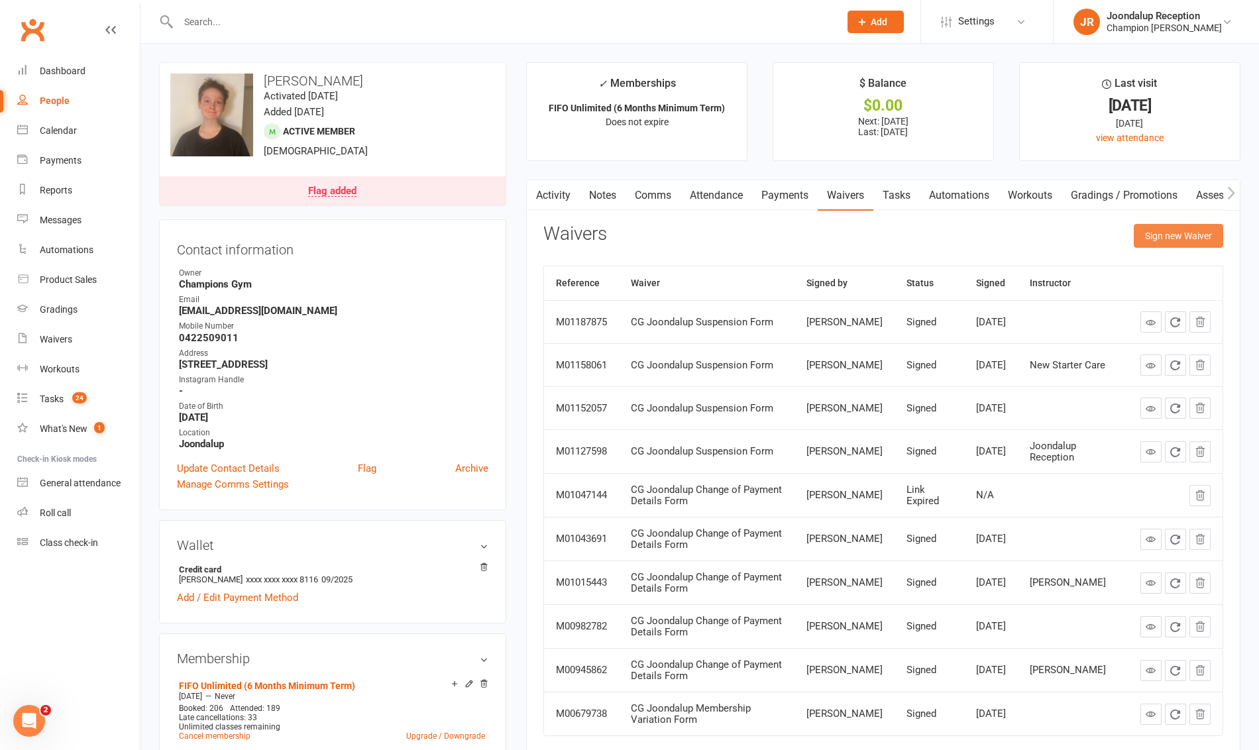
click at [1172, 229] on button "Sign new Waiver" at bounding box center [1178, 236] width 89 height 24
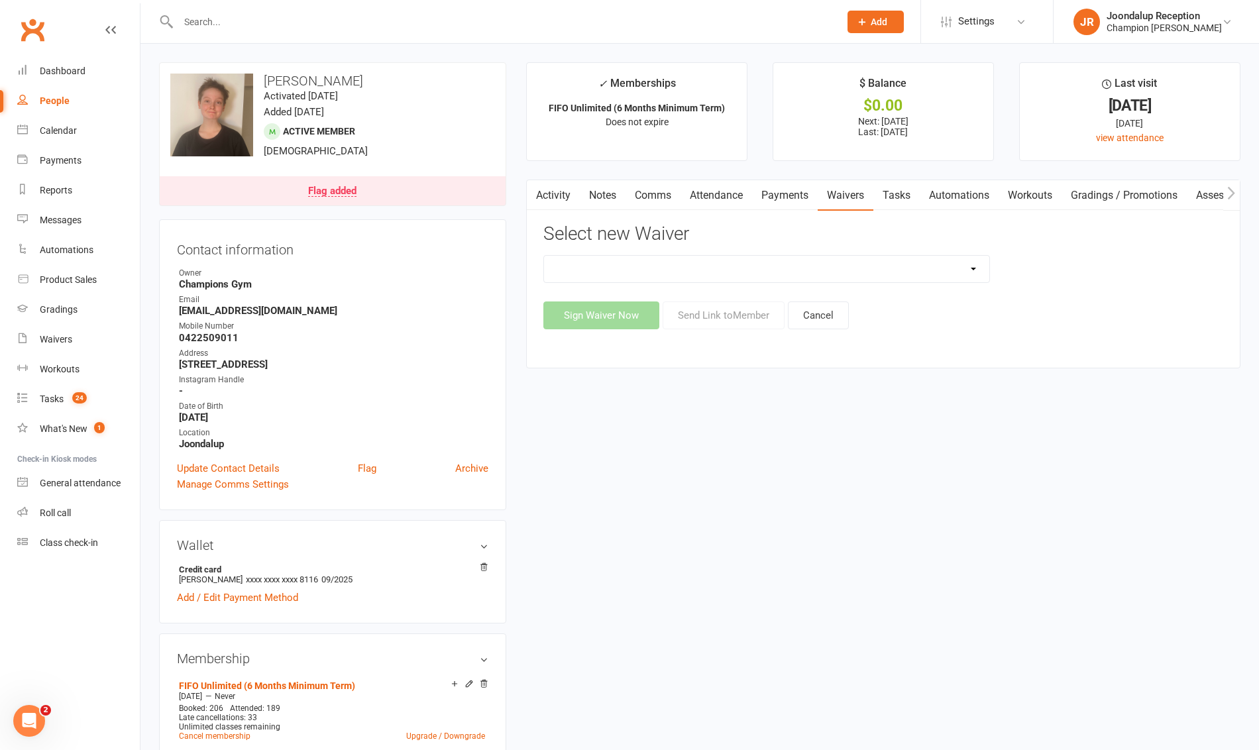
click at [769, 274] on select "Casual Waiver Casual Waiver (STAFF ONLY) CG Joondalup Cancellation Form CG Joon…" at bounding box center [766, 269] width 445 height 27
select select "8696"
click at [544, 256] on select "Casual Waiver Casual Waiver (STAFF ONLY) CG Joondalup Cancellation Form CG Joon…" at bounding box center [766, 269] width 445 height 27
click at [712, 319] on button "Send Link to Member" at bounding box center [724, 316] width 122 height 28
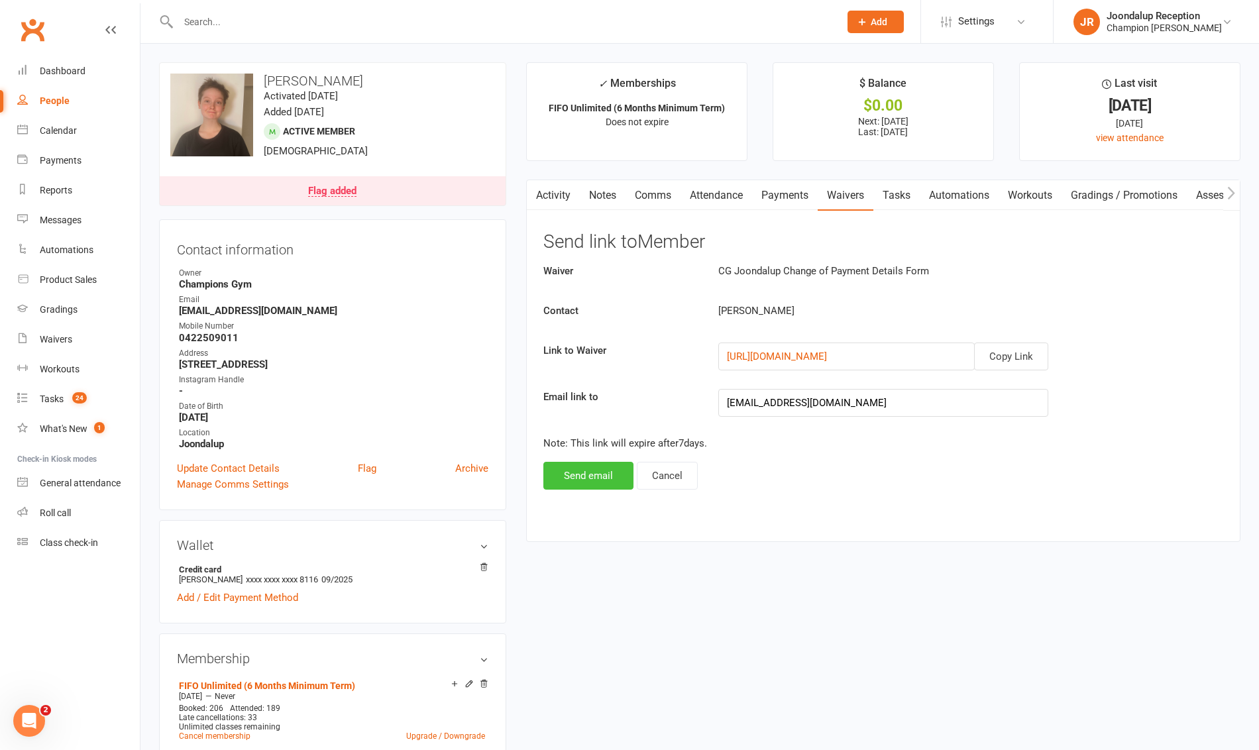
click at [604, 467] on button "Send email" at bounding box center [588, 476] width 90 height 28
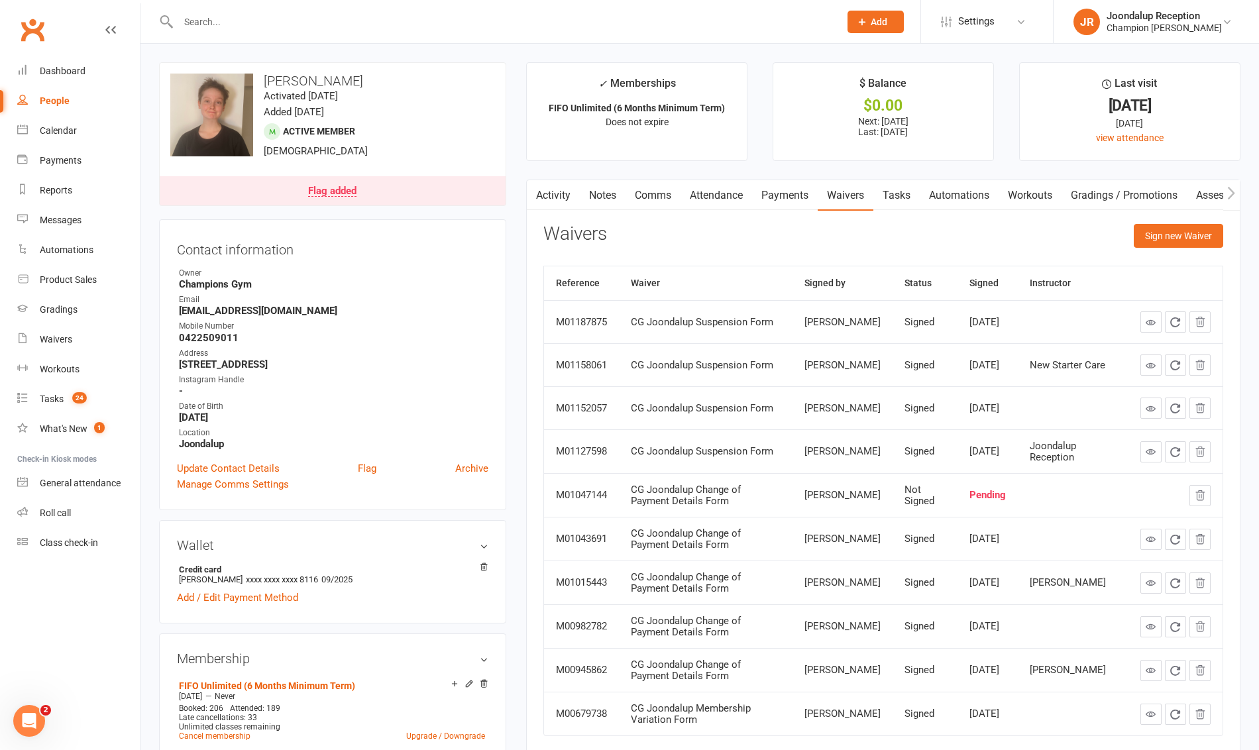
click at [764, 186] on link "Payments" at bounding box center [785, 195] width 66 height 30
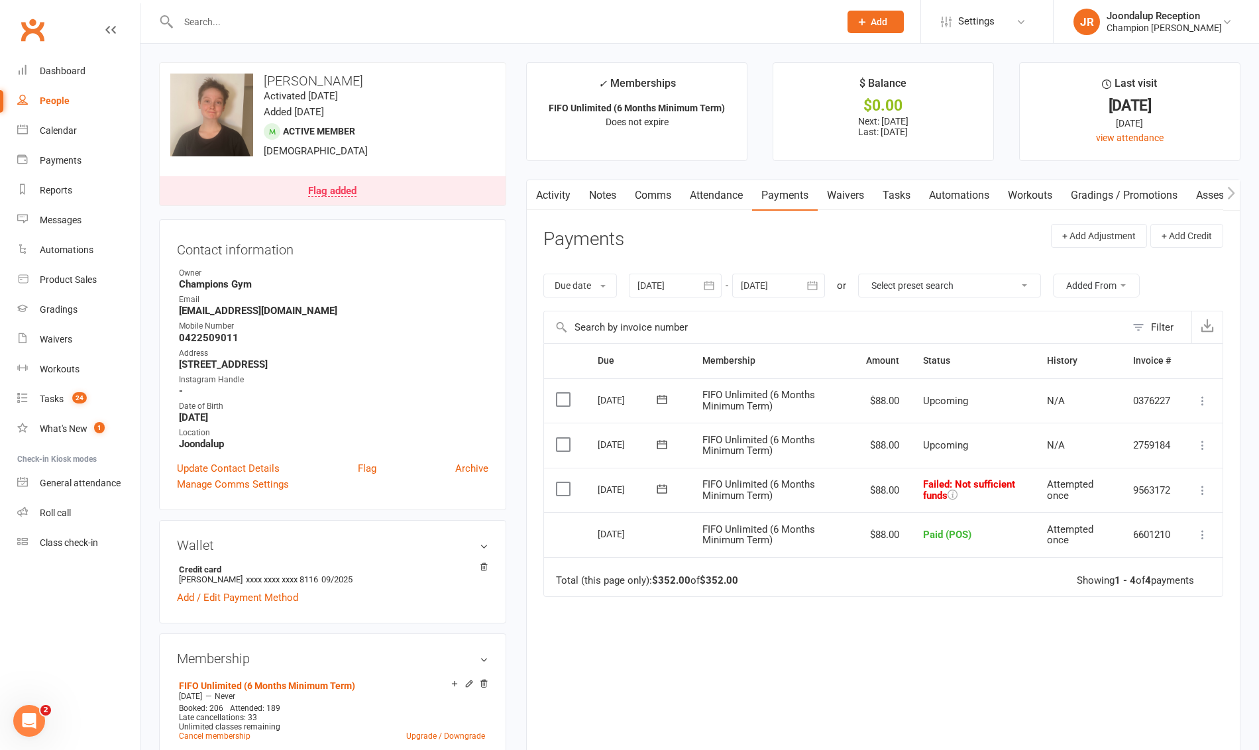
click at [1203, 492] on icon at bounding box center [1202, 490] width 13 height 13
click at [1200, 543] on link "Mark as Paid (POS)" at bounding box center [1144, 543] width 131 height 27
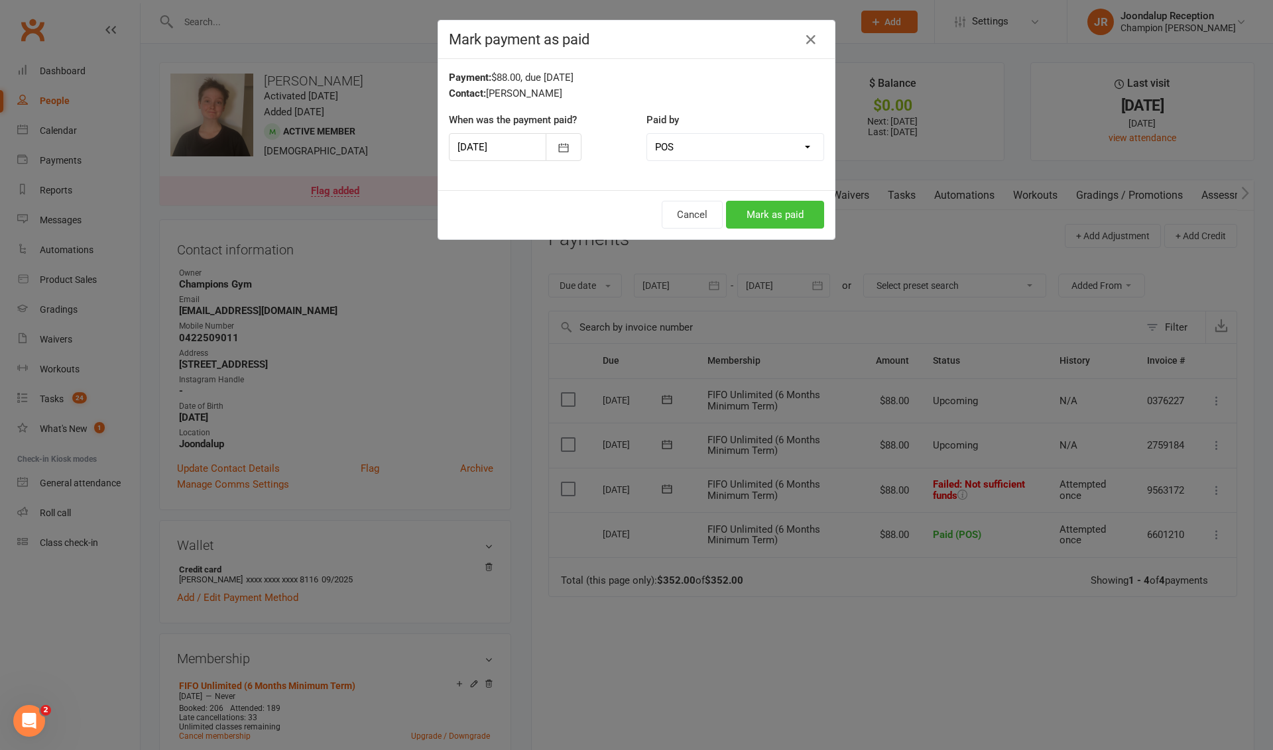
click at [785, 213] on button "Mark as paid" at bounding box center [775, 215] width 98 height 28
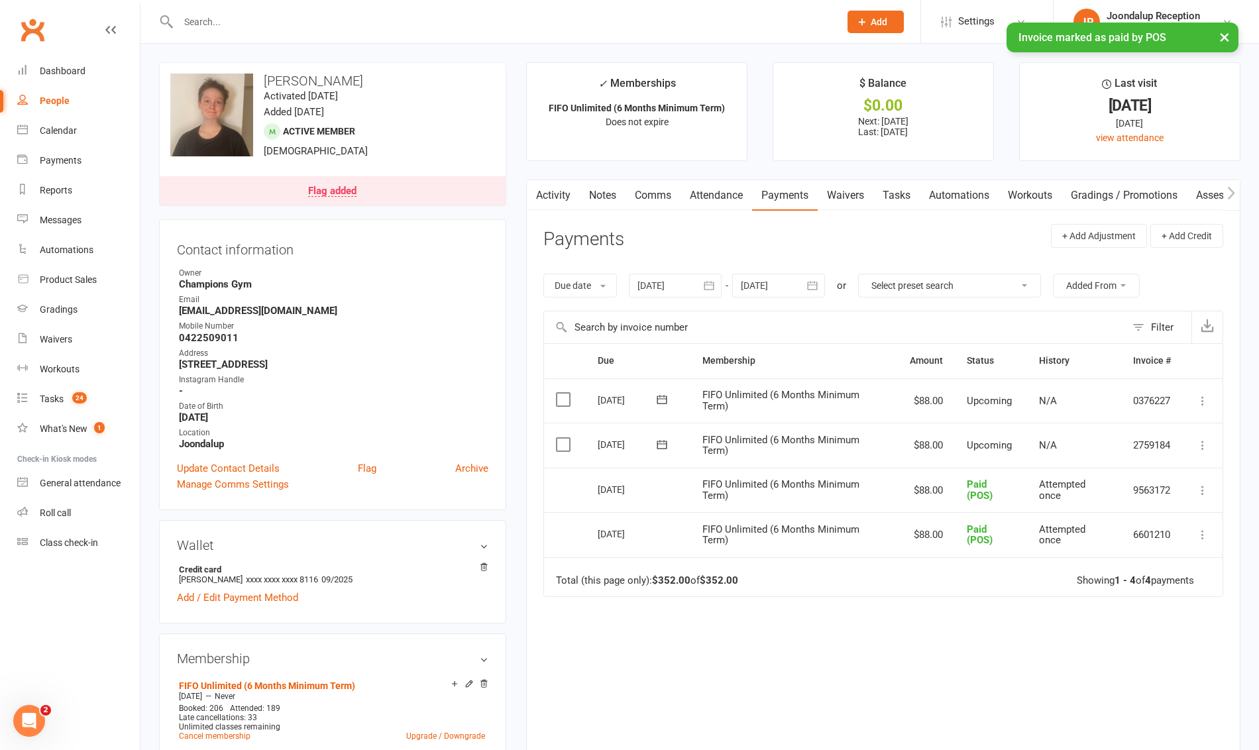
click at [590, 201] on link "Notes" at bounding box center [603, 195] width 46 height 30
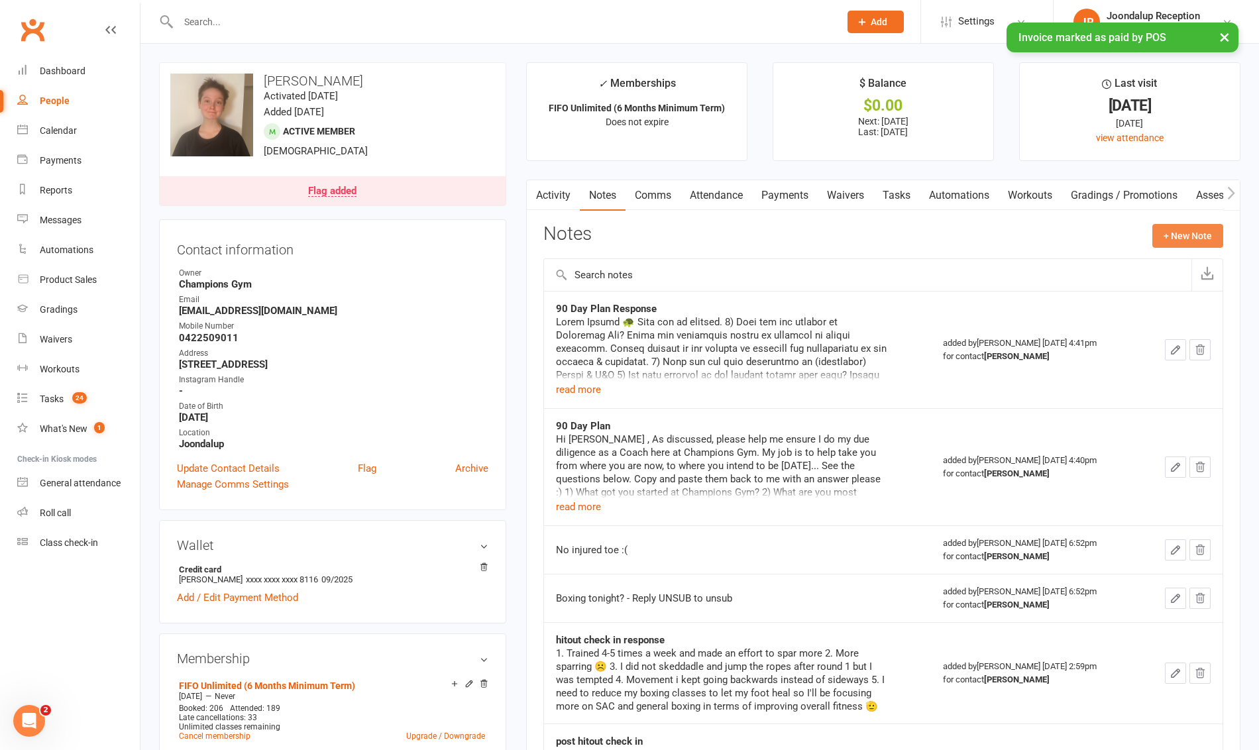
click at [1189, 232] on button "+ New Note" at bounding box center [1188, 236] width 71 height 24
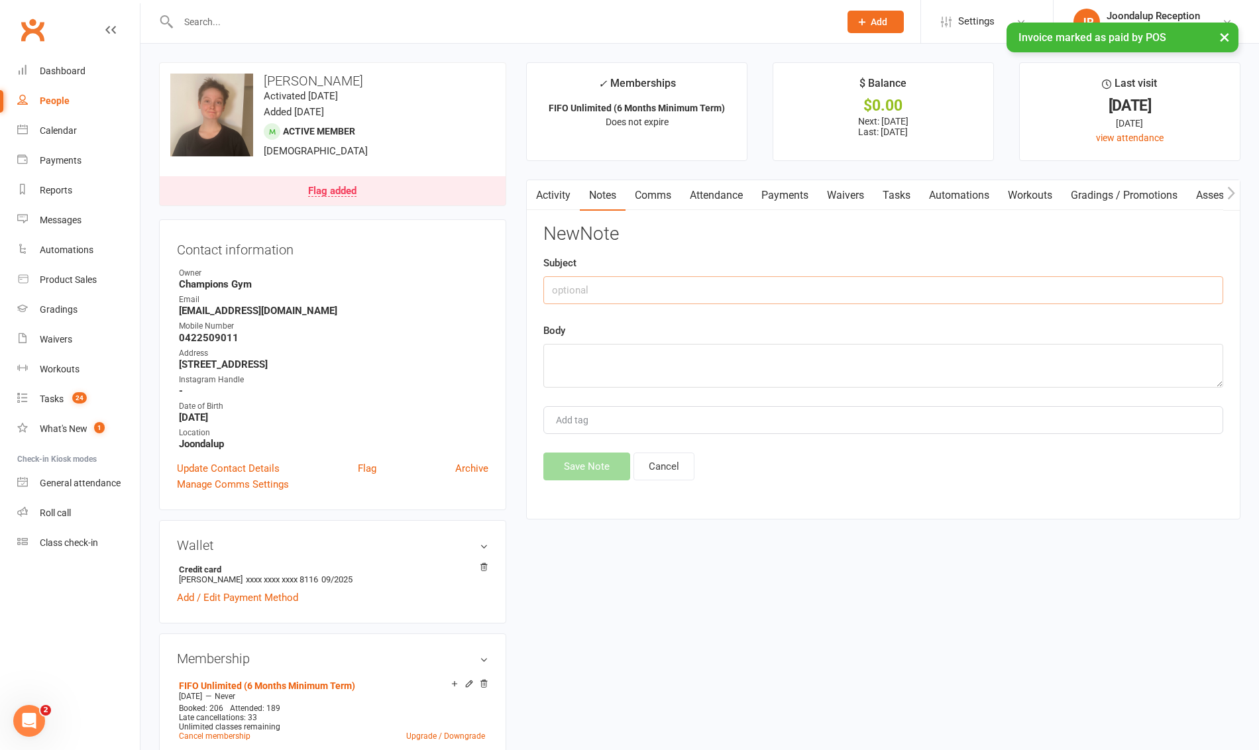
click at [706, 297] on input "text" at bounding box center [883, 290] width 680 height 28
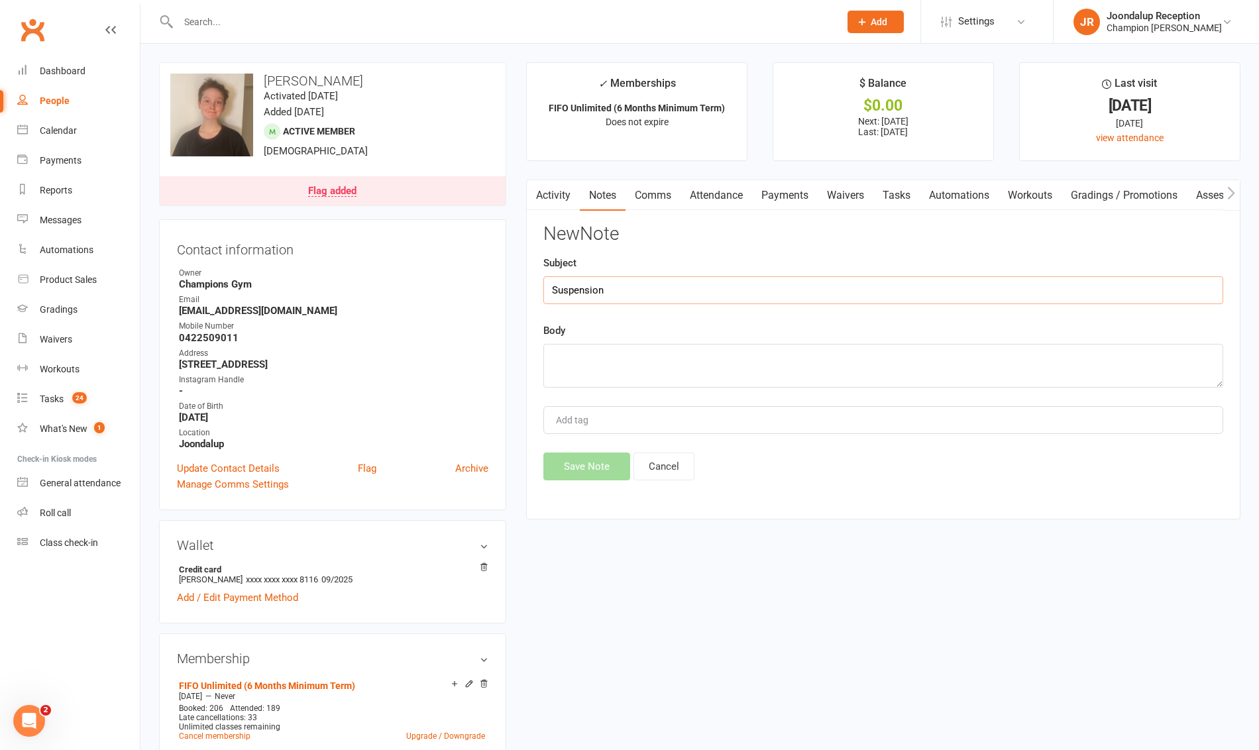
type input "Suspension"
click at [671, 356] on textarea at bounding box center [883, 366] width 680 height 44
click at [720, 356] on textarea "[PERSON_NAME] is on prac for next two weeks. has paid $20 suspension fee." at bounding box center [883, 366] width 680 height 44
type textarea "[PERSON_NAME] is on prac for next two weeks. Has paid $20 suspension fee."
click at [595, 459] on button "Save Note" at bounding box center [586, 467] width 87 height 28
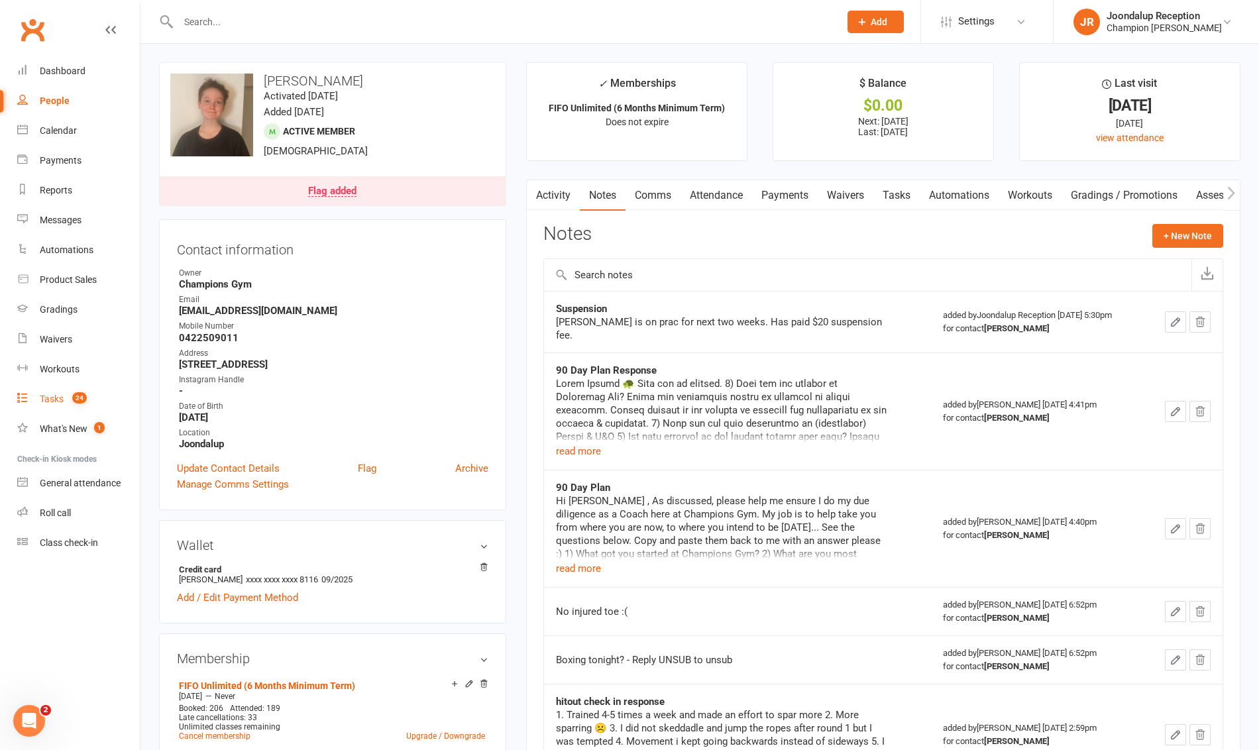
click at [58, 398] on div "Tasks" at bounding box center [52, 399] width 24 height 11
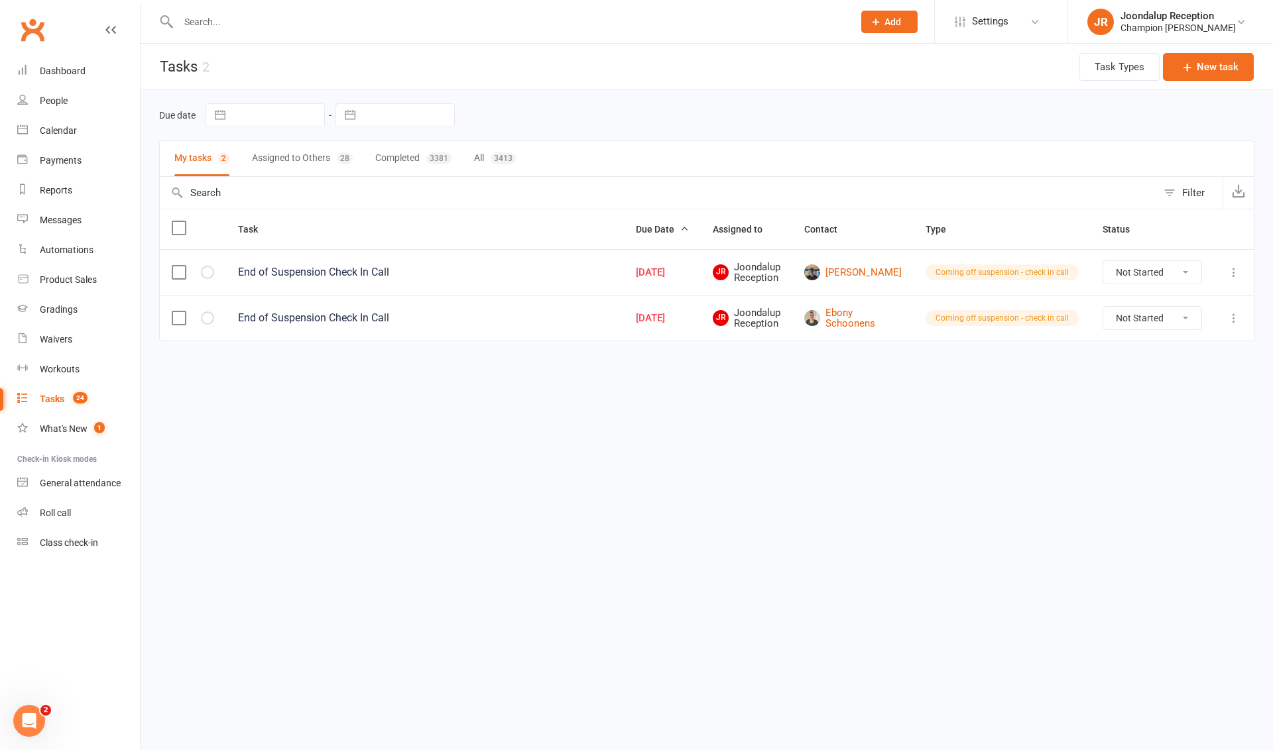
click at [1132, 270] on select "Not Started In Progress Waiting Complete" at bounding box center [1152, 272] width 98 height 23
click at [1103, 261] on select "Not Started In Progress Waiting Complete" at bounding box center [1152, 272] width 98 height 23
select select "unstarted"
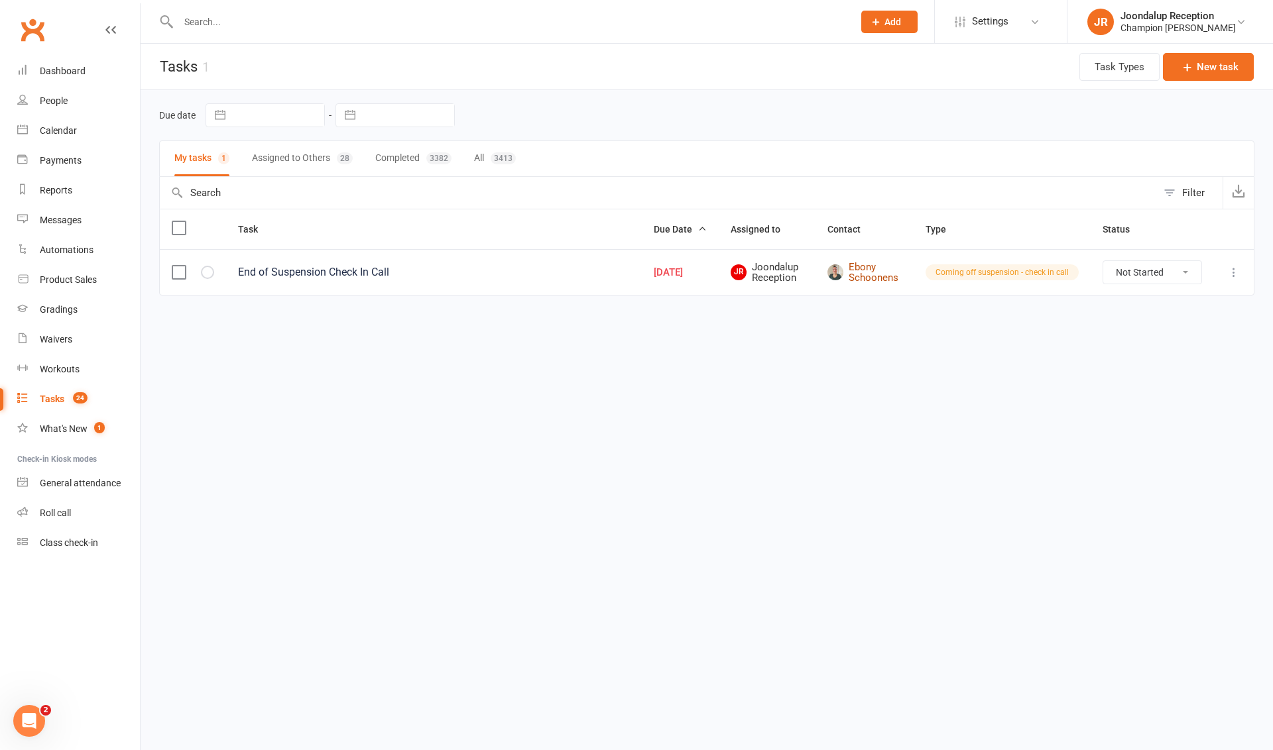
click at [884, 272] on link "Ebony Schoonens" at bounding box center [864, 273] width 74 height 22
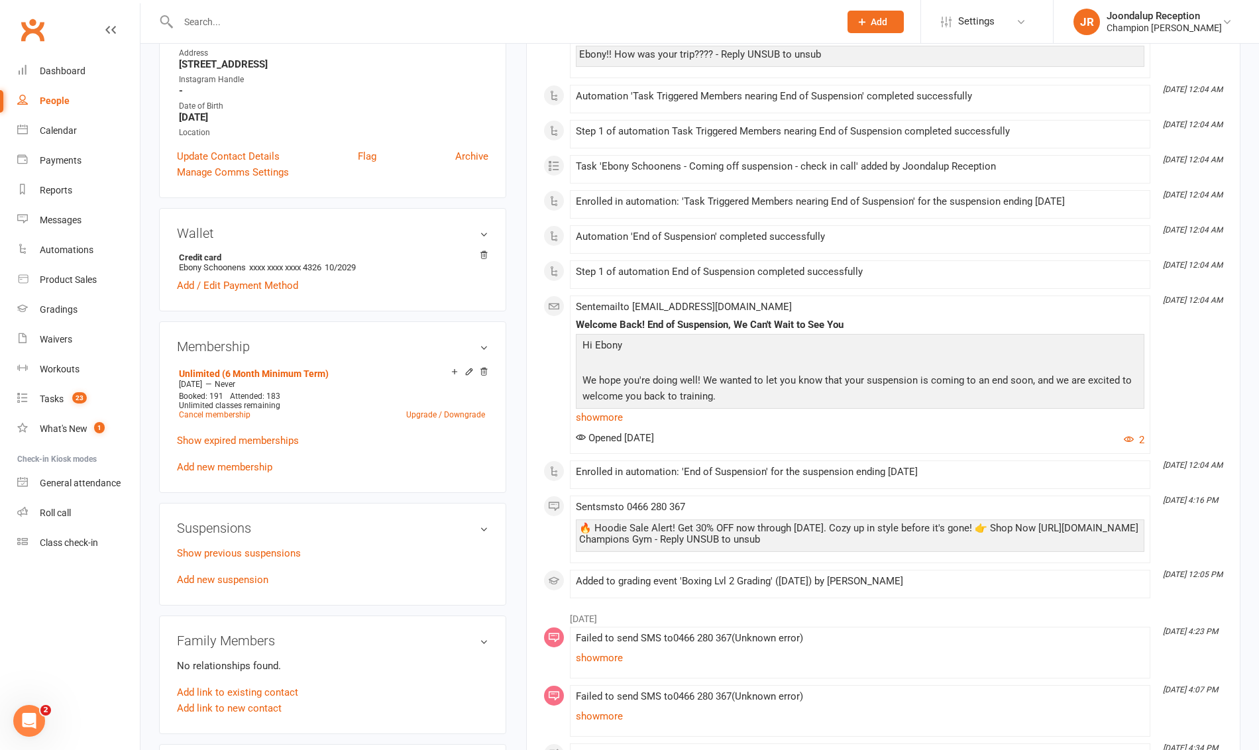
scroll to position [280, 0]
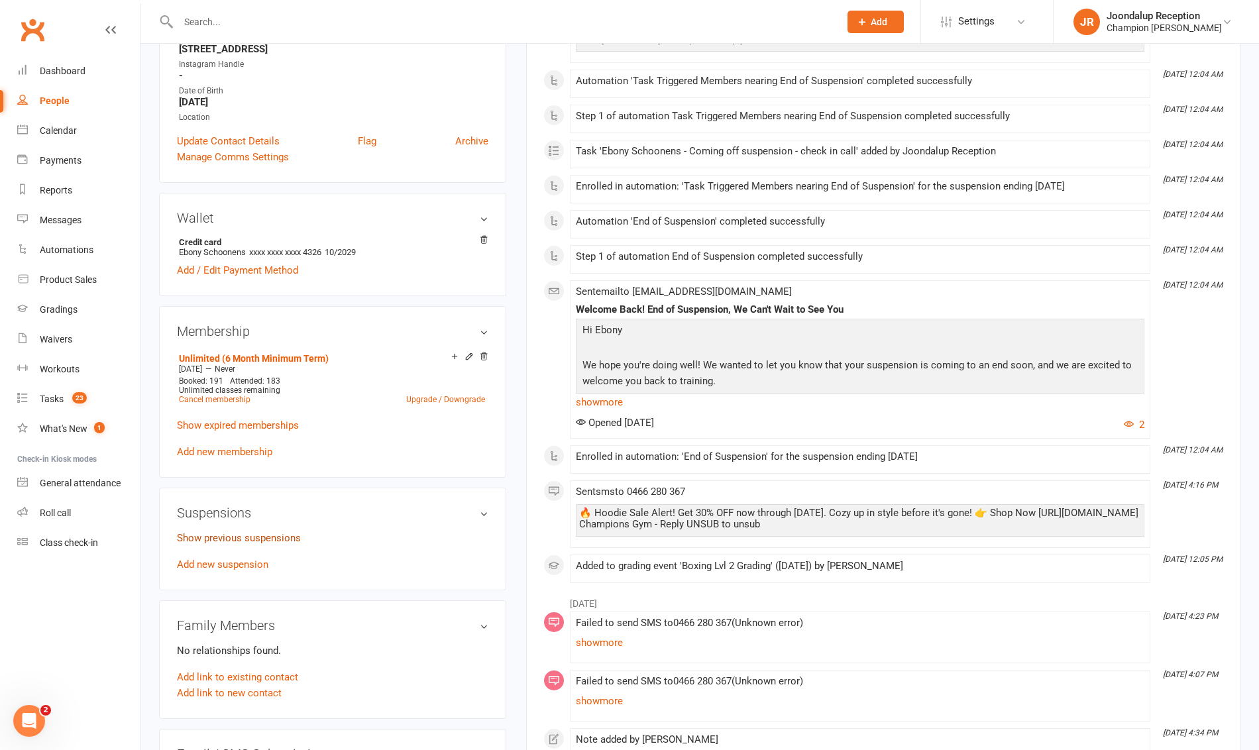
click at [269, 538] on link "Show previous suspensions" at bounding box center [239, 538] width 124 height 12
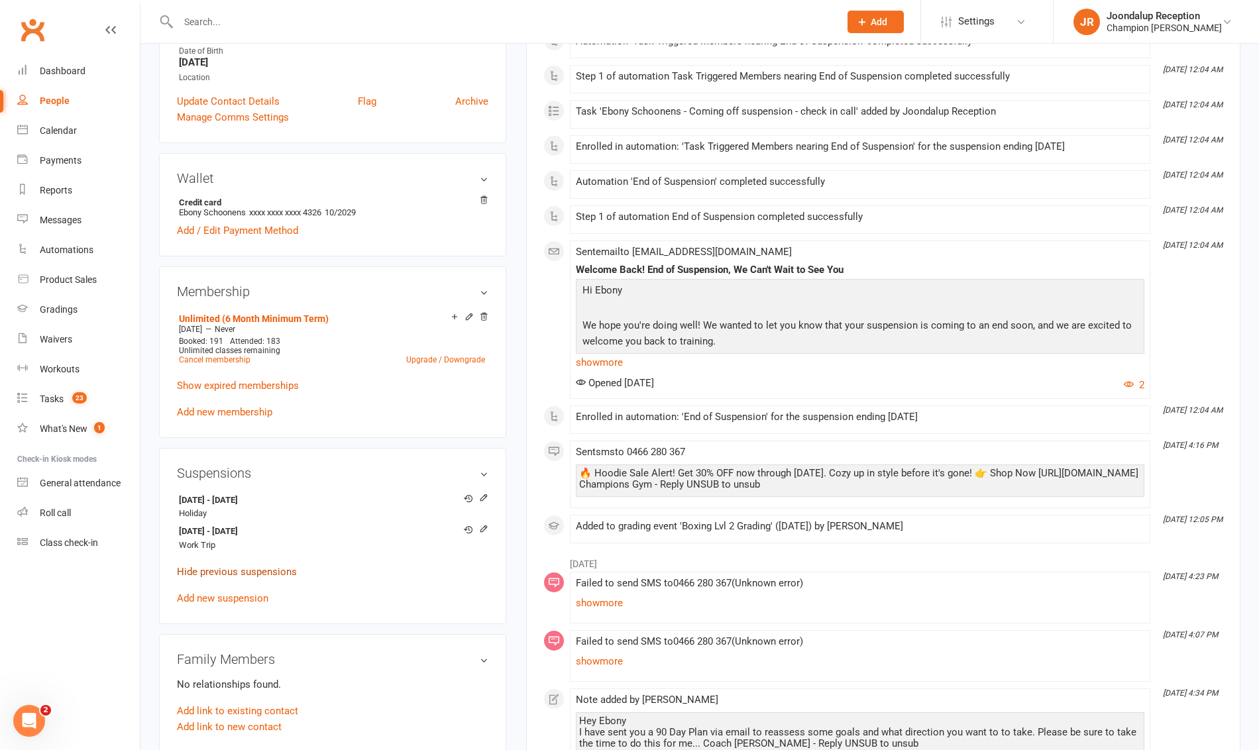
scroll to position [342, 0]
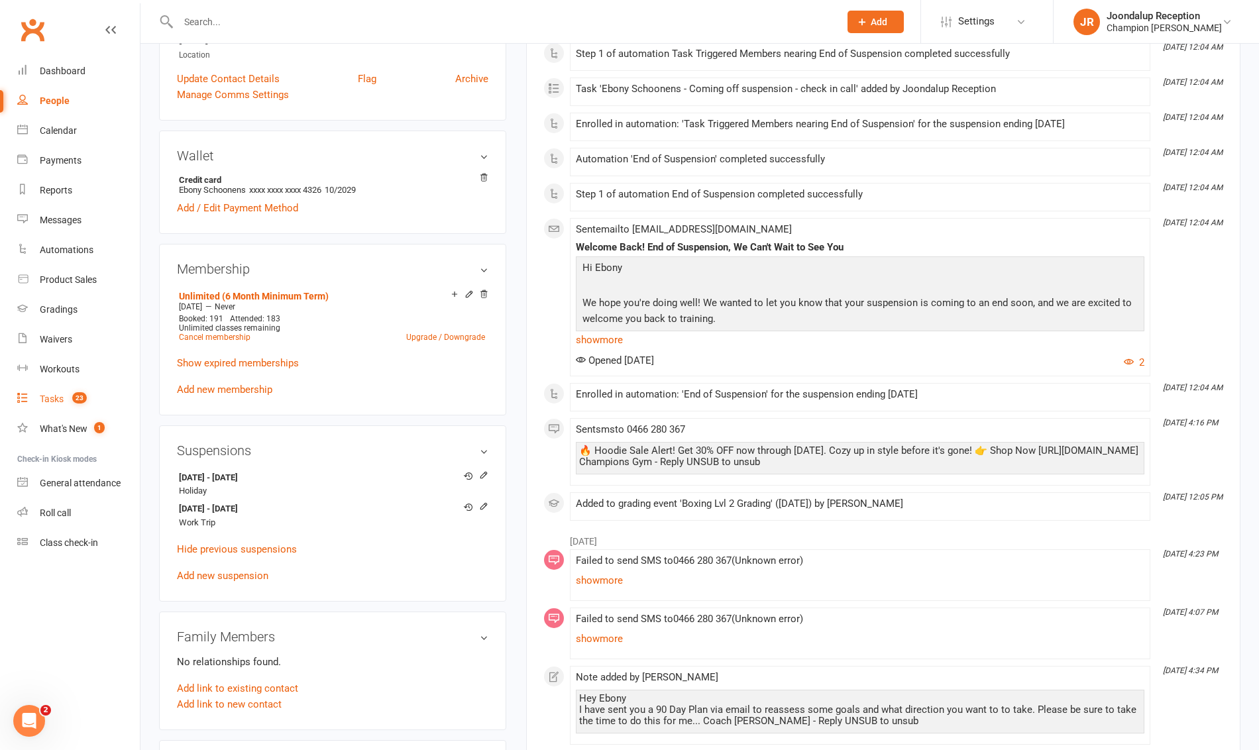
click at [32, 386] on link "Tasks 23" at bounding box center [78, 399] width 123 height 30
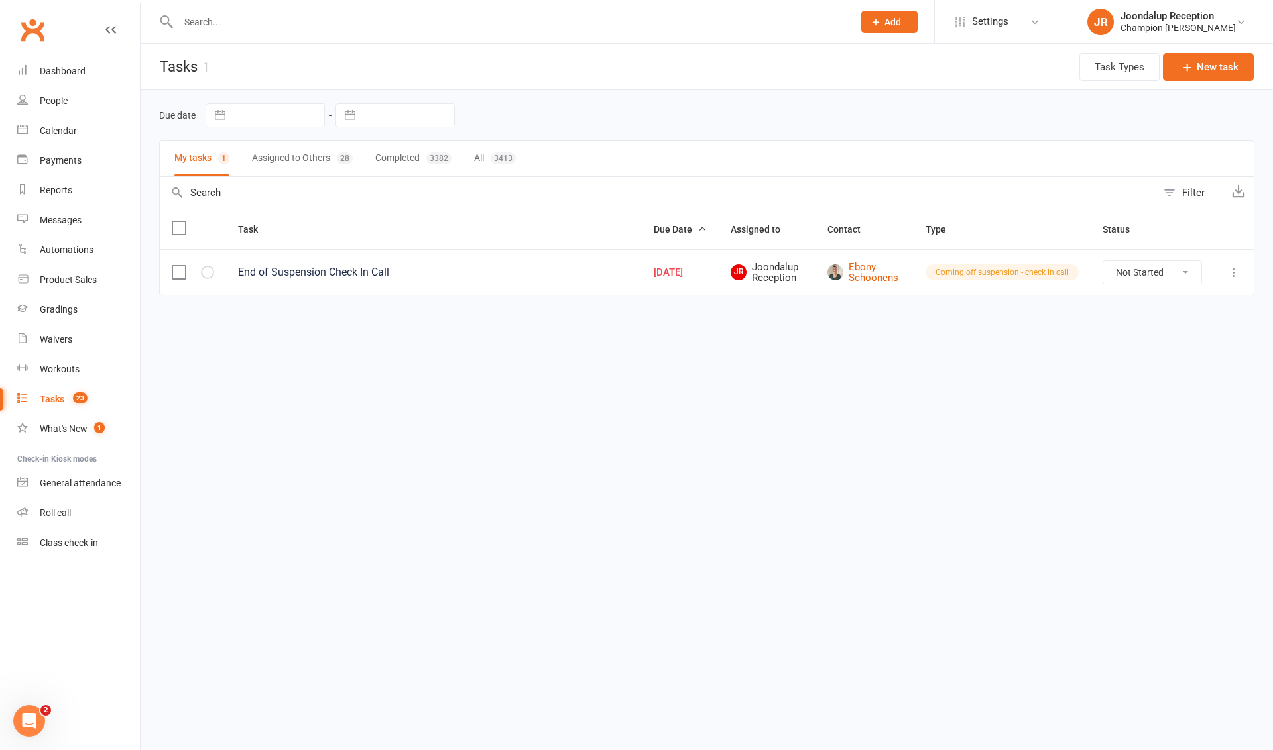
click at [1139, 278] on select "Not Started In Progress Waiting Complete" at bounding box center [1152, 272] width 98 height 23
click at [1103, 261] on select "Not Started In Progress Waiting Complete" at bounding box center [1152, 272] width 98 height 23
select select "unstarted"
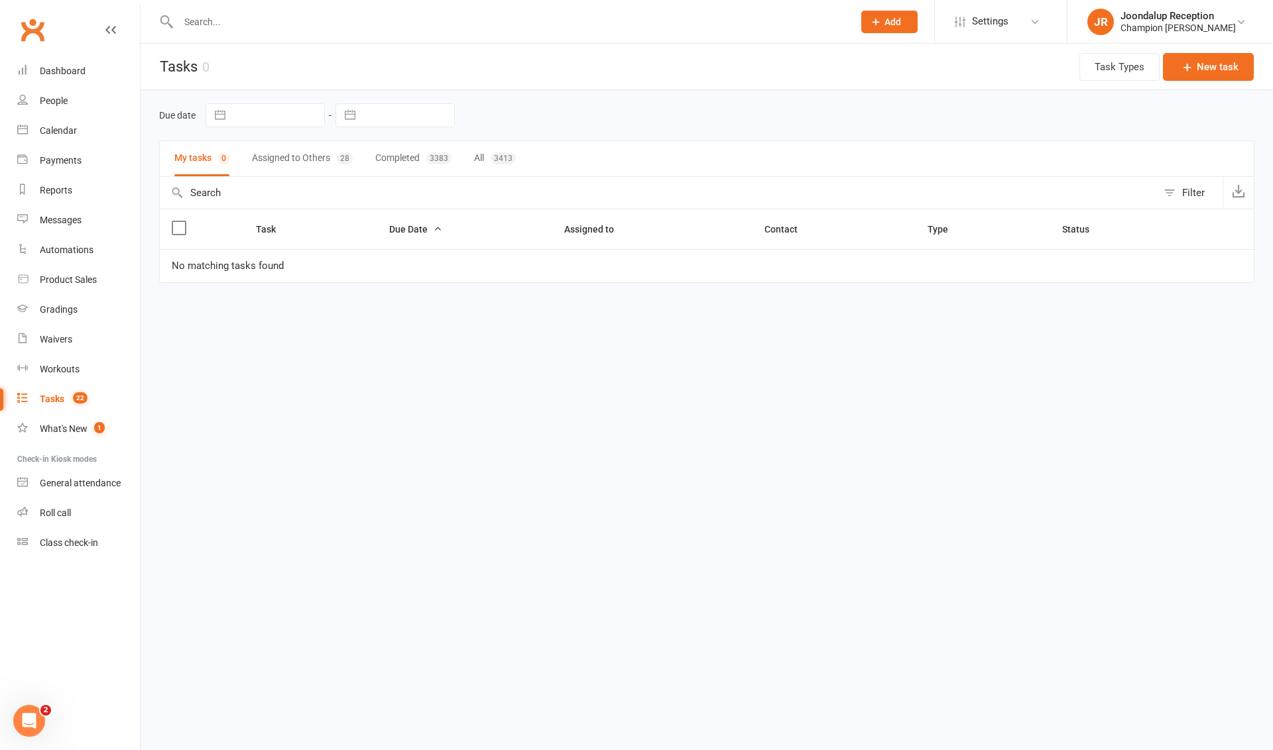
click at [229, 29] on input "text" at bounding box center [508, 22] width 669 height 19
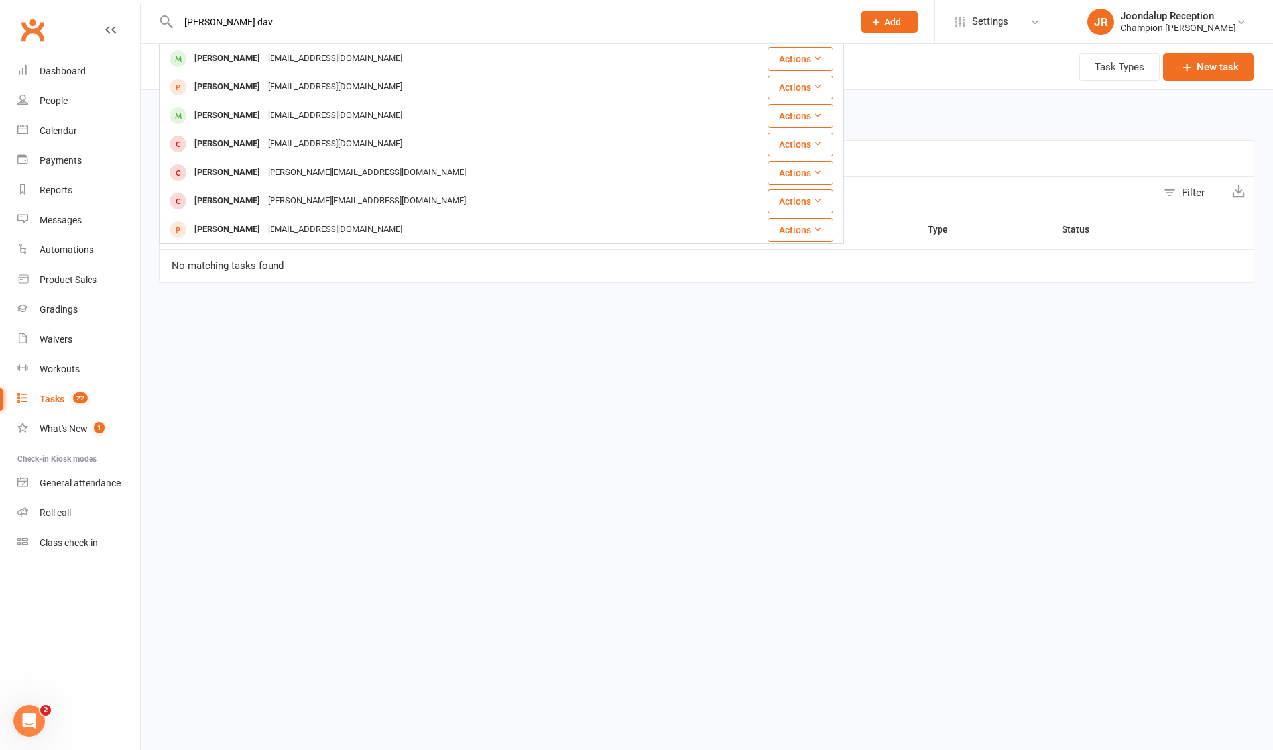
type input "[PERSON_NAME] dav"
click at [323, 62] on div "[EMAIL_ADDRESS][DOMAIN_NAME]" at bounding box center [335, 58] width 142 height 19
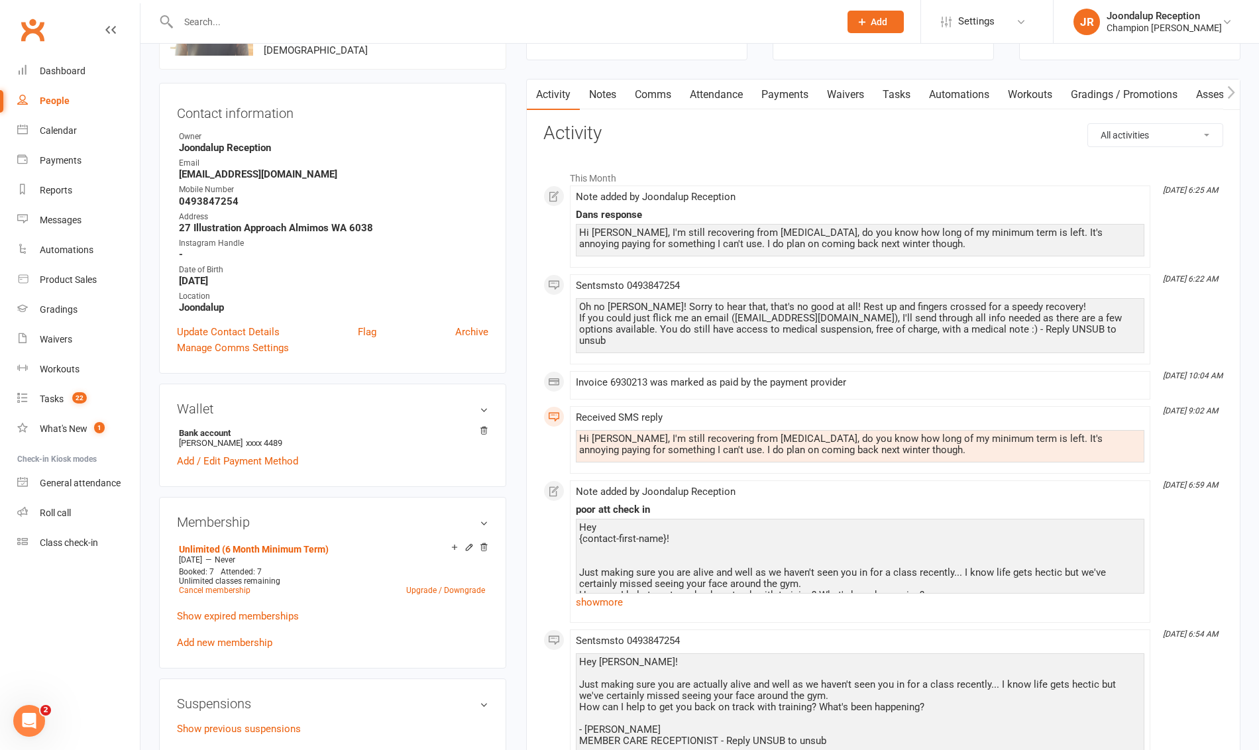
scroll to position [150, 0]
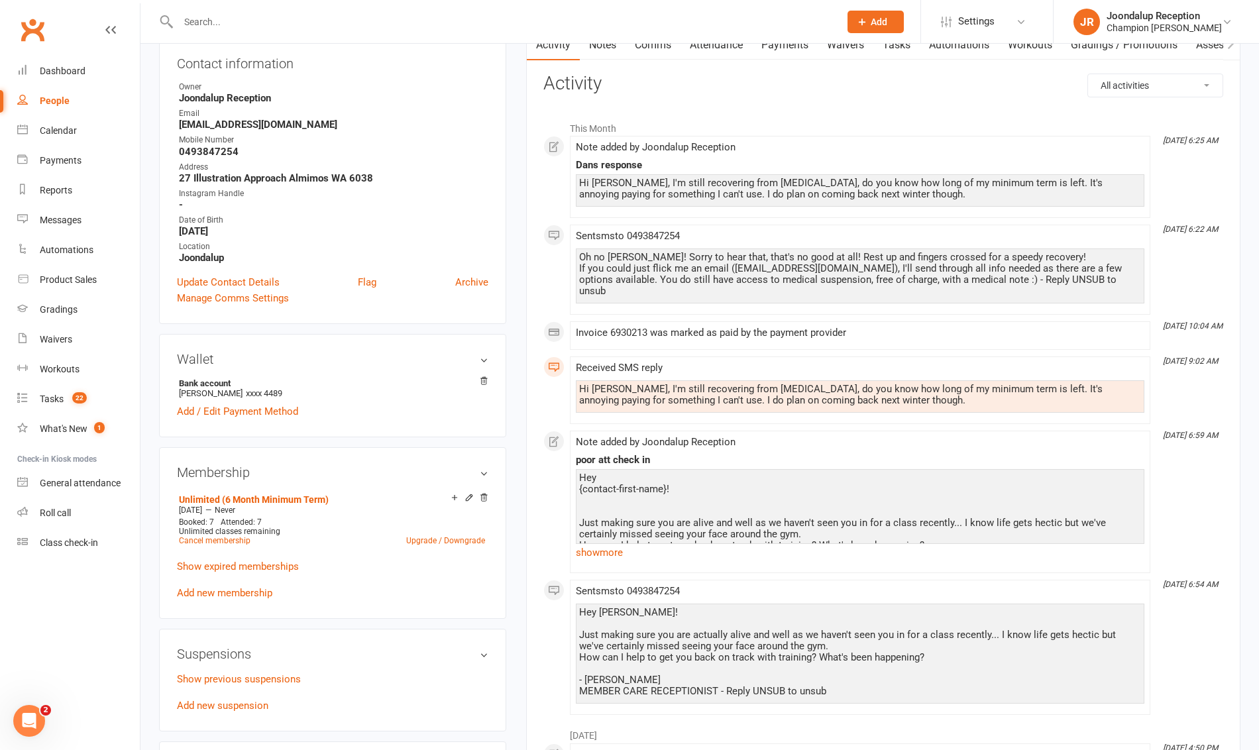
click at [237, 591] on link "Add new membership" at bounding box center [224, 593] width 95 height 12
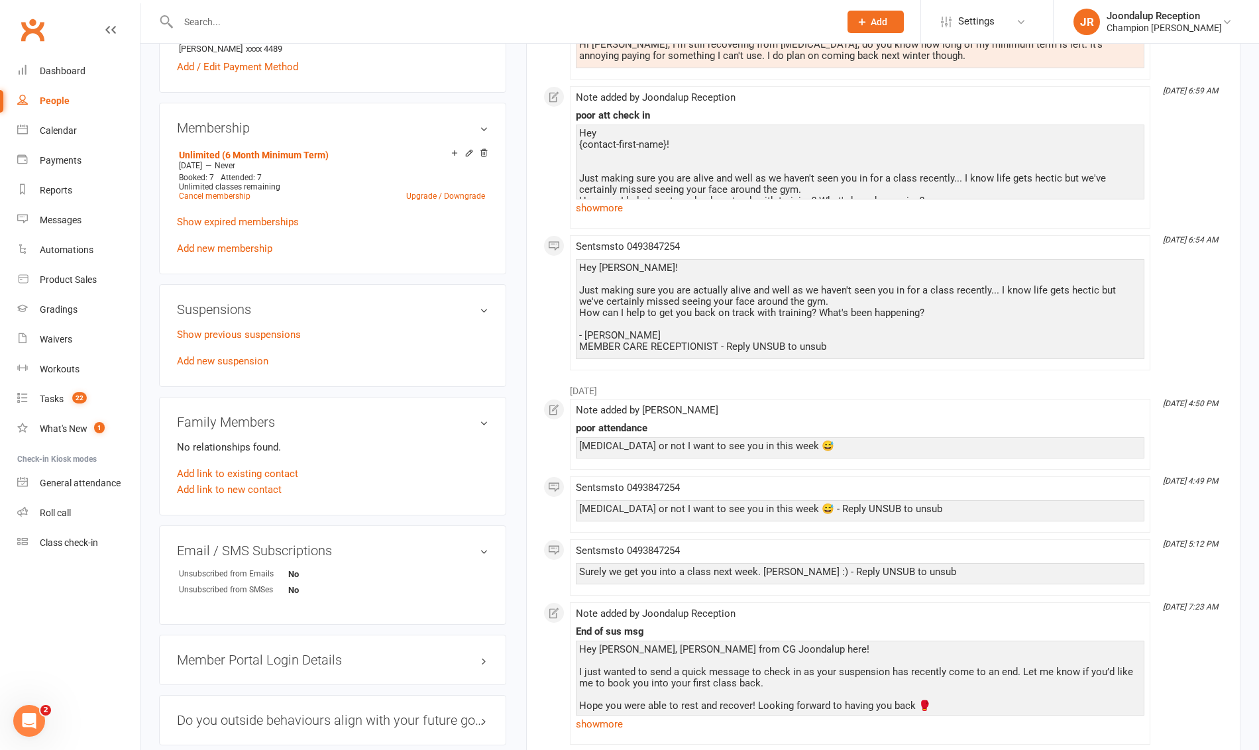
scroll to position [496, 0]
click at [288, 220] on link "Show expired memberships" at bounding box center [238, 221] width 122 height 12
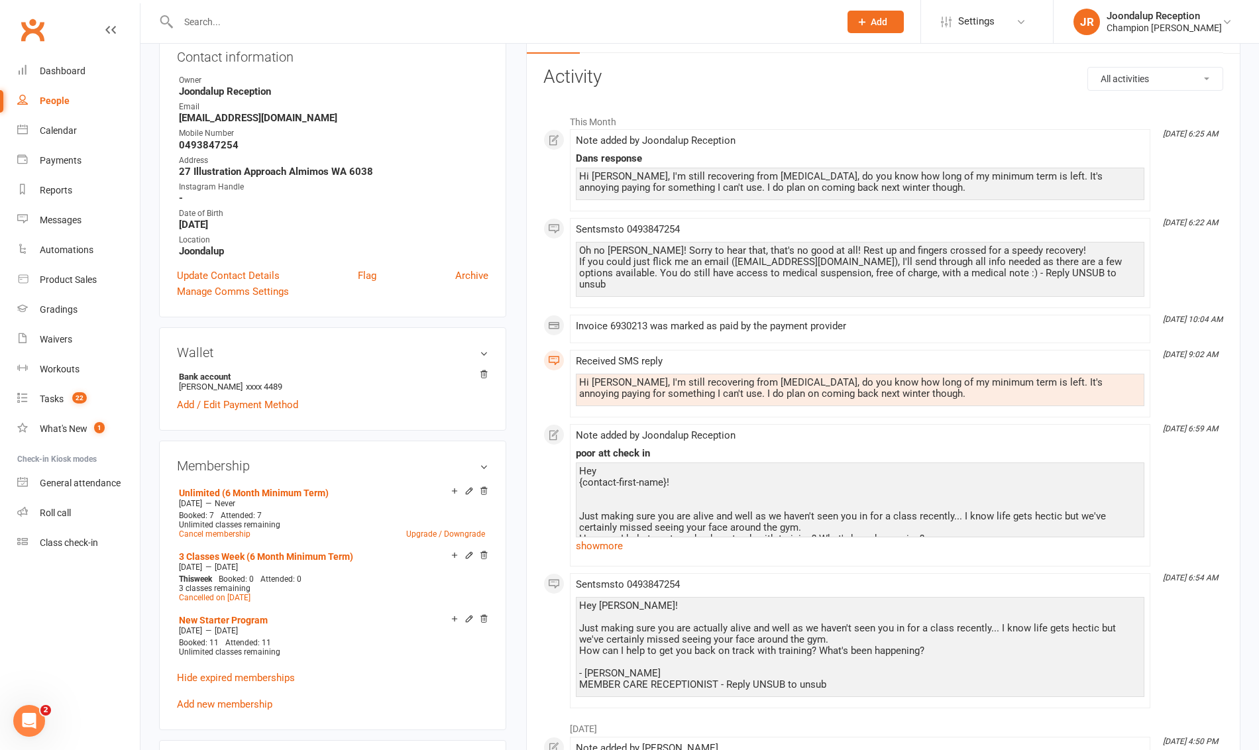
scroll to position [0, 0]
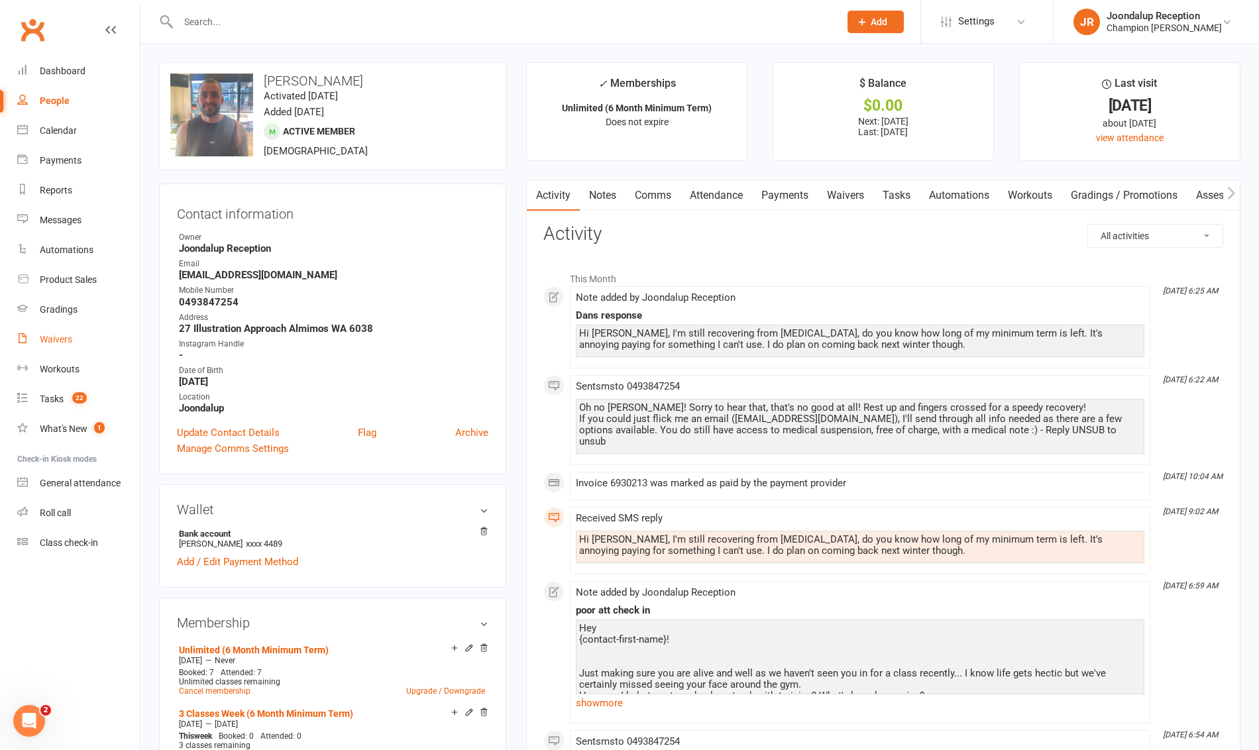
click at [56, 334] on div "Waivers" at bounding box center [56, 339] width 32 height 11
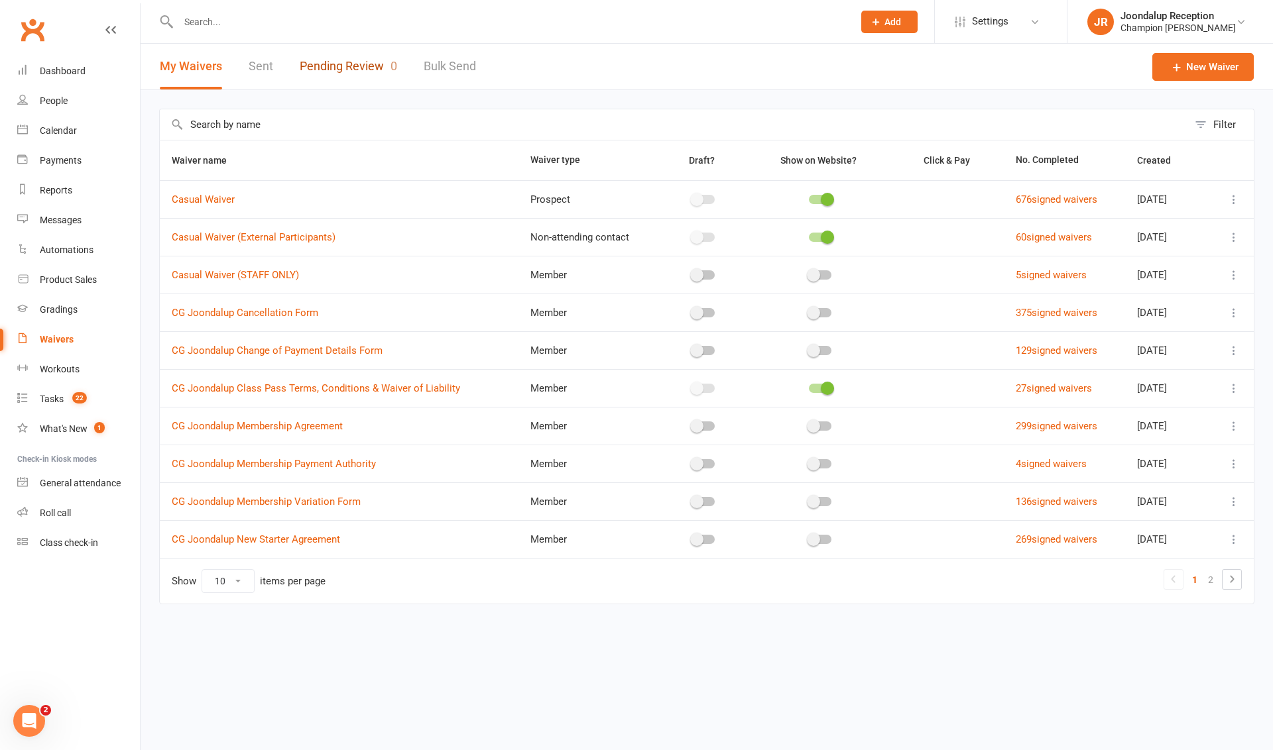
click at [369, 44] on link "Pending Review 0" at bounding box center [348, 67] width 97 height 46
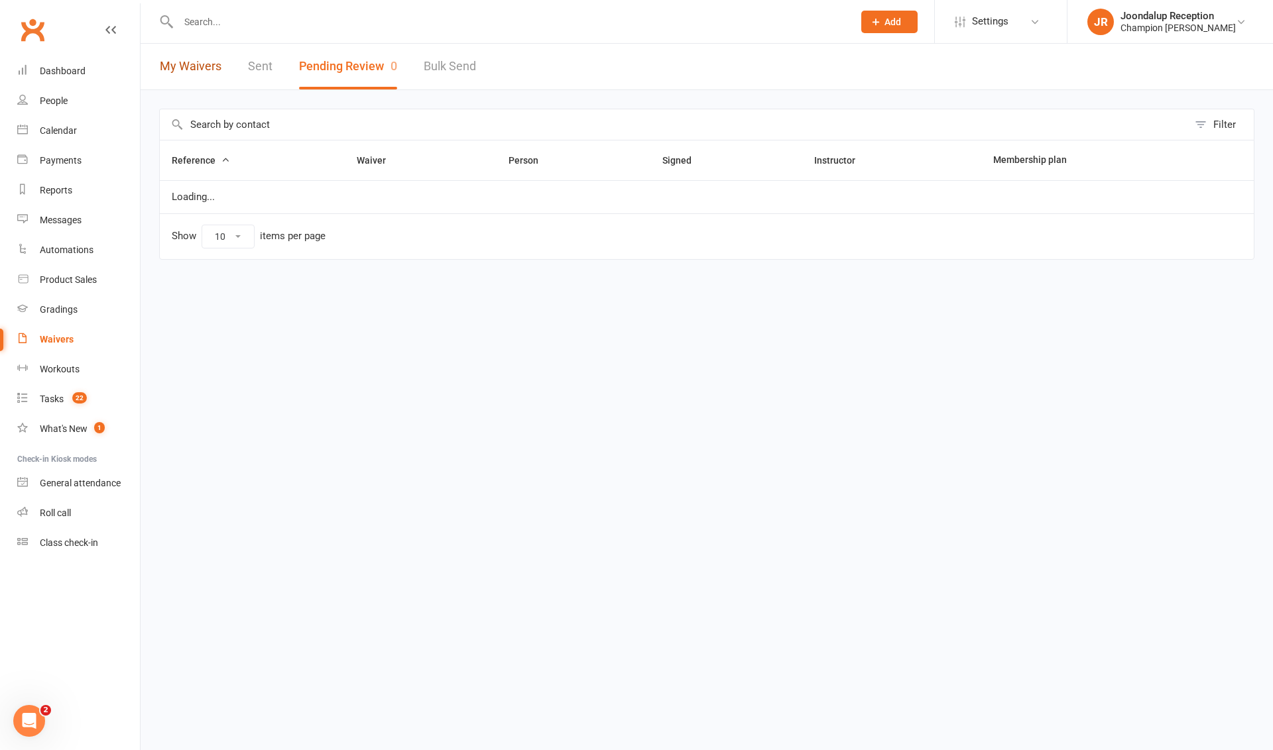
click at [218, 64] on link "My Waivers" at bounding box center [191, 67] width 62 height 46
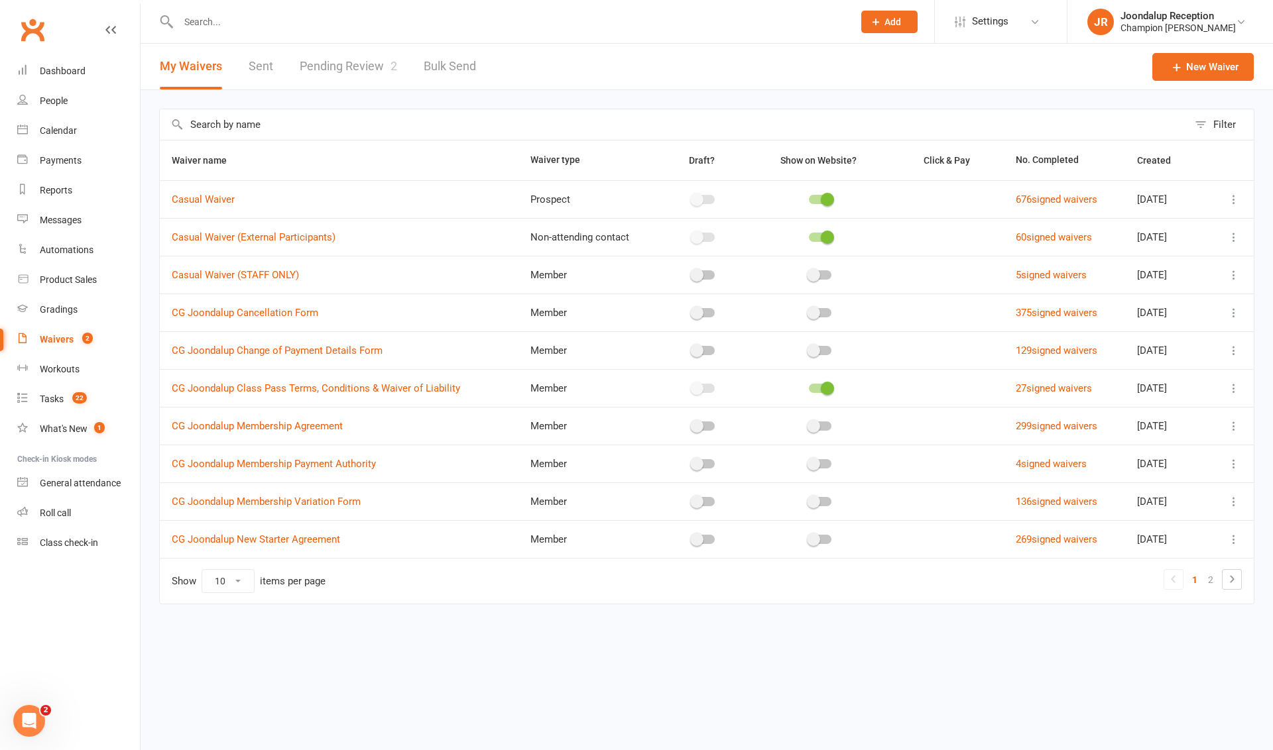
click at [1235, 574] on icon at bounding box center [1231, 579] width 16 height 16
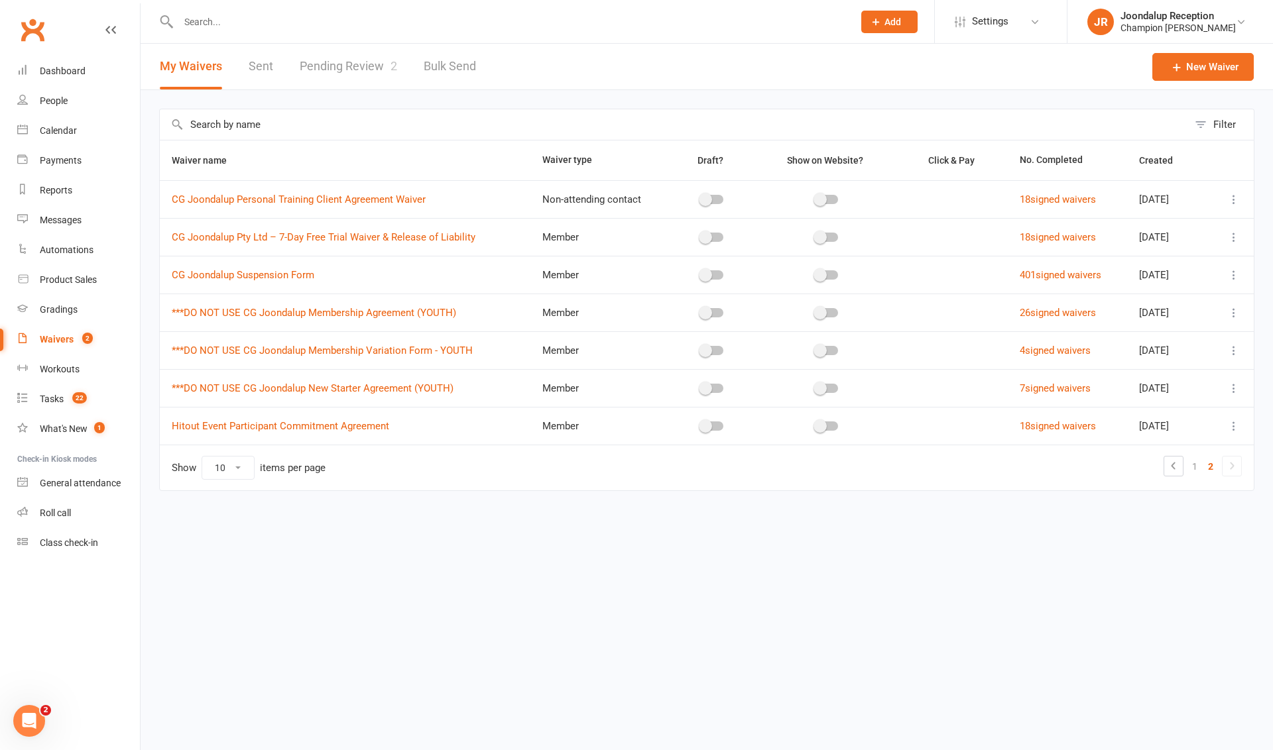
click at [1230, 270] on icon at bounding box center [1233, 274] width 13 height 13
click at [1193, 347] on link "Copy external link to clipboard" at bounding box center [1163, 352] width 156 height 27
click at [215, 17] on input "text" at bounding box center [508, 22] width 669 height 19
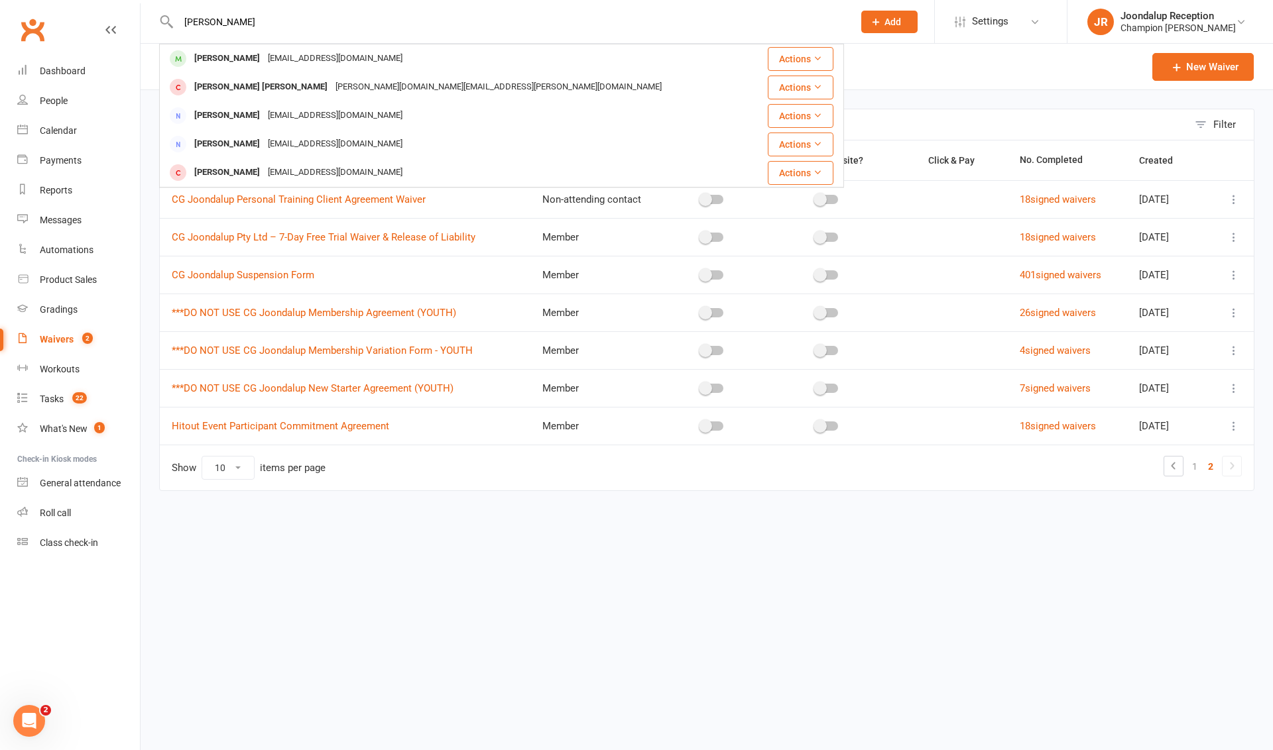
type input "[PERSON_NAME]"
click at [224, 53] on div "[PERSON_NAME]" at bounding box center [227, 58] width 74 height 19
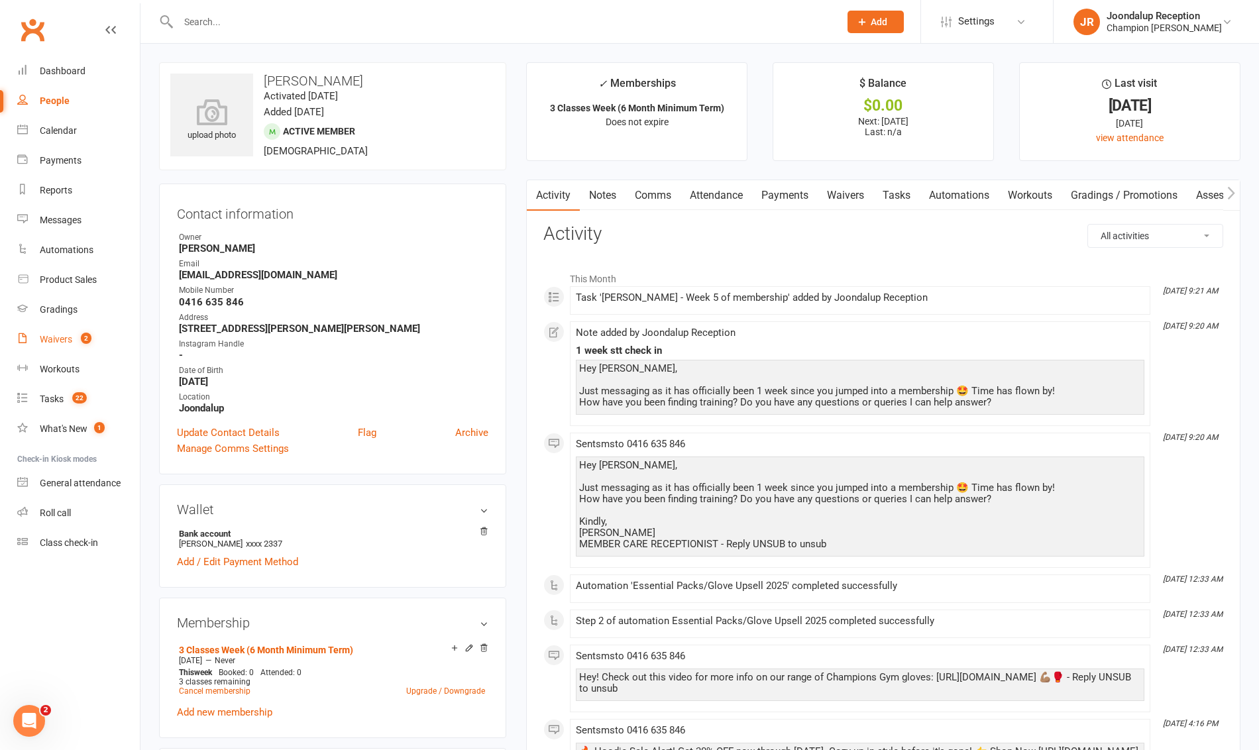
click at [62, 349] on link "Waivers 2" at bounding box center [78, 340] width 123 height 30
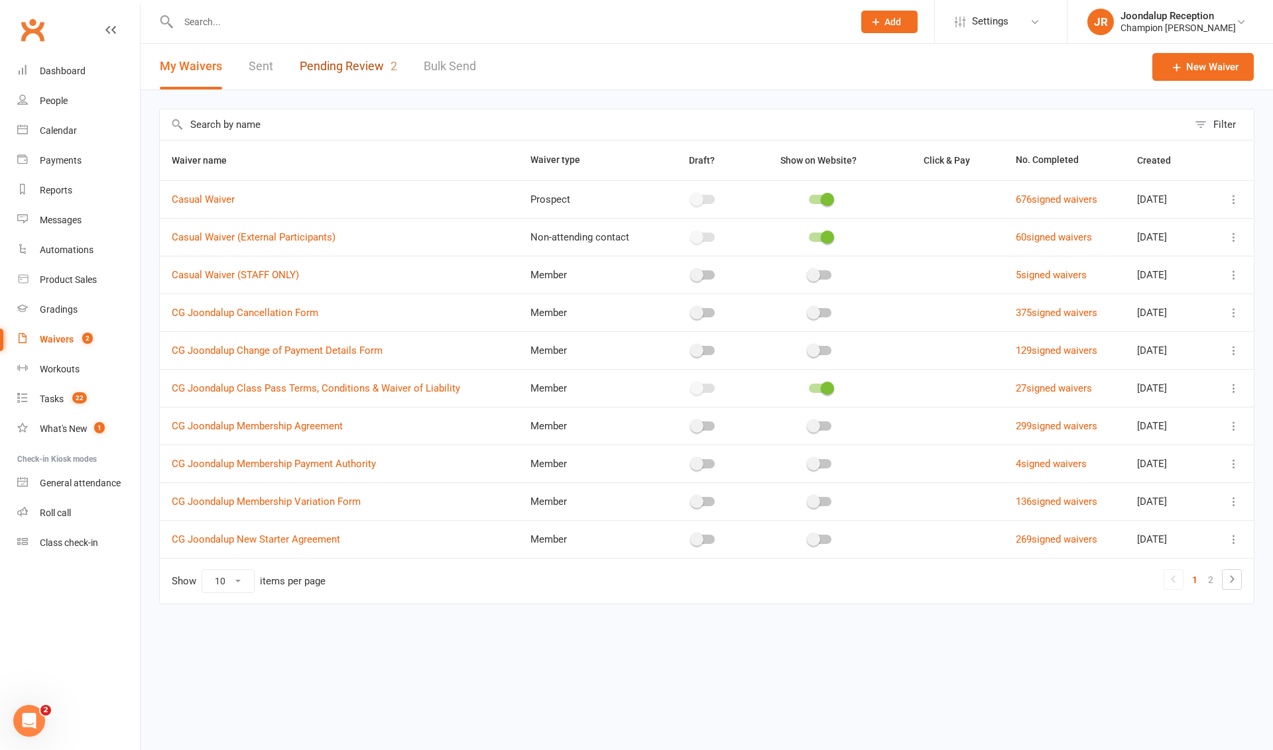
click at [358, 78] on link "Pending Review 2" at bounding box center [348, 67] width 97 height 46
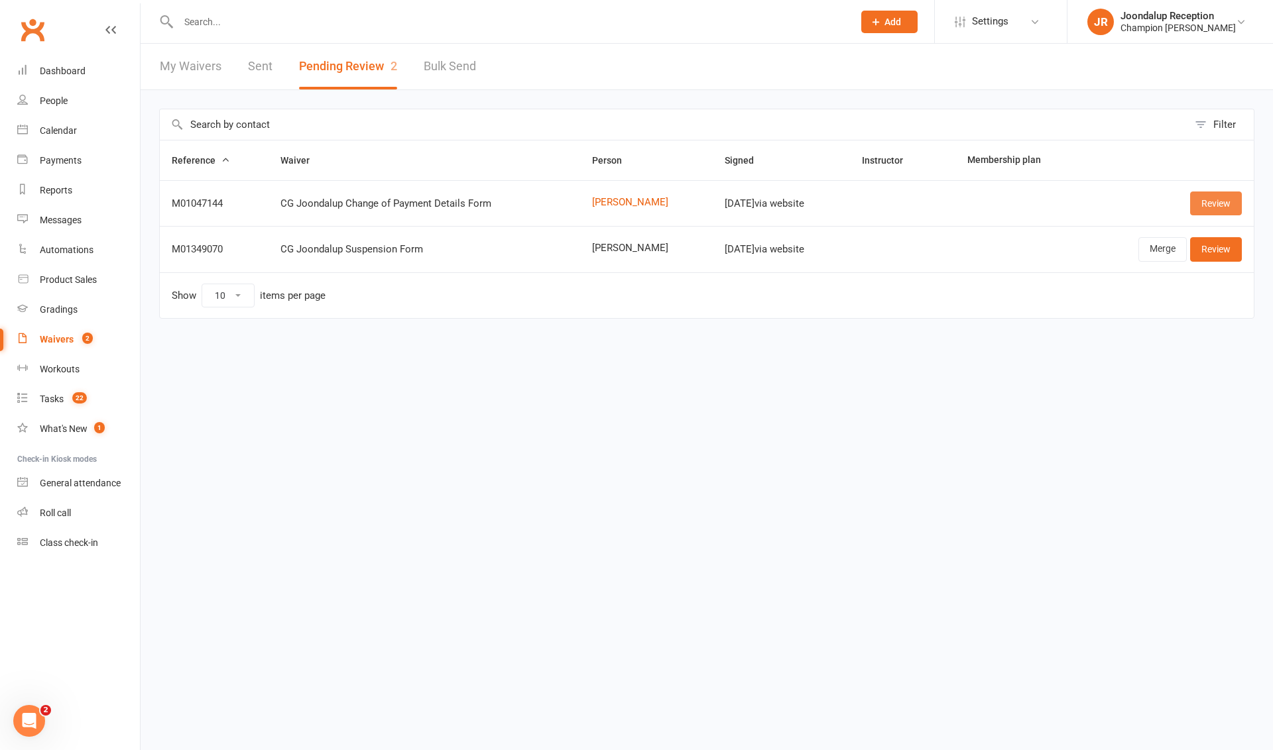
click at [1222, 196] on link "Review" at bounding box center [1216, 204] width 52 height 24
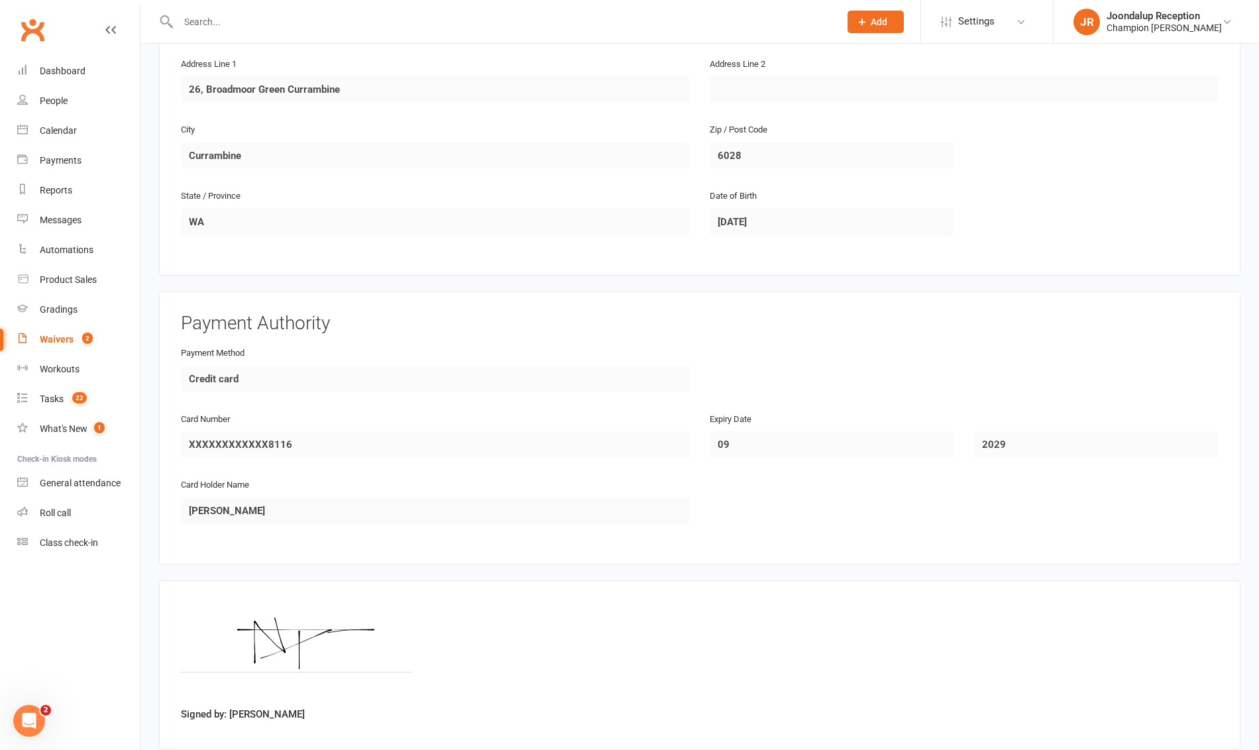
scroll to position [433, 0]
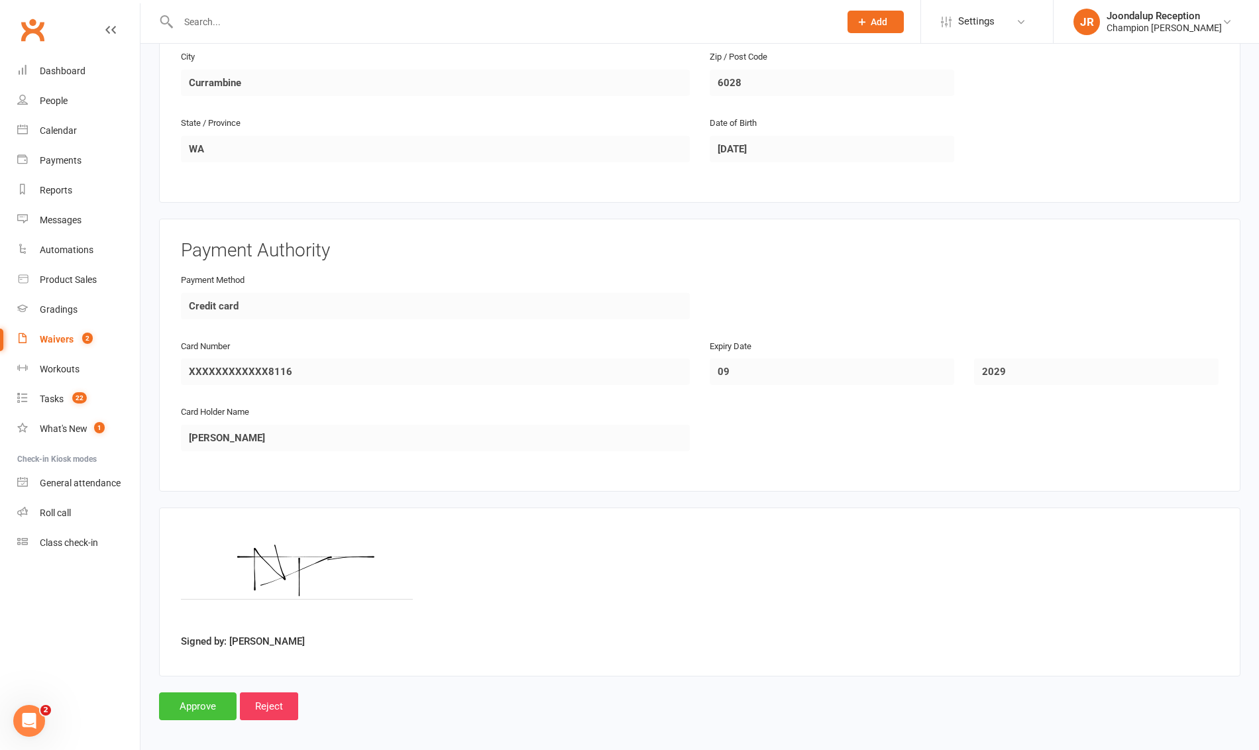
click at [199, 699] on input "Approve" at bounding box center [198, 707] width 78 height 28
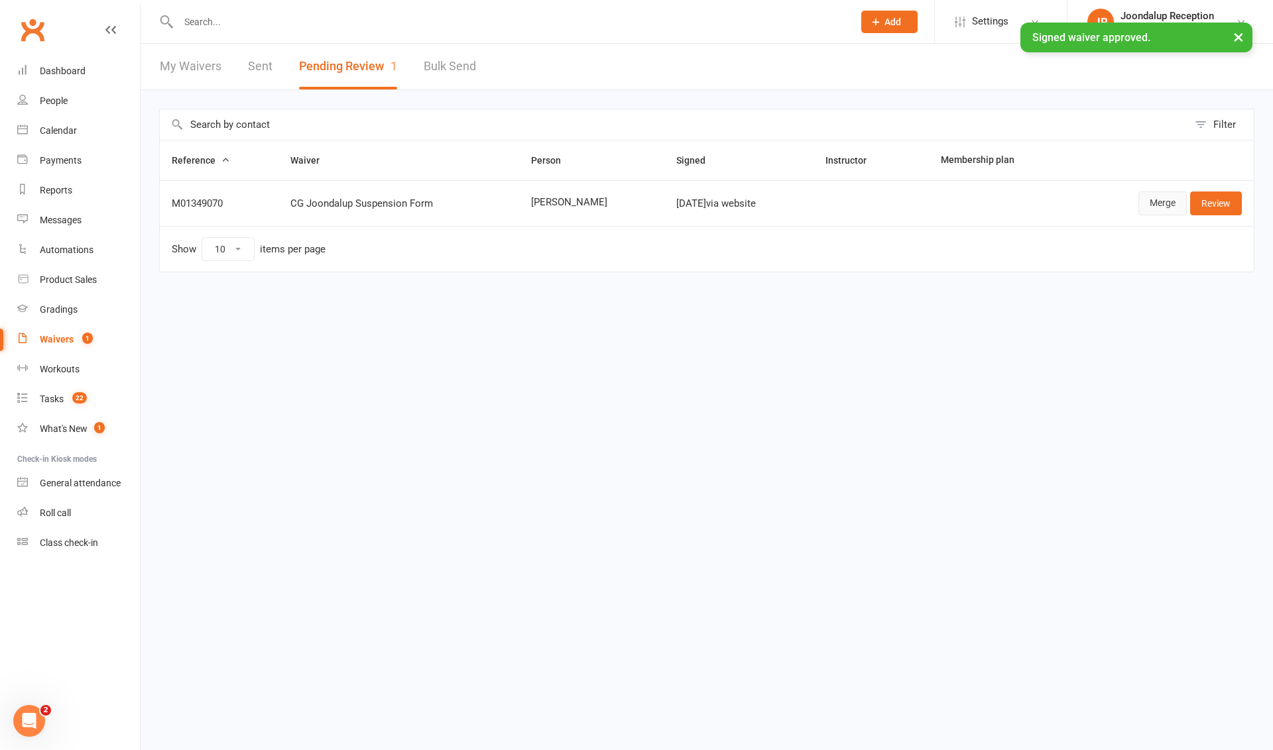
click at [1168, 201] on link "Merge" at bounding box center [1162, 204] width 48 height 24
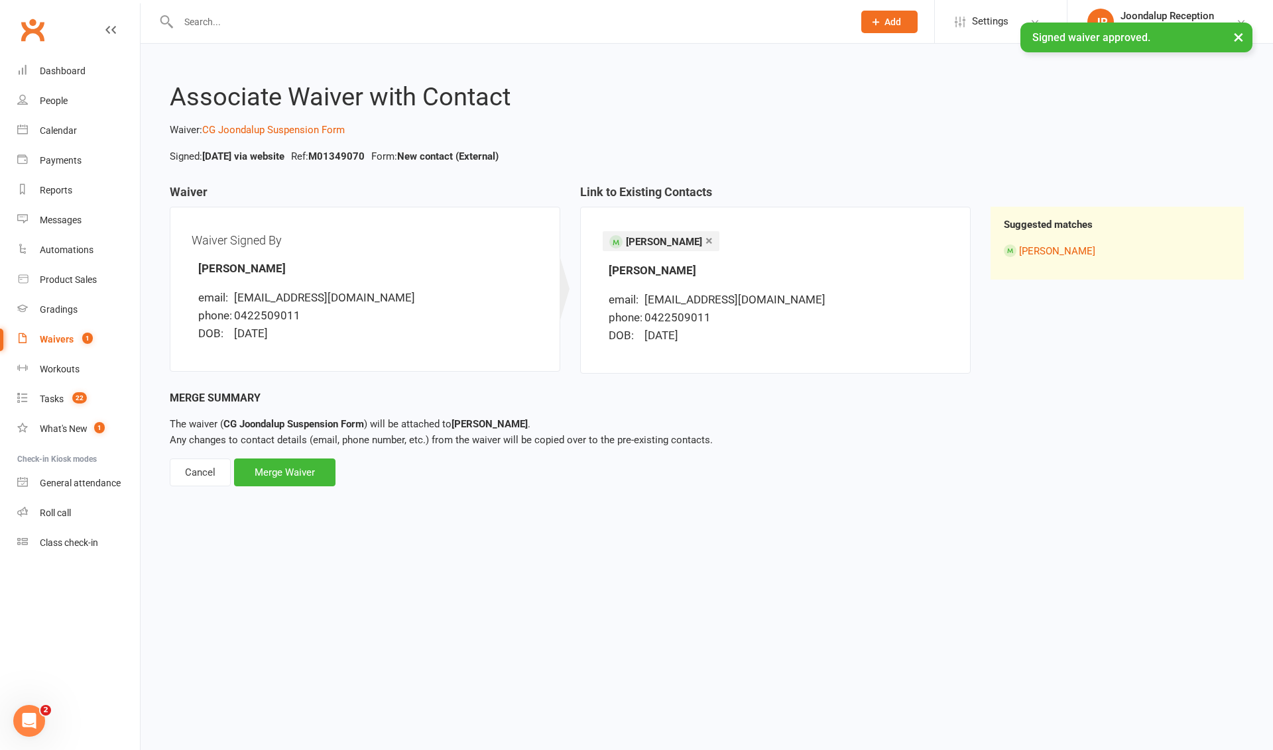
click at [274, 466] on div "Merge Waiver" at bounding box center [284, 473] width 101 height 28
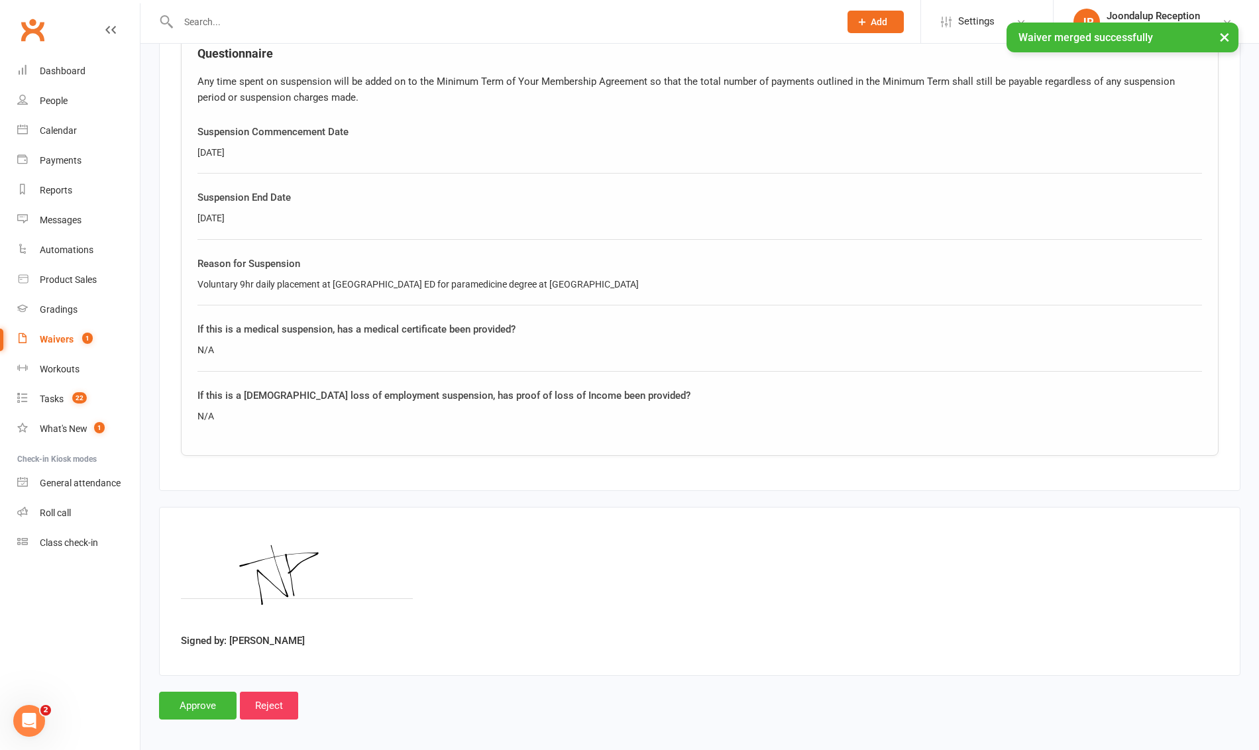
scroll to position [671, 0]
click at [290, 387] on div "If this is a [DEMOGRAPHIC_DATA] loss of employment suspension, has proof of los…" at bounding box center [700, 395] width 1005 height 16
click at [211, 703] on input "Approve" at bounding box center [198, 705] width 78 height 28
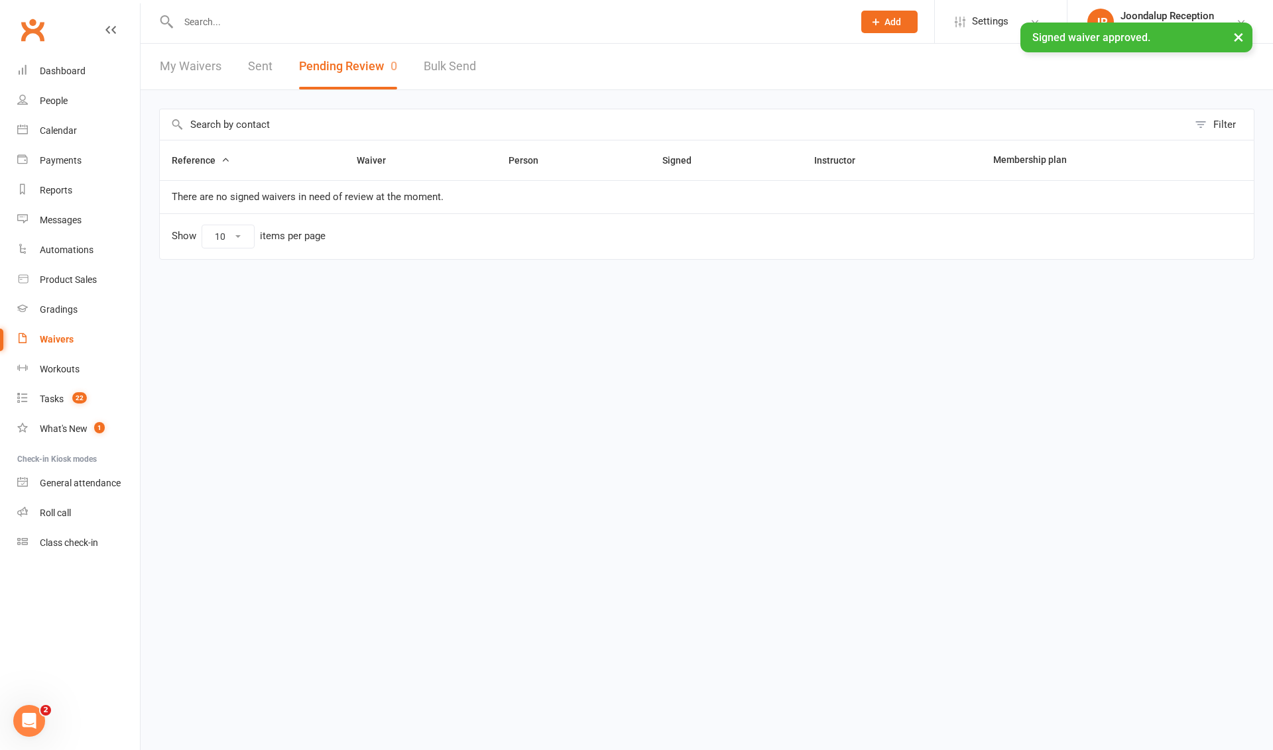
click at [228, 21] on input "text" at bounding box center [508, 22] width 669 height 19
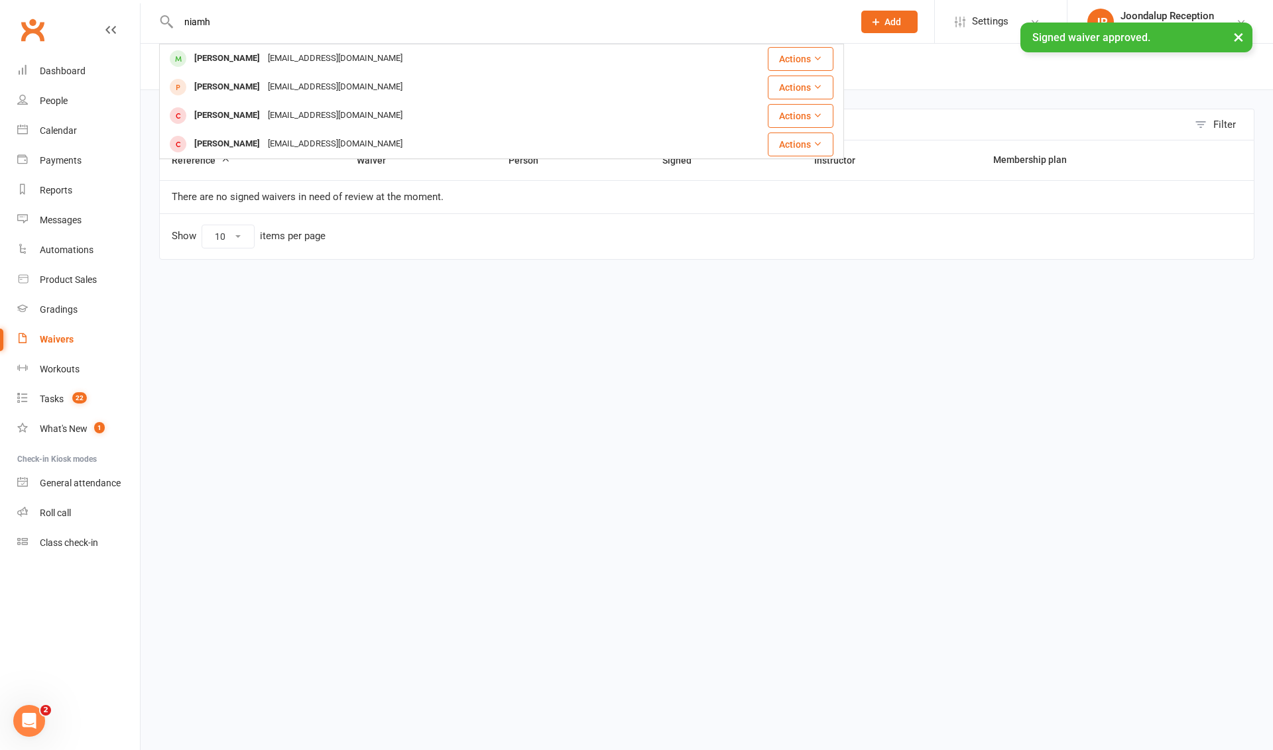
type input "niamh"
click at [228, 23] on div "× Signed waiver approved." at bounding box center [627, 23] width 1255 height 0
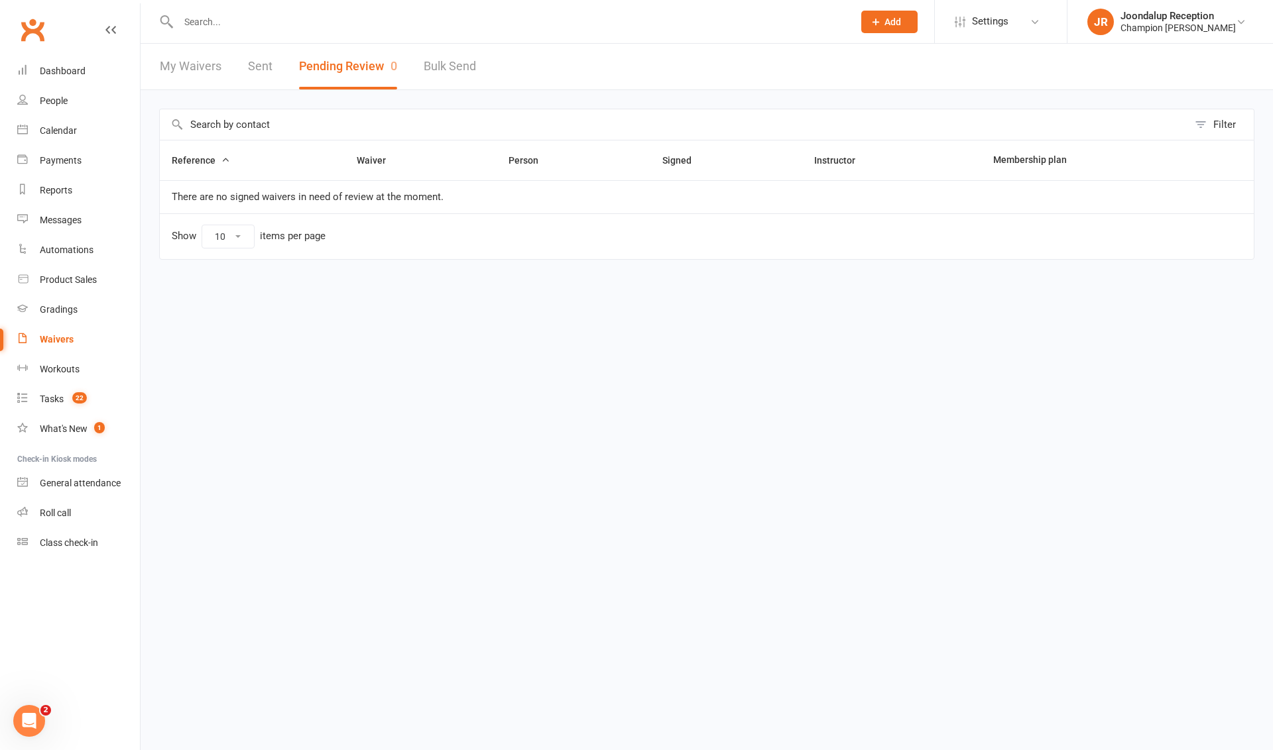
click at [230, 22] on input "text" at bounding box center [508, 22] width 669 height 19
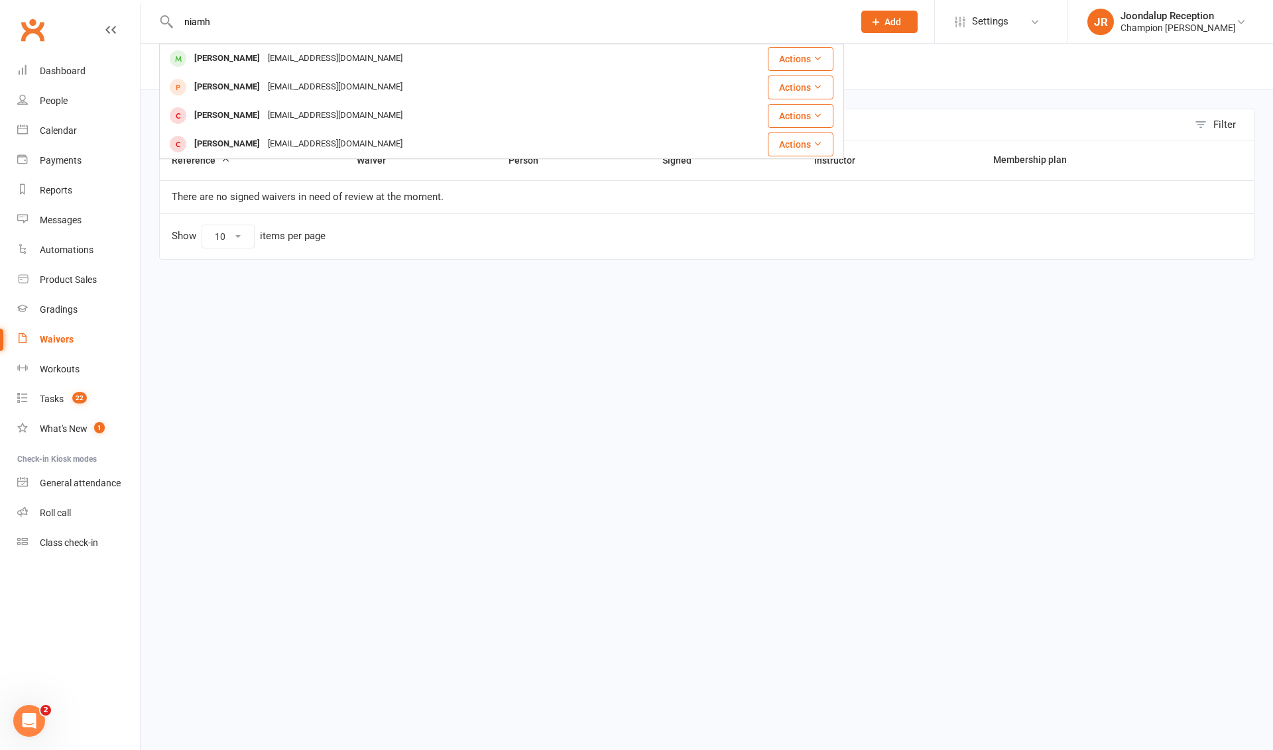
type input "niamh"
click at [319, 58] on div "[EMAIL_ADDRESS][DOMAIN_NAME]" at bounding box center [335, 58] width 142 height 19
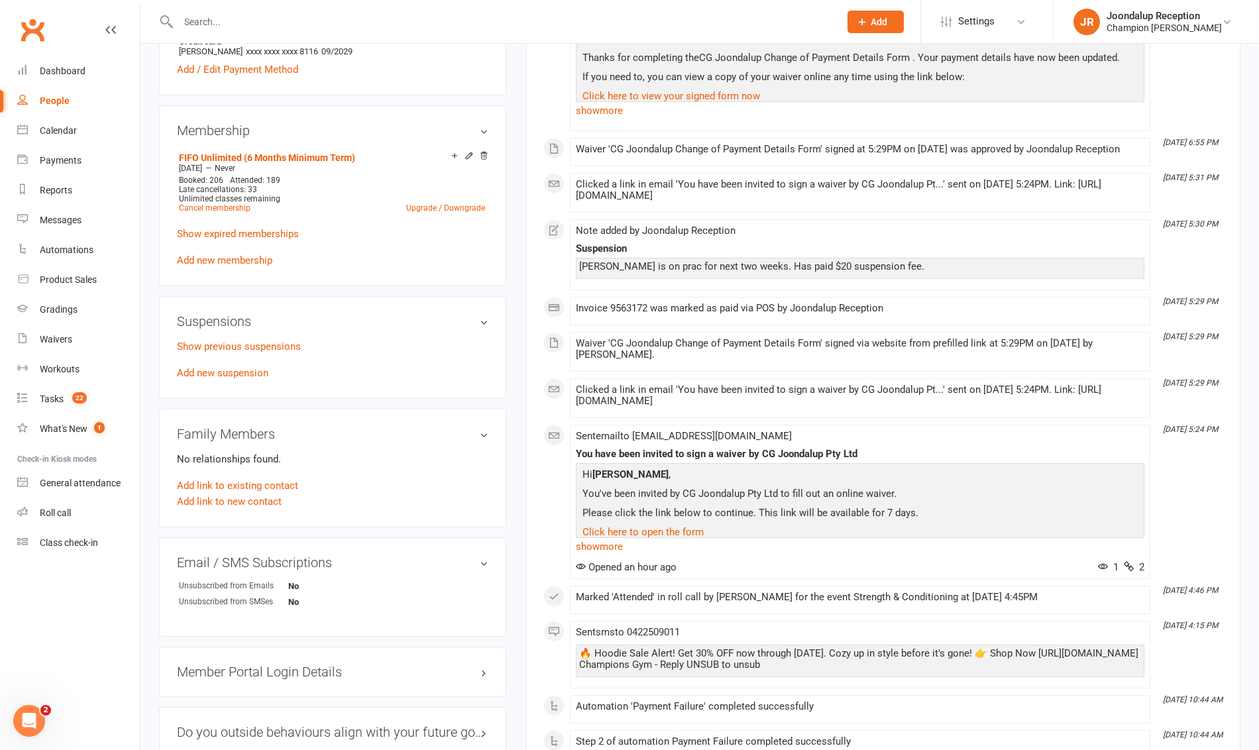
scroll to position [526, 0]
click at [239, 375] on link "Add new suspension" at bounding box center [222, 375] width 91 height 12
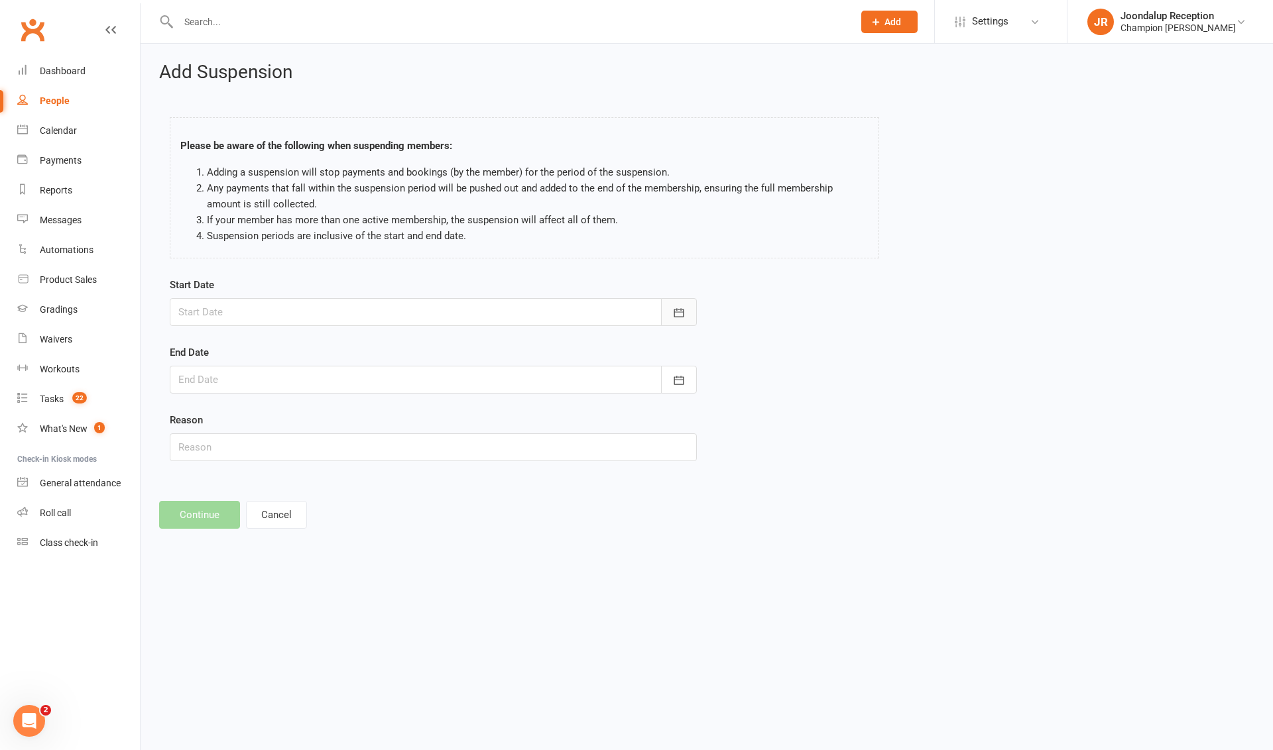
click at [675, 310] on icon "button" at bounding box center [678, 312] width 13 height 13
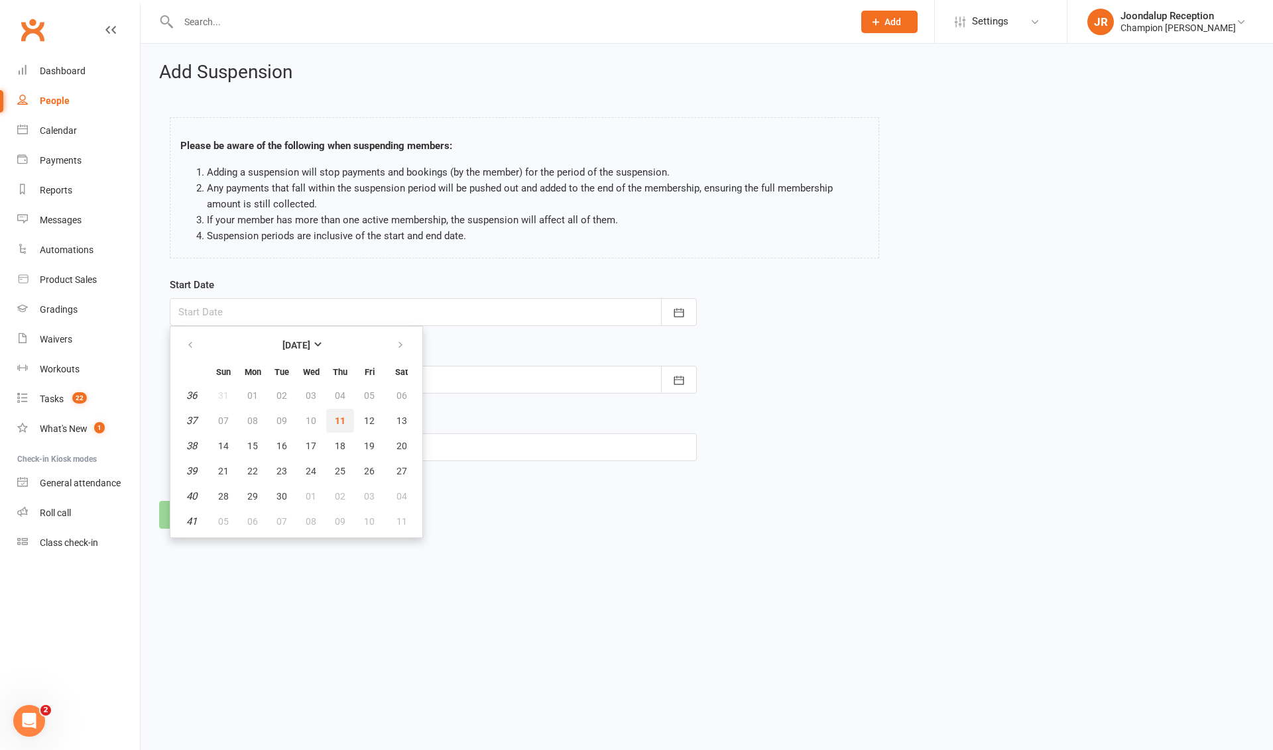
click at [335, 417] on span "11" at bounding box center [340, 421] width 11 height 11
type input "[DATE]"
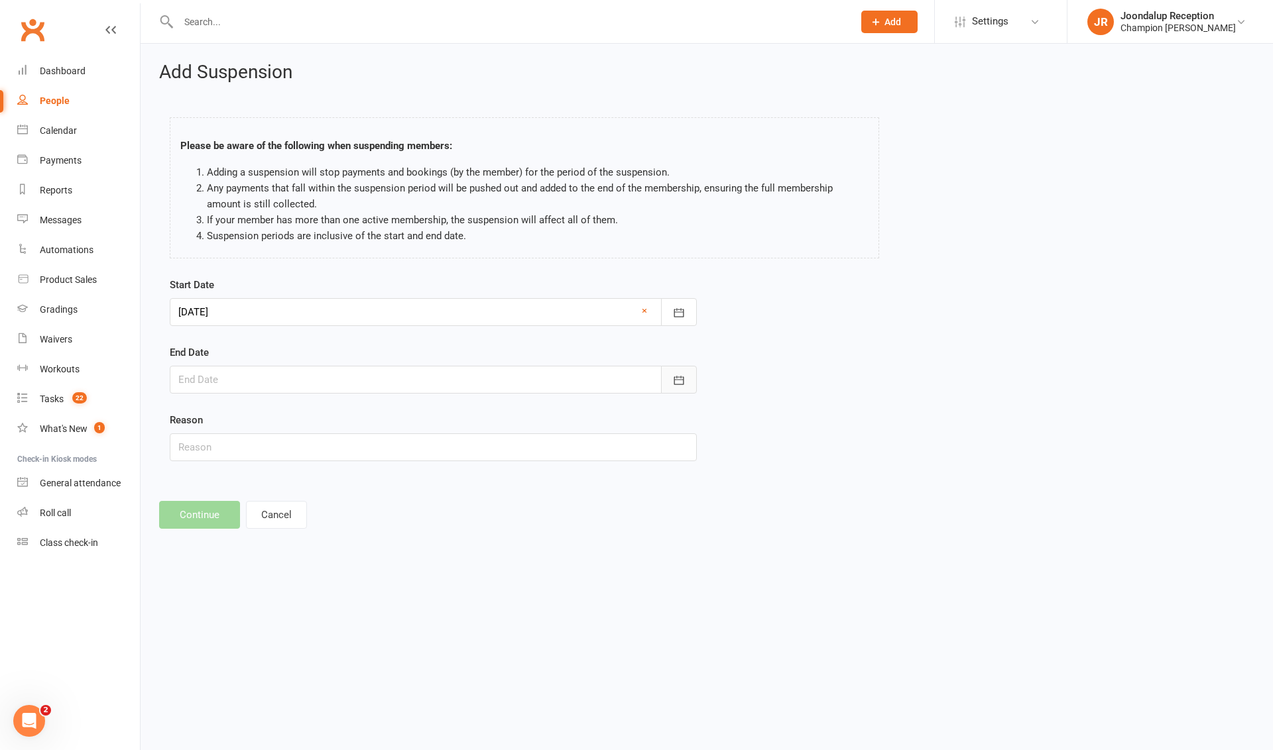
click at [679, 376] on icon "button" at bounding box center [678, 380] width 13 height 13
click at [396, 522] on button "20" at bounding box center [401, 514] width 34 height 24
type input "[DATE]"
click at [247, 451] on input "text" at bounding box center [433, 447] width 527 height 28
type input "Suspension - paid sus"
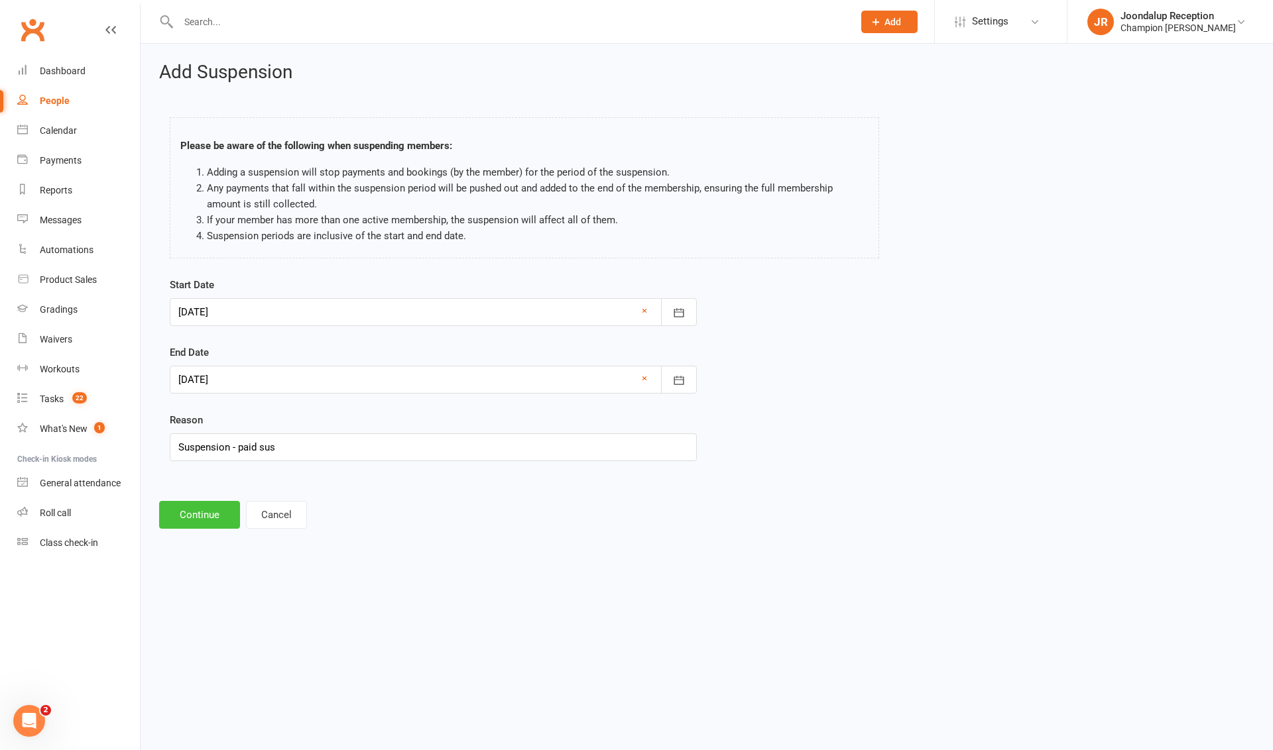
click at [177, 501] on button "Continue" at bounding box center [199, 515] width 81 height 28
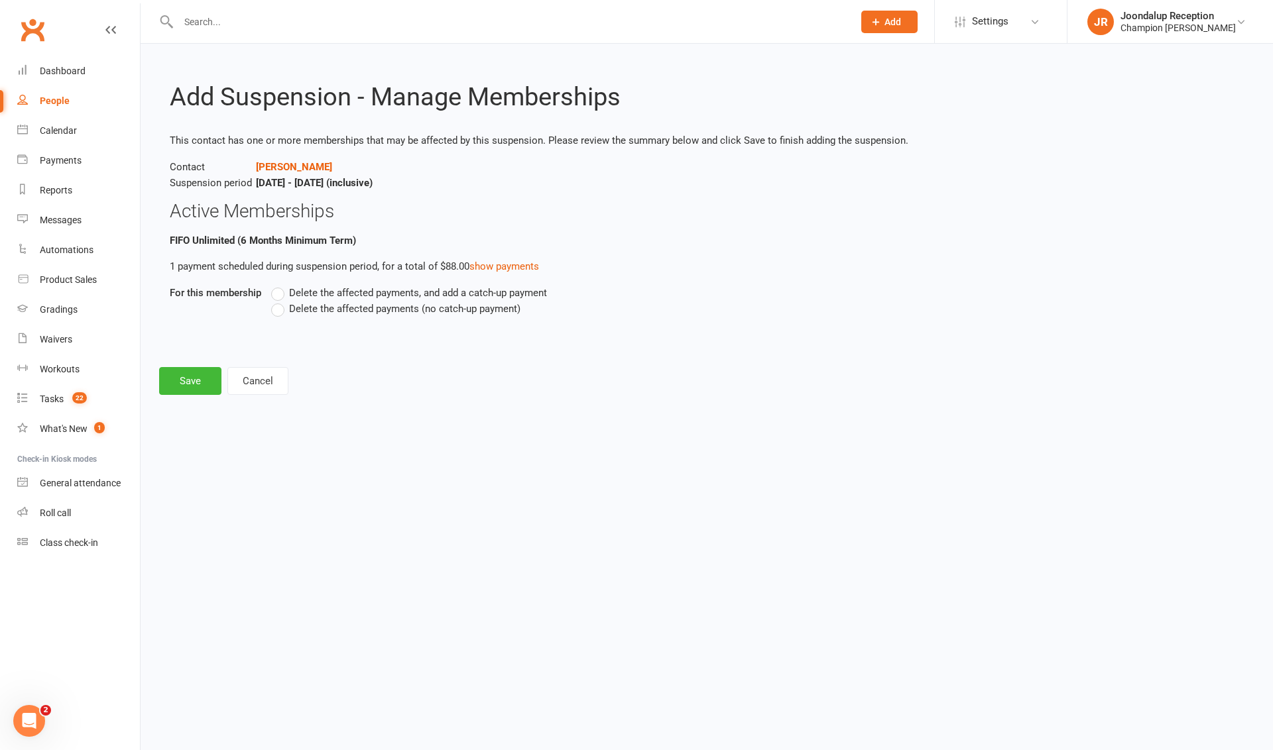
click at [272, 302] on label "Delete the affected payments (no catch-up payment)" at bounding box center [395, 309] width 249 height 16
click at [272, 301] on input "Delete the affected payments (no catch-up payment)" at bounding box center [275, 301] width 9 height 0
click at [196, 385] on button "Save" at bounding box center [190, 381] width 62 height 28
